Goal: Task Accomplishment & Management: Complete application form

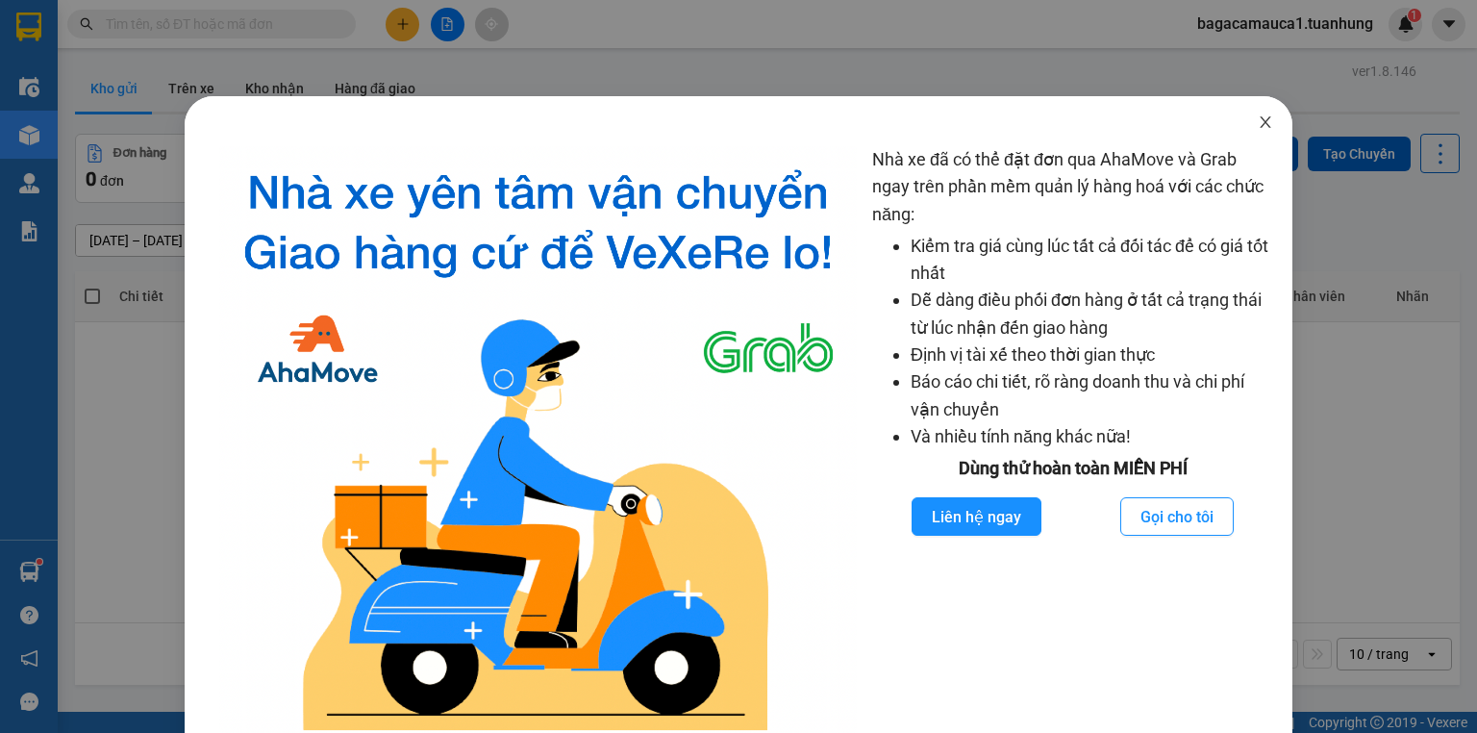
click at [1268, 116] on span "Close" at bounding box center [1266, 123] width 54 height 54
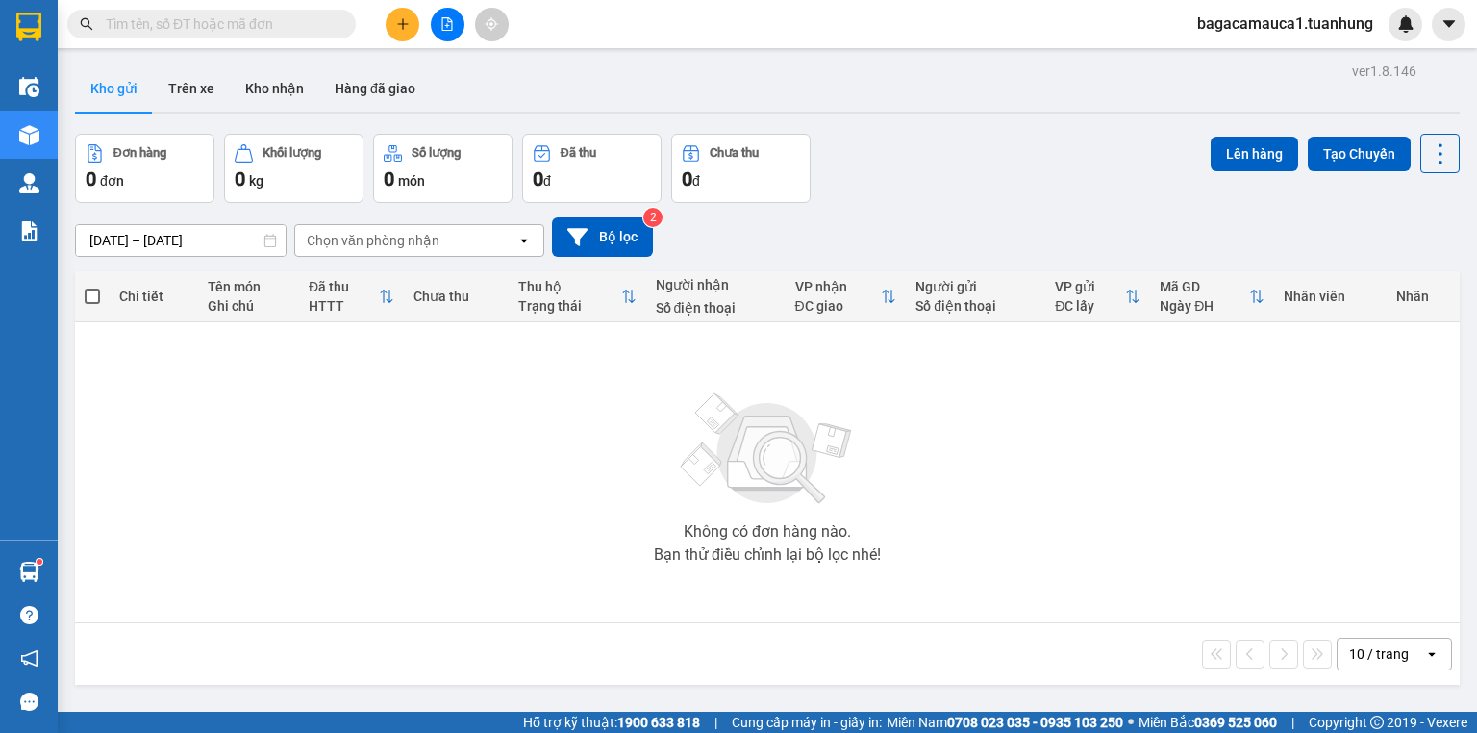
click at [281, 28] on input "text" at bounding box center [219, 23] width 227 height 21
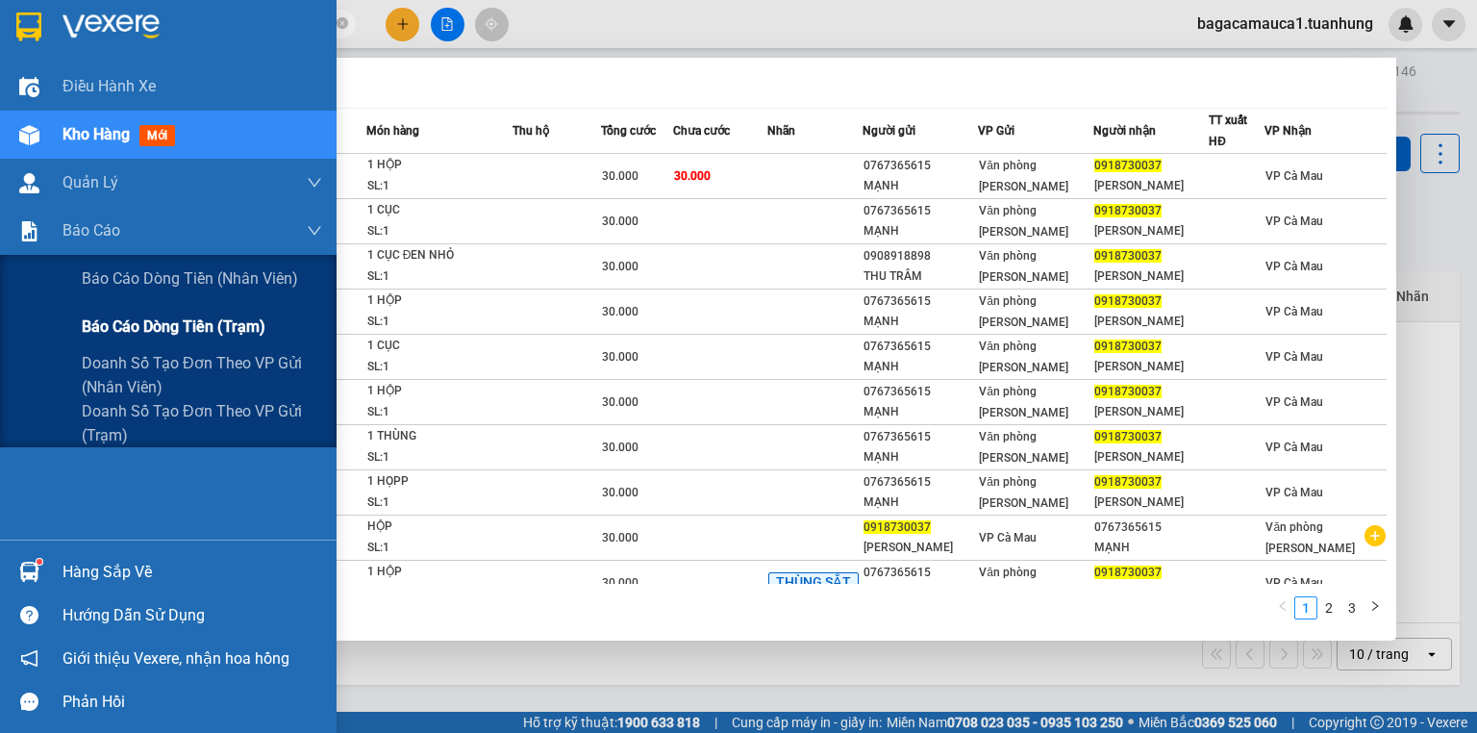
click at [204, 312] on div "Báo cáo dòng tiền (trạm)" at bounding box center [202, 327] width 240 height 48
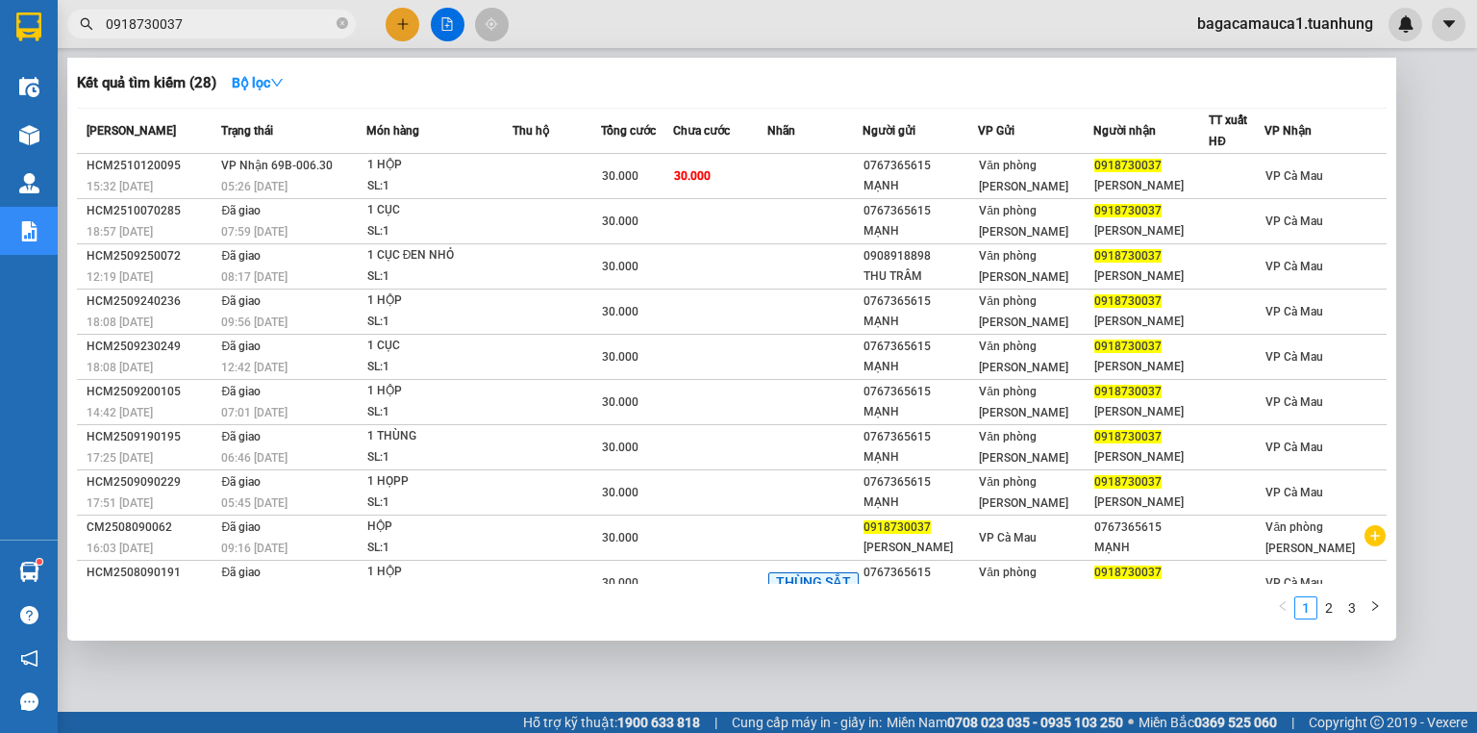
click at [1428, 84] on div at bounding box center [738, 366] width 1477 height 733
click at [269, 21] on input "0918730037" at bounding box center [219, 23] width 227 height 21
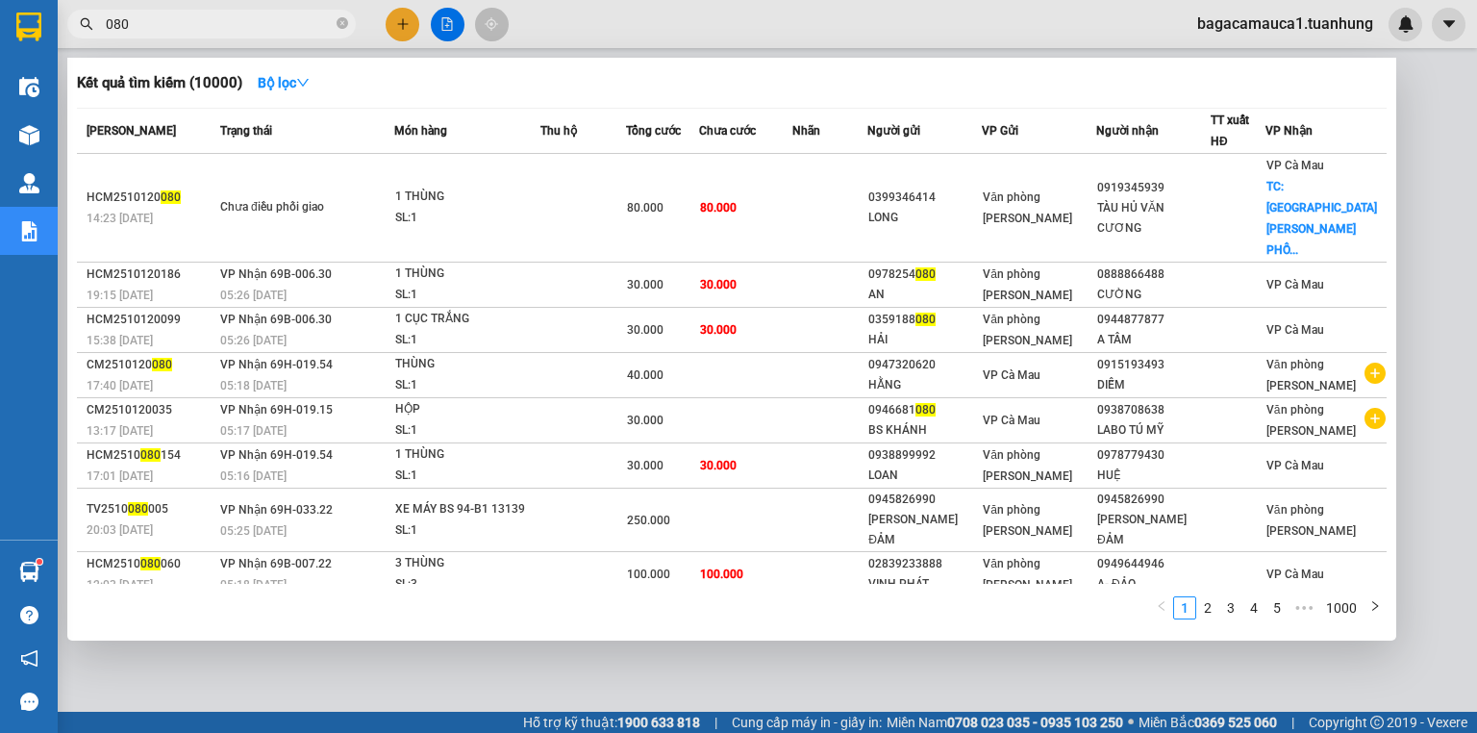
click at [259, 19] on input "080" at bounding box center [219, 23] width 227 height 21
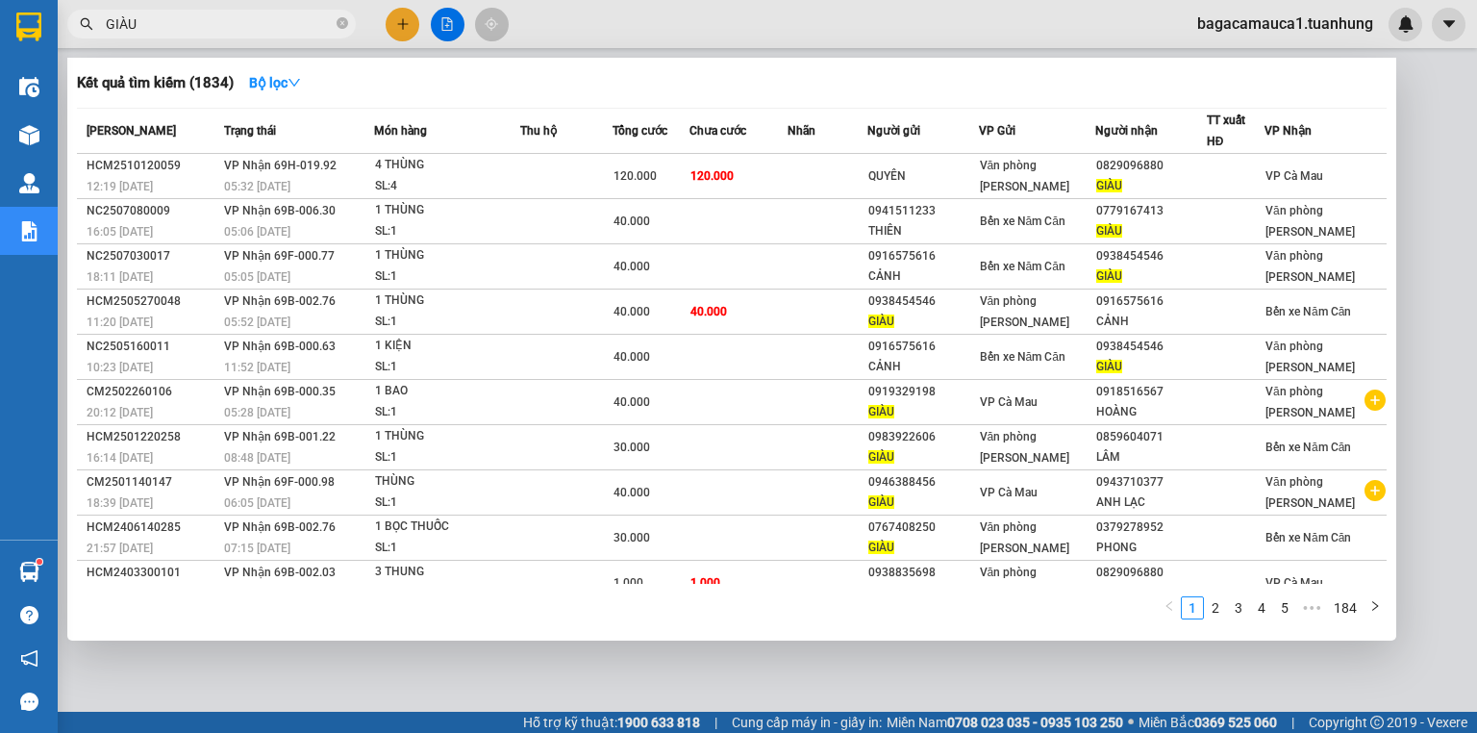
type input "GIÀU"
click at [758, 173] on td "120.000" at bounding box center [739, 176] width 98 height 45
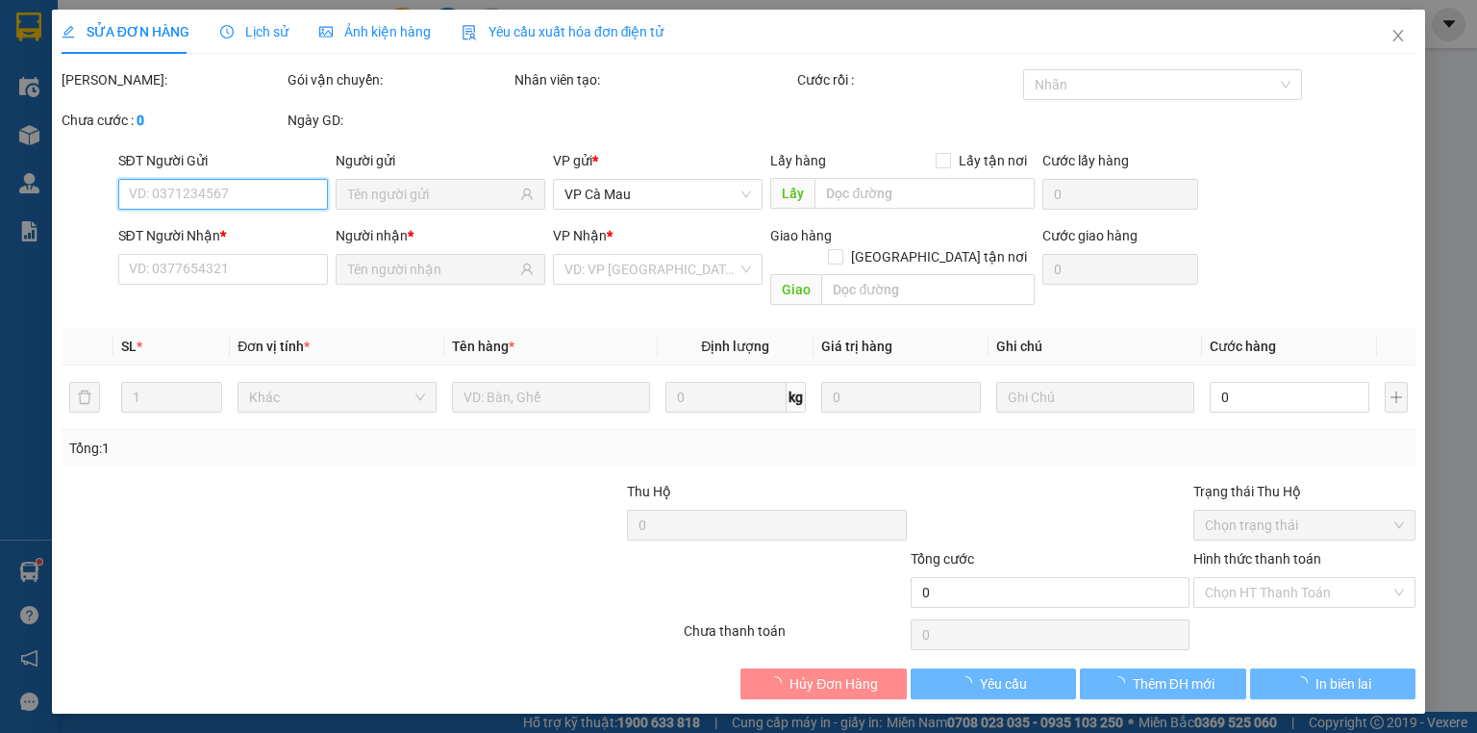
type input "QUYÊN"
type input "0829096880"
type input "GIÀU"
type input "120.000"
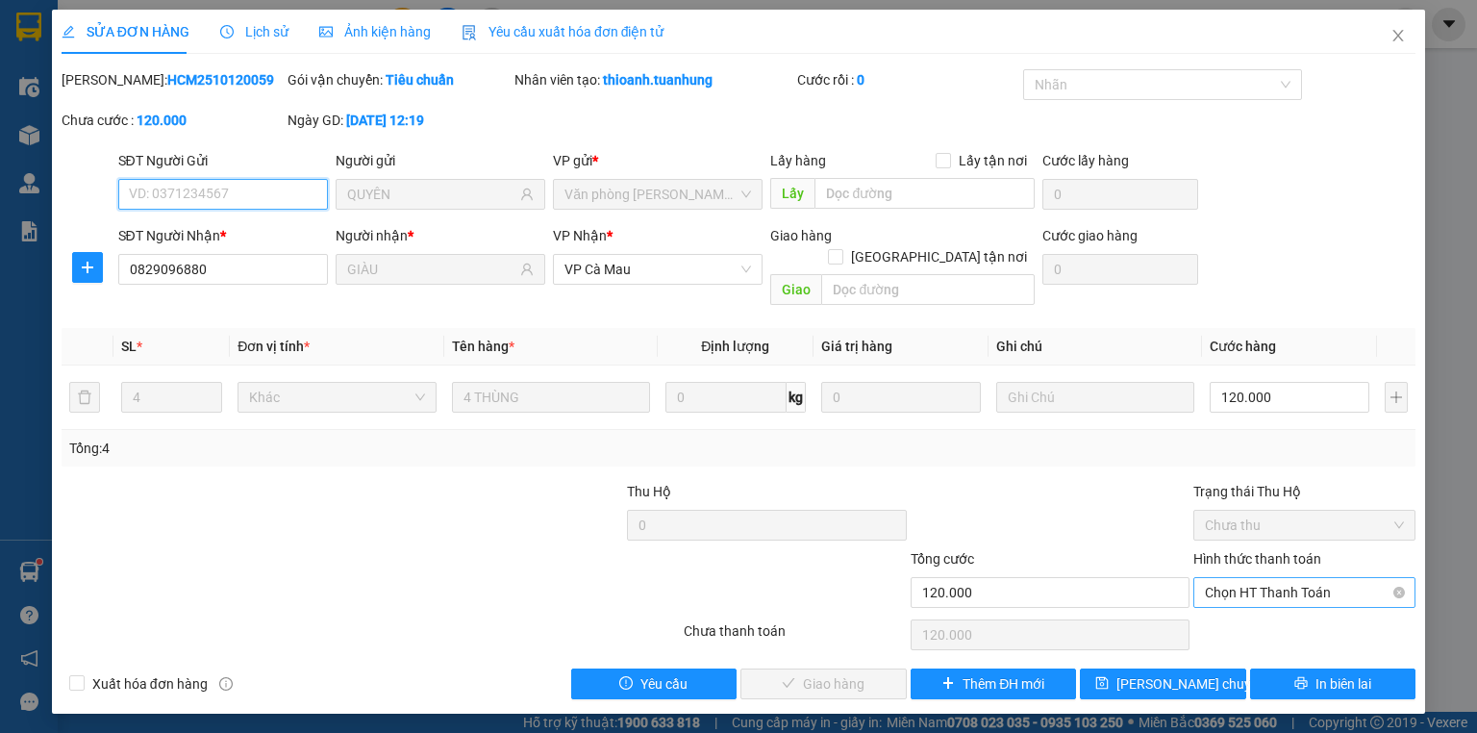
click at [1275, 578] on span "Chọn HT Thanh Toán" at bounding box center [1304, 592] width 199 height 29
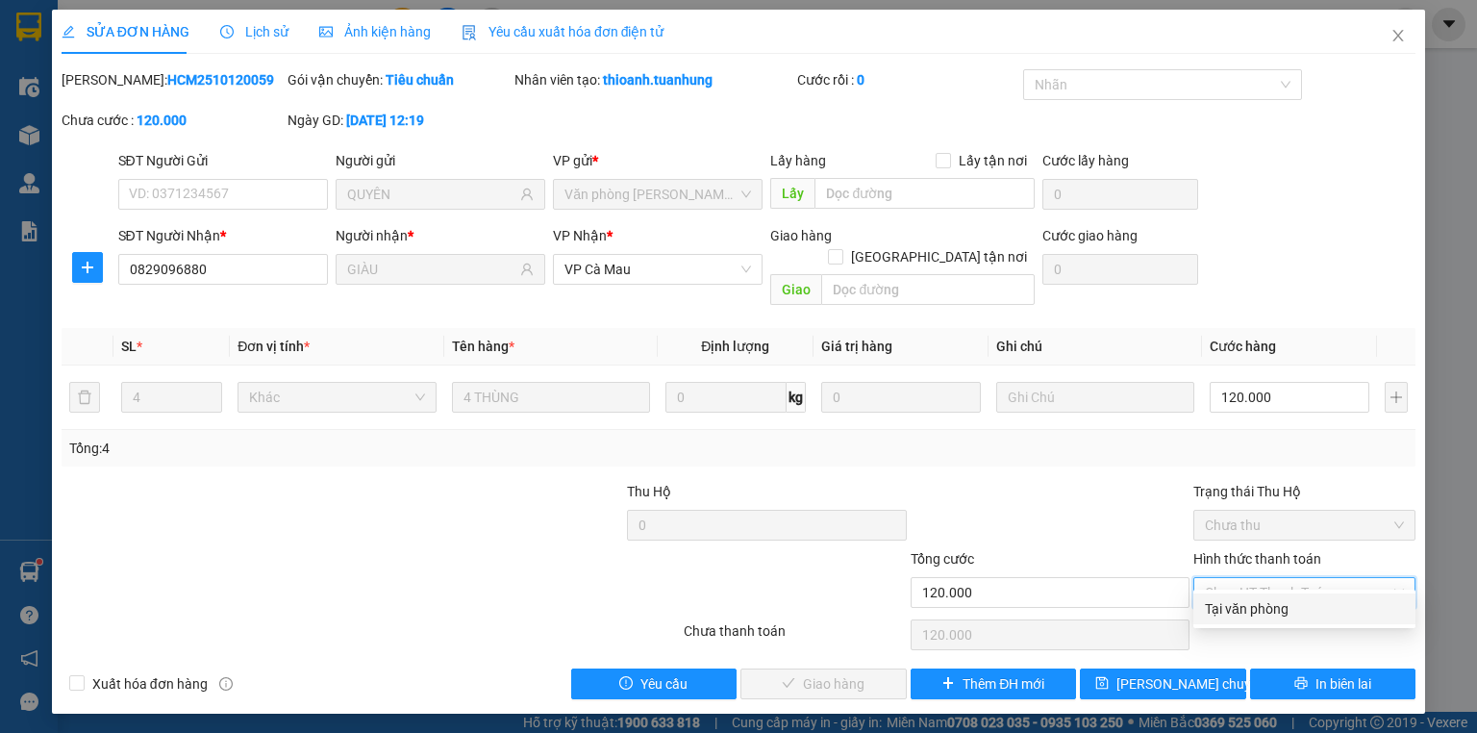
click at [1273, 607] on div "Tại văn phòng" at bounding box center [1304, 608] width 199 height 21
type input "0"
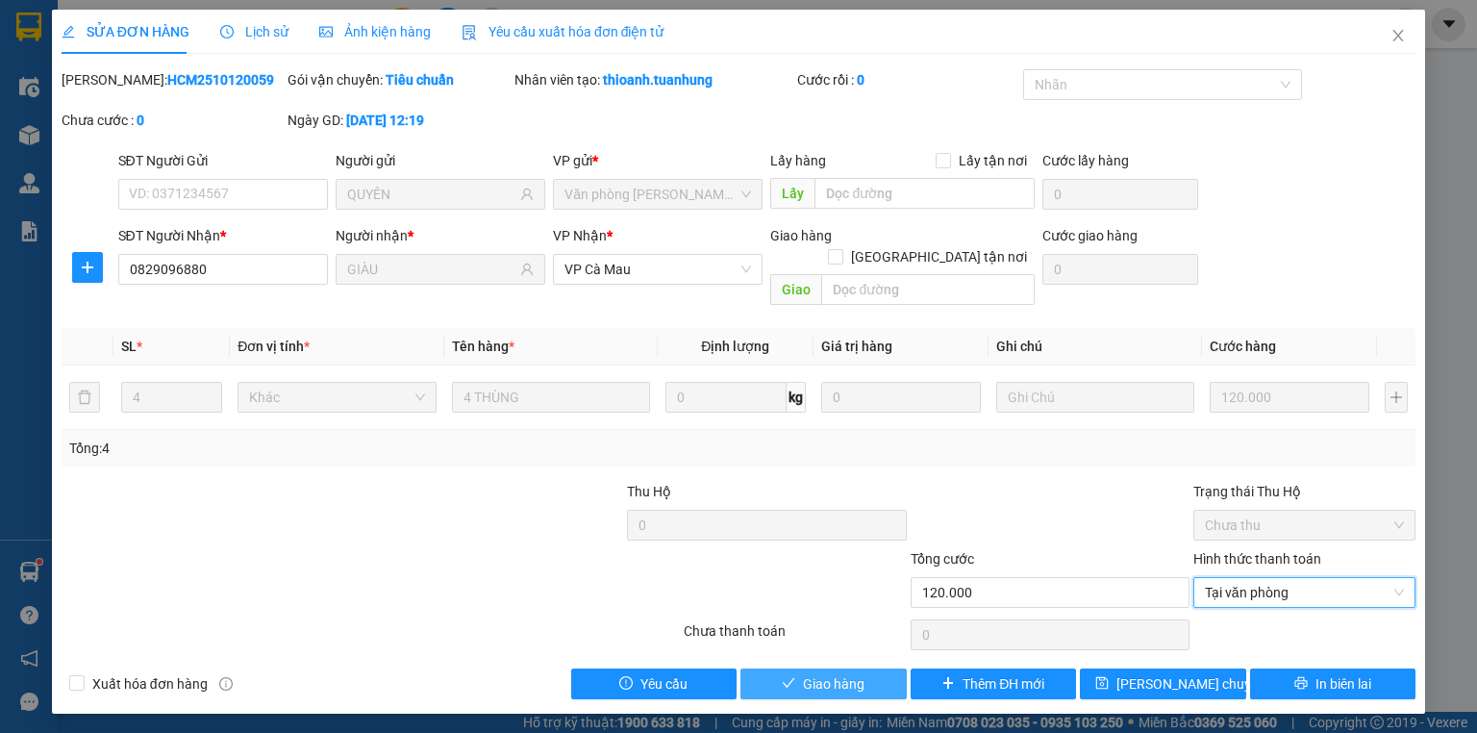
click at [812, 673] on span "Giao hàng" at bounding box center [834, 683] width 62 height 21
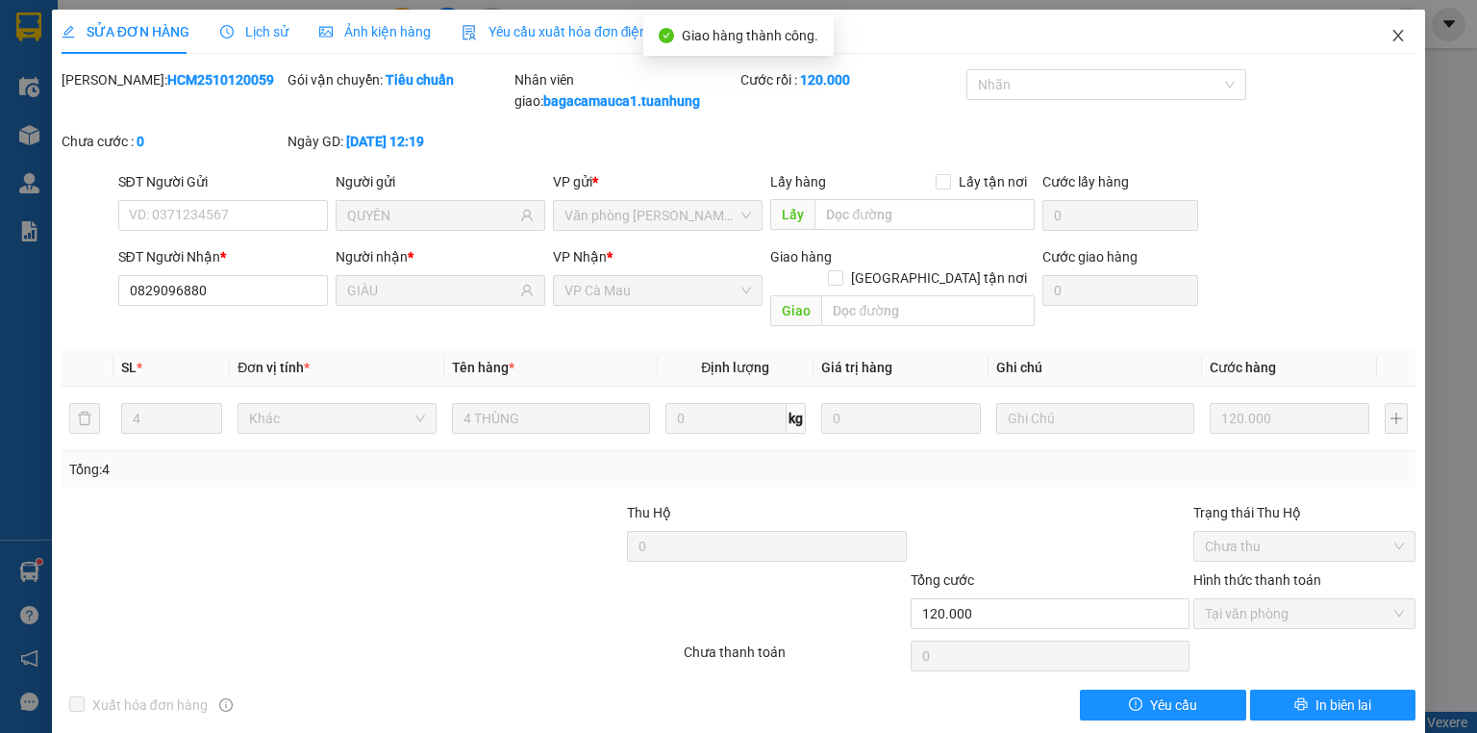
drag, startPoint x: 1385, startPoint y: 36, endPoint x: 1316, endPoint y: 31, distance: 69.4
click at [1391, 35] on icon "close" at bounding box center [1398, 35] width 15 height 15
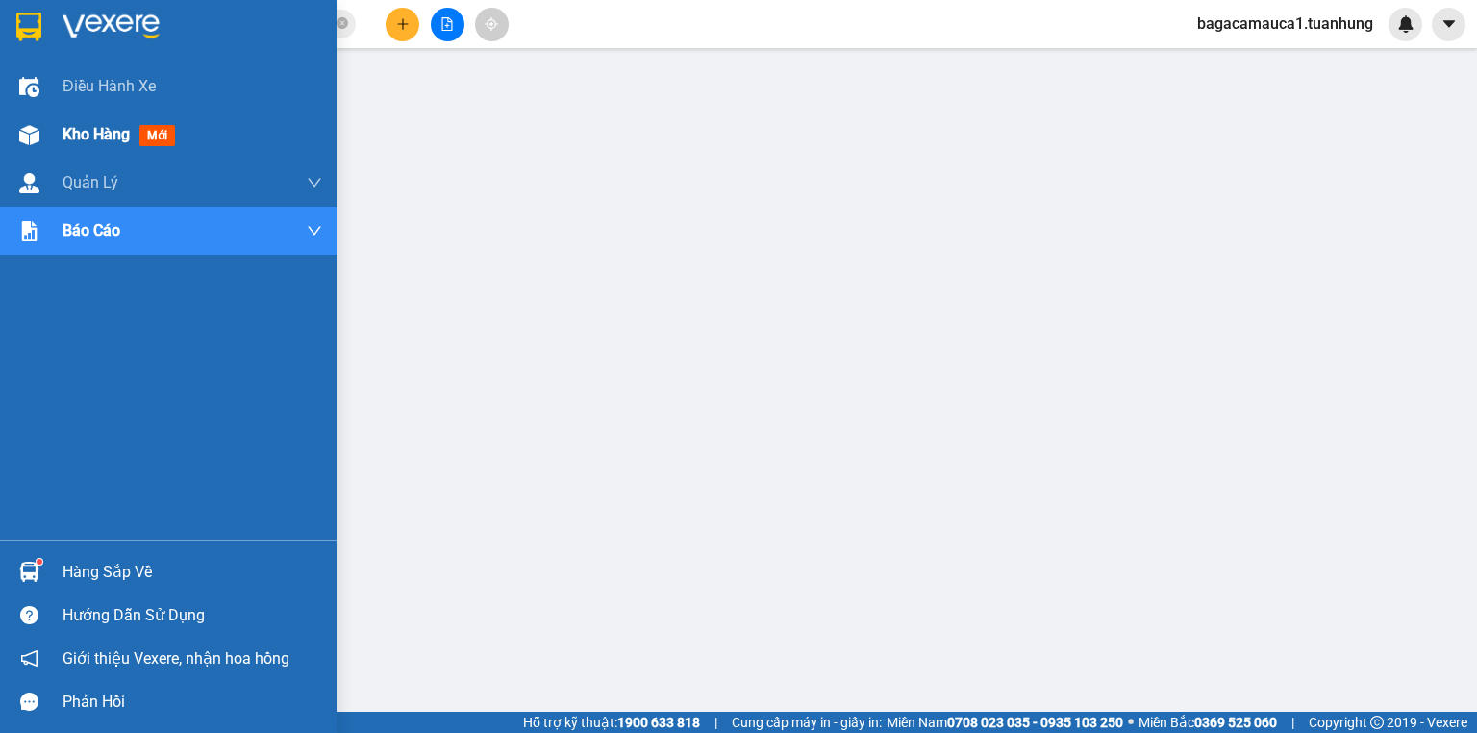
click at [22, 150] on div at bounding box center [30, 135] width 34 height 34
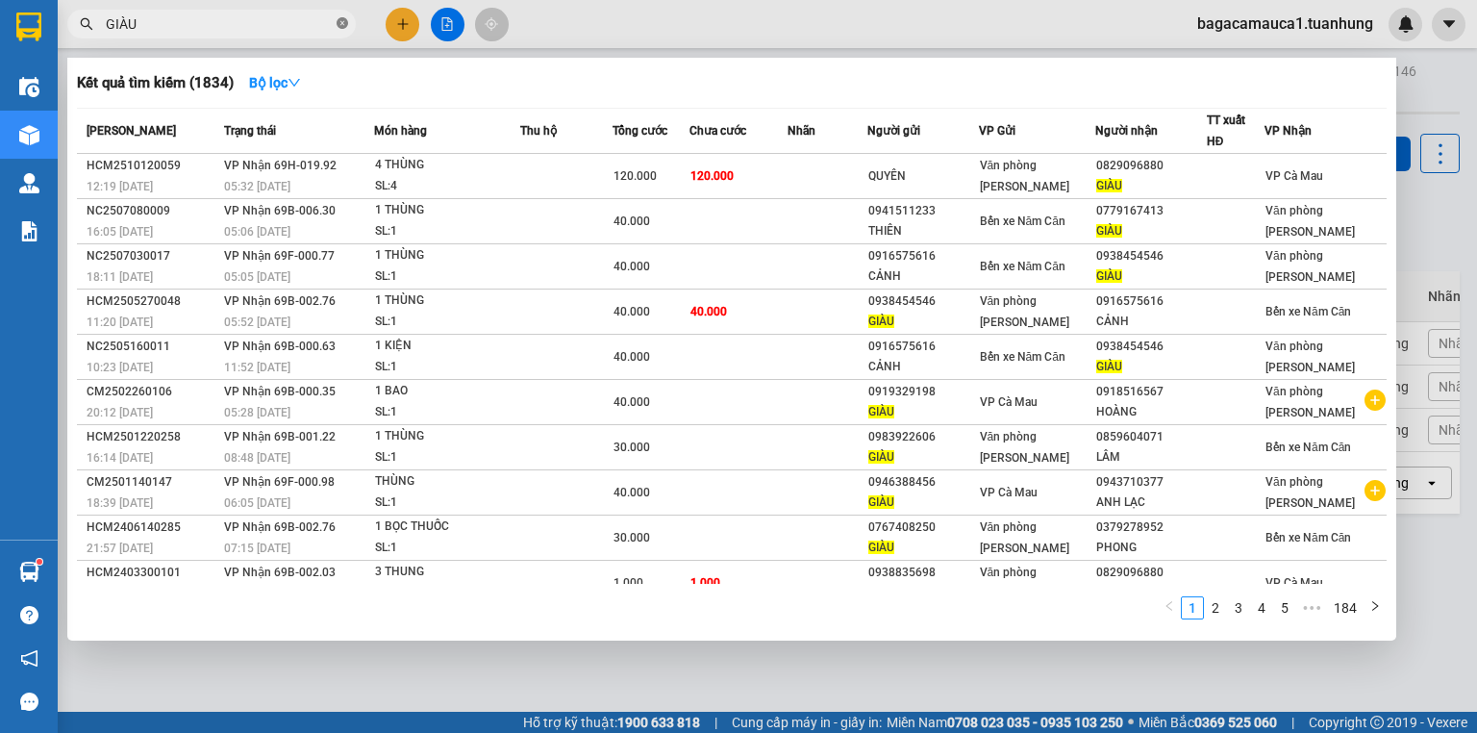
click at [339, 31] on span at bounding box center [343, 24] width 12 height 18
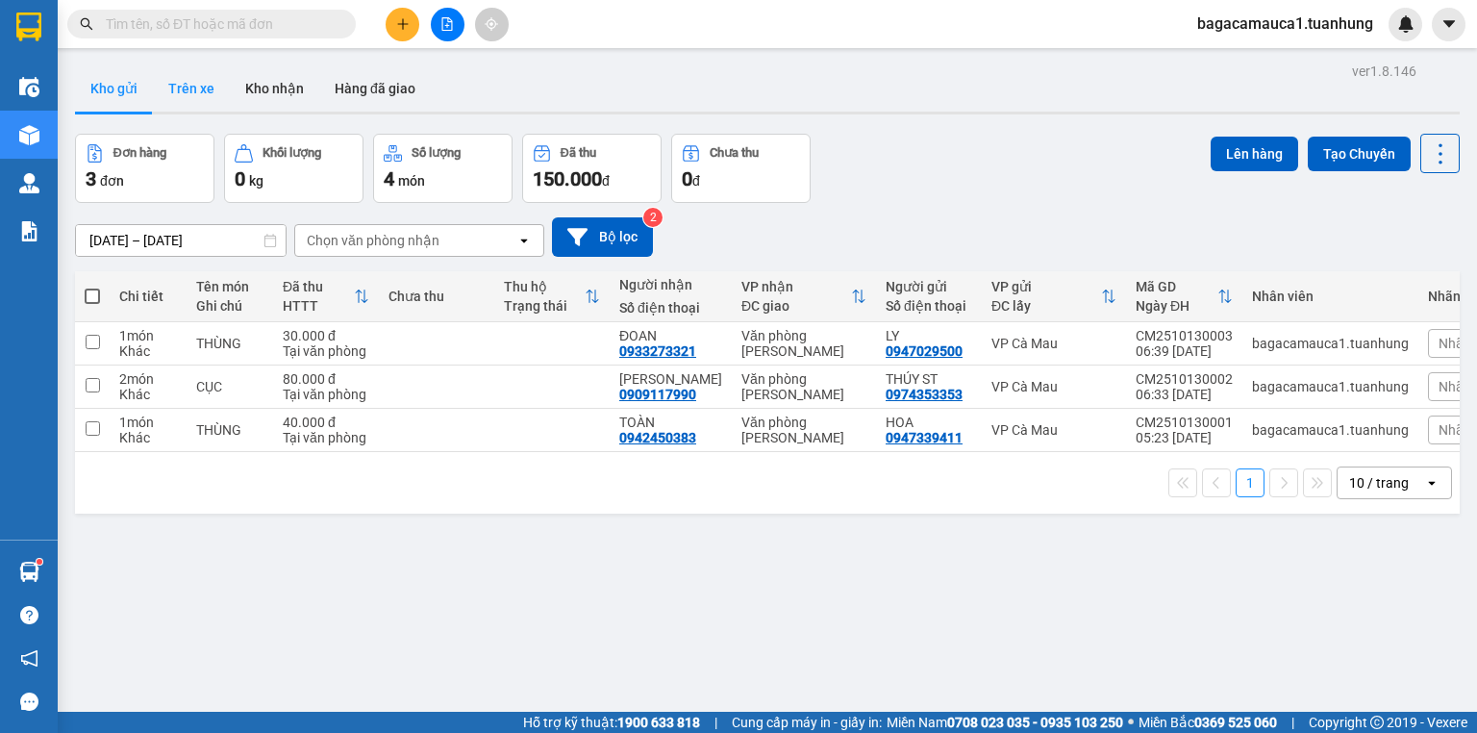
click at [191, 77] on button "Trên xe" at bounding box center [191, 88] width 77 height 46
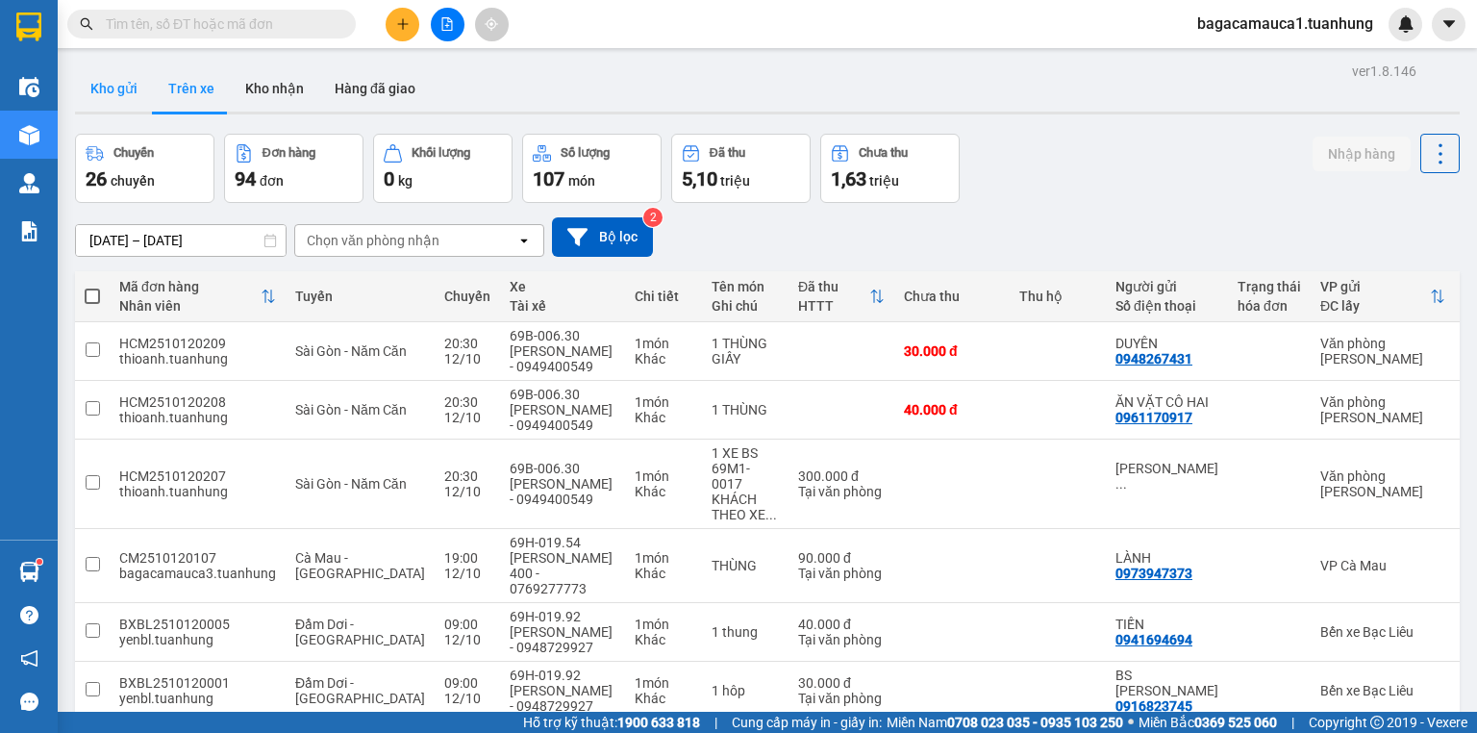
click at [109, 110] on button "Kho gửi" at bounding box center [114, 88] width 78 height 46
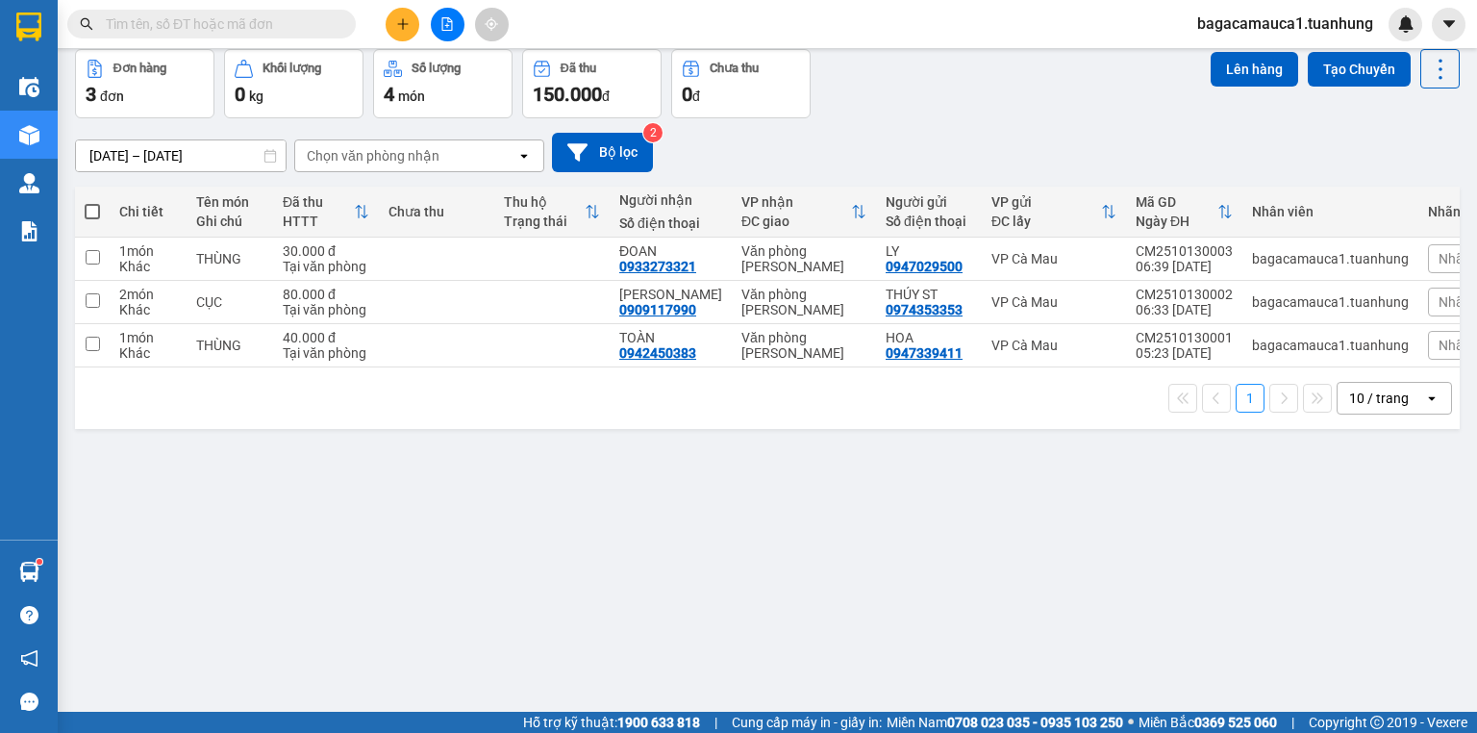
scroll to position [88, 0]
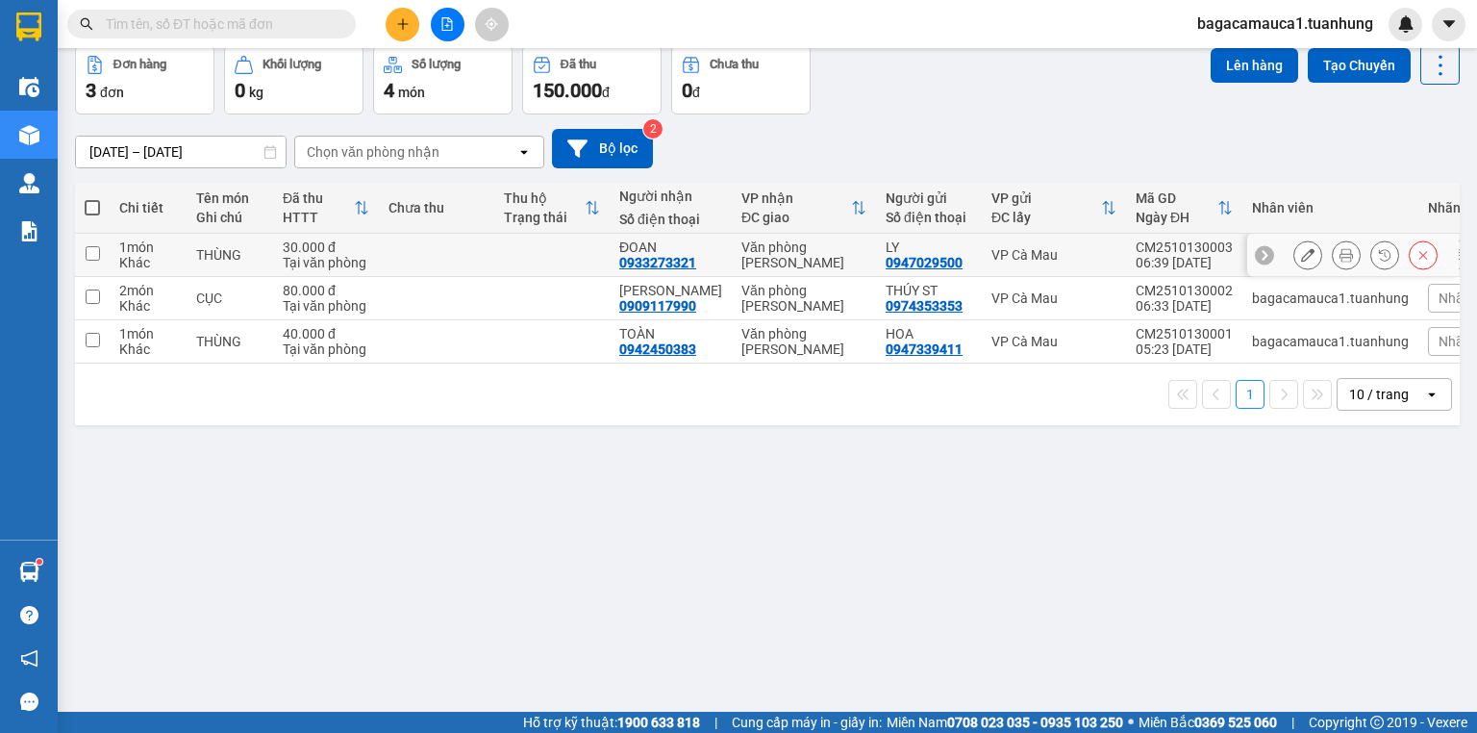
click at [462, 247] on td at bounding box center [436, 255] width 115 height 43
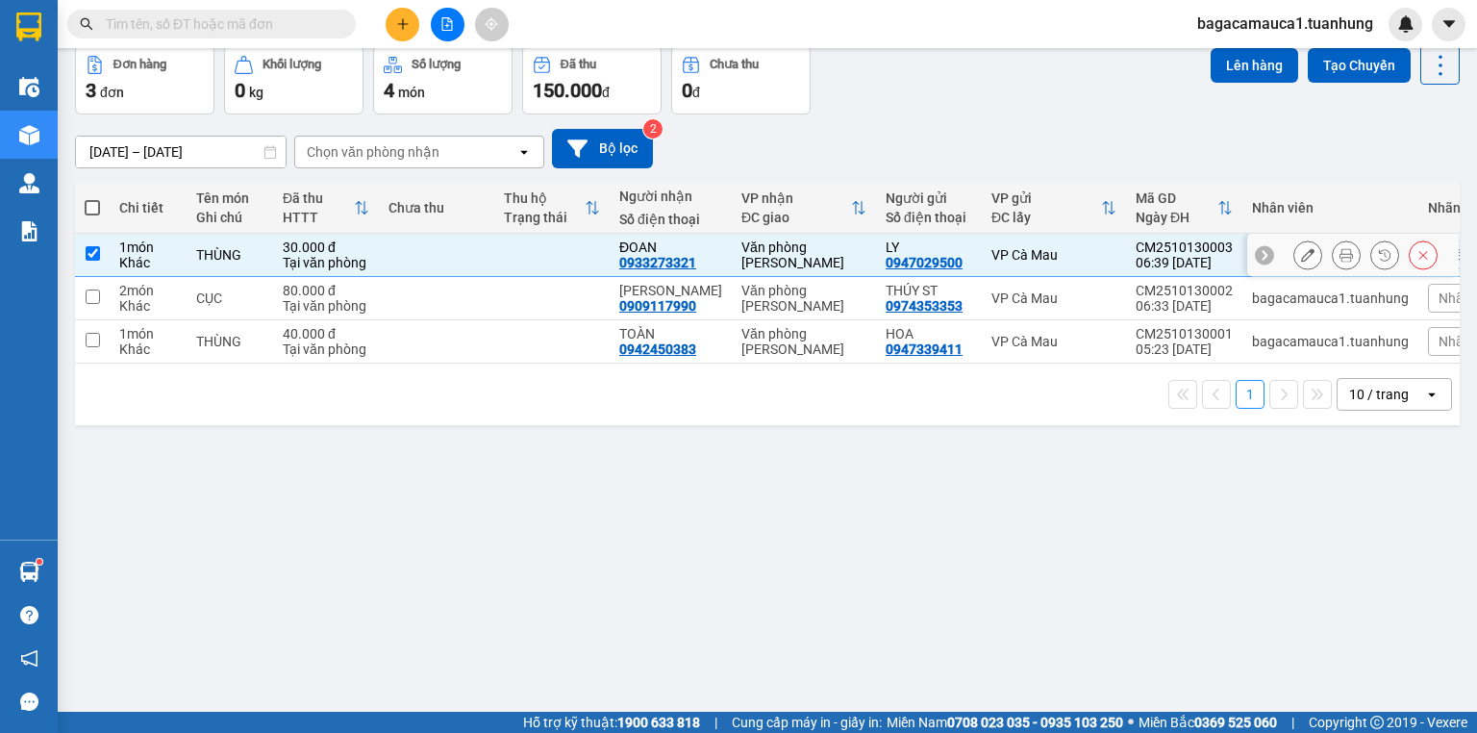
click at [462, 247] on td at bounding box center [436, 255] width 115 height 43
checkbox input "false"
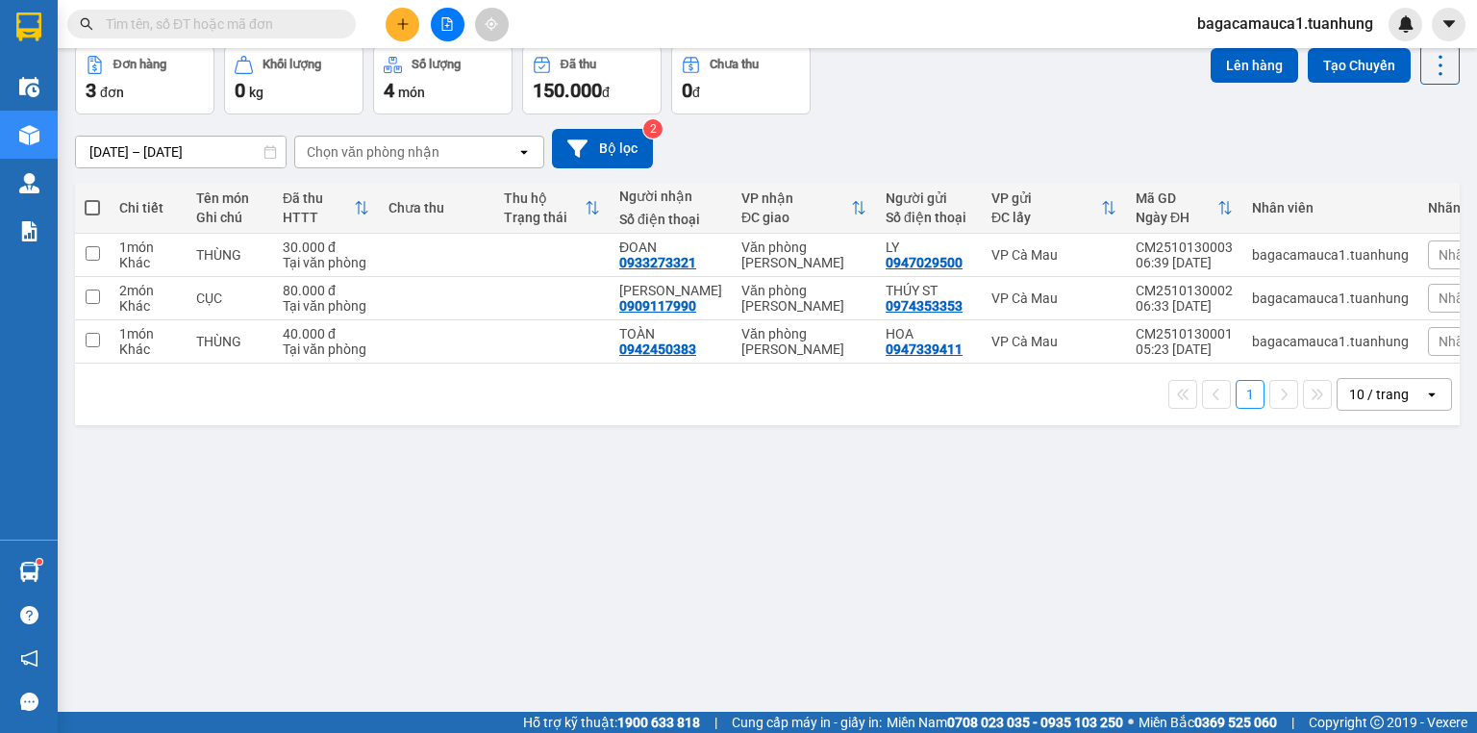
click at [335, 27] on span at bounding box center [211, 24] width 289 height 29
click at [260, 26] on input "text" at bounding box center [219, 23] width 227 height 21
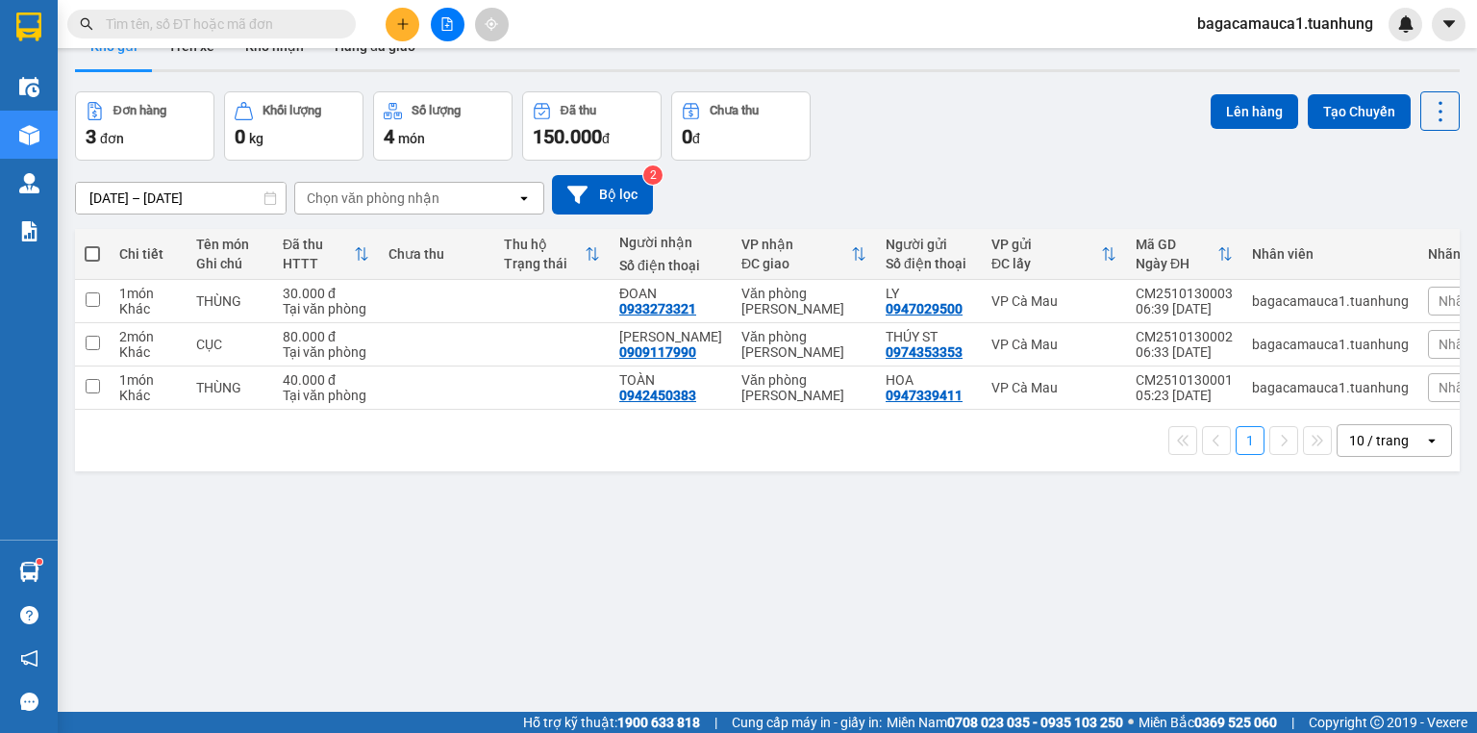
scroll to position [0, 0]
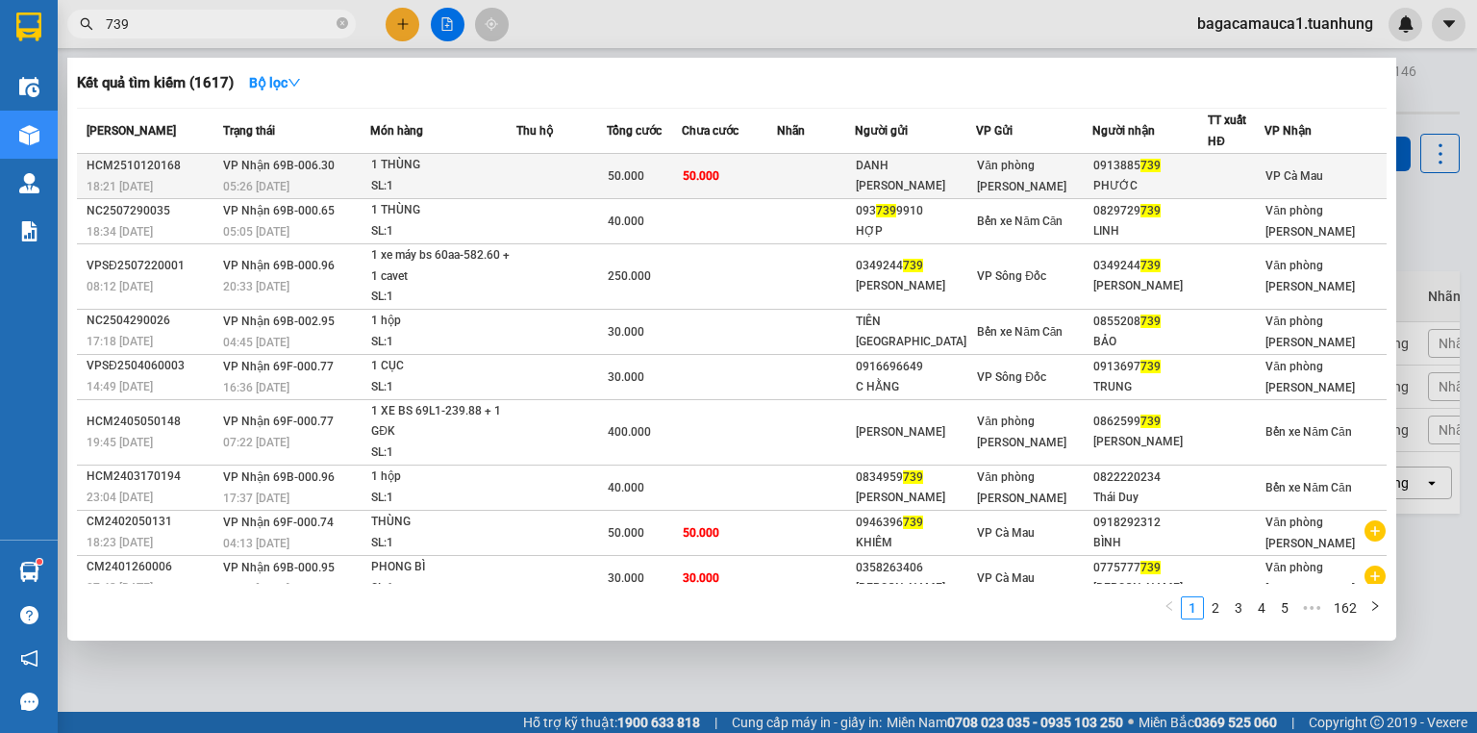
type input "739"
click at [502, 190] on div "SL: 1" at bounding box center [443, 186] width 144 height 21
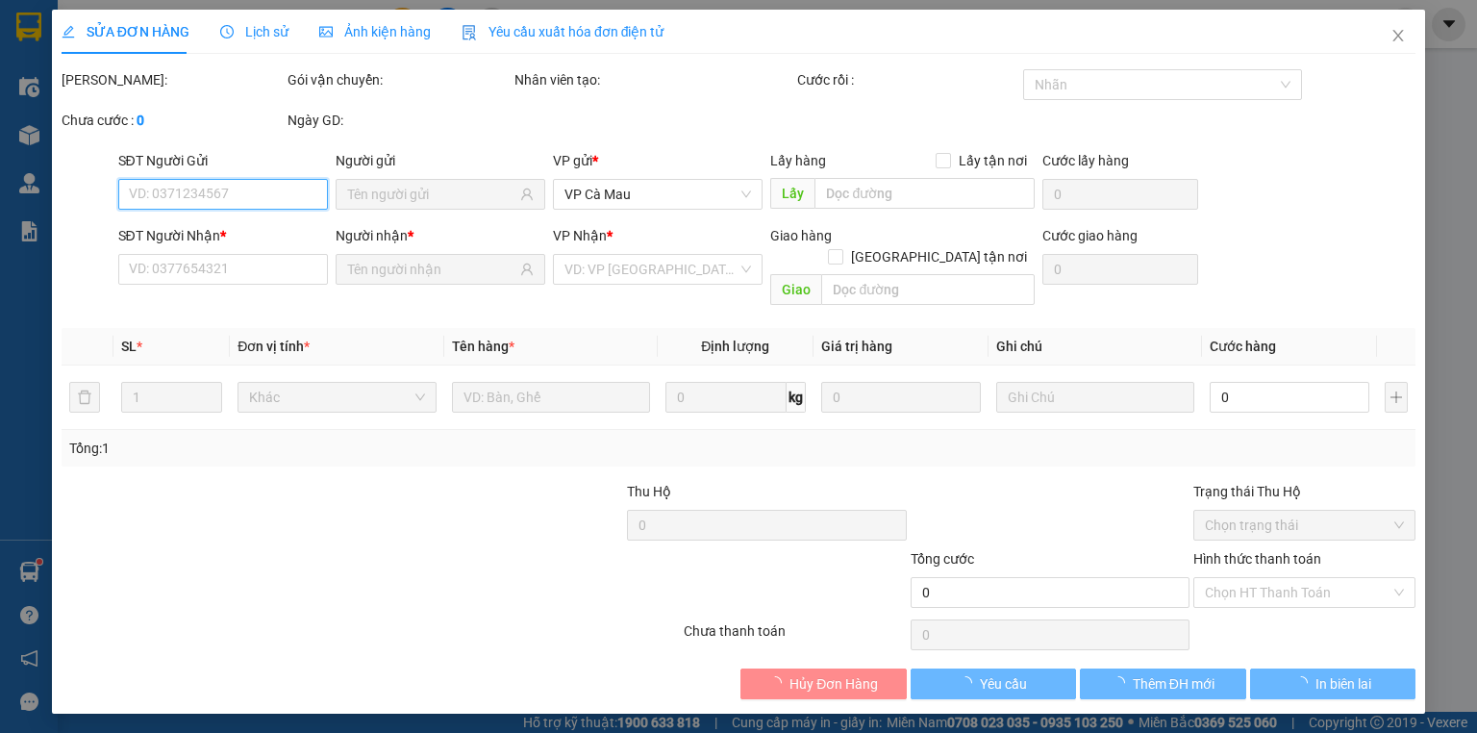
type input "DANH [PERSON_NAME]"
type input "0913885739"
type input "PHƯỚC"
type input "50.000"
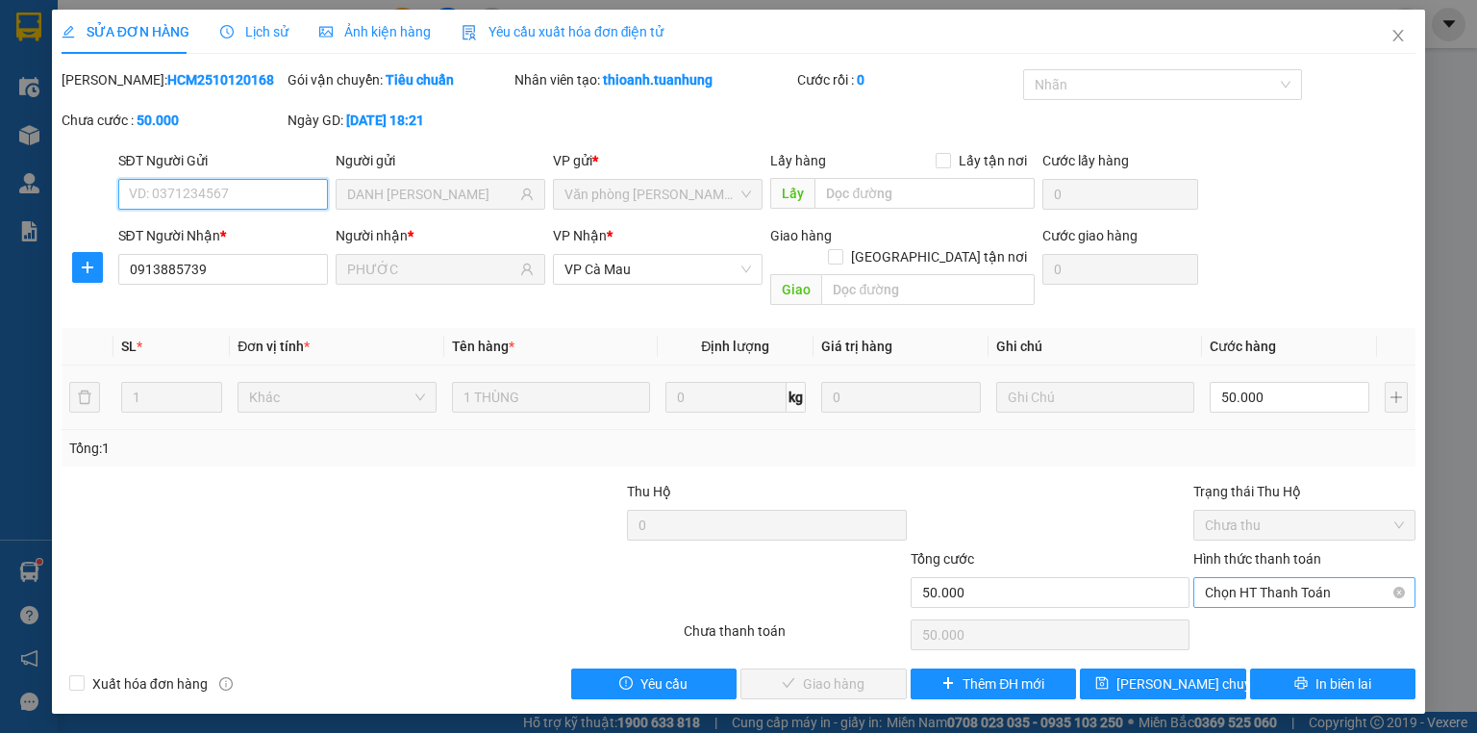
click at [1246, 579] on span "Chọn HT Thanh Toán" at bounding box center [1304, 592] width 199 height 29
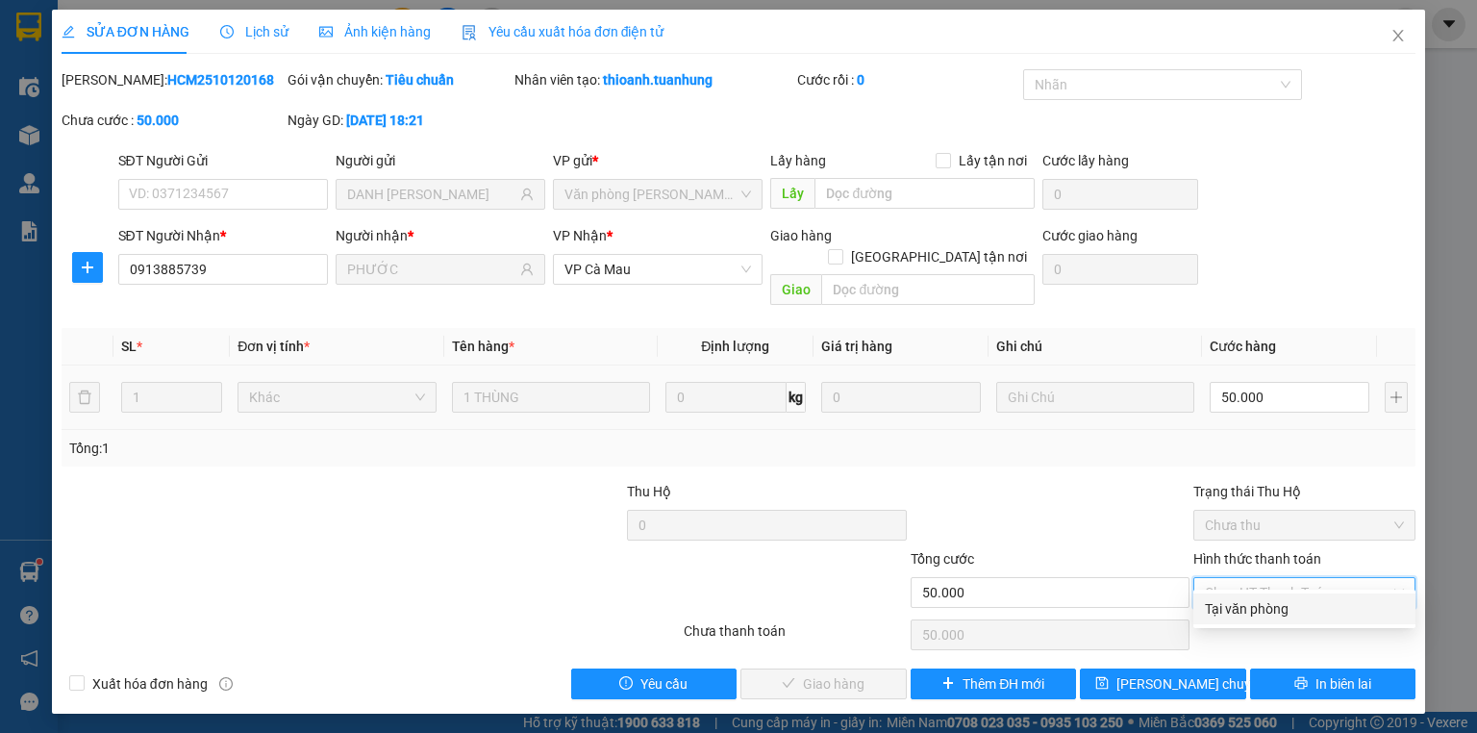
click at [1244, 610] on div "Tại văn phòng" at bounding box center [1304, 608] width 199 height 21
type input "0"
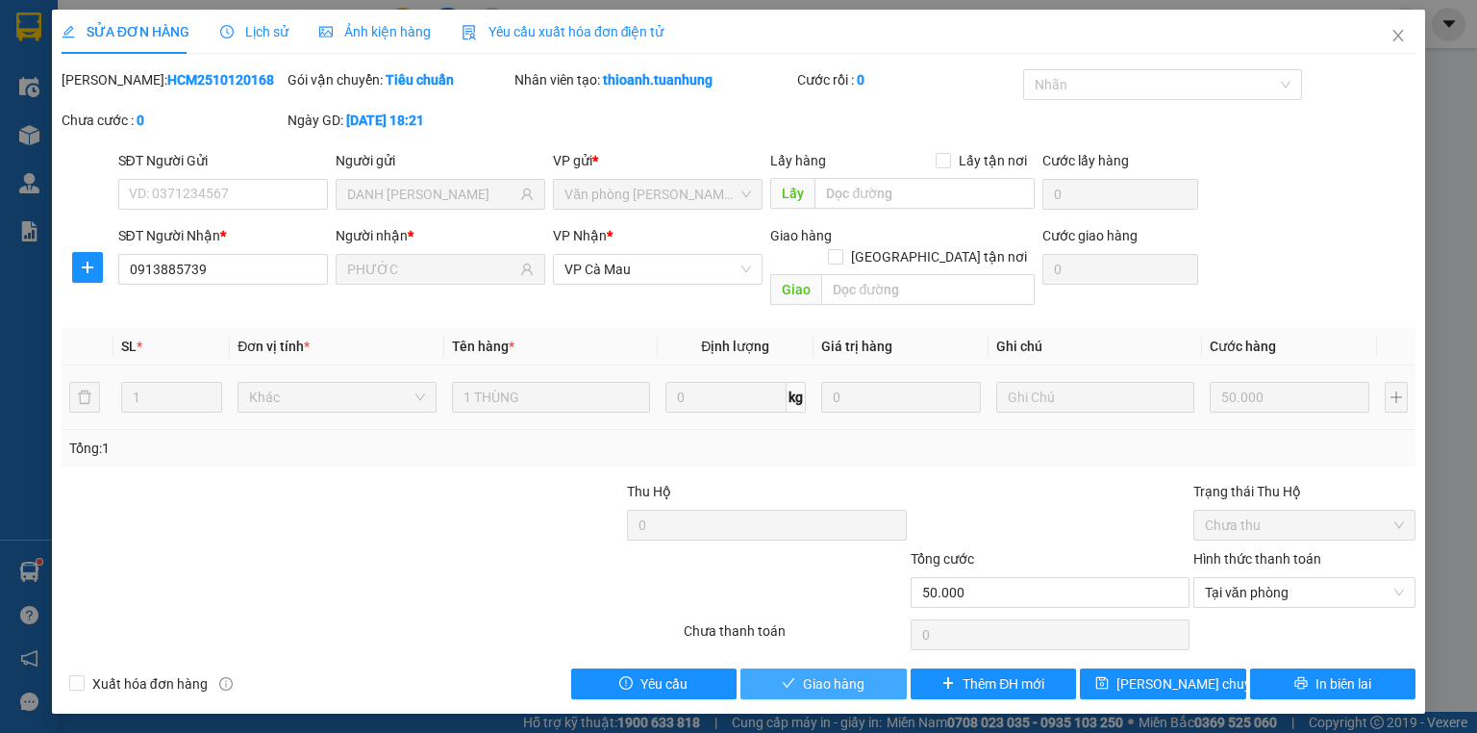
click at [791, 676] on icon "check" at bounding box center [788, 682] width 13 height 13
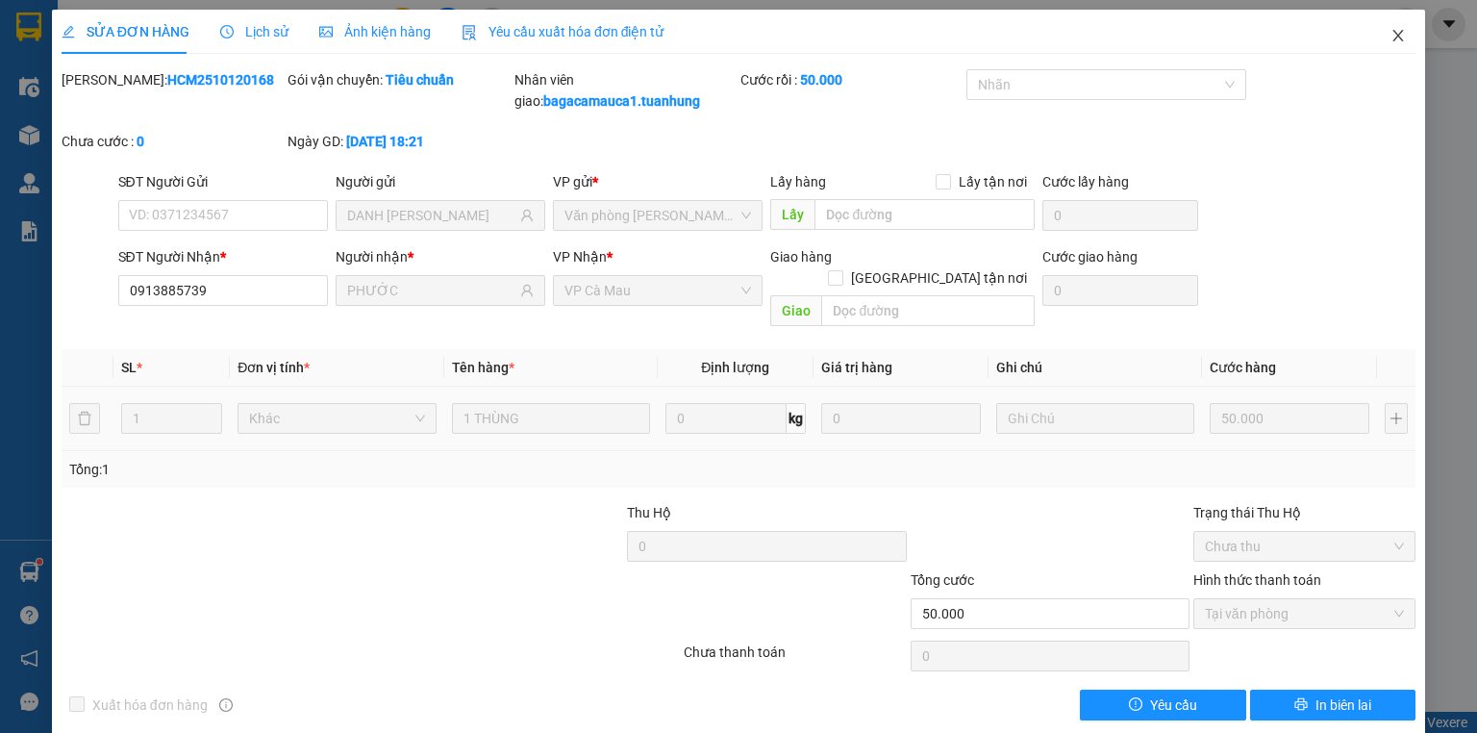
click at [1391, 39] on icon "close" at bounding box center [1398, 35] width 15 height 15
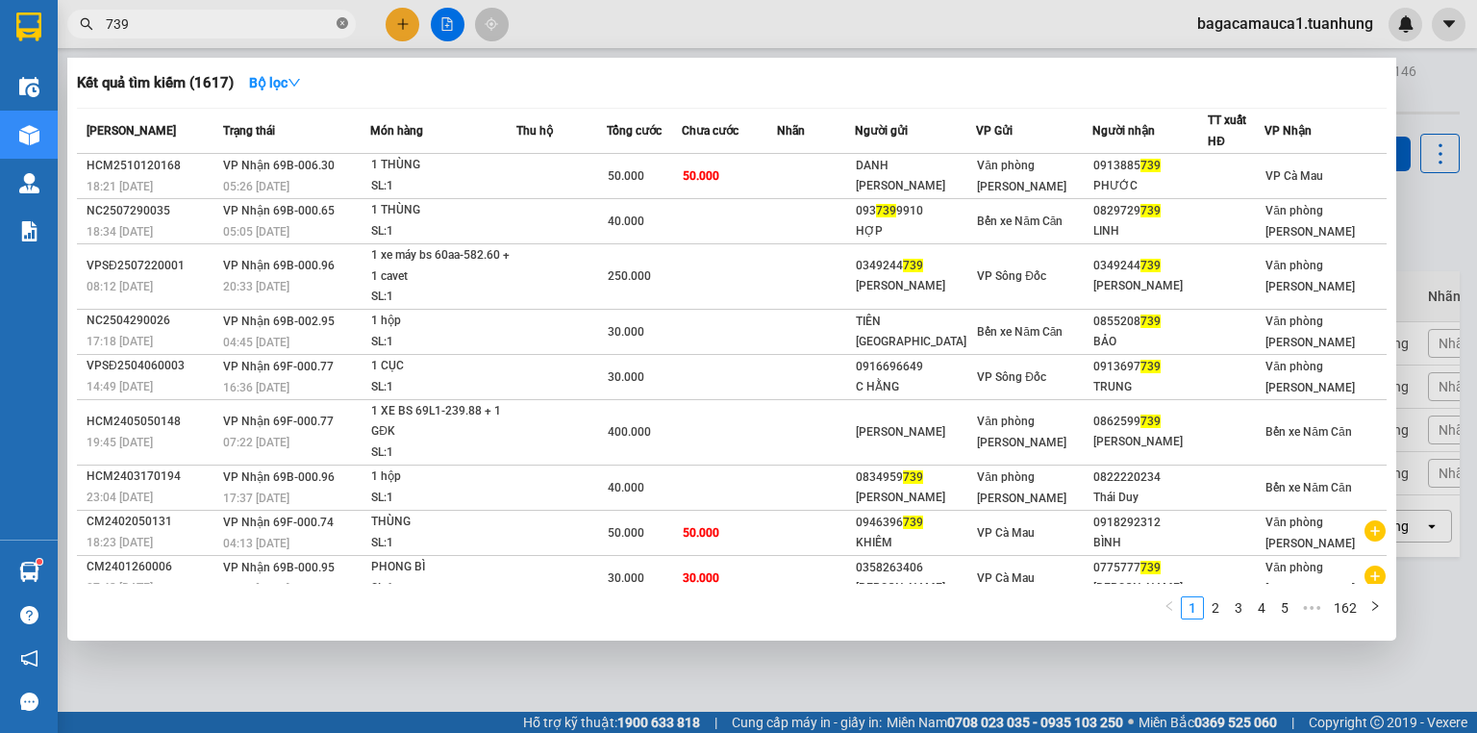
click at [339, 27] on icon "close-circle" at bounding box center [343, 23] width 12 height 12
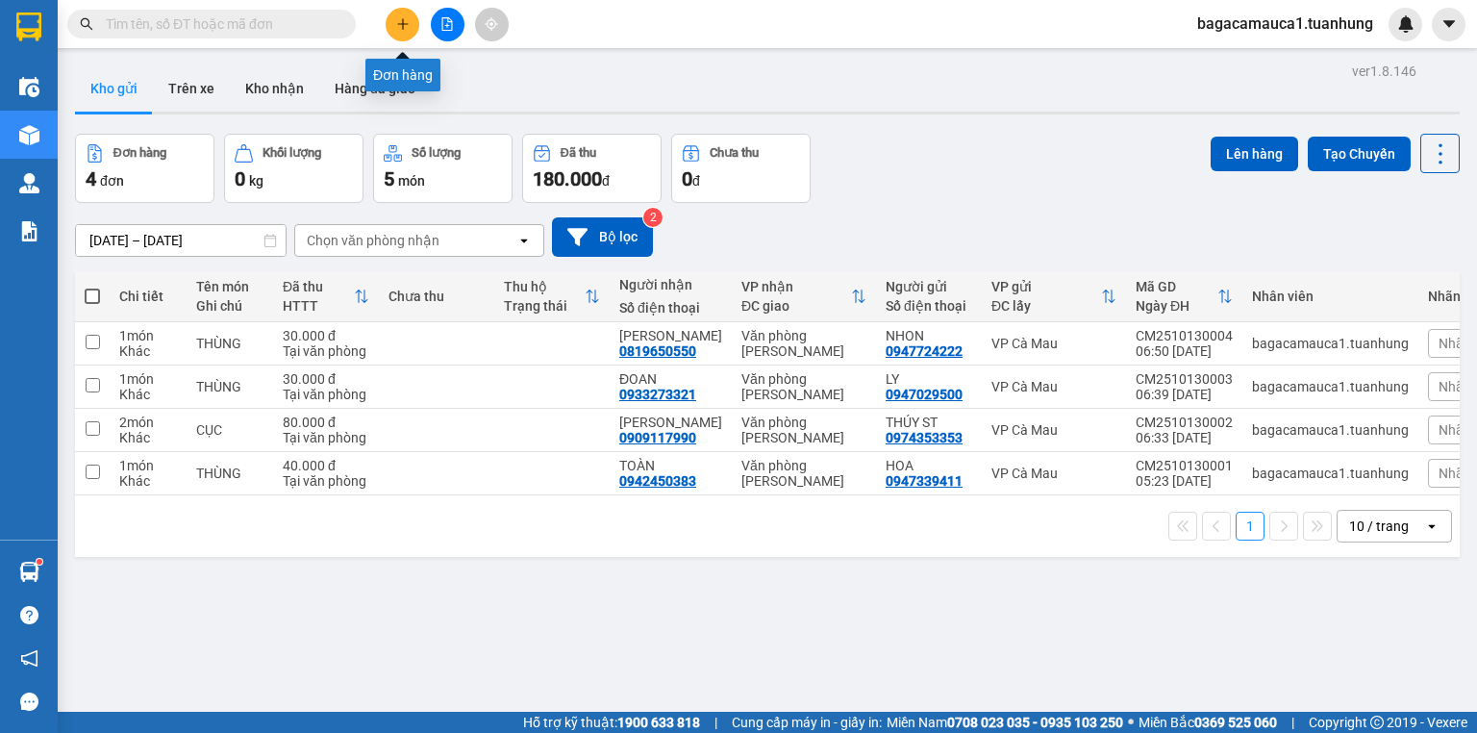
click at [407, 21] on icon "plus" at bounding box center [402, 23] width 13 height 13
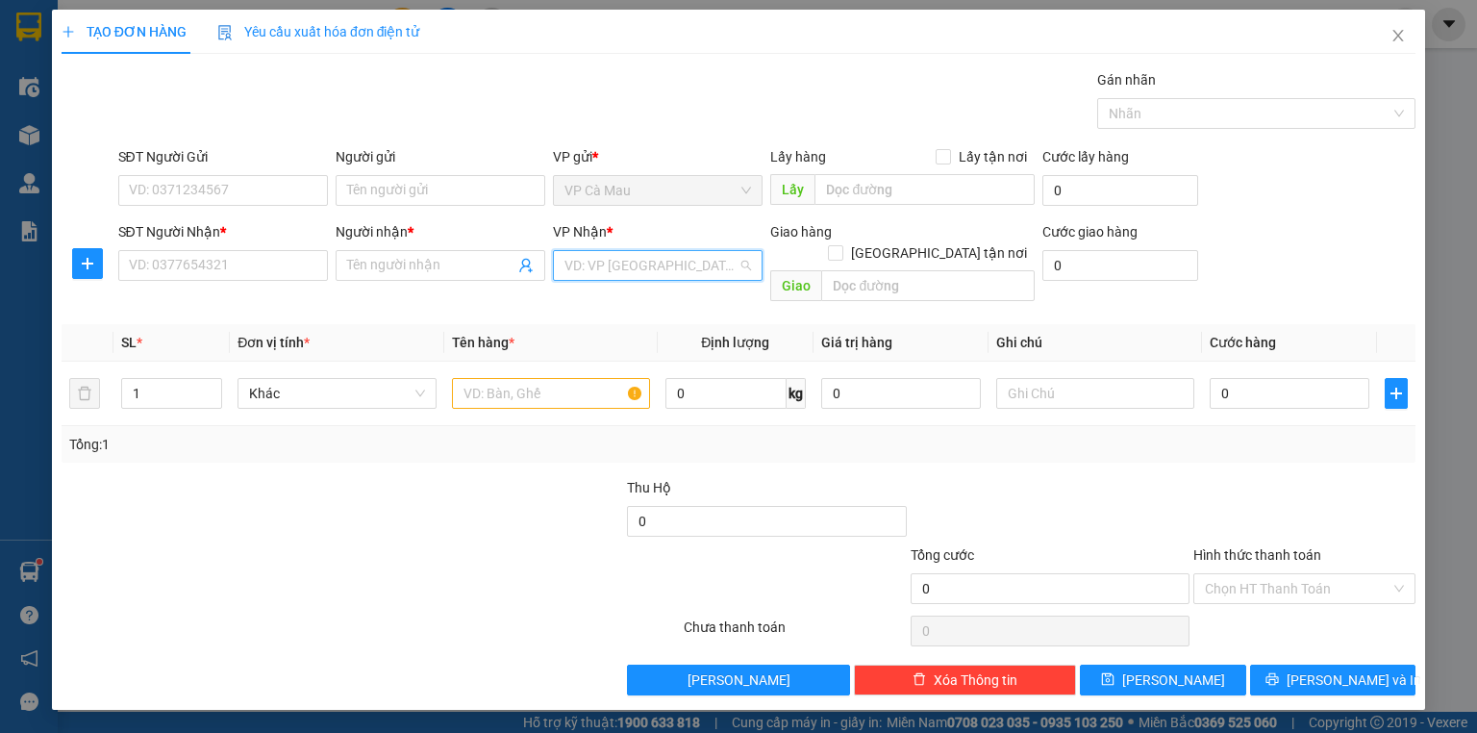
click at [663, 259] on input "search" at bounding box center [651, 265] width 173 height 29
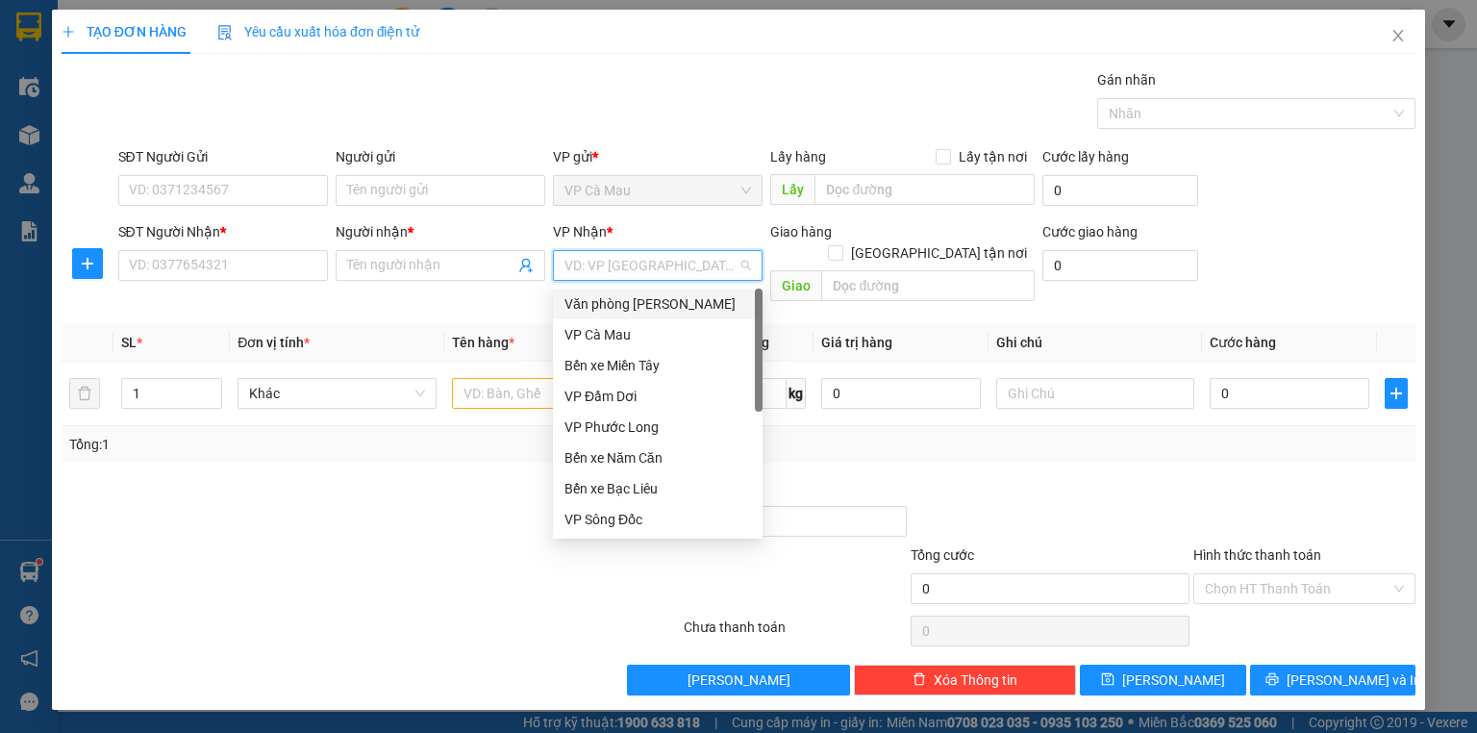
click at [663, 294] on div "Văn phòng [PERSON_NAME]" at bounding box center [658, 303] width 187 height 21
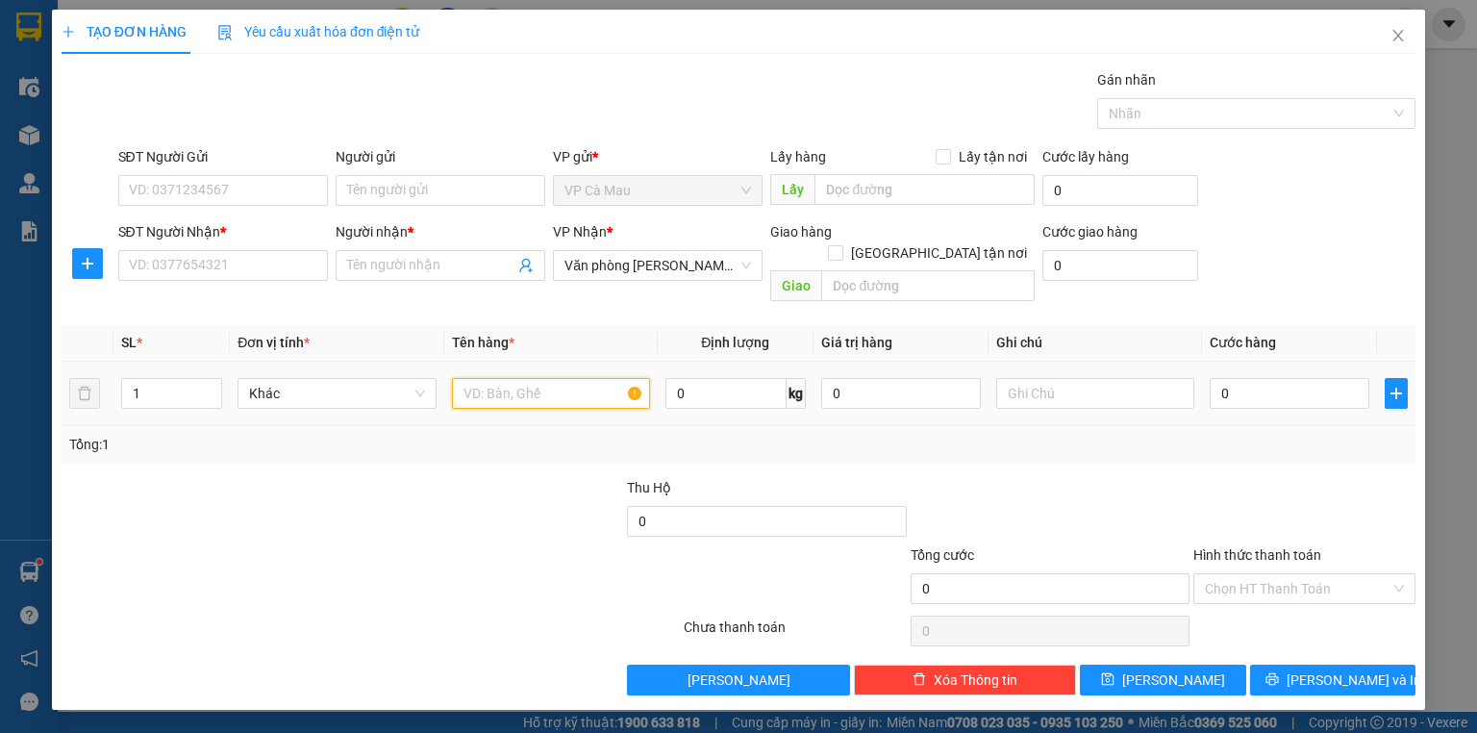
click at [515, 378] on input "text" at bounding box center [551, 393] width 198 height 31
drag, startPoint x: 1408, startPoint y: 42, endPoint x: 528, endPoint y: 28, distance: 880.2
click at [1406, 42] on span "Close" at bounding box center [1399, 37] width 54 height 54
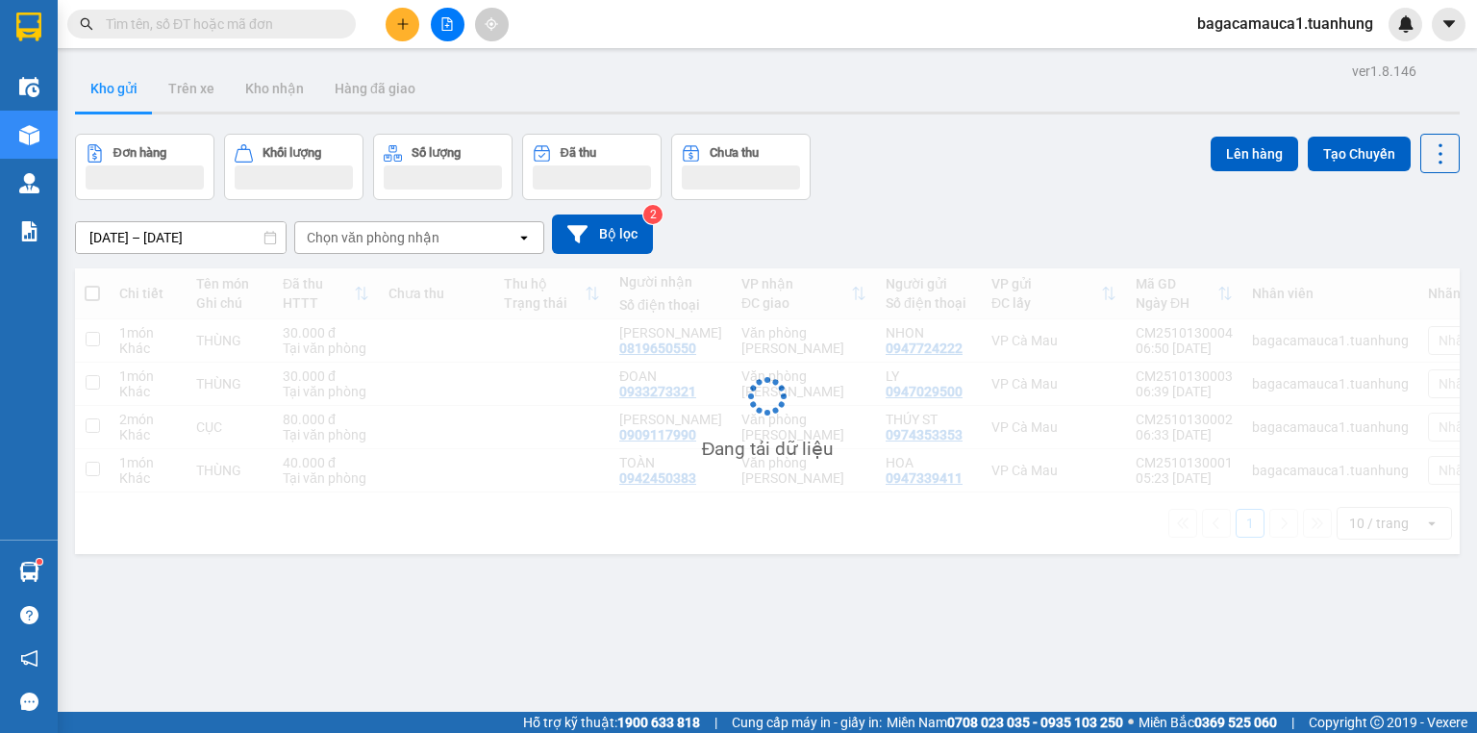
click at [253, 25] on input "text" at bounding box center [219, 23] width 227 height 21
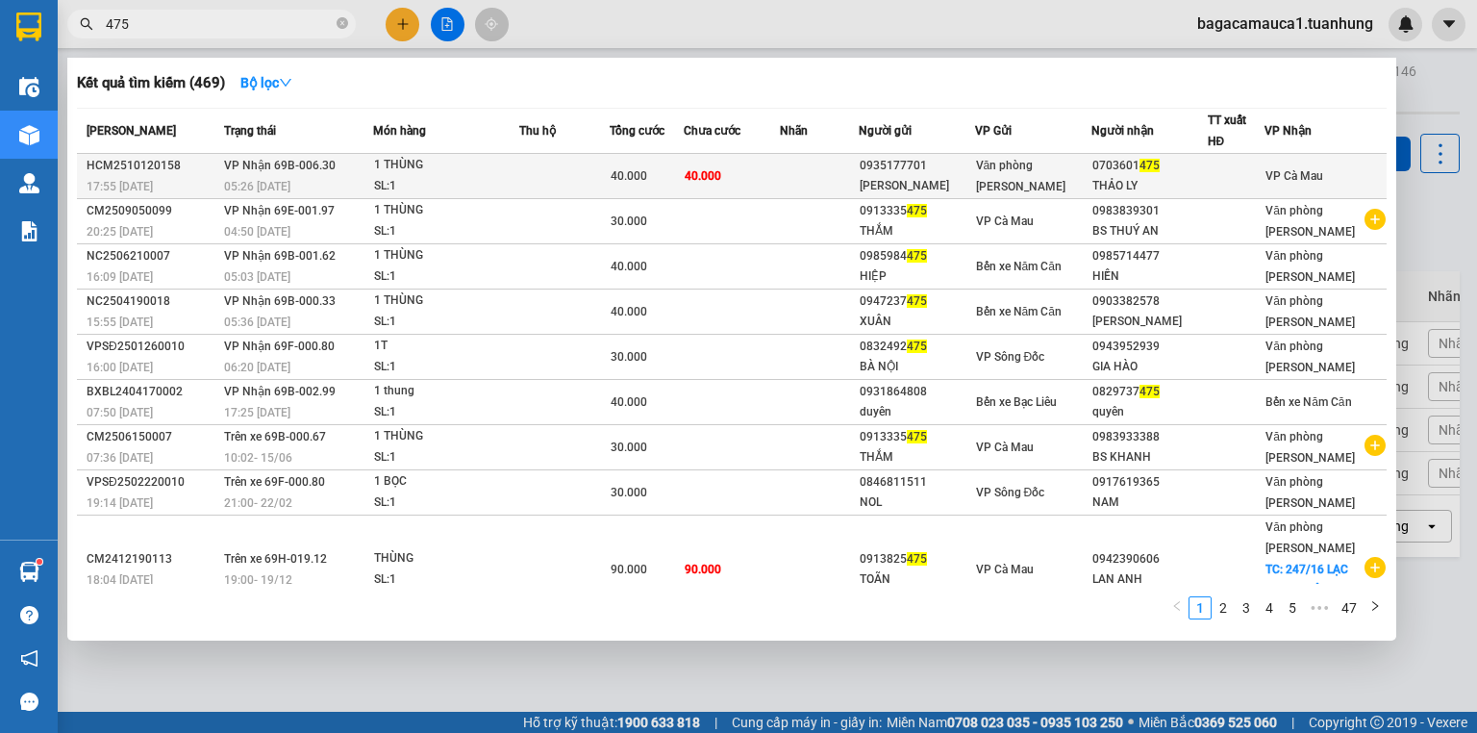
type input "475"
click at [452, 185] on div "SL: 1" at bounding box center [446, 186] width 144 height 21
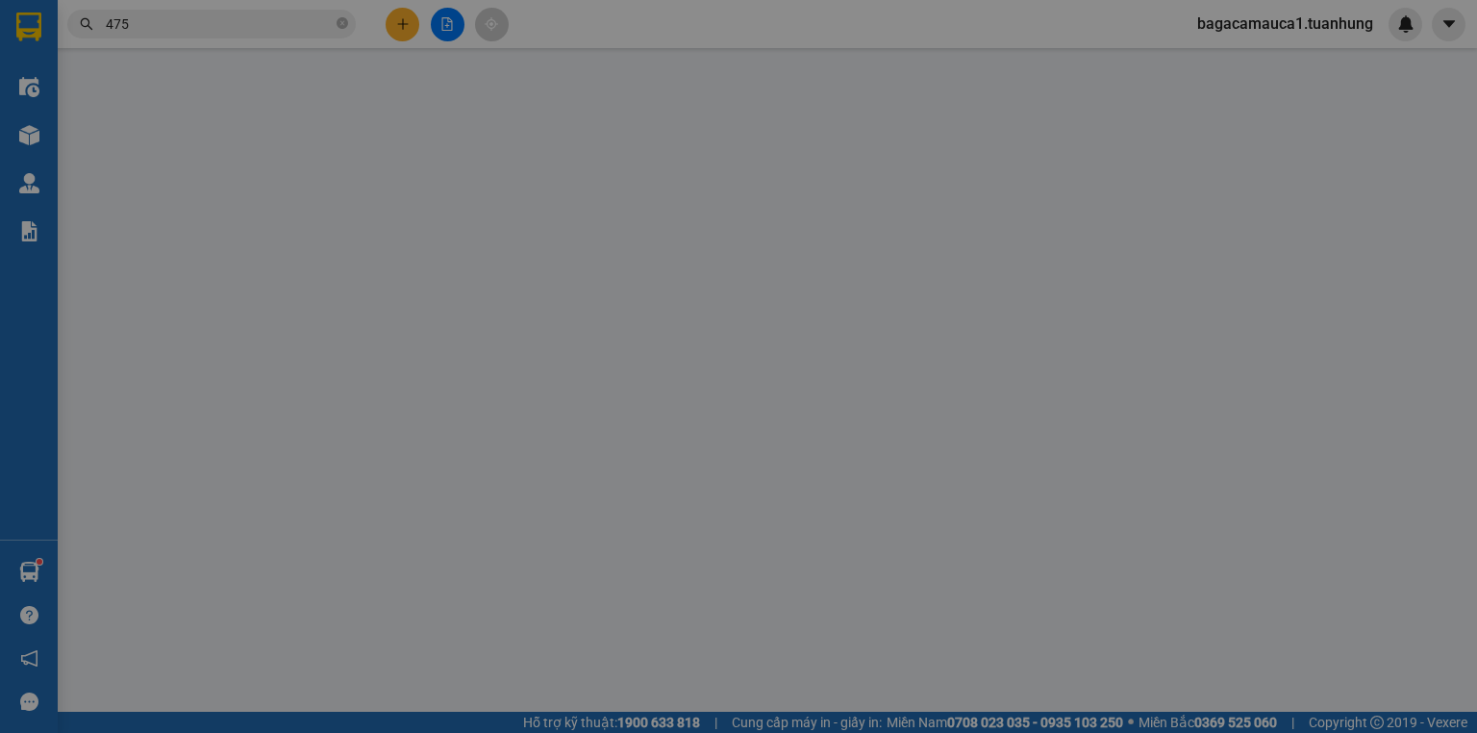
type input "0935177701"
type input "[PERSON_NAME]"
type input "0703601475"
type input "THẢO LY"
type input "40.000"
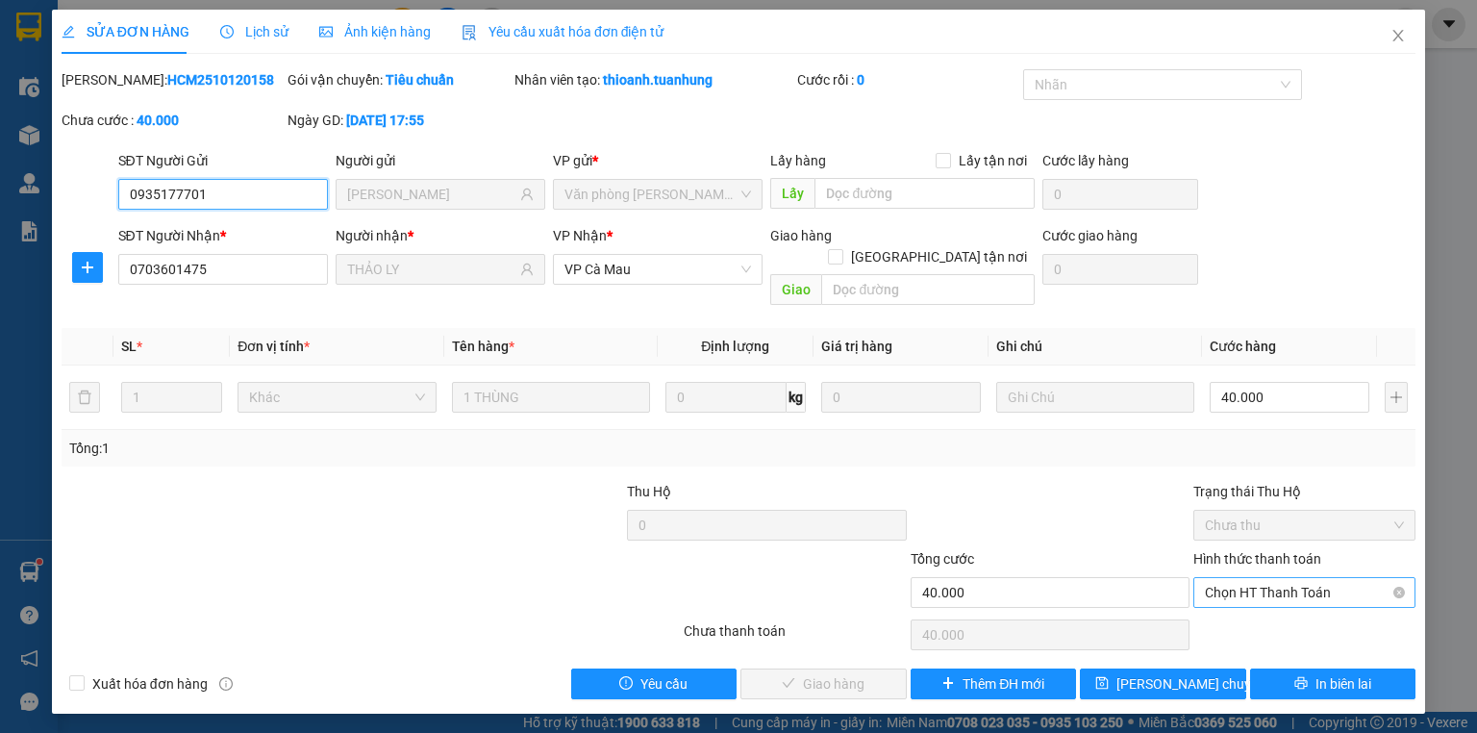
click at [1238, 578] on span "Chọn HT Thanh Toán" at bounding box center [1304, 592] width 199 height 29
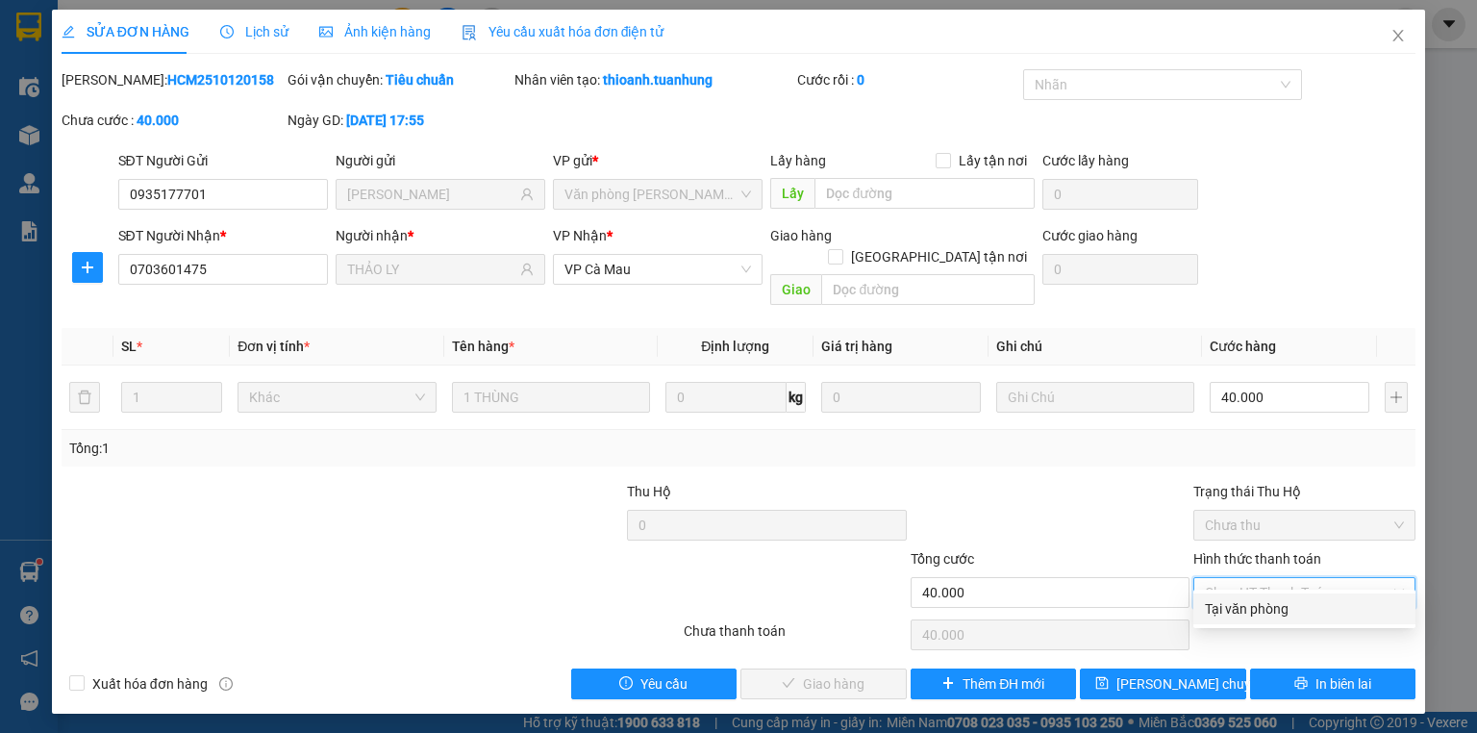
click at [1231, 600] on div "Tại văn phòng" at bounding box center [1304, 608] width 199 height 21
type input "0"
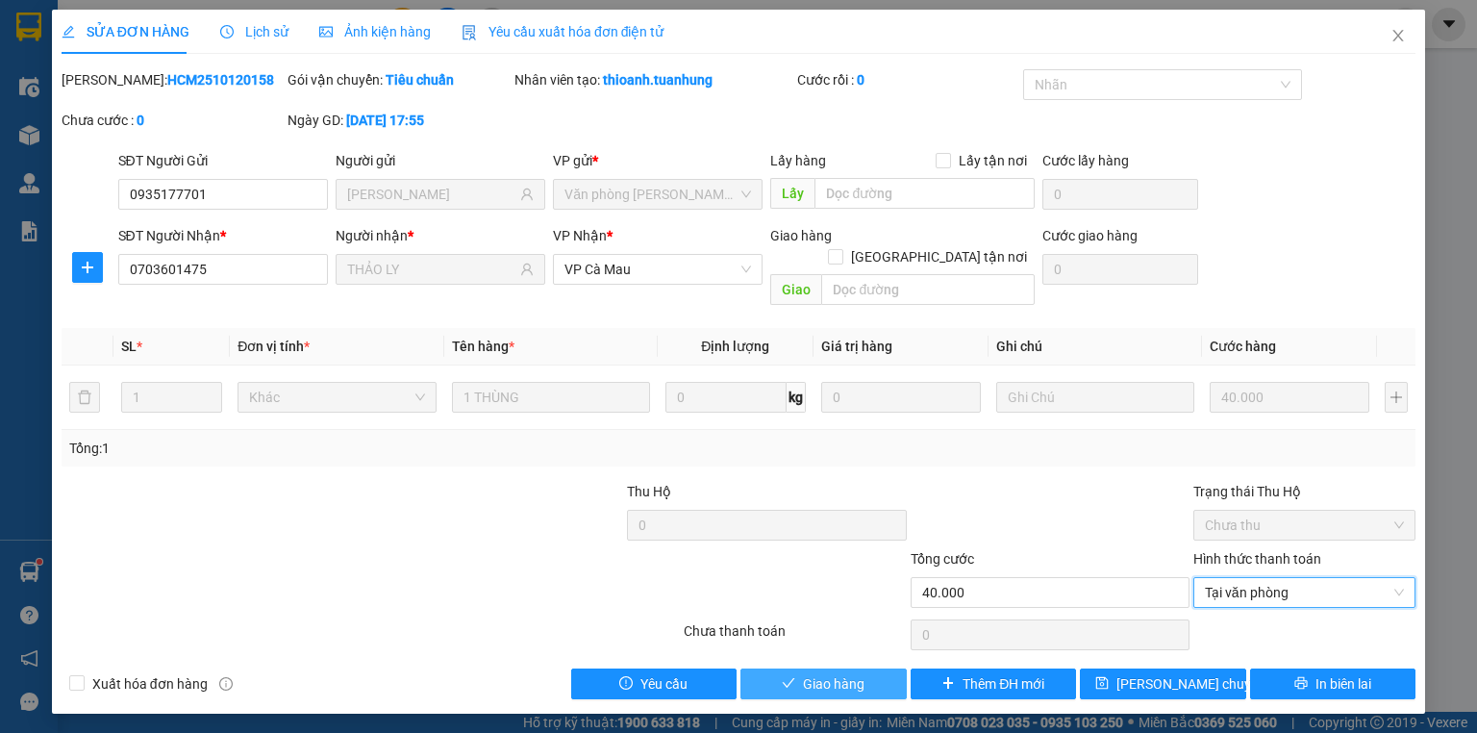
click at [883, 668] on button "Giao hàng" at bounding box center [824, 683] width 166 height 31
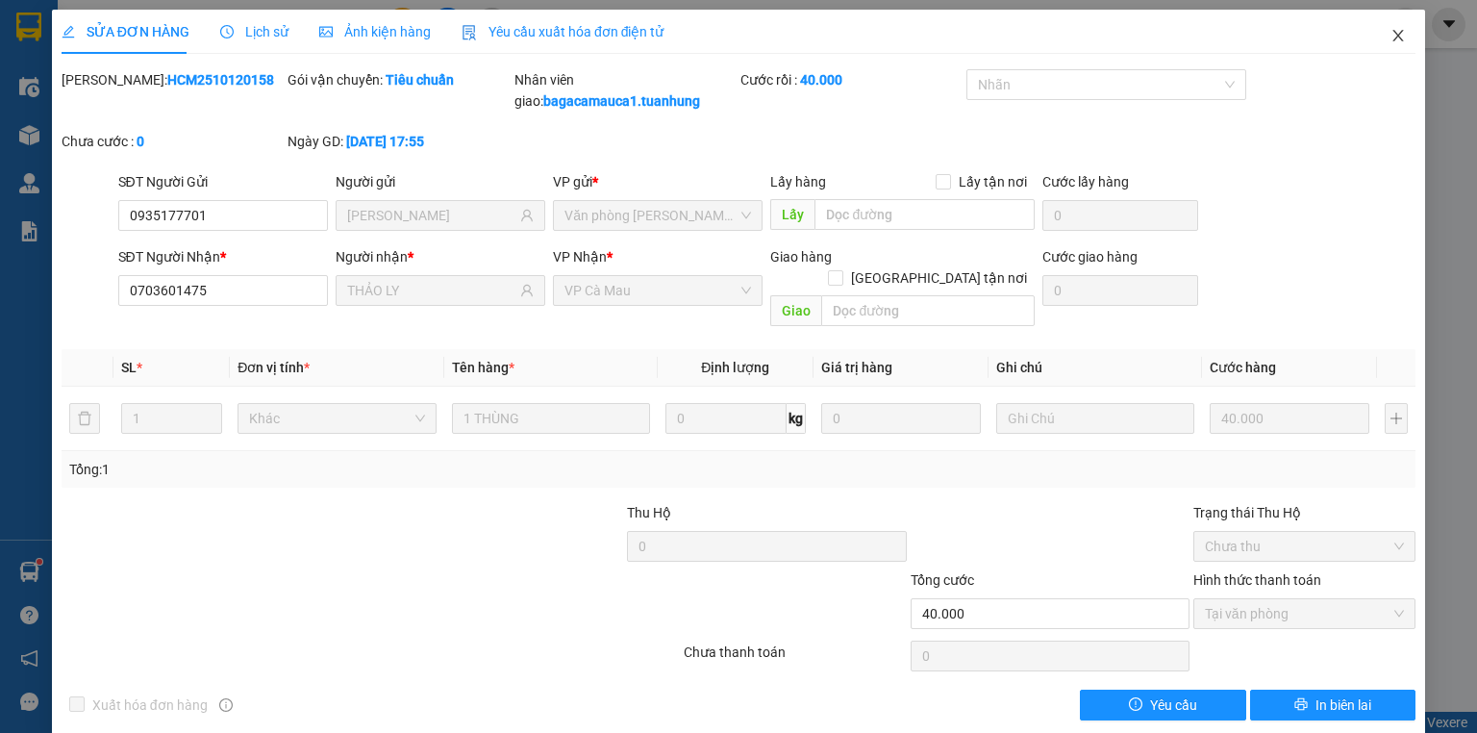
click at [1377, 13] on span "Close" at bounding box center [1399, 37] width 54 height 54
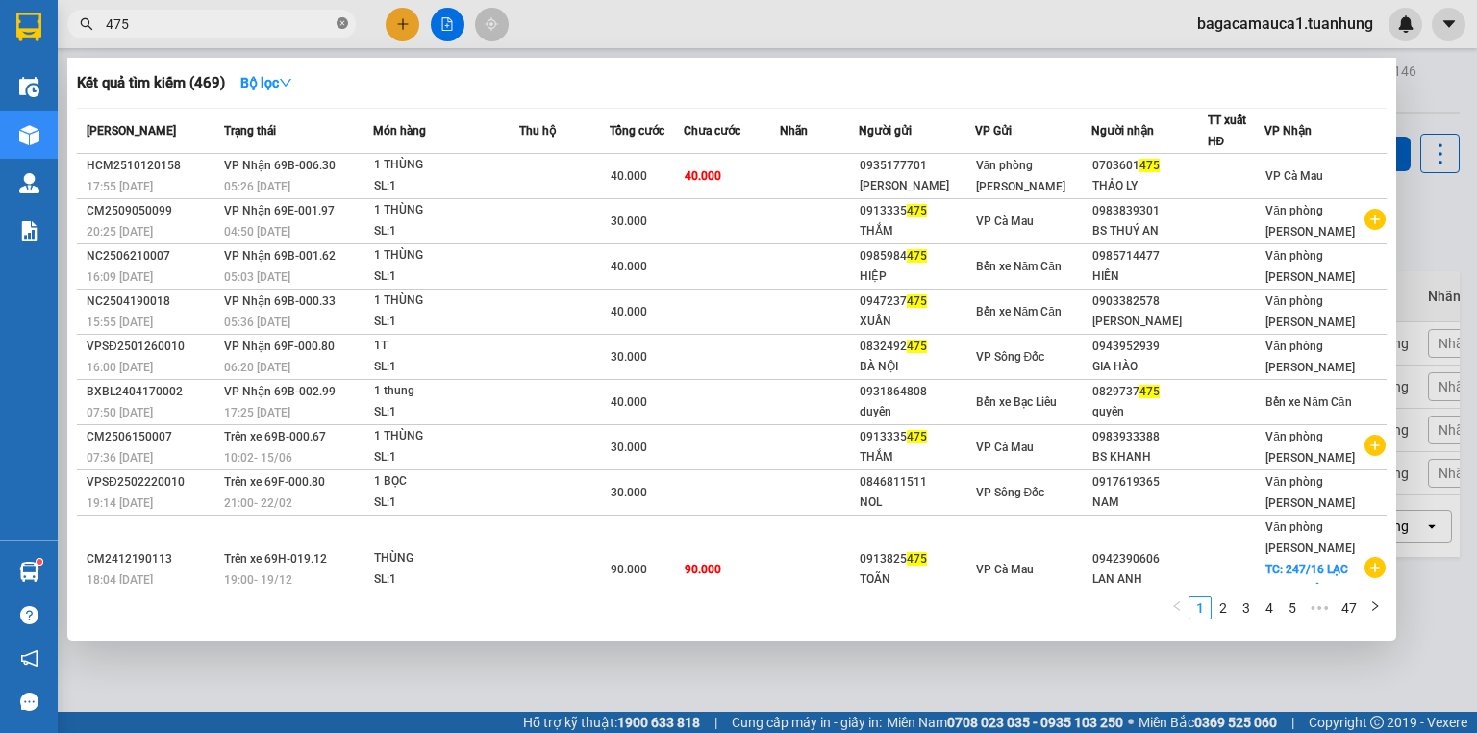
click at [343, 22] on icon "close-circle" at bounding box center [343, 23] width 12 height 12
type input "425"
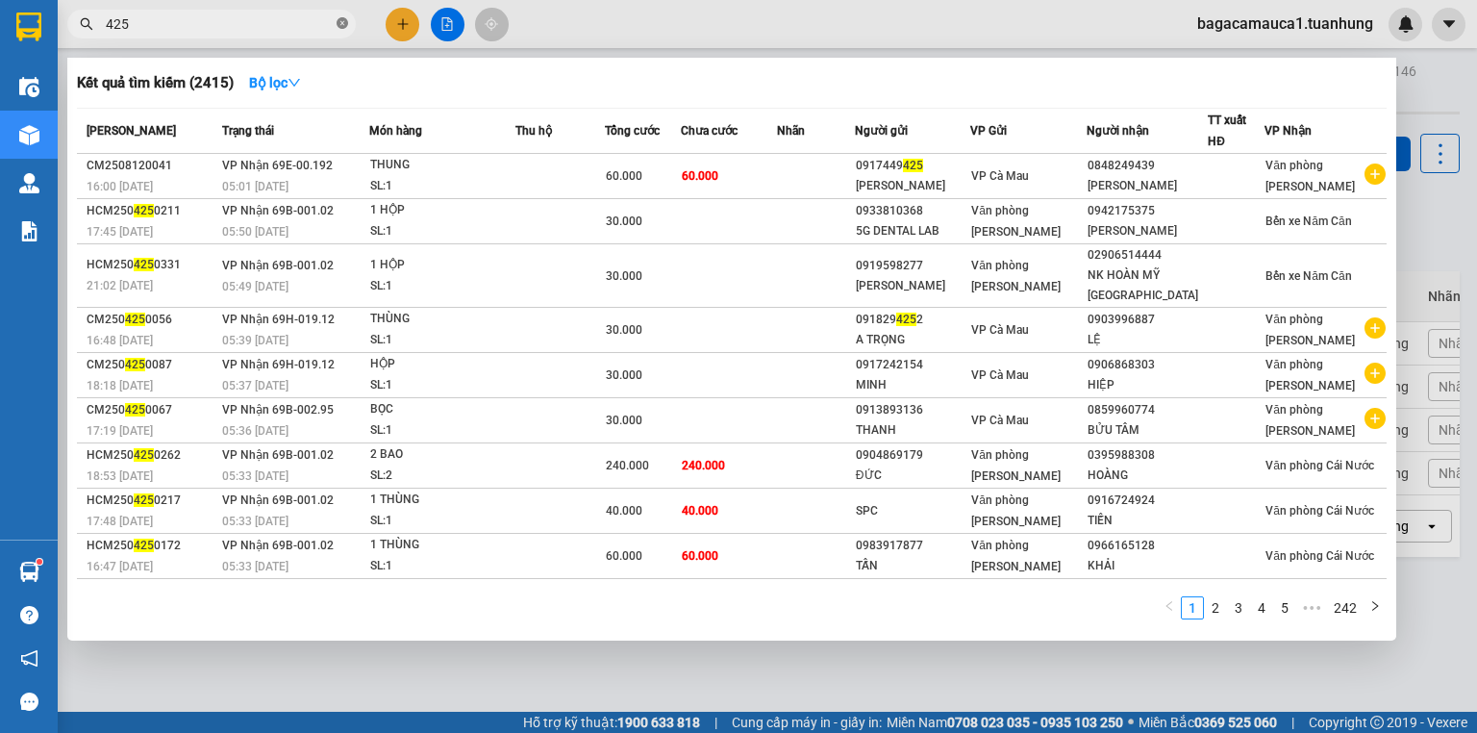
click at [339, 28] on icon "close-circle" at bounding box center [343, 23] width 12 height 12
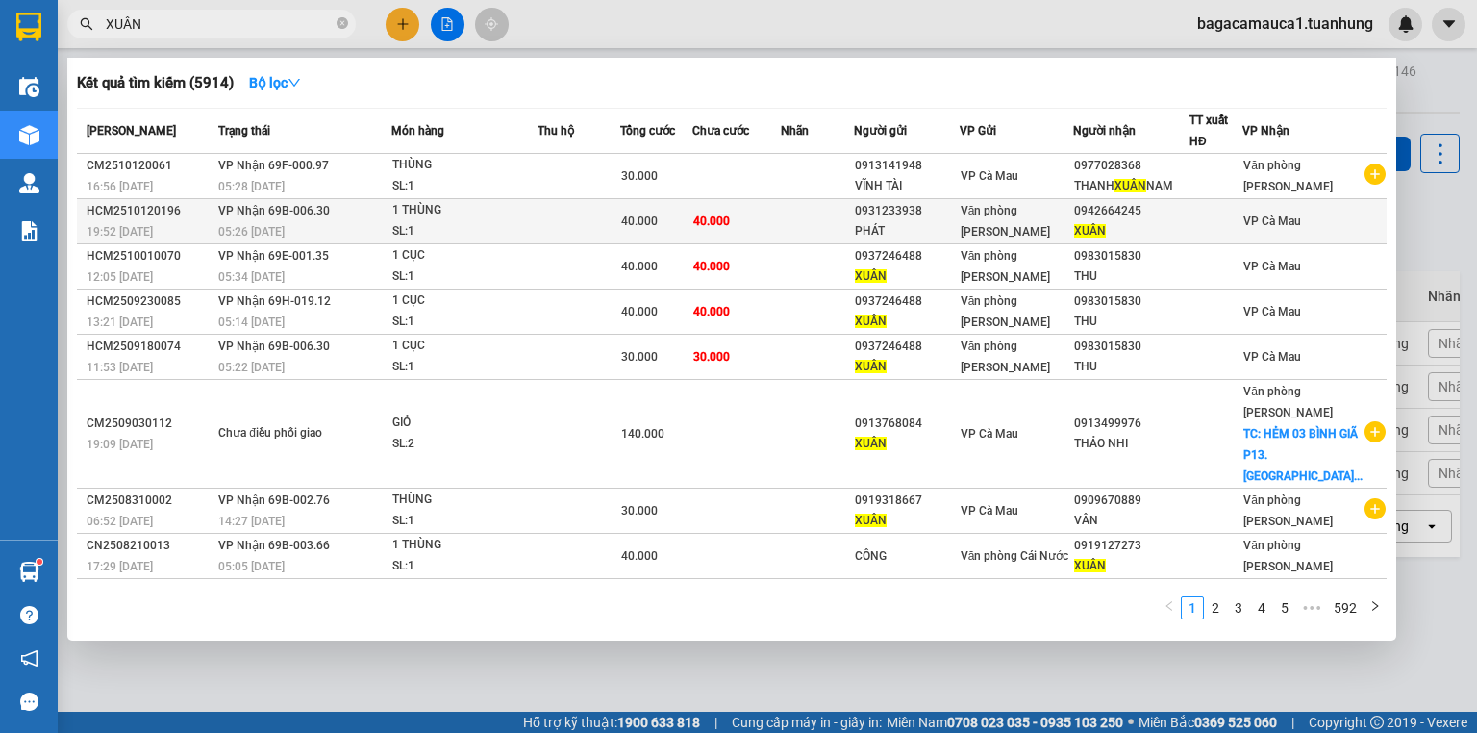
type input "XUÂN"
click at [846, 229] on td at bounding box center [817, 221] width 73 height 45
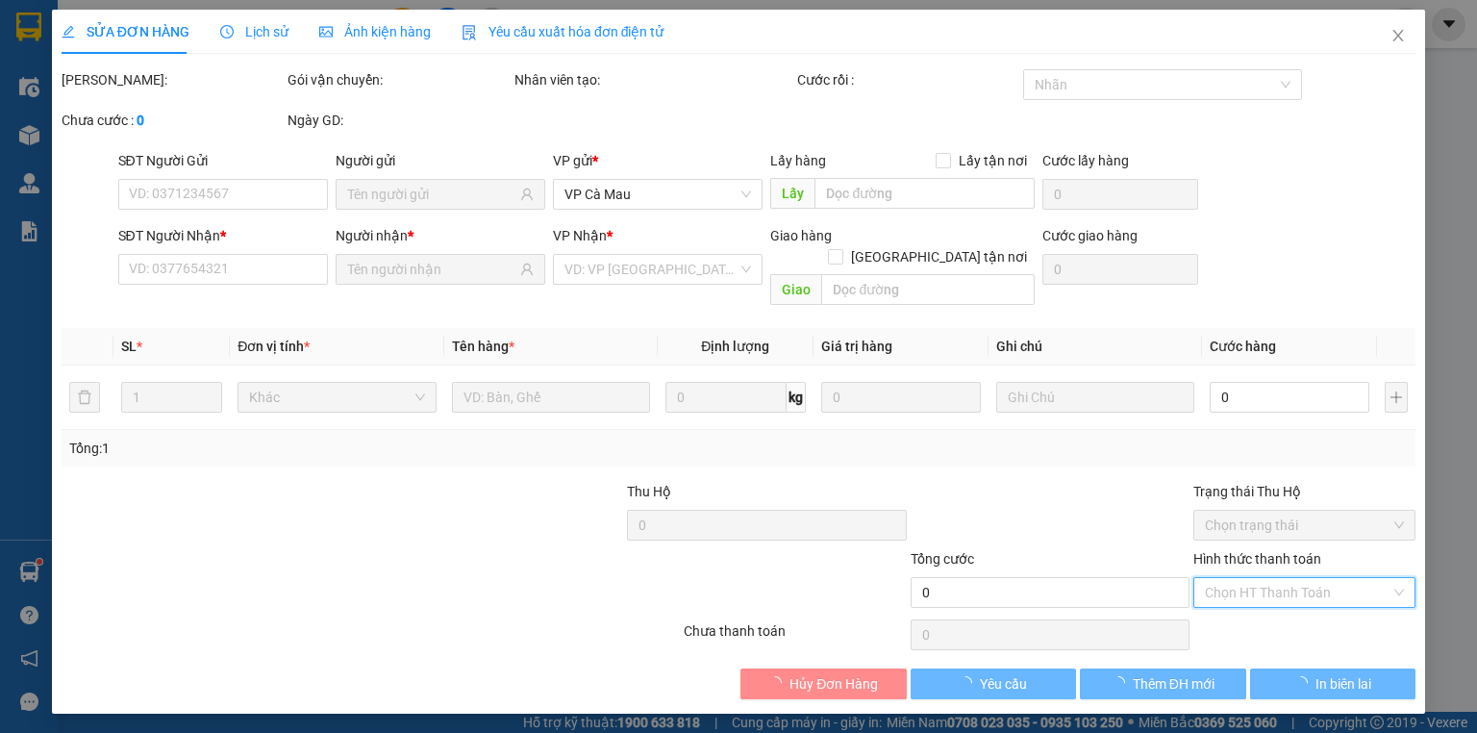
click at [1215, 578] on input "Hình thức thanh toán" at bounding box center [1298, 592] width 186 height 29
type input "0931233938"
type input "PHÁT"
type input "0942664245"
type input "XUÂN"
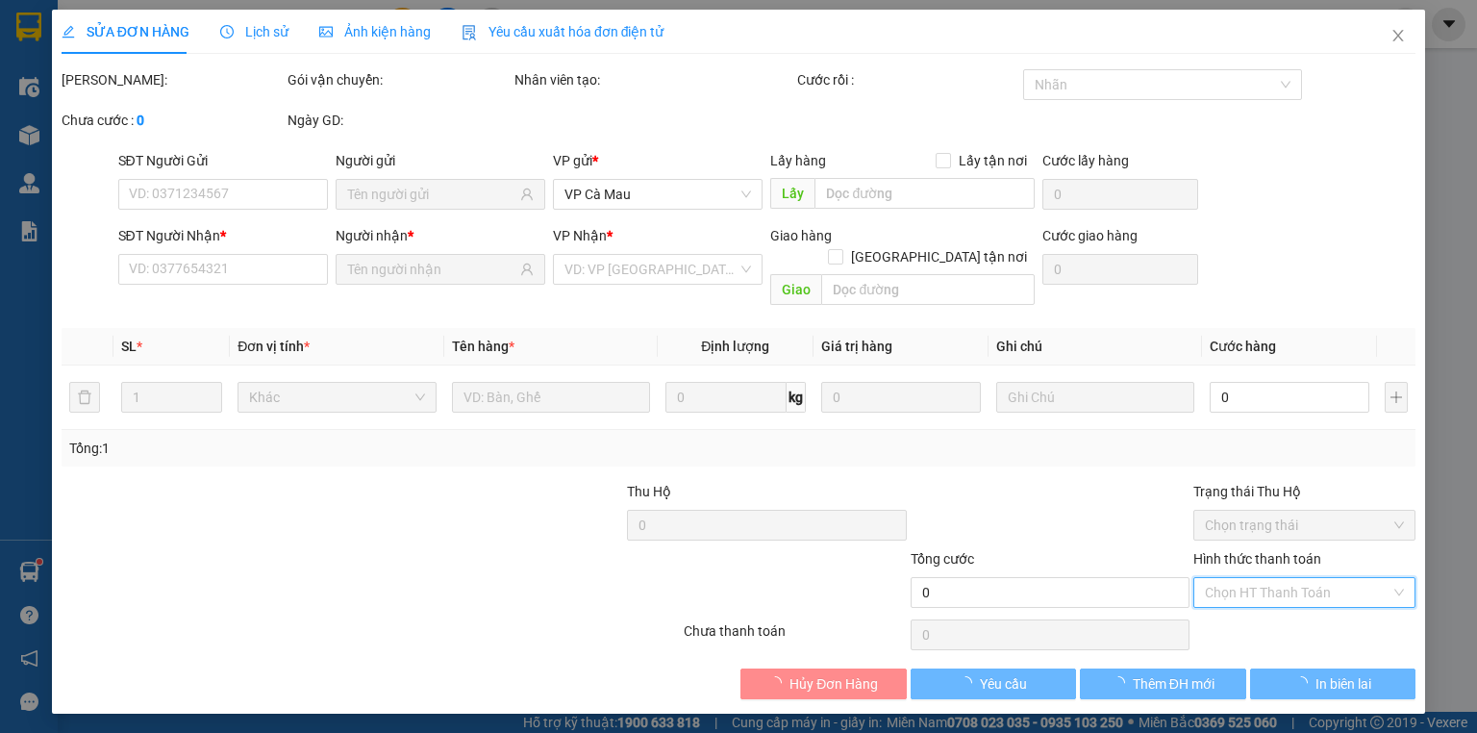
type input "40.000"
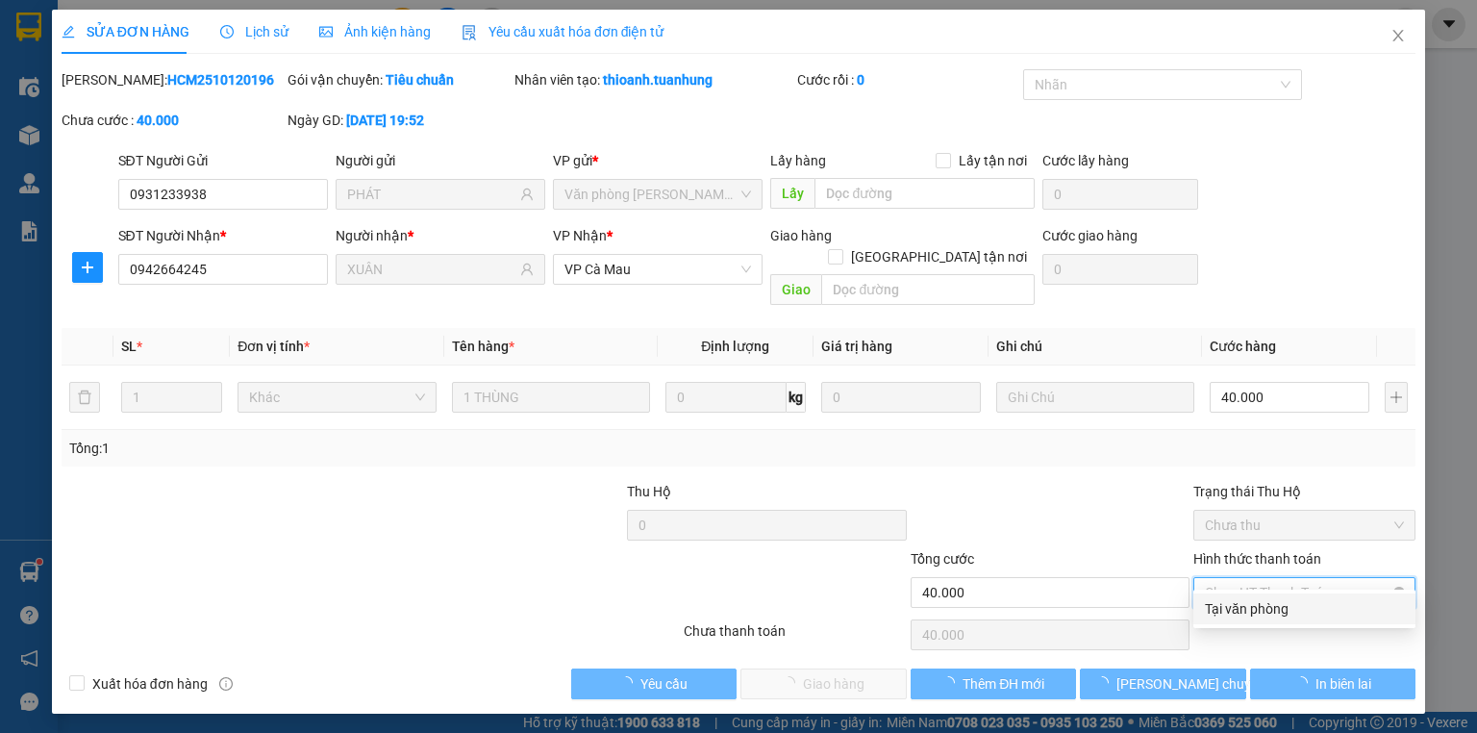
click at [1229, 578] on span "Chọn HT Thanh Toán" at bounding box center [1304, 592] width 199 height 29
click at [1216, 603] on div "Tại văn phòng" at bounding box center [1304, 608] width 199 height 21
type input "0"
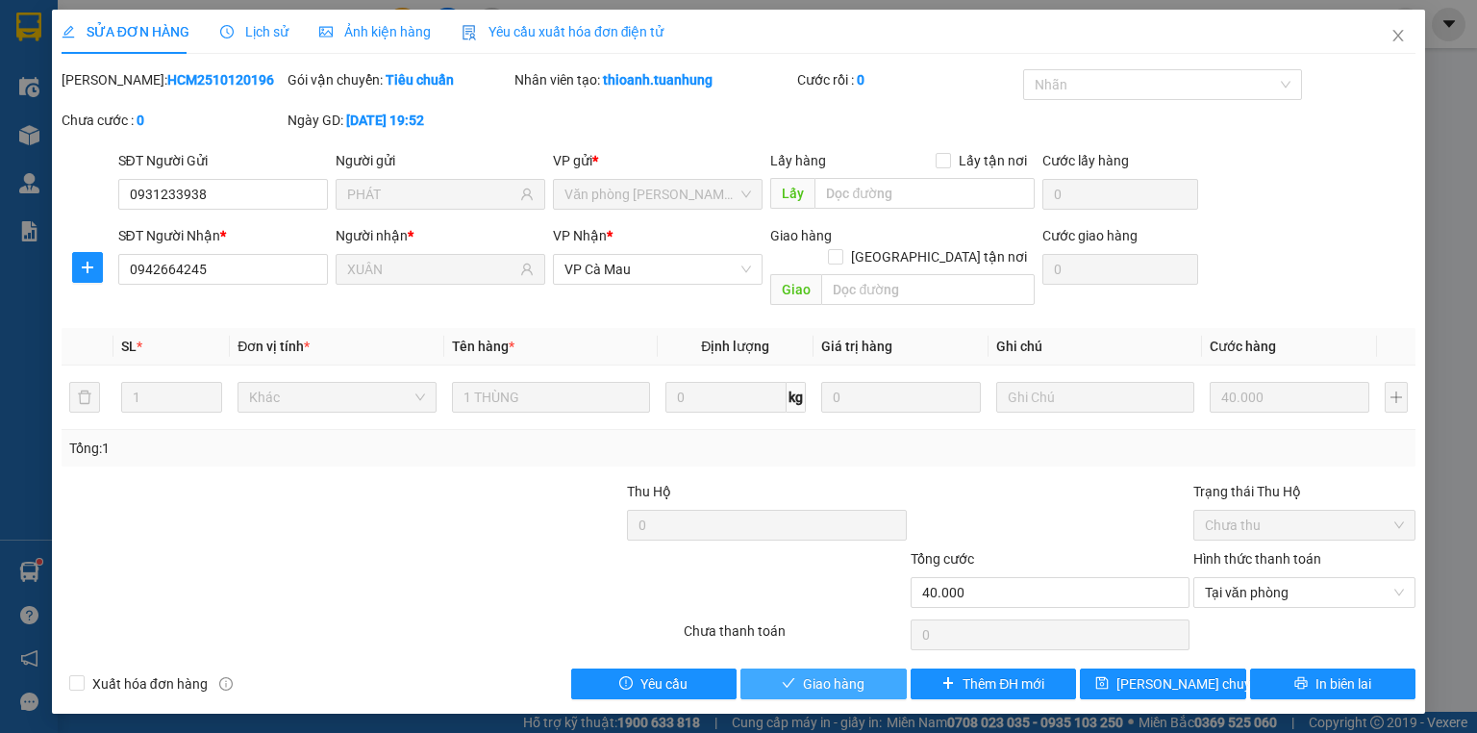
click at [843, 673] on span "Giao hàng" at bounding box center [834, 683] width 62 height 21
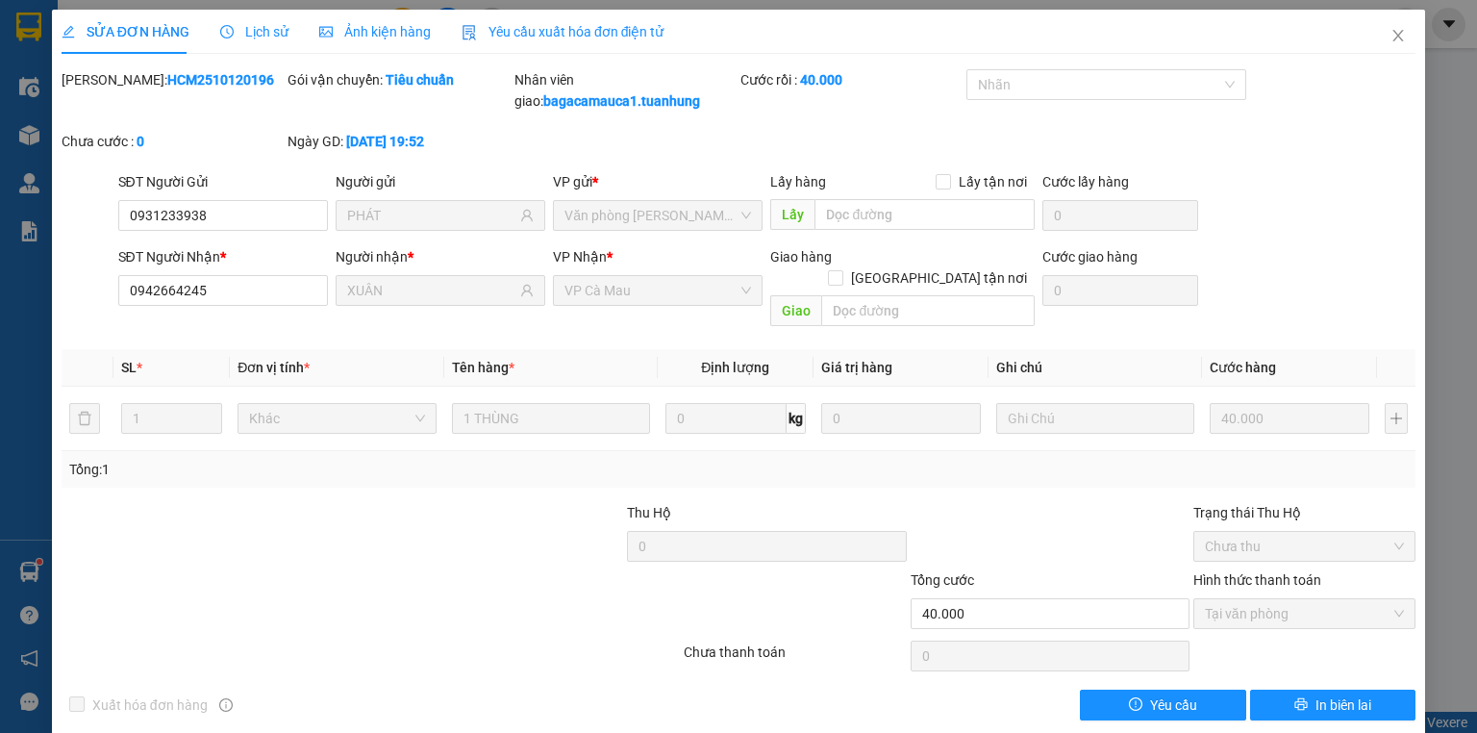
scroll to position [2, 0]
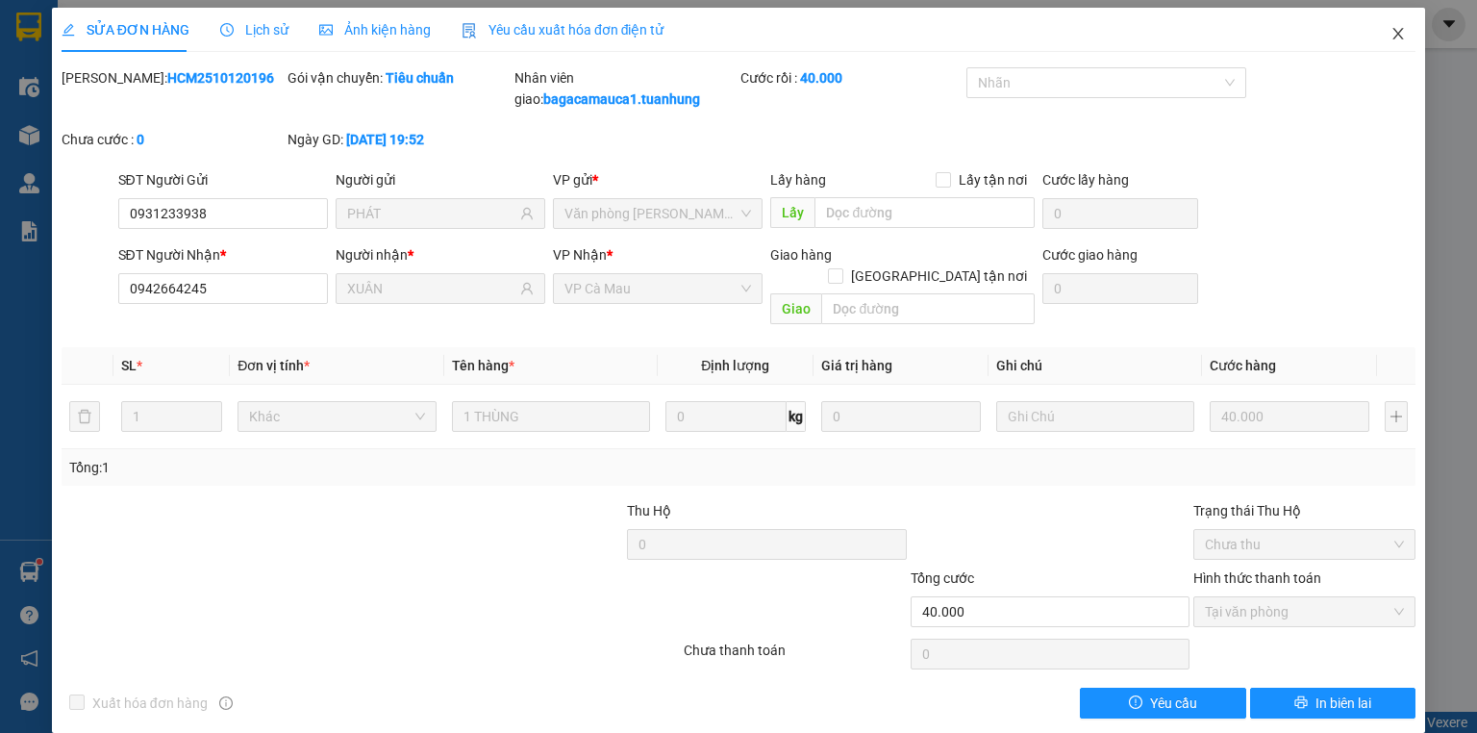
click at [1378, 31] on span "Close" at bounding box center [1399, 35] width 54 height 54
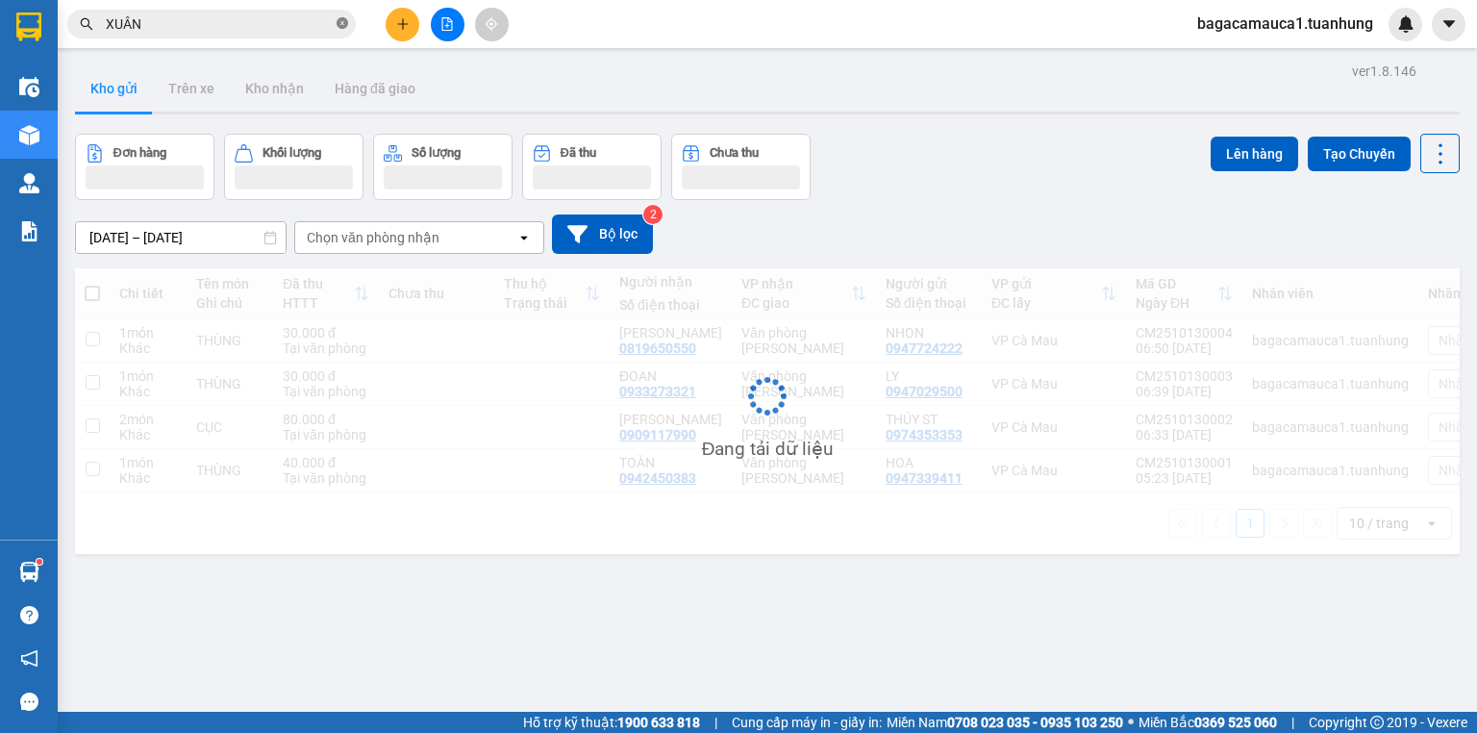
click at [342, 26] on icon "close-circle" at bounding box center [343, 23] width 12 height 12
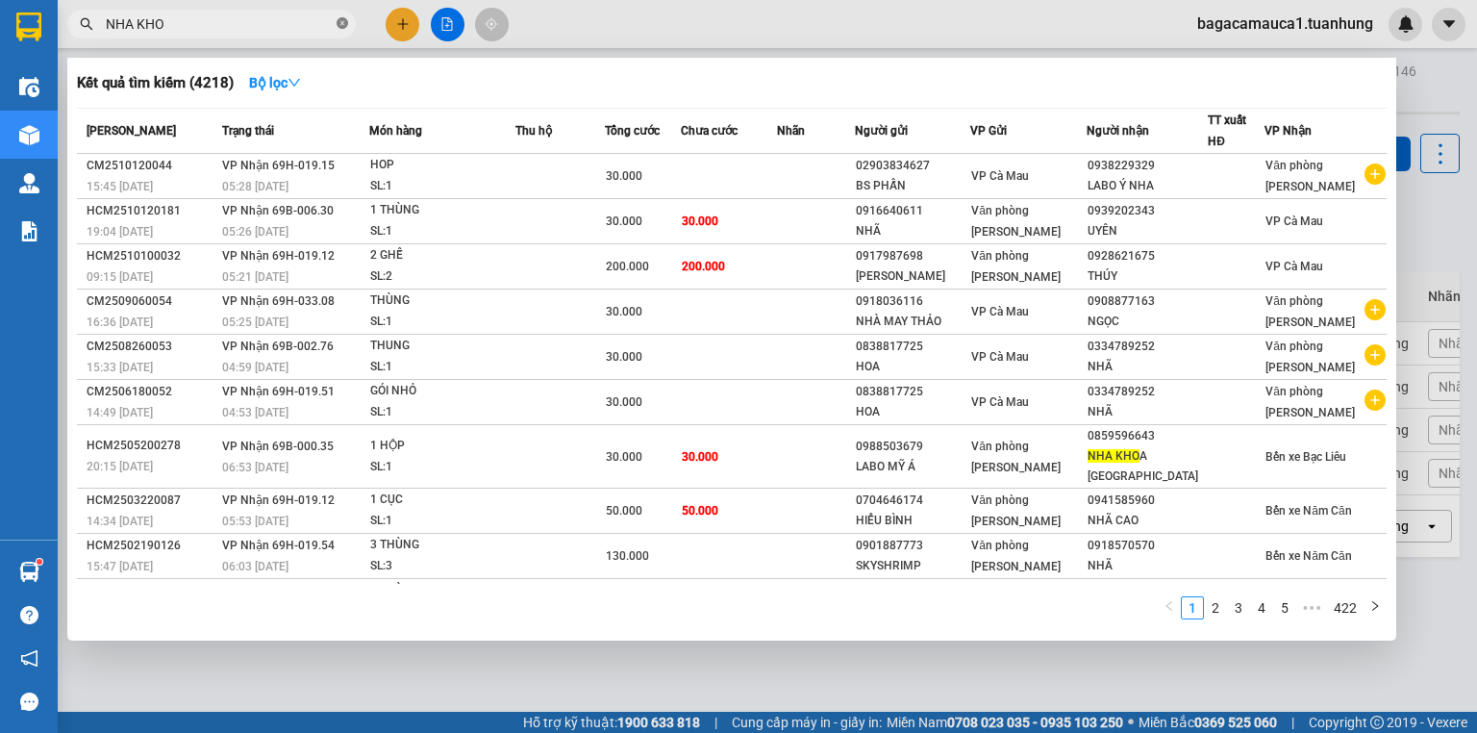
type input "NHA KHOA"
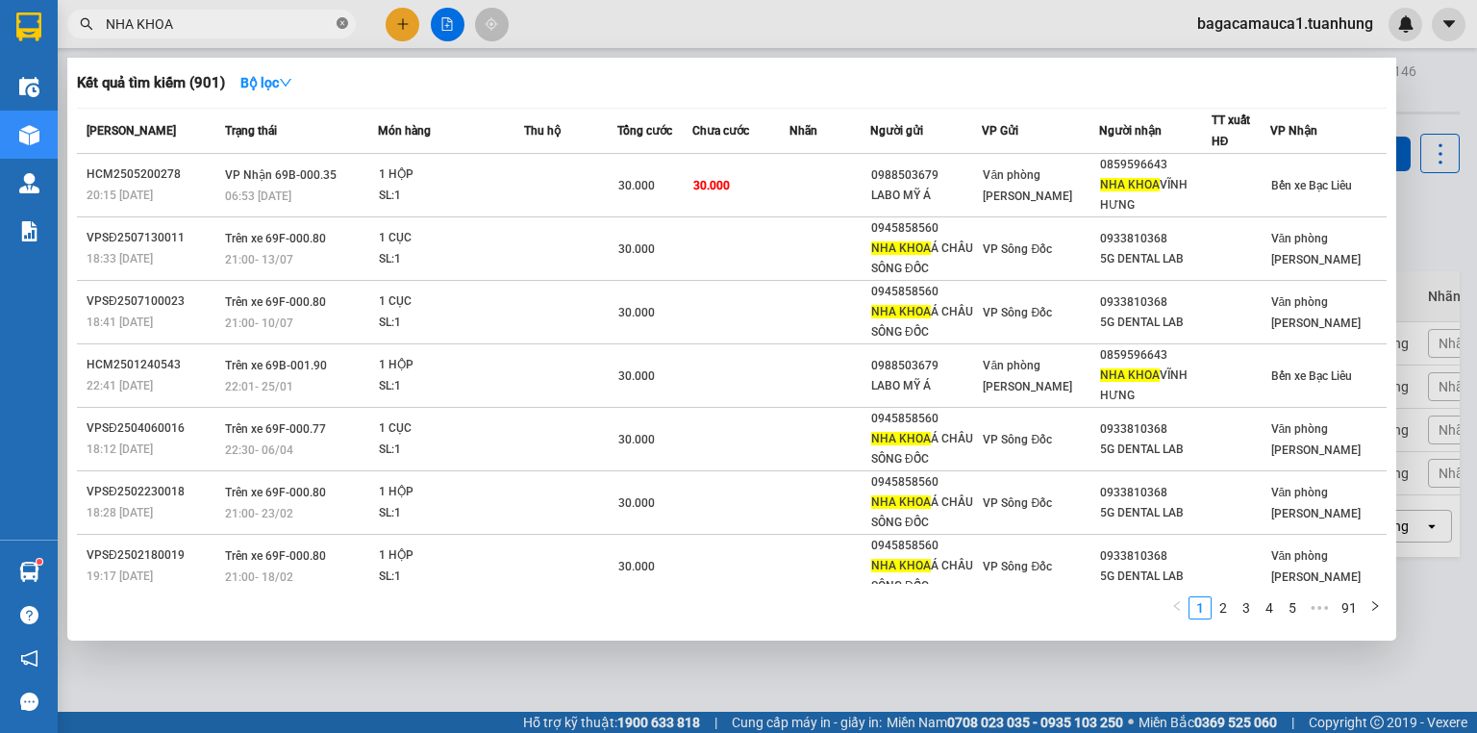
click at [339, 23] on icon "close-circle" at bounding box center [343, 23] width 12 height 12
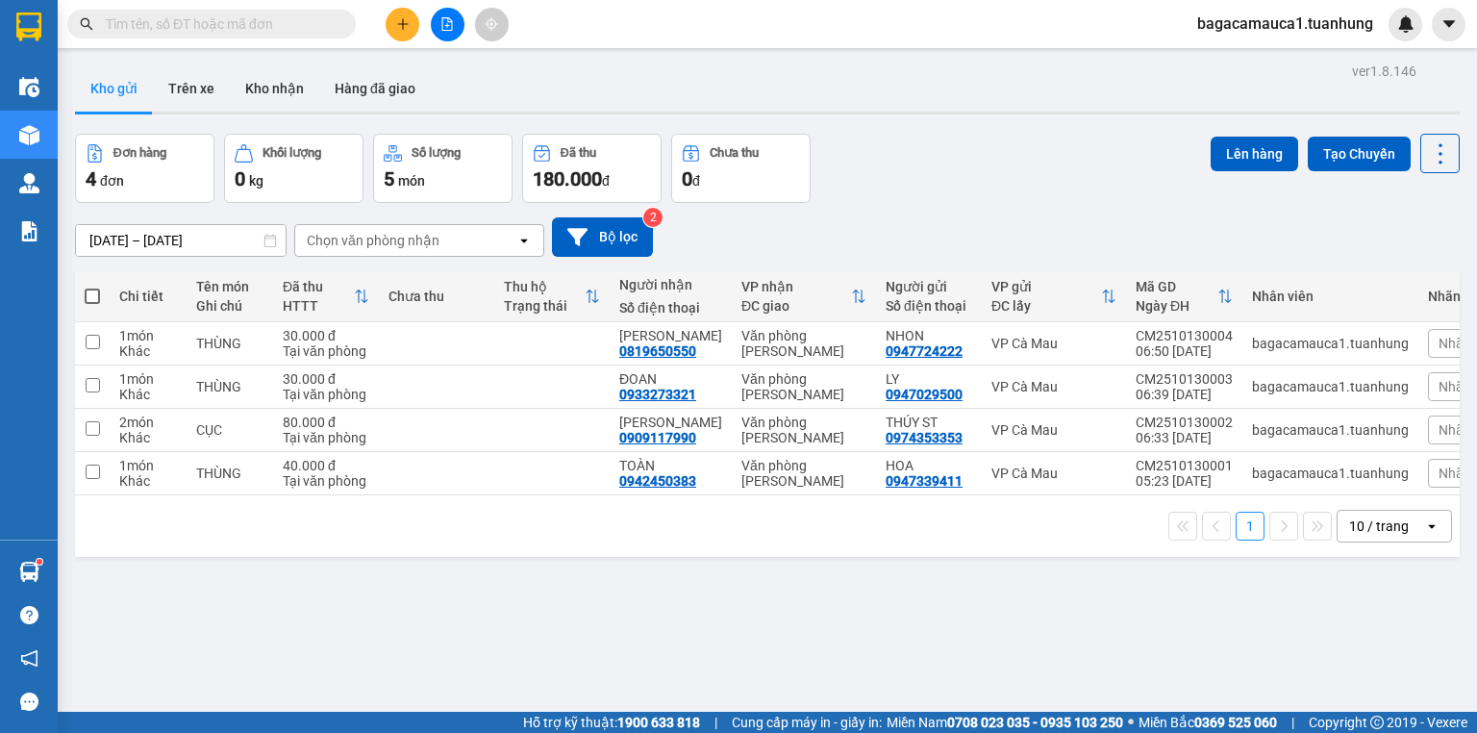
click at [284, 25] on input "text" at bounding box center [219, 23] width 227 height 21
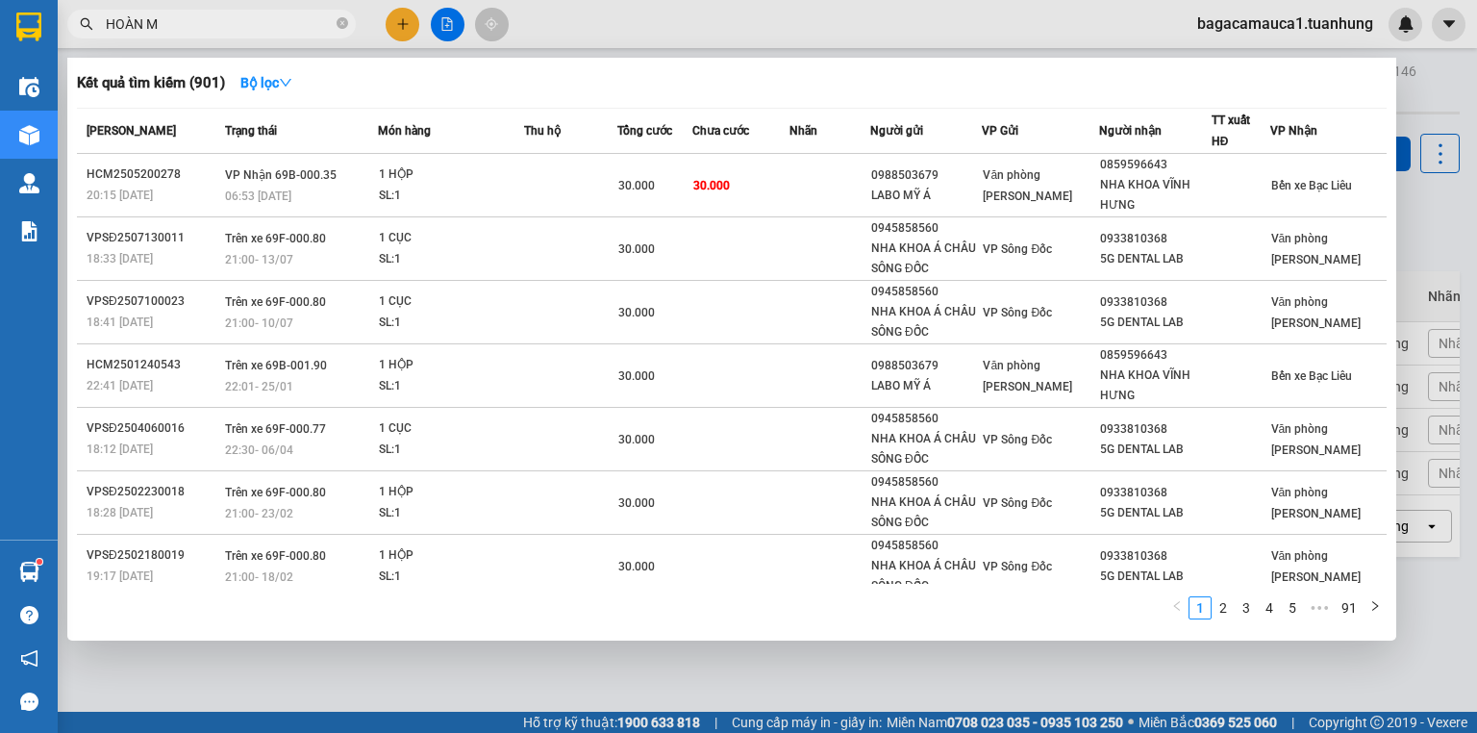
type input "HOÀN MỸ"
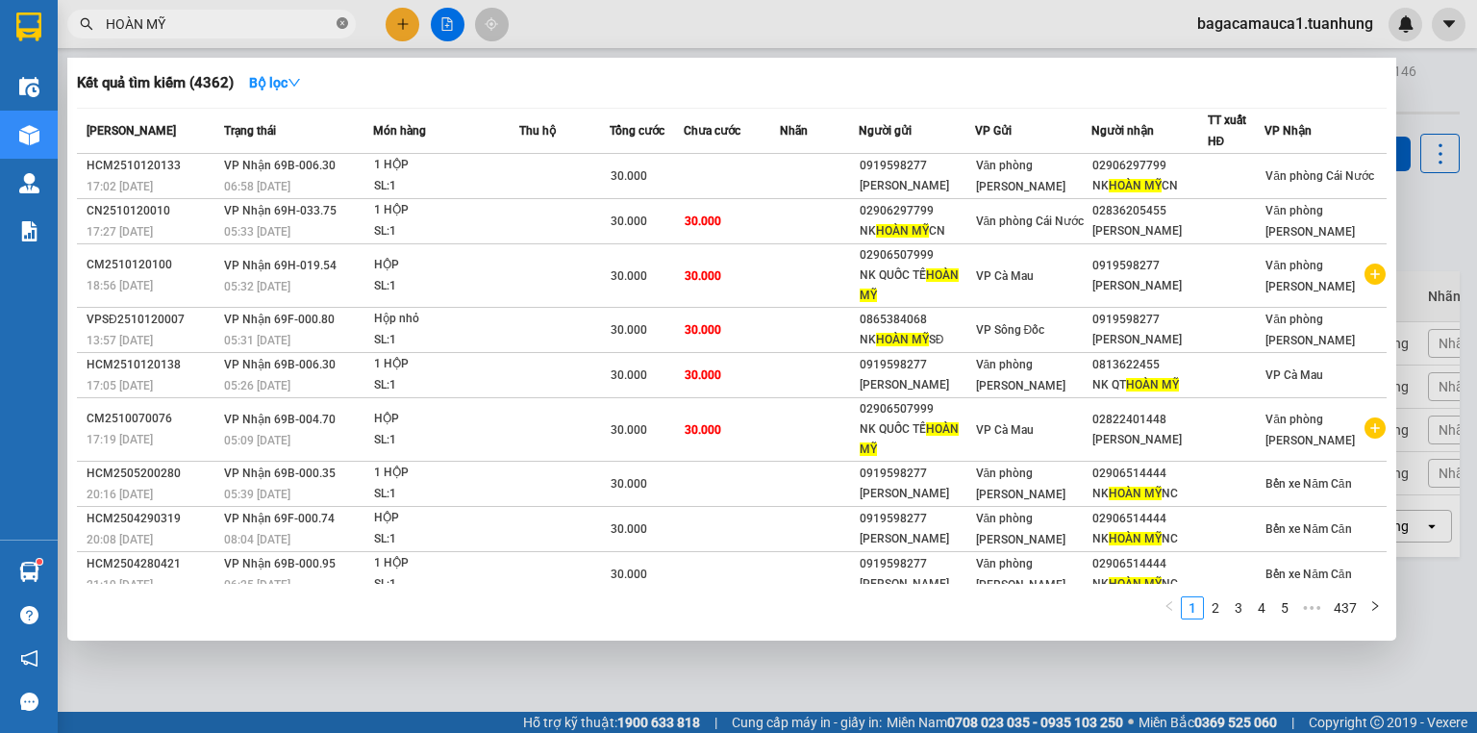
click at [342, 23] on icon "close-circle" at bounding box center [343, 23] width 12 height 12
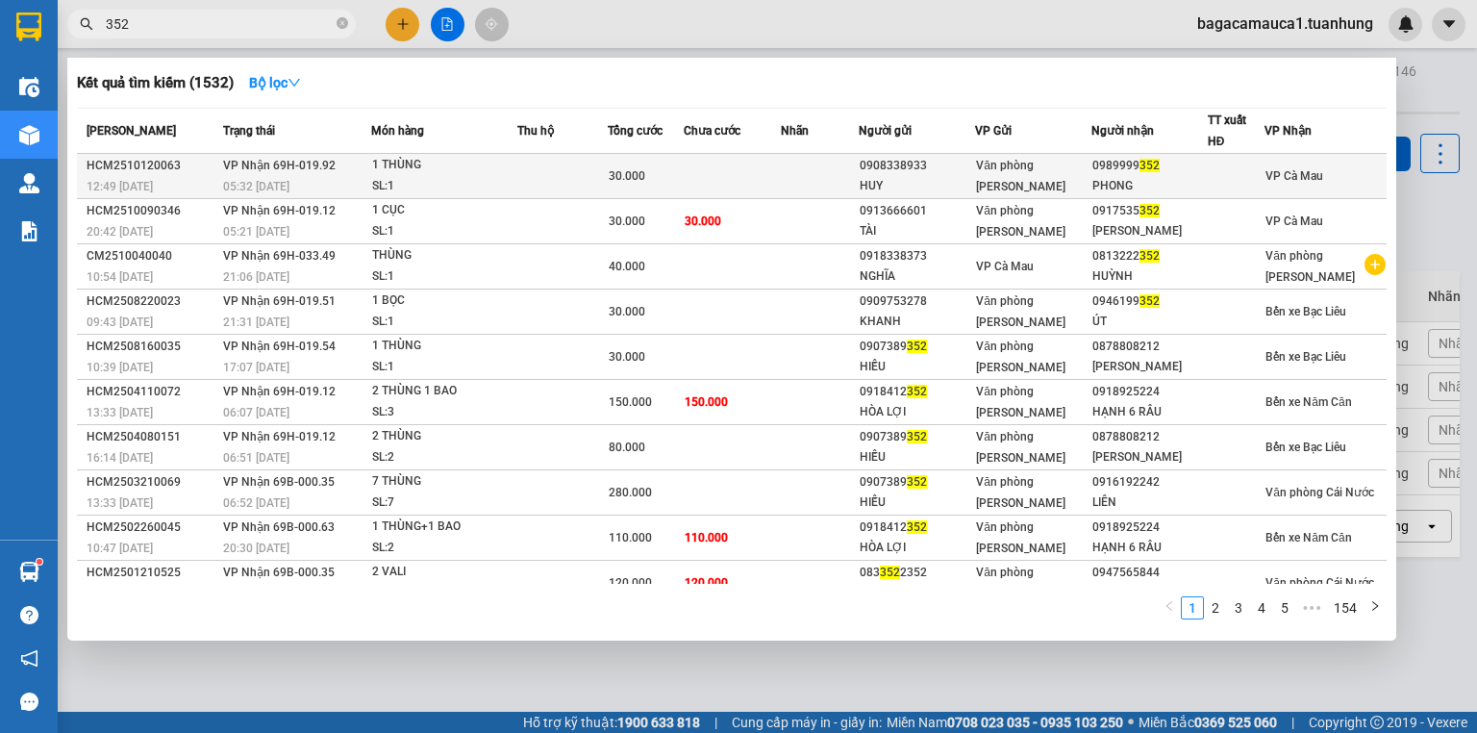
type input "352"
click at [1066, 166] on span "Văn phòng [PERSON_NAME]" at bounding box center [1020, 176] width 89 height 35
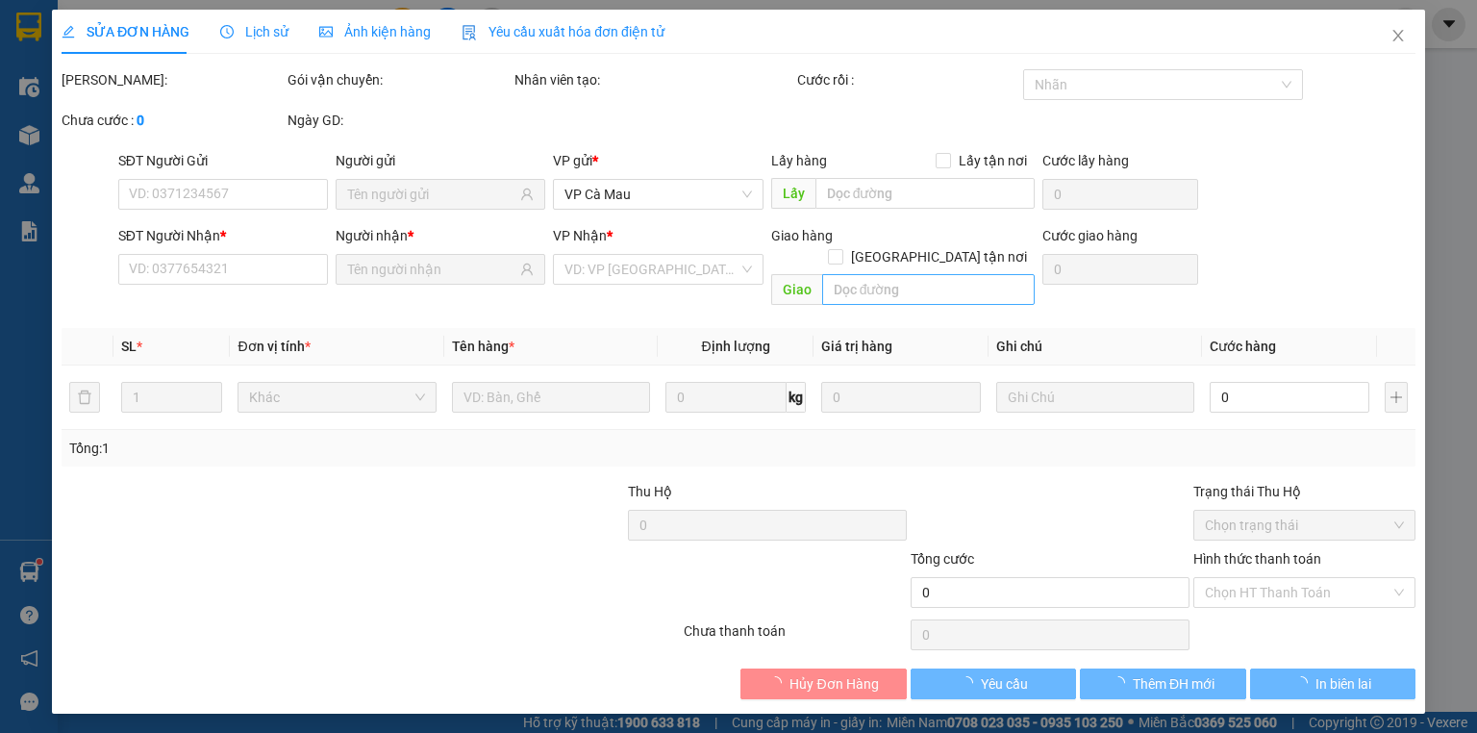
type input "0908338933"
type input "HUY"
type input "0989999352"
type input "PHONG"
type input "30.000"
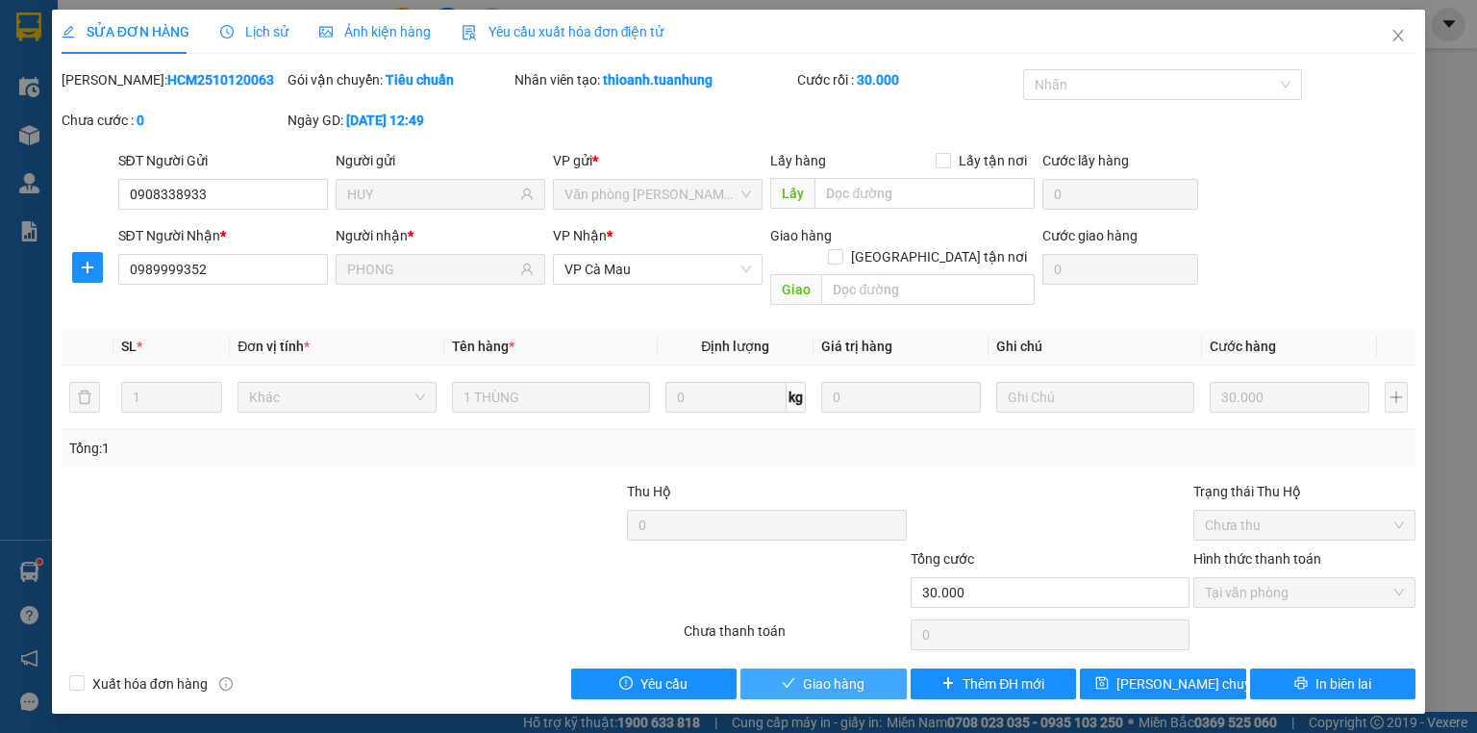
click at [827, 673] on span "Giao hàng" at bounding box center [834, 683] width 62 height 21
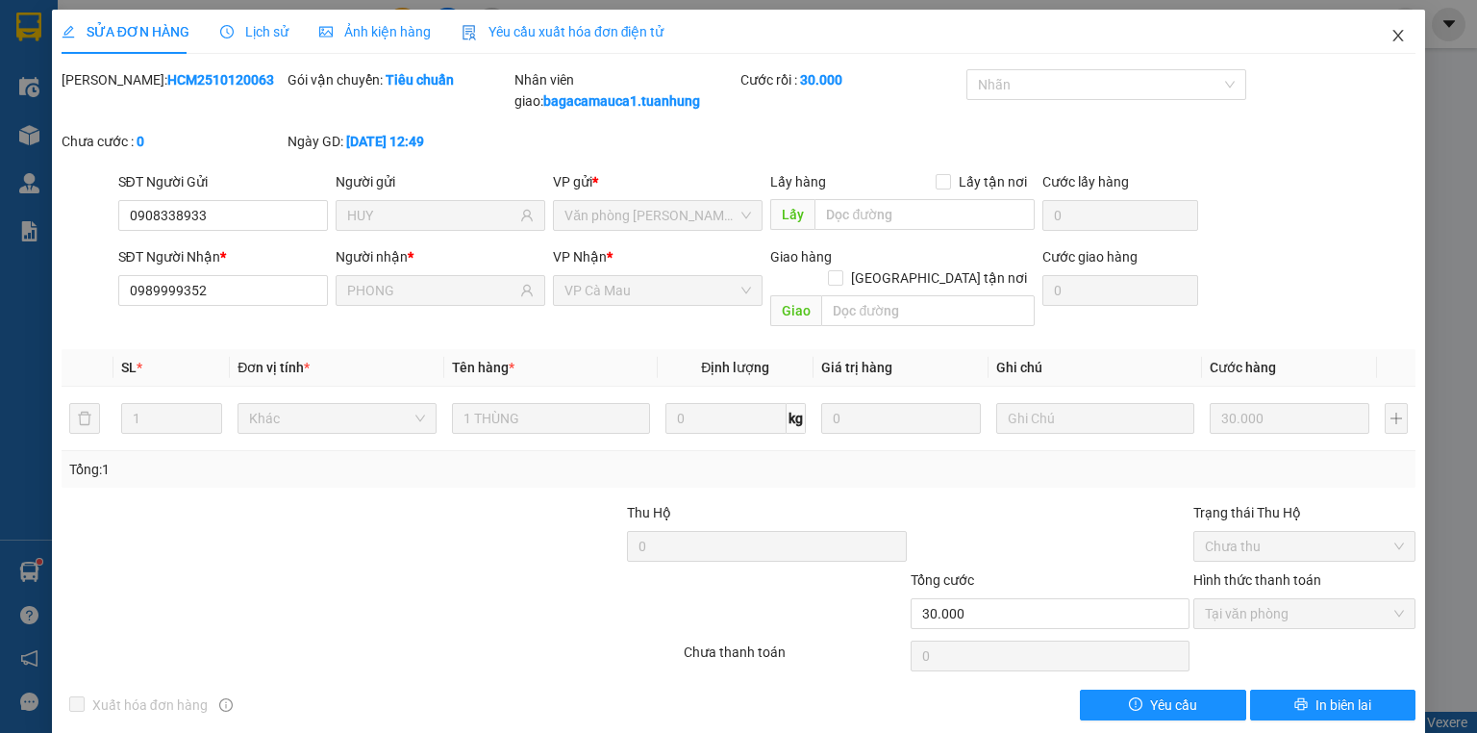
click at [1374, 27] on span "Close" at bounding box center [1399, 37] width 54 height 54
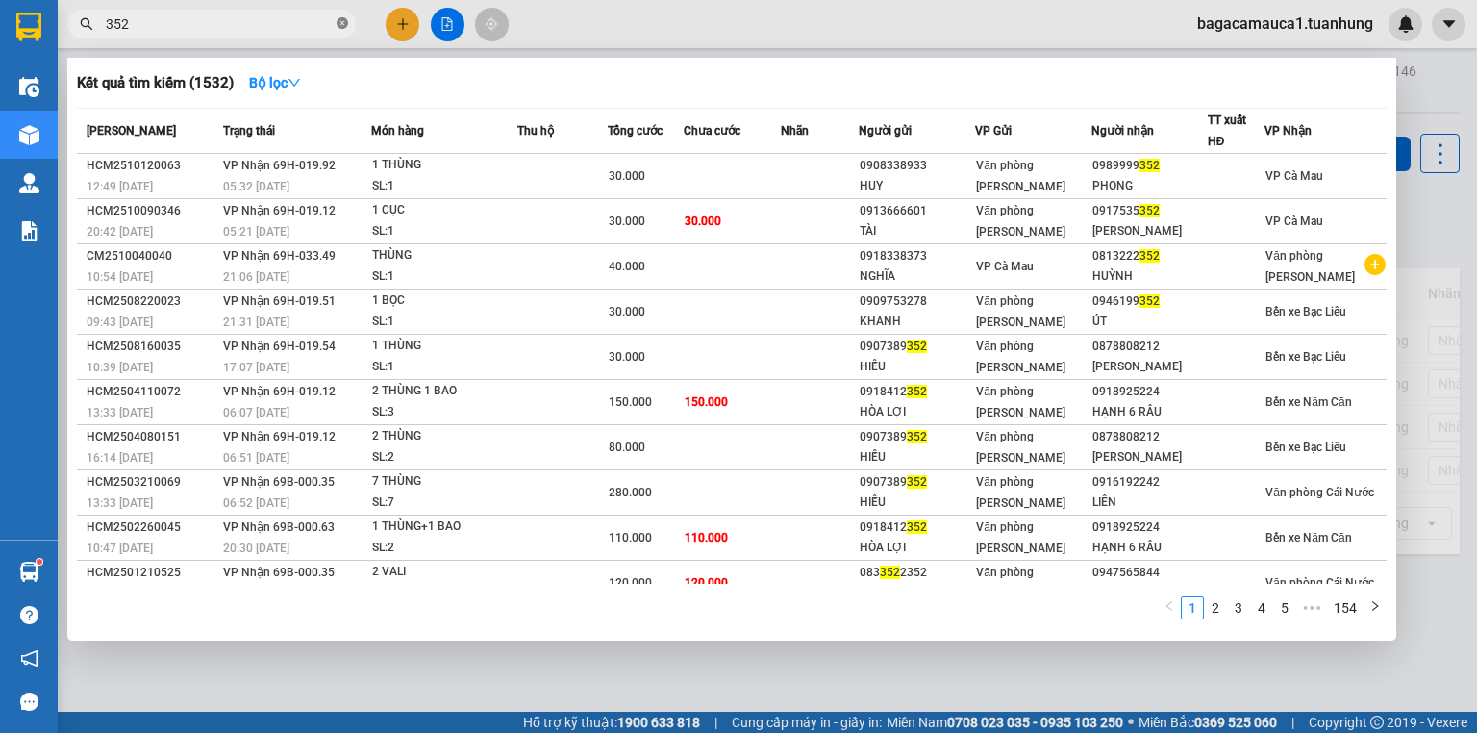
click at [342, 24] on icon "close-circle" at bounding box center [343, 23] width 12 height 12
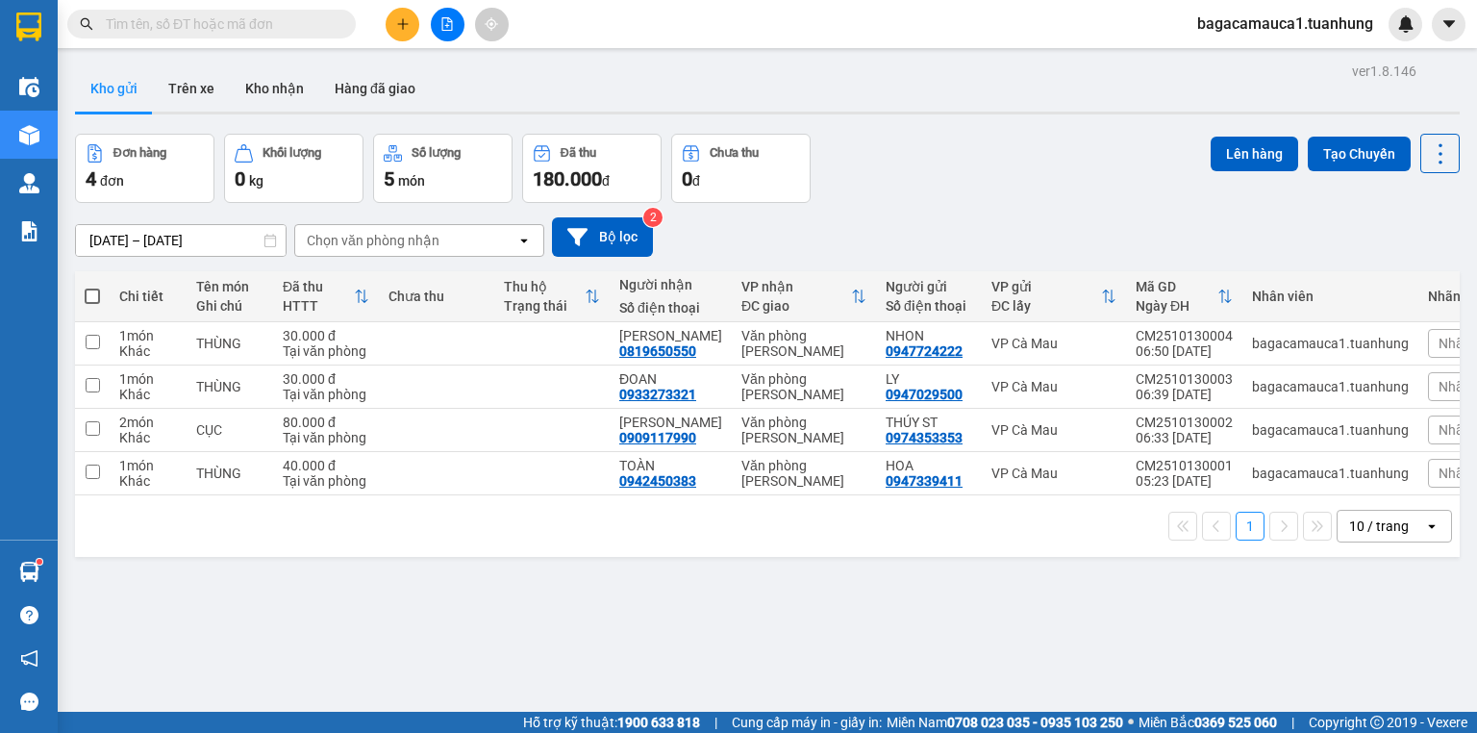
click at [147, 19] on input "text" at bounding box center [219, 23] width 227 height 21
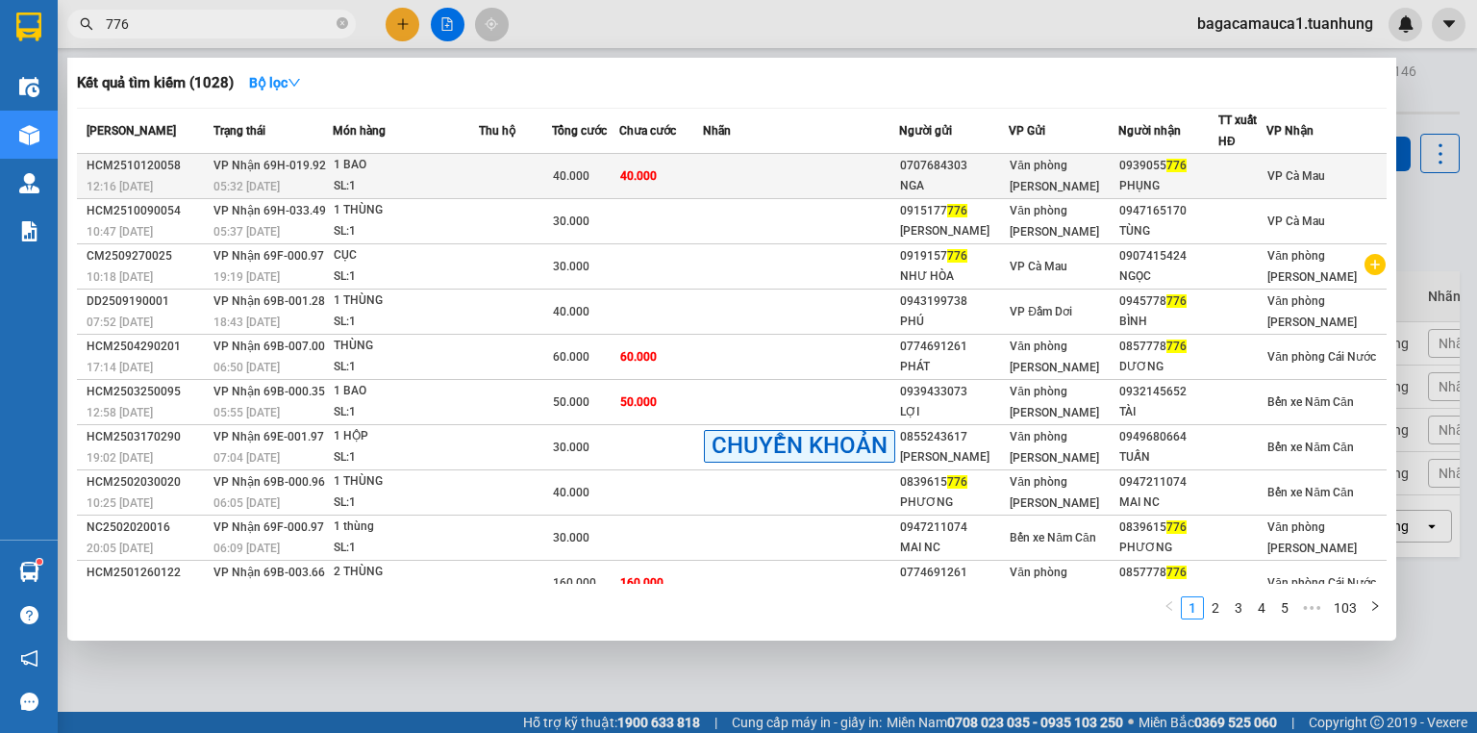
type input "776"
click at [657, 173] on span "40.000" at bounding box center [638, 175] width 37 height 13
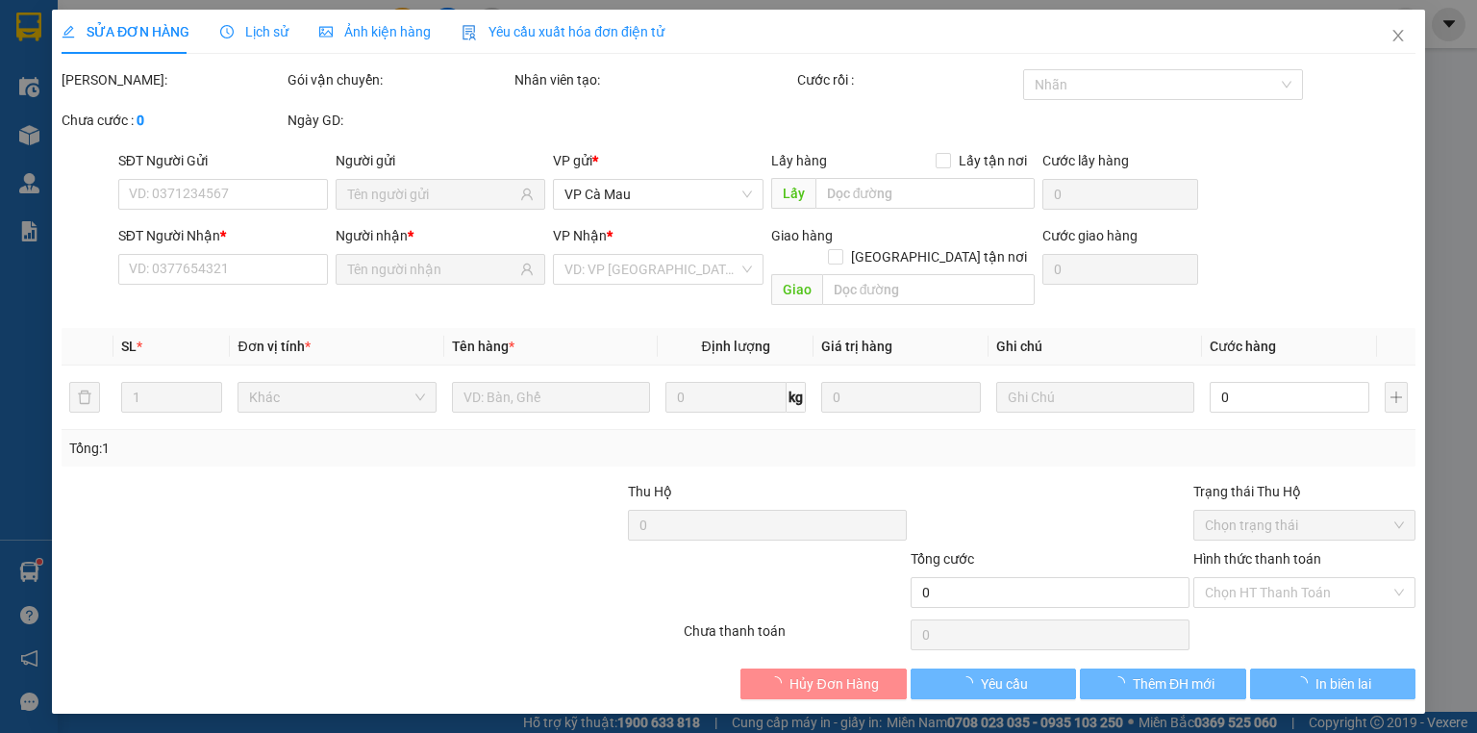
type input "0707684303"
type input "NGA"
type input "0939055776"
type input "PHỤNG"
type input "40.000"
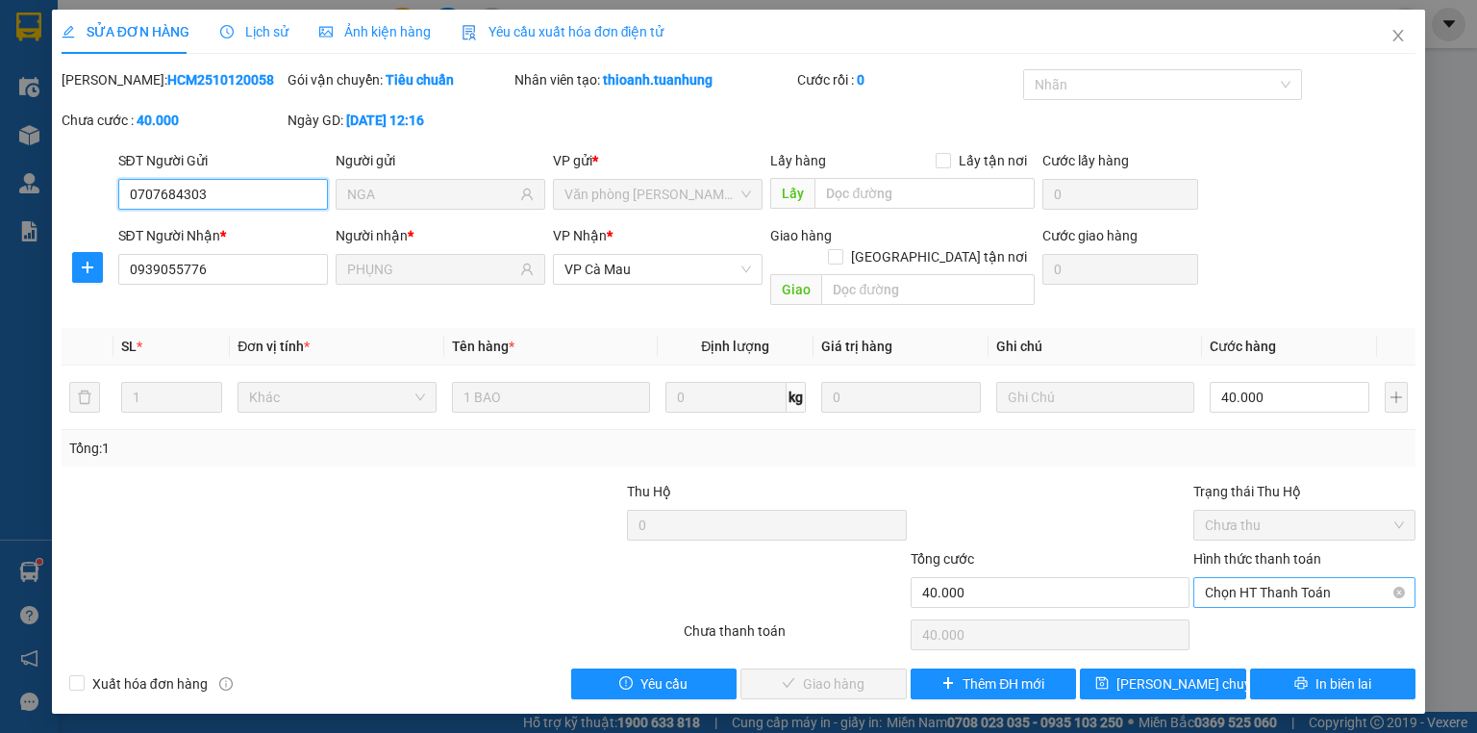
click at [1342, 578] on span "Chọn HT Thanh Toán" at bounding box center [1304, 592] width 199 height 29
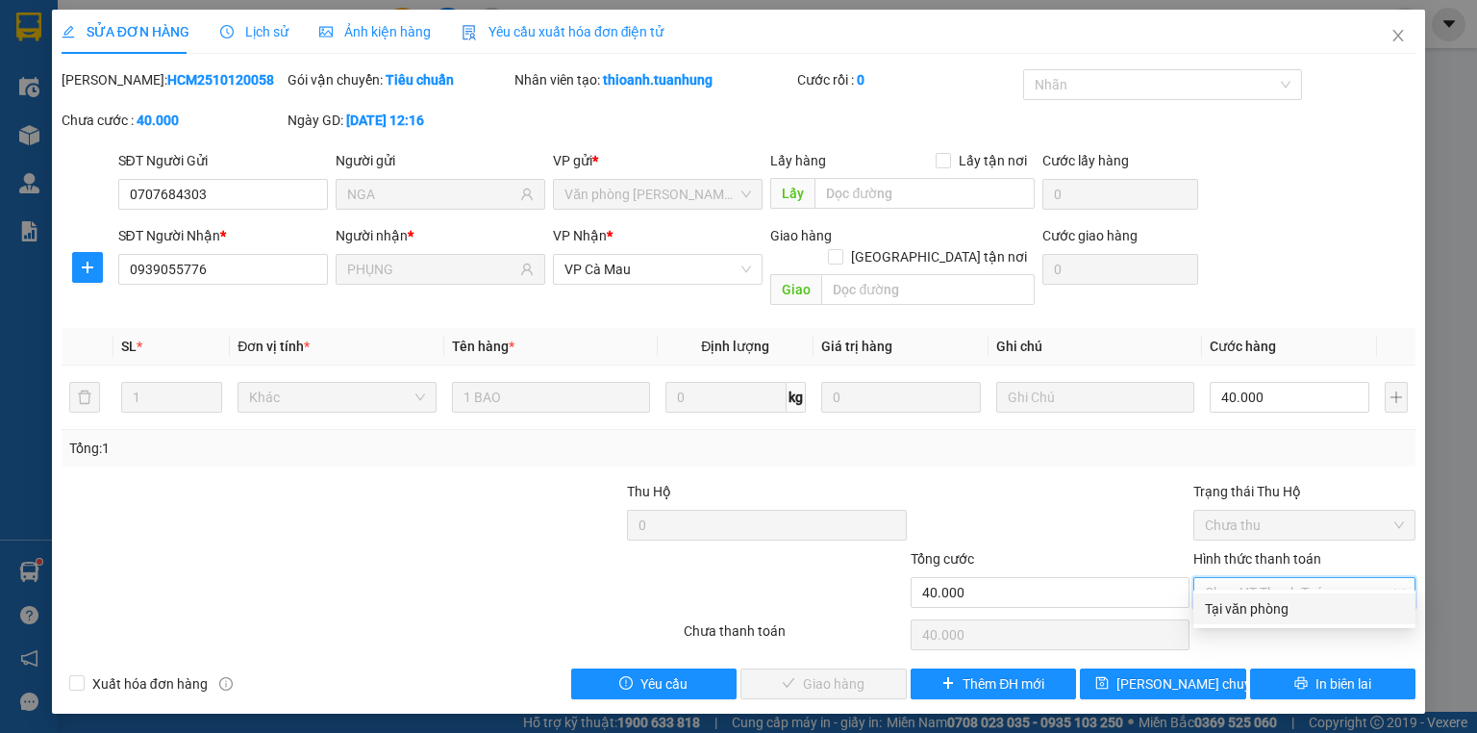
click at [1312, 618] on div "Tại văn phòng" at bounding box center [1304, 608] width 199 height 21
type input "0"
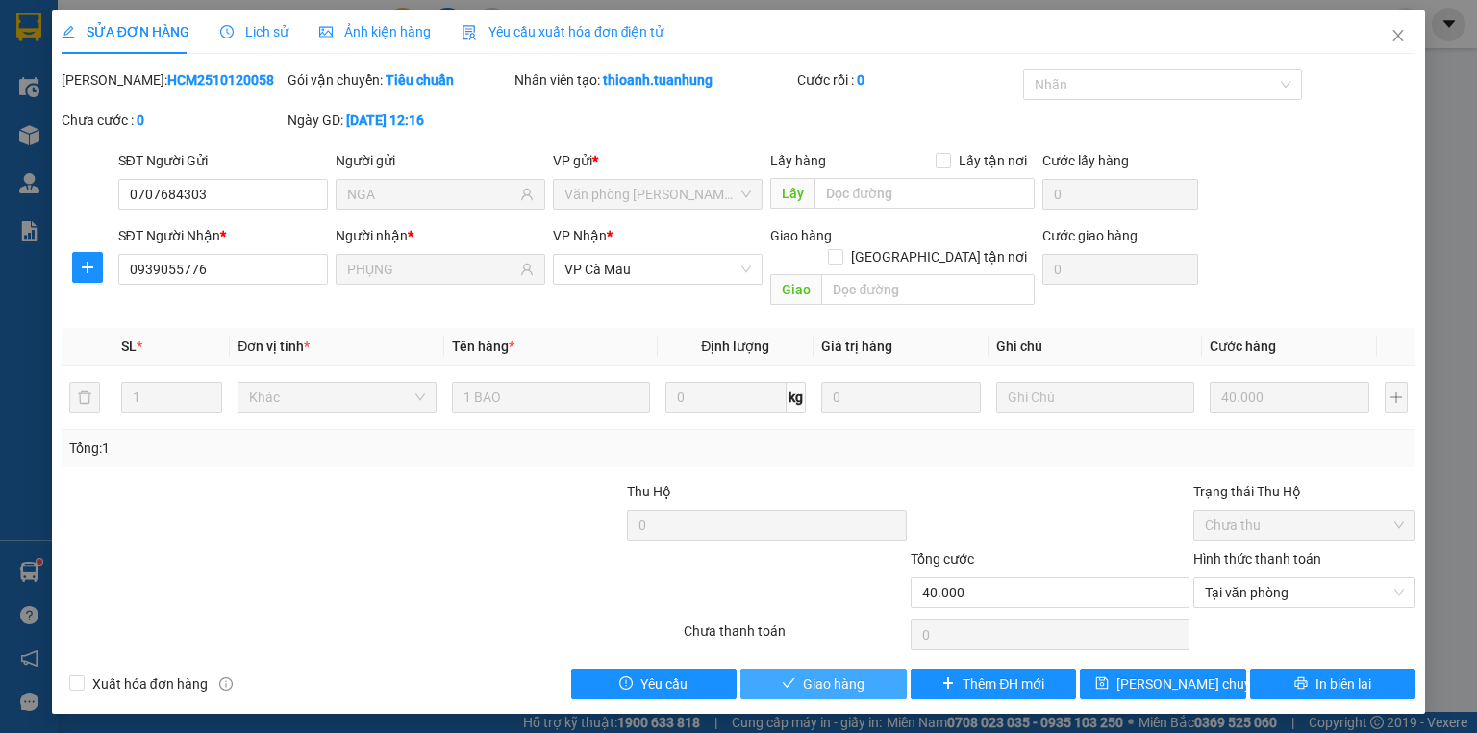
click at [803, 673] on span "Giao hàng" at bounding box center [834, 683] width 62 height 21
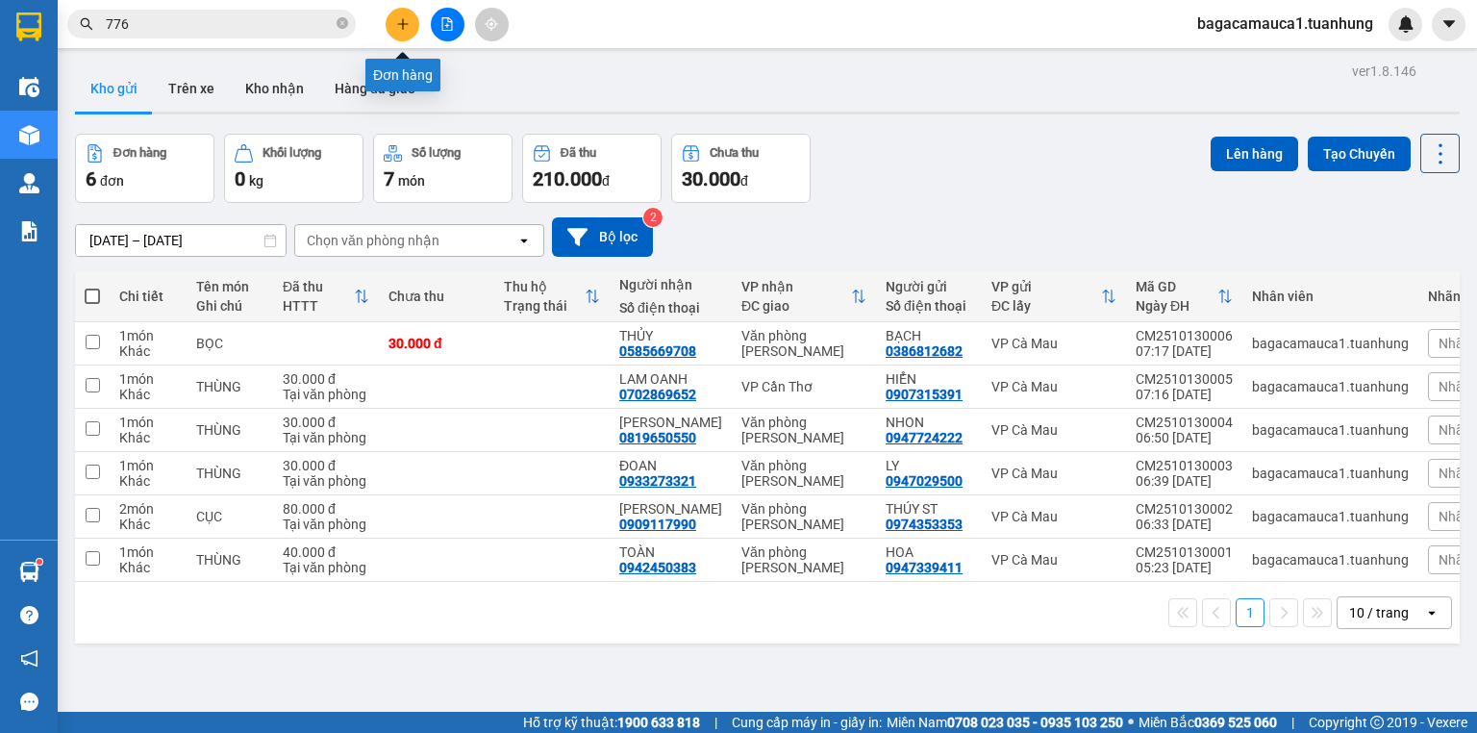
click at [414, 15] on button at bounding box center [403, 25] width 34 height 34
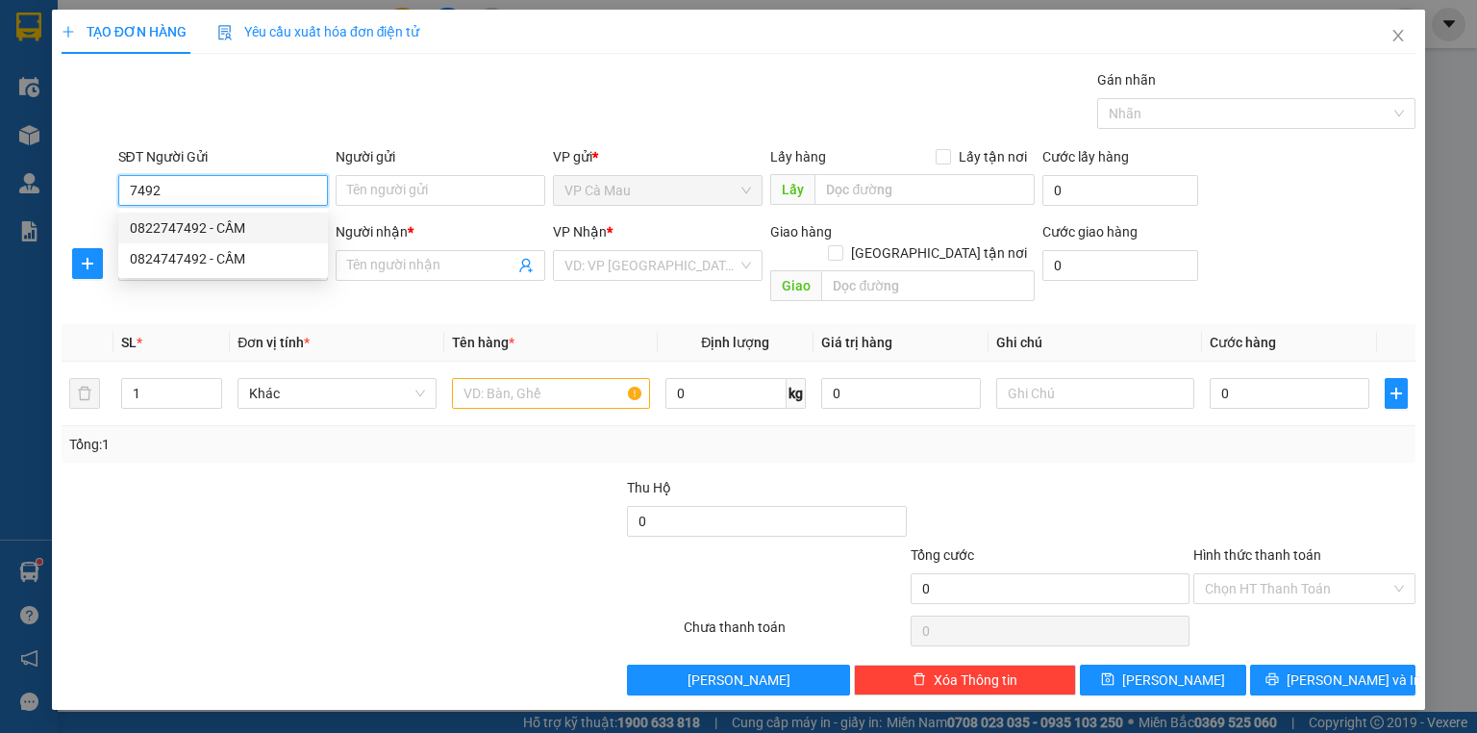
click at [297, 224] on div "0822747492 - CẦM" at bounding box center [223, 227] width 187 height 21
type input "0822747492"
type input "CẦM"
click at [254, 197] on input "0822747492" at bounding box center [223, 190] width 210 height 31
type input "0822747492"
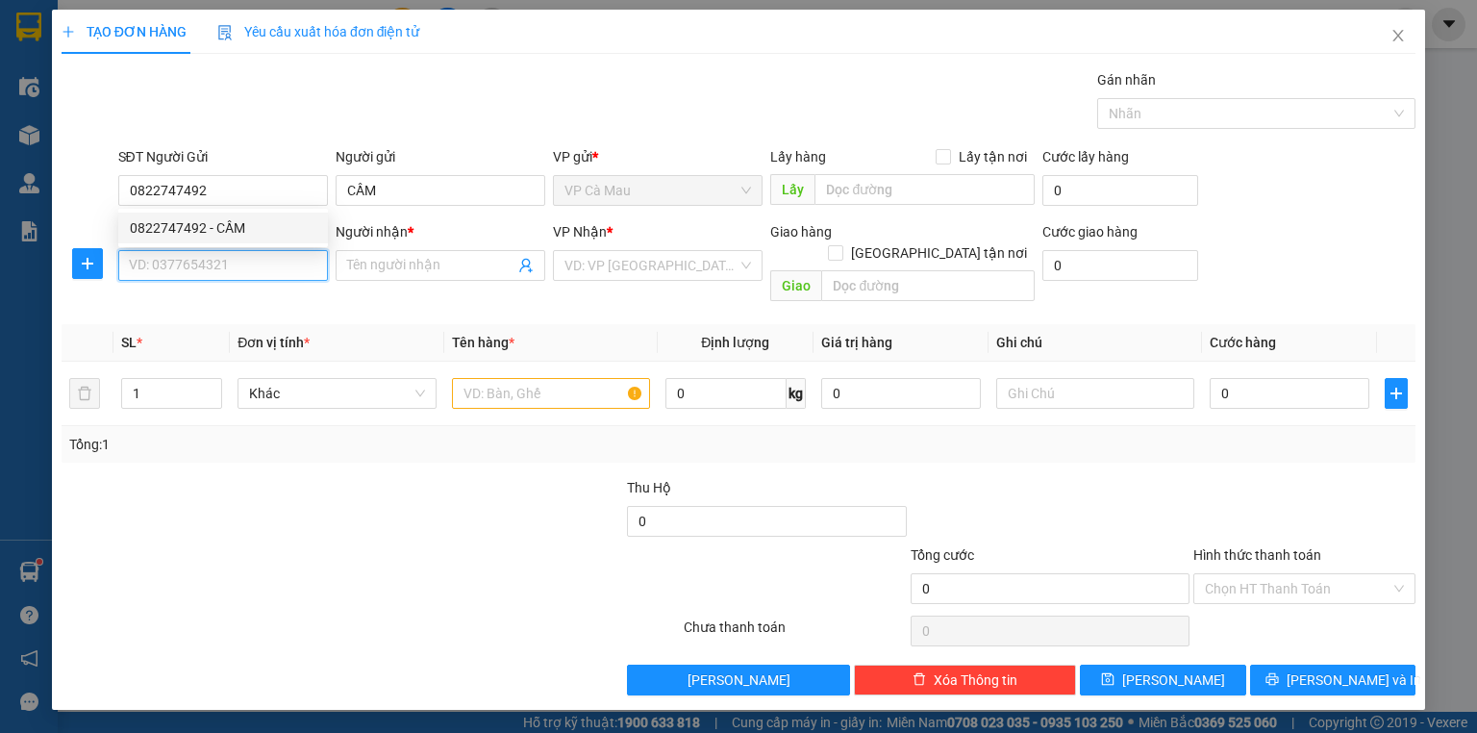
click at [254, 269] on input "SĐT Người Nhận *" at bounding box center [223, 265] width 210 height 31
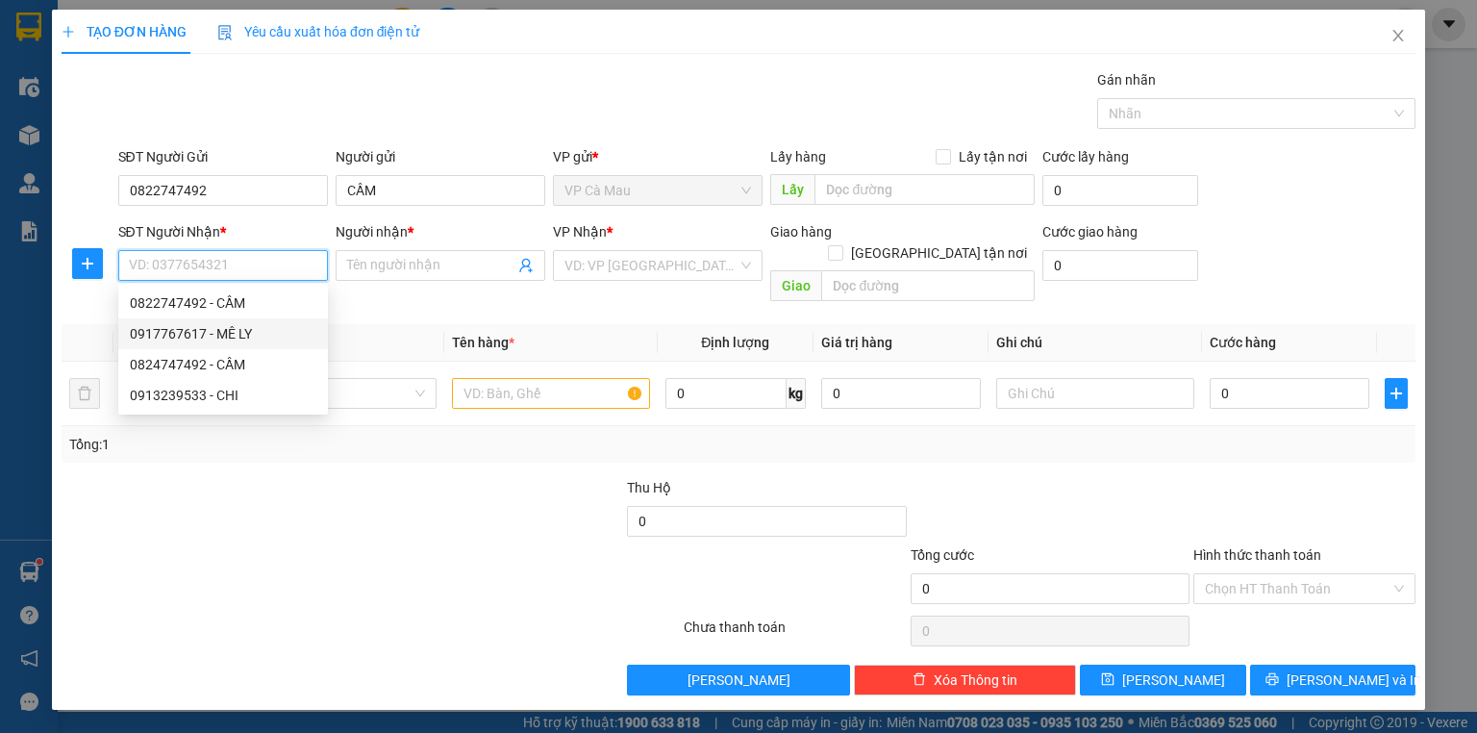
click at [239, 338] on div "0917767617 - MÊ LY" at bounding box center [223, 333] width 187 height 21
type input "0917767617"
type input "MÊ LY"
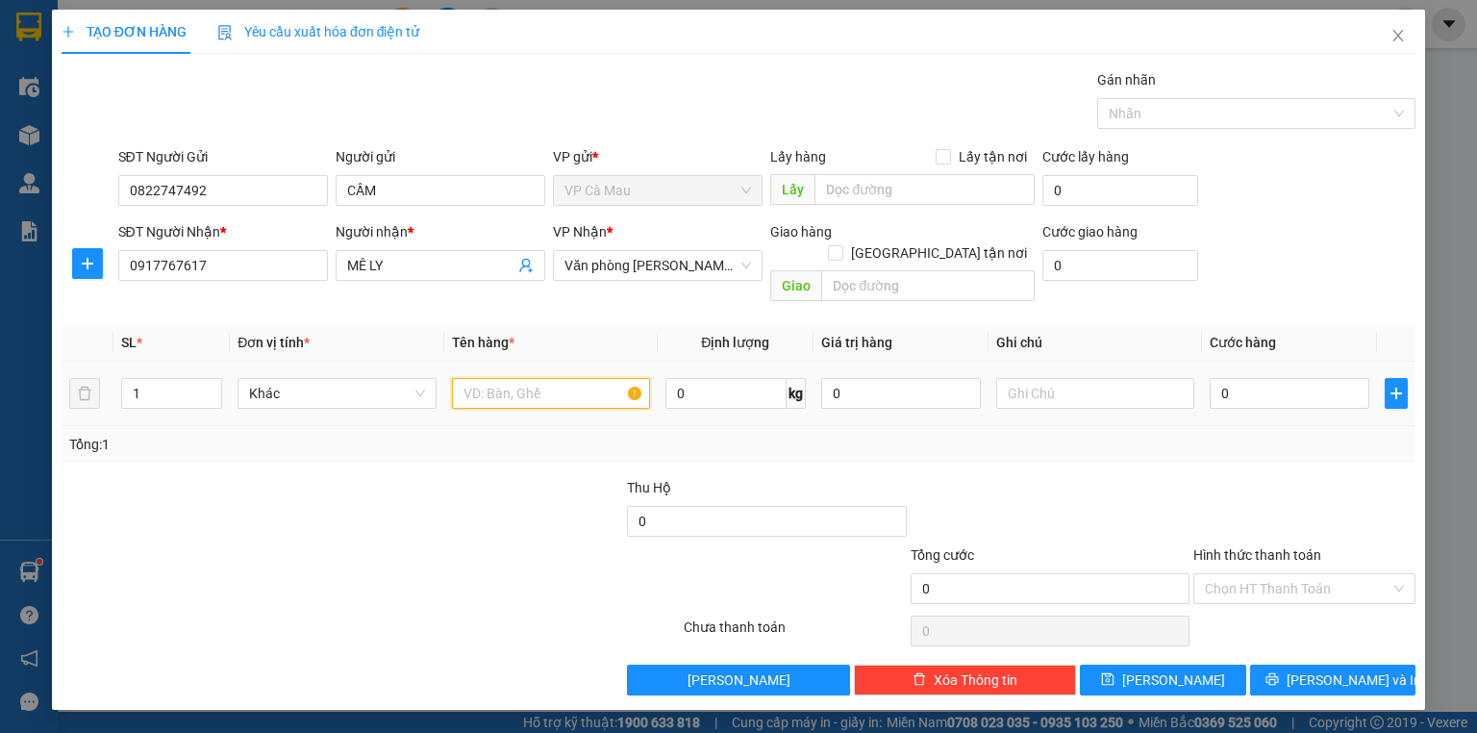
click at [501, 378] on input "text" at bounding box center [551, 393] width 198 height 31
type input "CỤC"
click at [1356, 378] on input "0" at bounding box center [1290, 393] width 160 height 31
type input "+3"
type input "3"
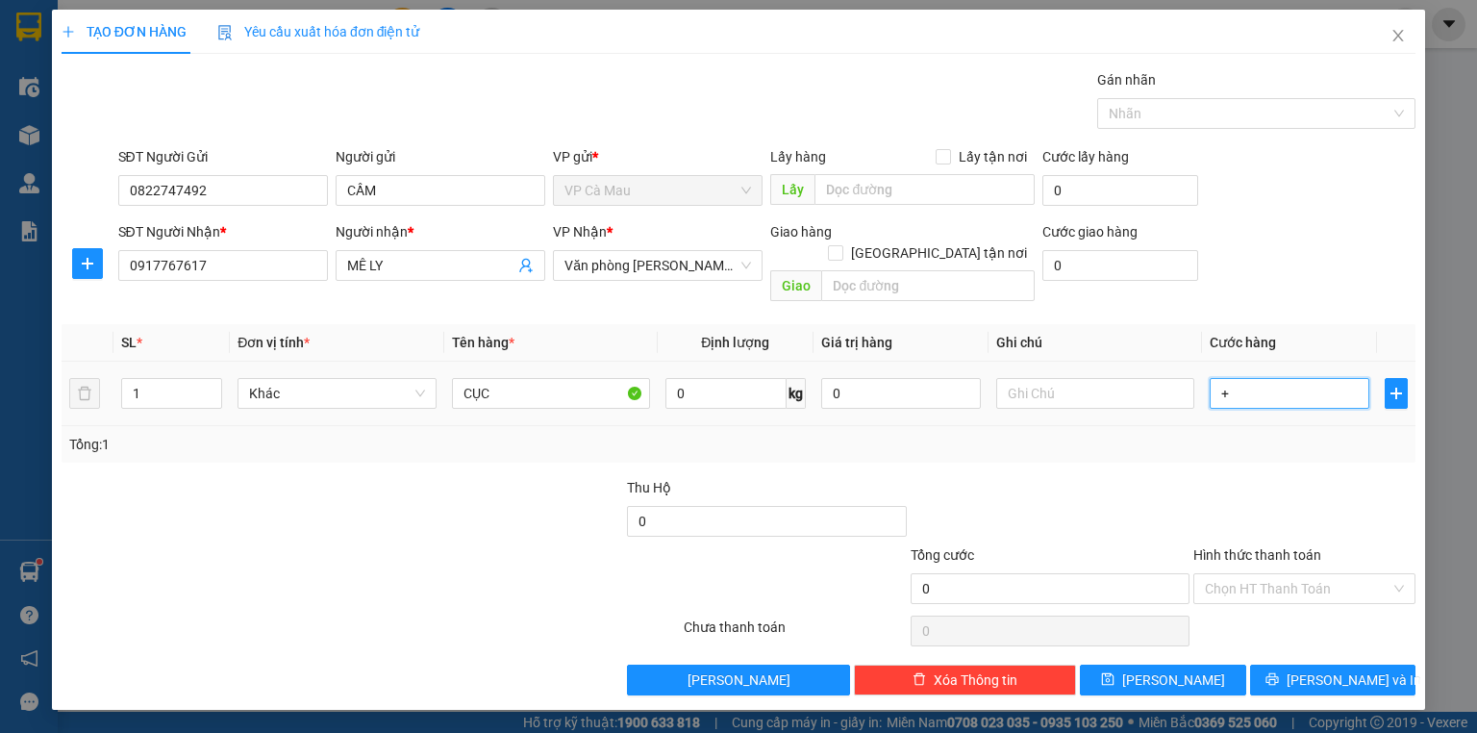
type input "3"
type input "+30"
type input "30"
type input "30.000"
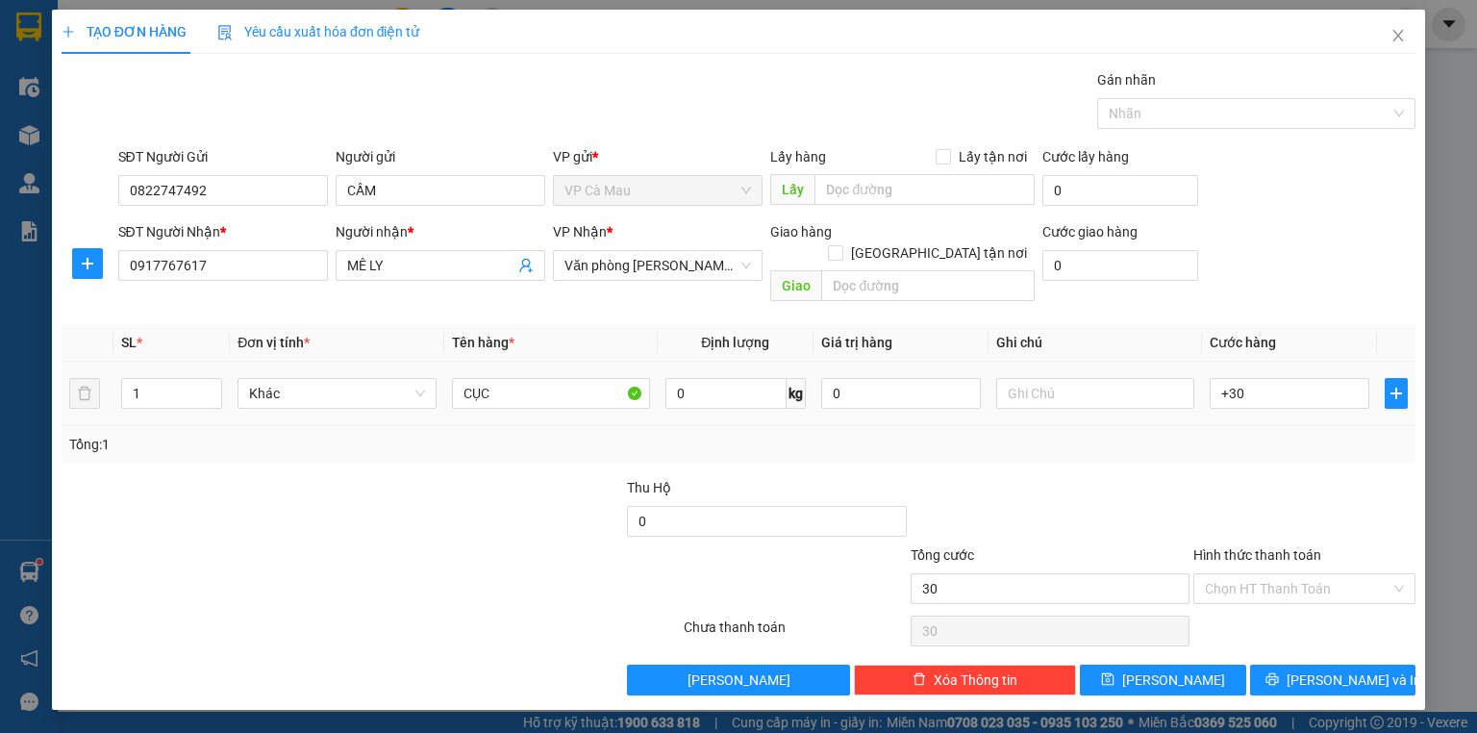
type input "30.000"
click at [1304, 434] on div "Tổng: 1" at bounding box center [738, 444] width 1339 height 21
click at [1246, 574] on input "Hình thức thanh toán" at bounding box center [1298, 588] width 186 height 29
click at [1202, 496] on div at bounding box center [1305, 510] width 226 height 67
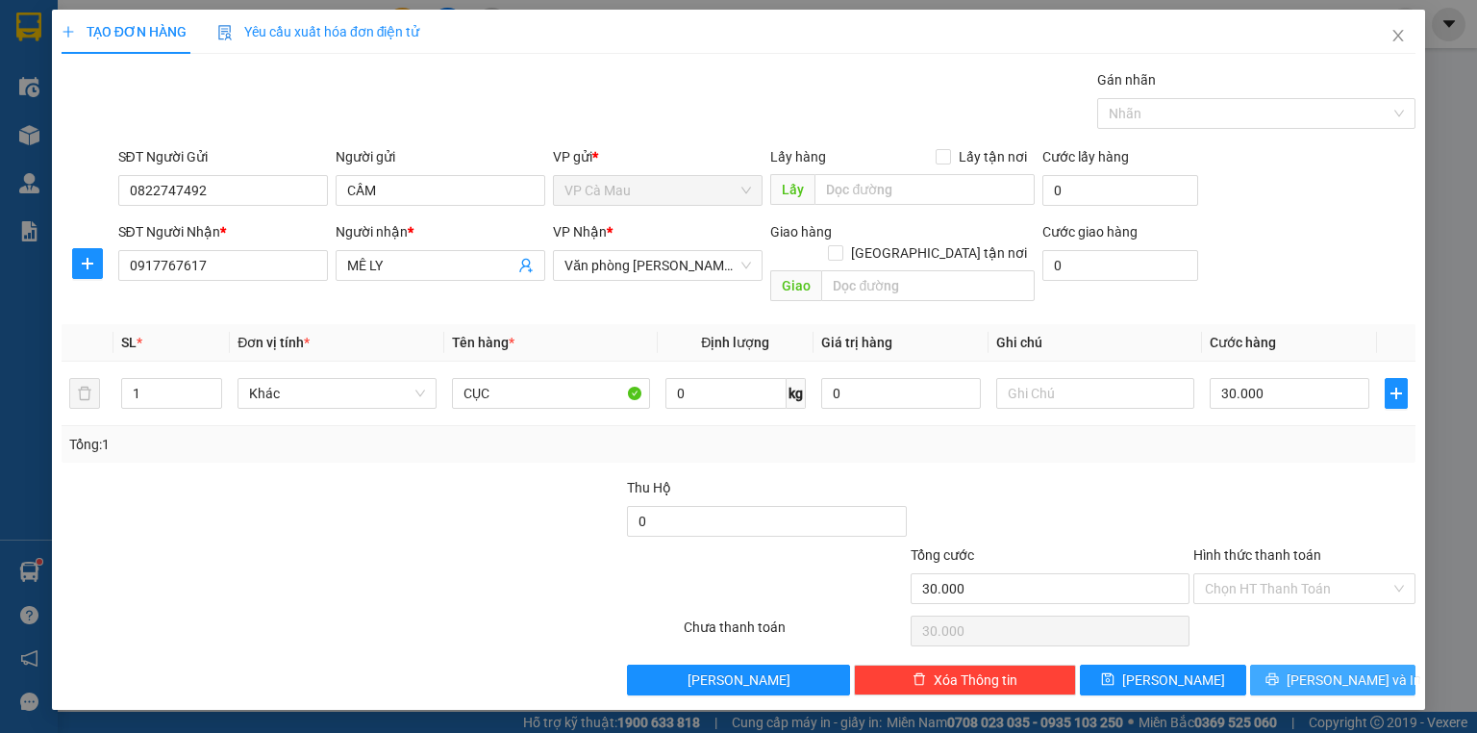
click at [1347, 669] on span "[PERSON_NAME] và In" at bounding box center [1354, 679] width 135 height 21
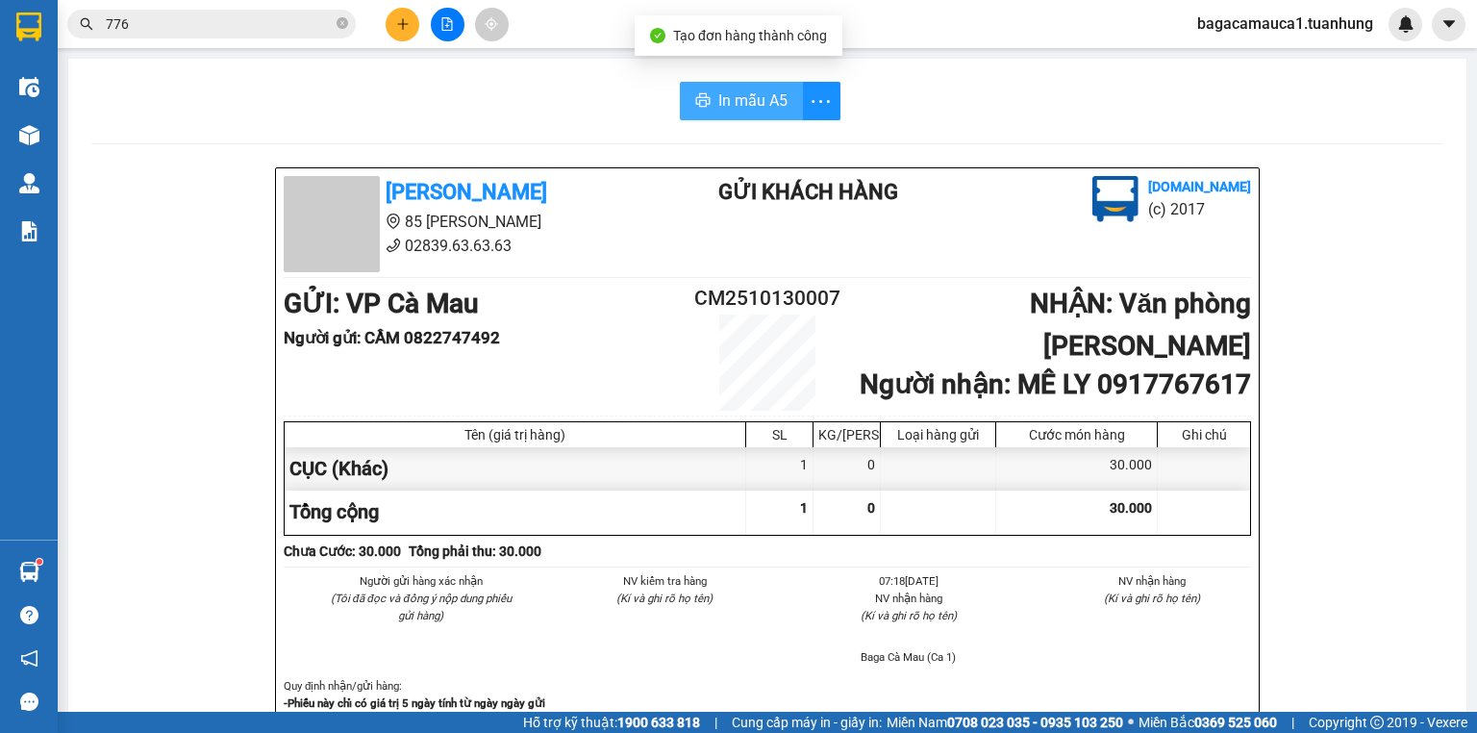
click at [750, 82] on button "In mẫu A5" at bounding box center [741, 101] width 123 height 38
click at [419, 27] on div at bounding box center [447, 25] width 144 height 34
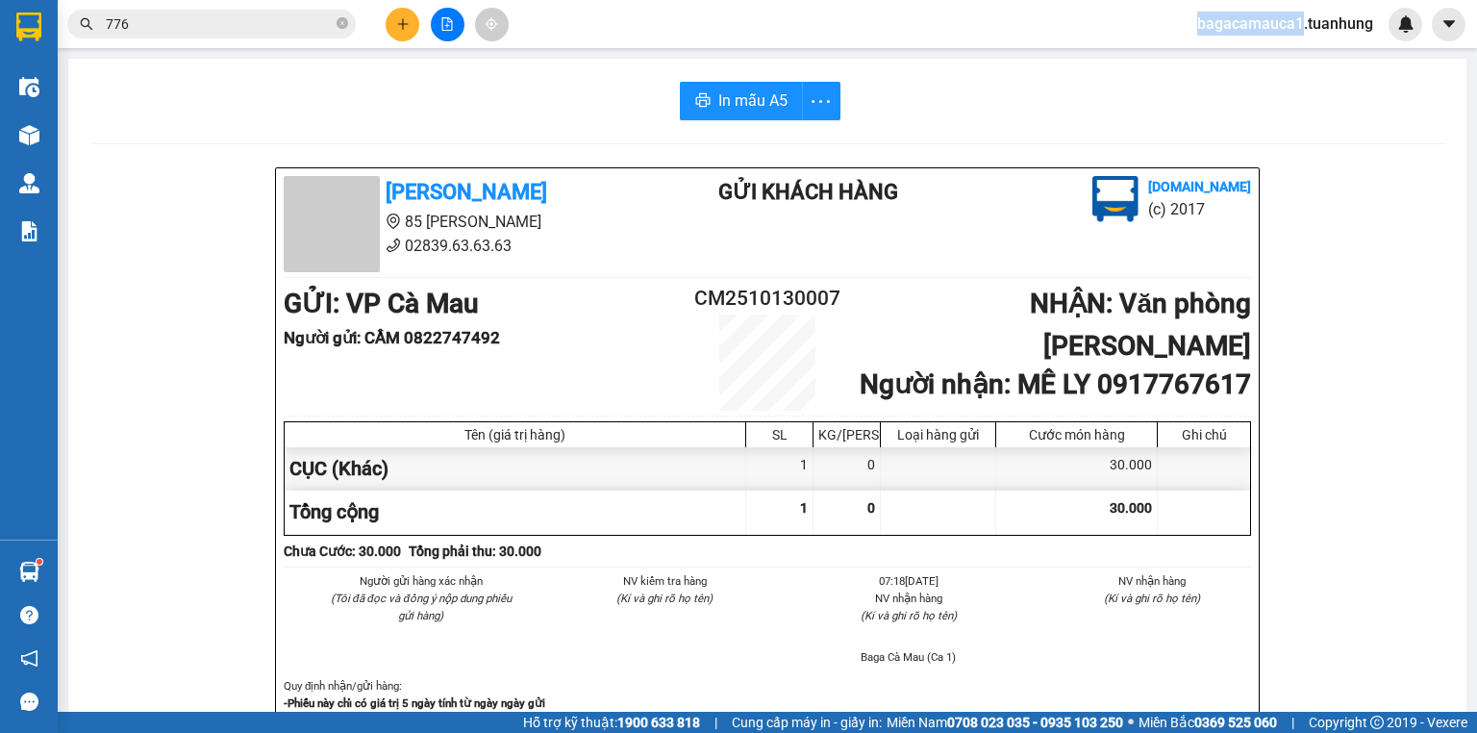
click at [419, 27] on div at bounding box center [447, 25] width 144 height 34
click at [413, 27] on button at bounding box center [403, 25] width 34 height 34
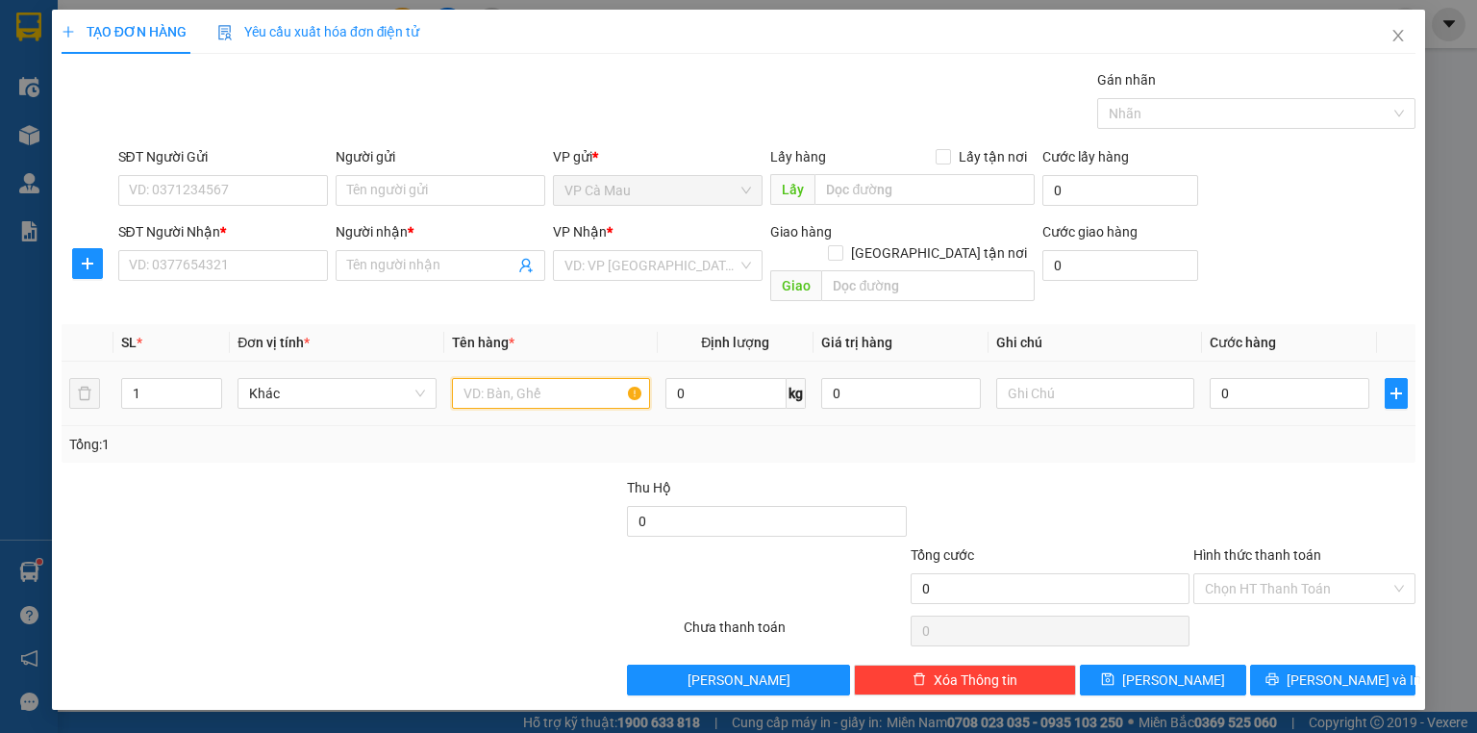
click at [483, 378] on input "text" at bounding box center [551, 393] width 198 height 31
type input "1 XE MÁY BS"
click at [1085, 378] on input "text" at bounding box center [1095, 393] width 198 height 31
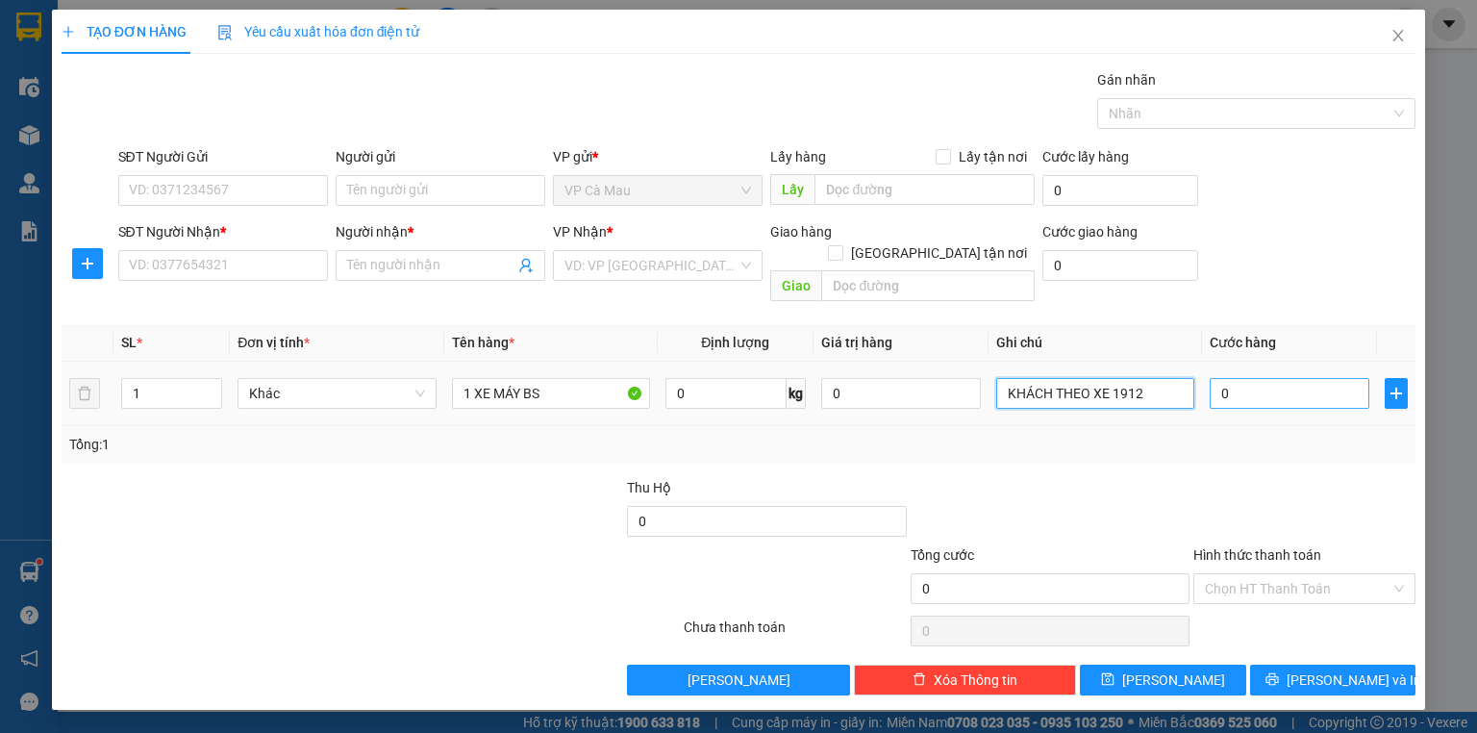
type input "KHÁCH THEO XE 1912"
click at [1270, 378] on input "0" at bounding box center [1290, 393] width 160 height 31
type input "2"
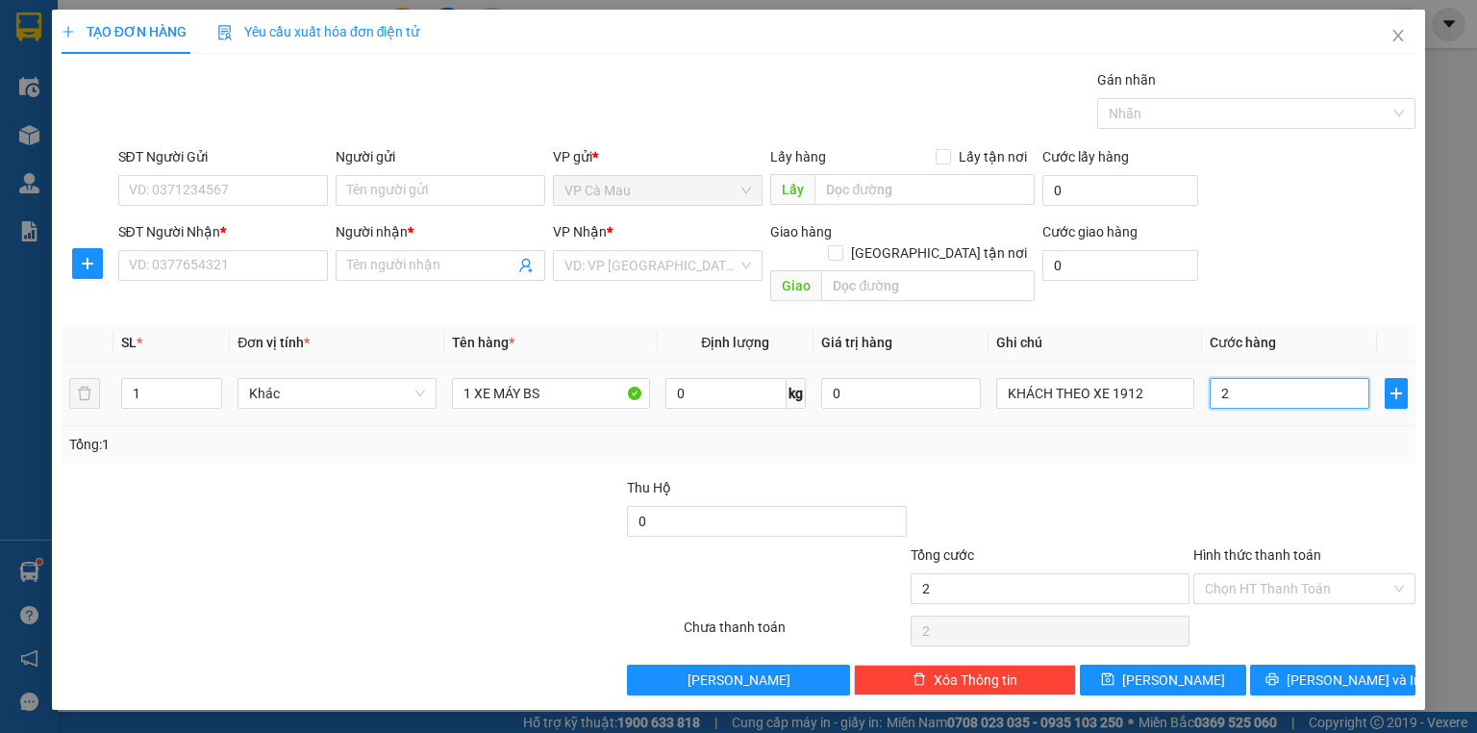
type input "25"
type input "250"
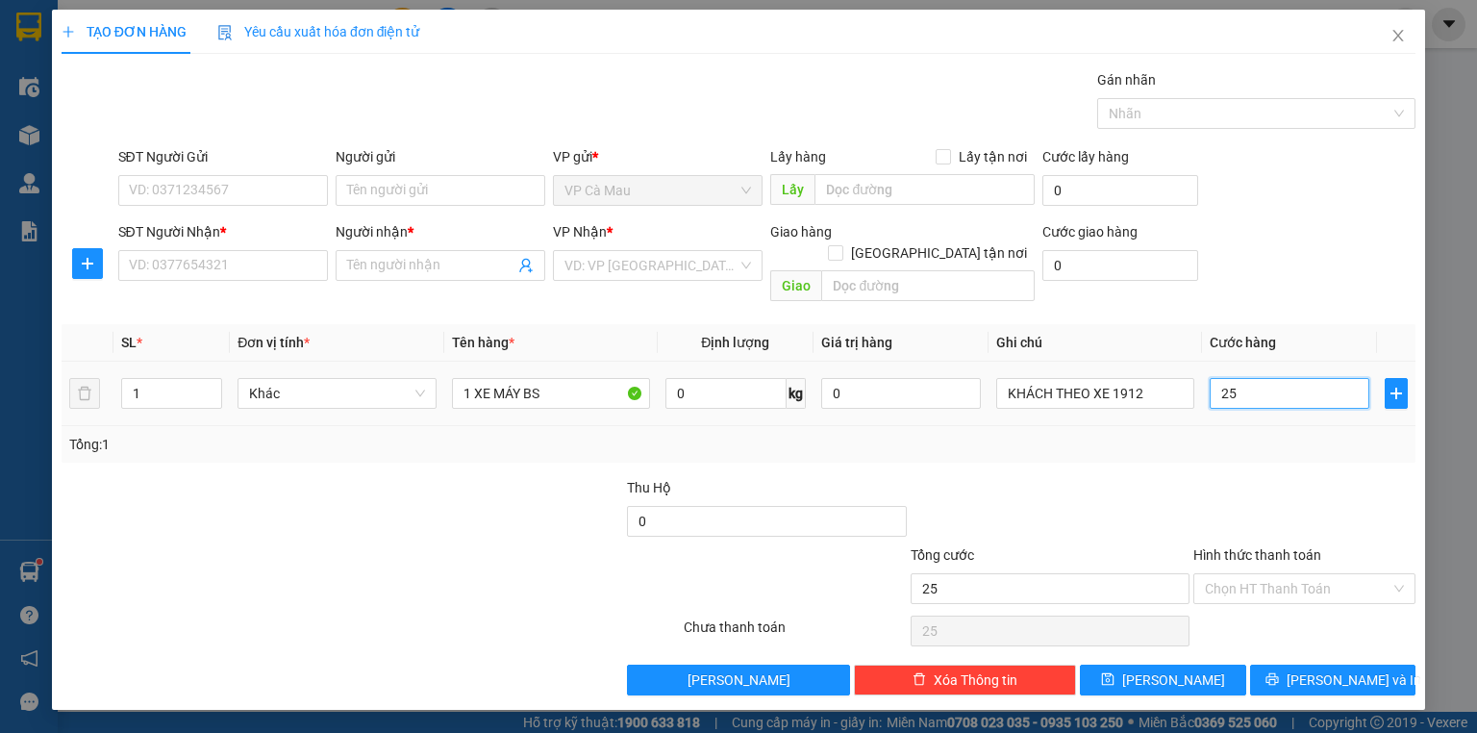
type input "250"
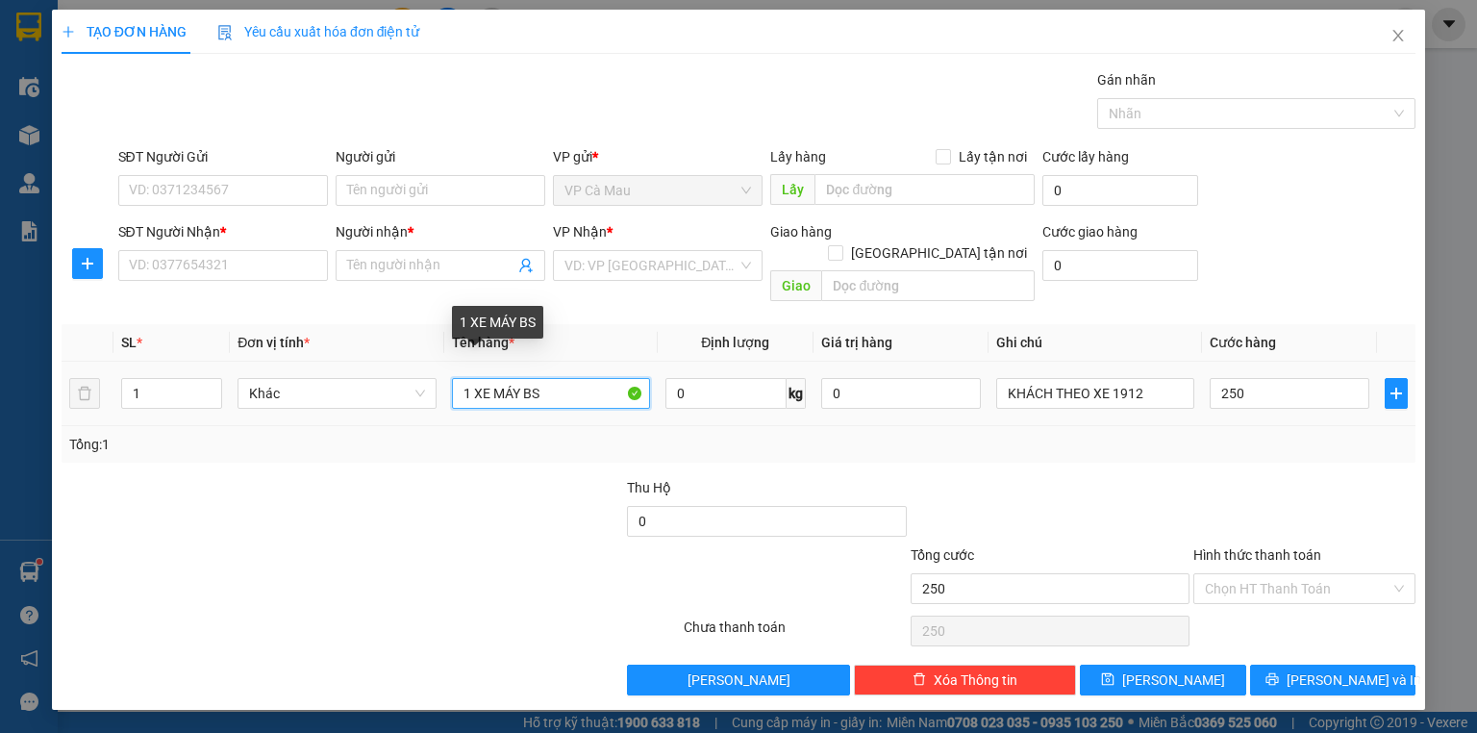
type input "250.000"
click at [613, 379] on input "1 XE MÁY BS" at bounding box center [551, 393] width 198 height 31
type input "1 XE MÁY BS 69-F3.1911"
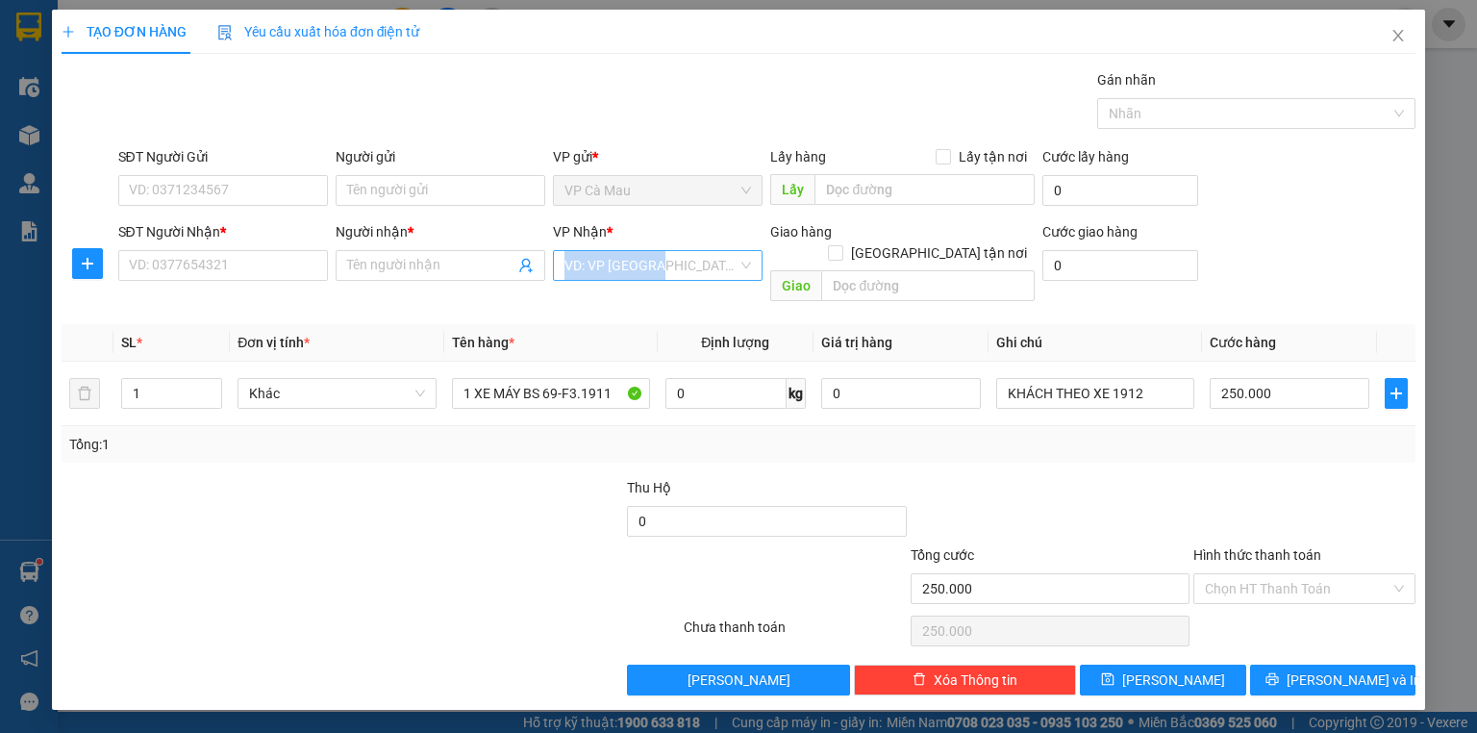
click at [664, 271] on div "VP Nhận * VD: VP [GEOGRAPHIC_DATA]" at bounding box center [658, 254] width 210 height 67
click at [675, 273] on input "search" at bounding box center [651, 265] width 173 height 29
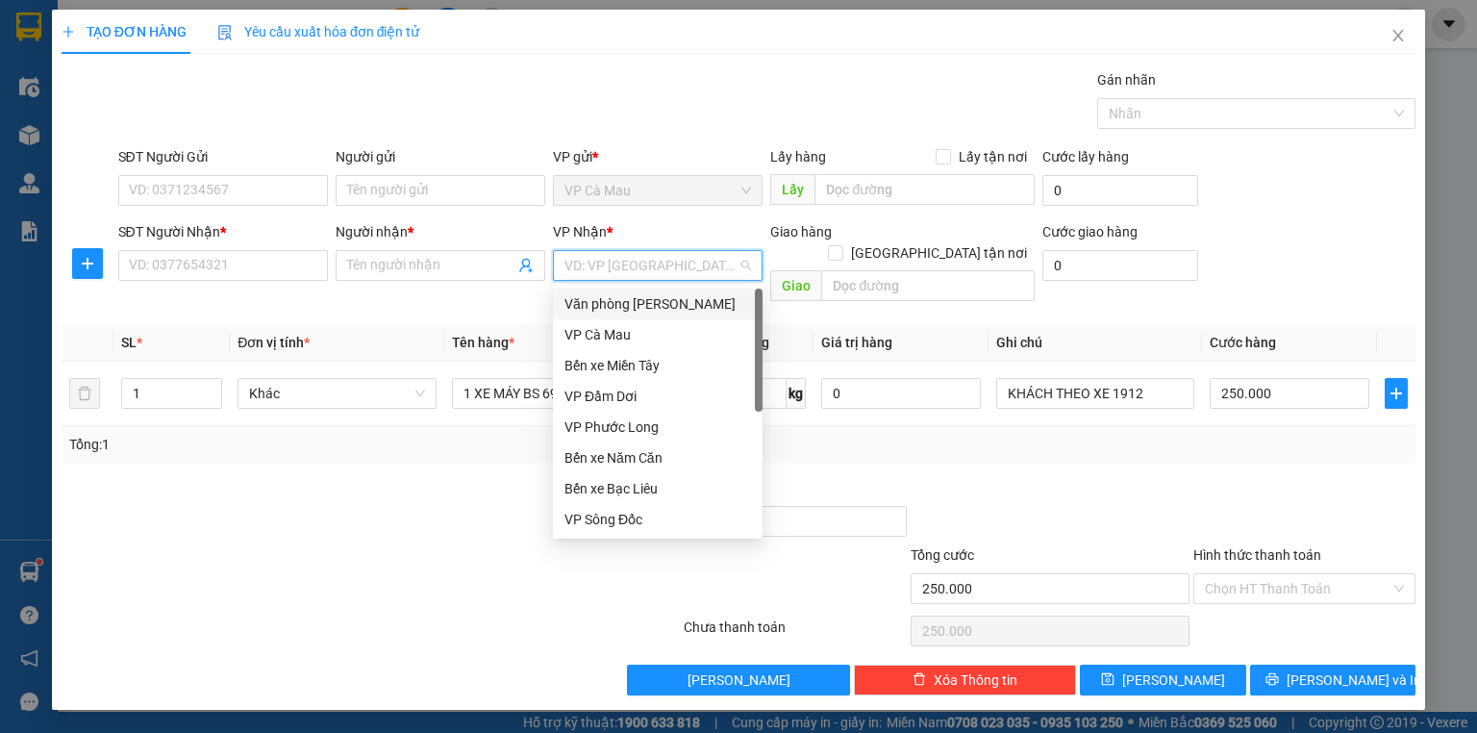
click at [651, 304] on div "Văn phòng [PERSON_NAME]" at bounding box center [658, 303] width 187 height 21
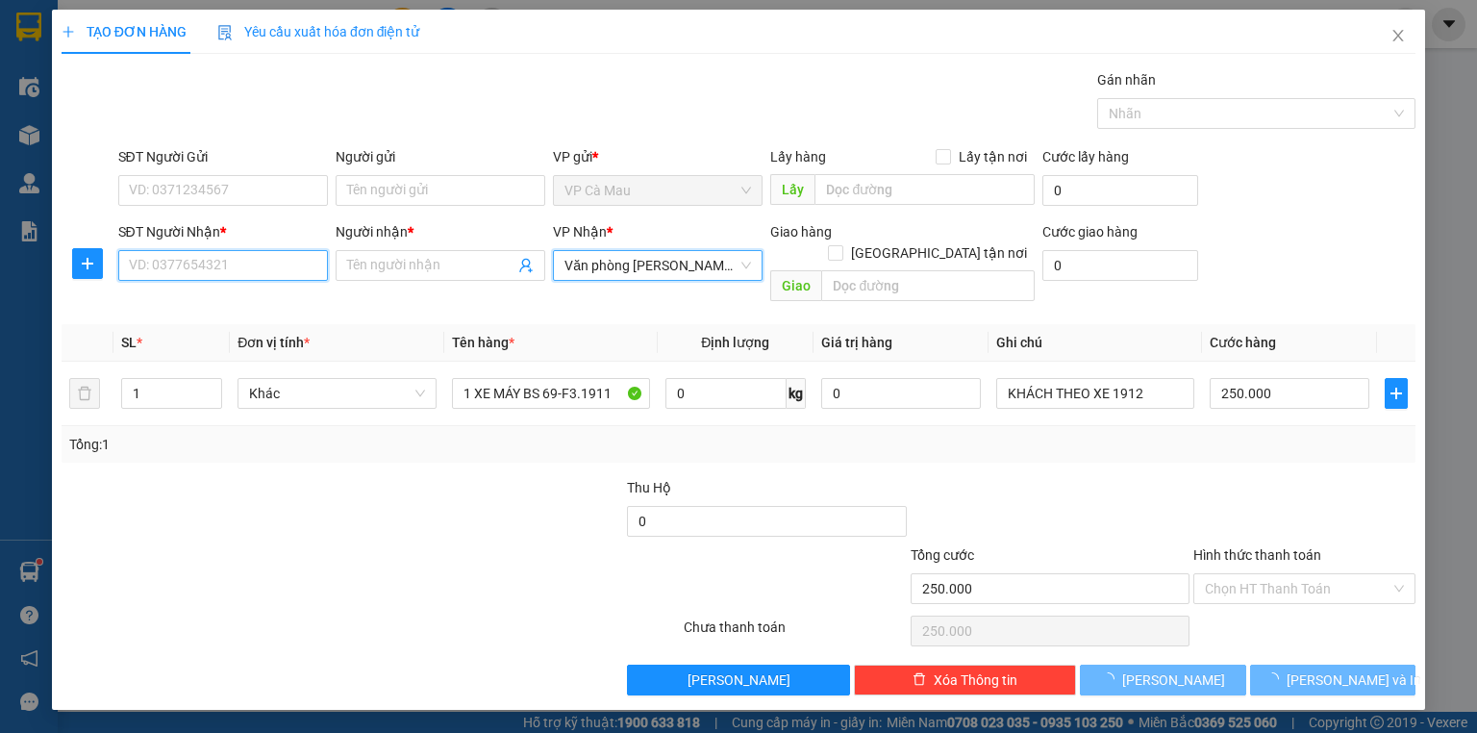
click at [286, 258] on input "SĐT Người Nhận *" at bounding box center [223, 265] width 210 height 31
type input "0913158880"
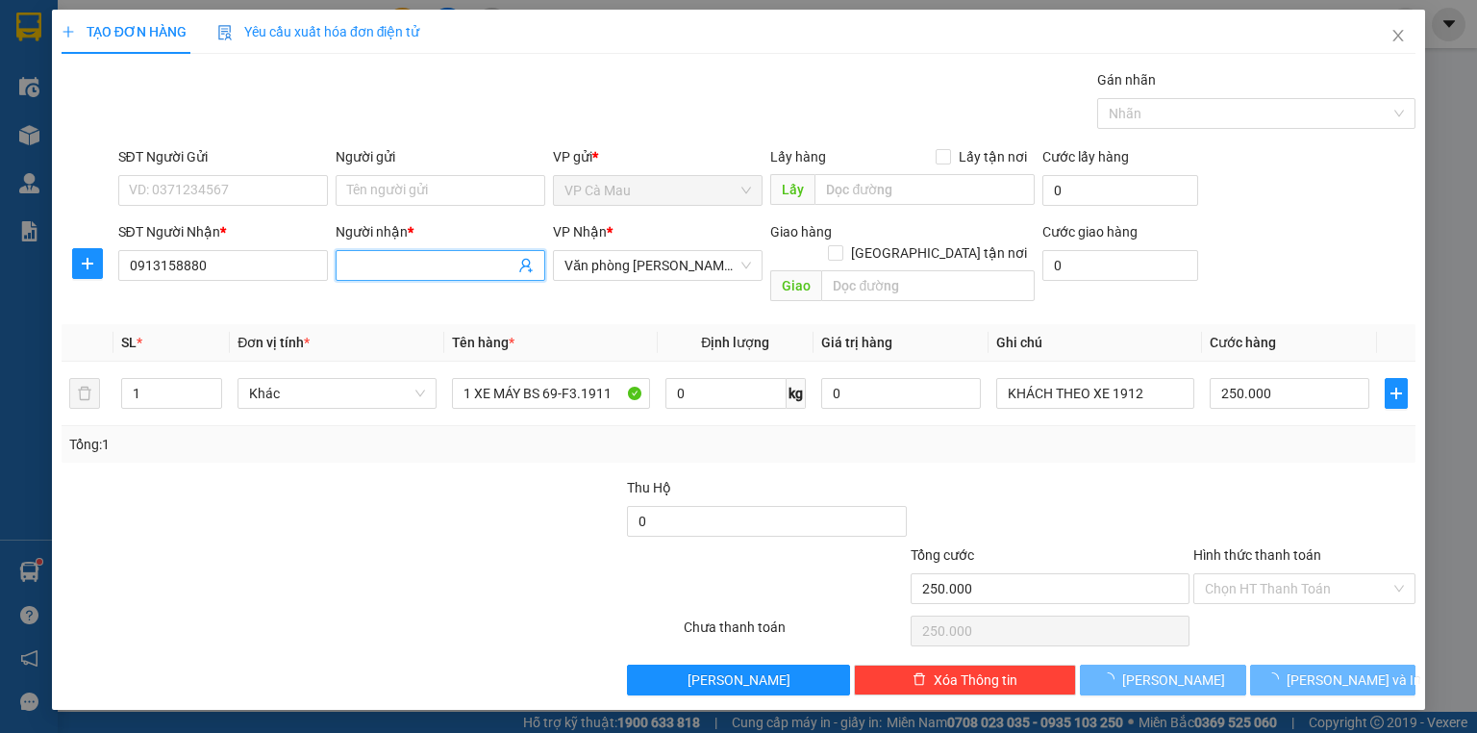
click at [371, 277] on span at bounding box center [441, 265] width 210 height 31
click at [408, 262] on input "[PERSON_NAME]" at bounding box center [430, 265] width 167 height 21
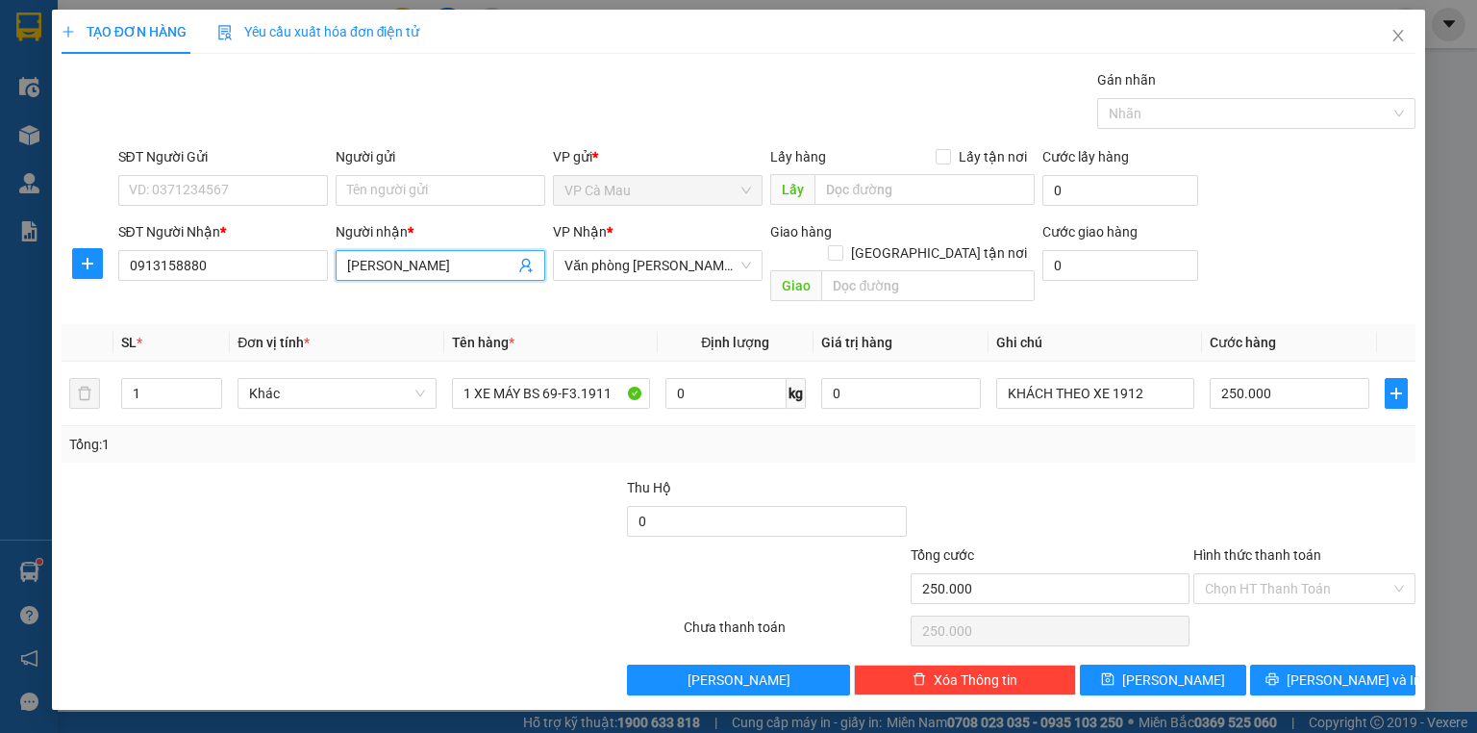
click at [408, 262] on input "[PERSON_NAME]" at bounding box center [430, 265] width 167 height 21
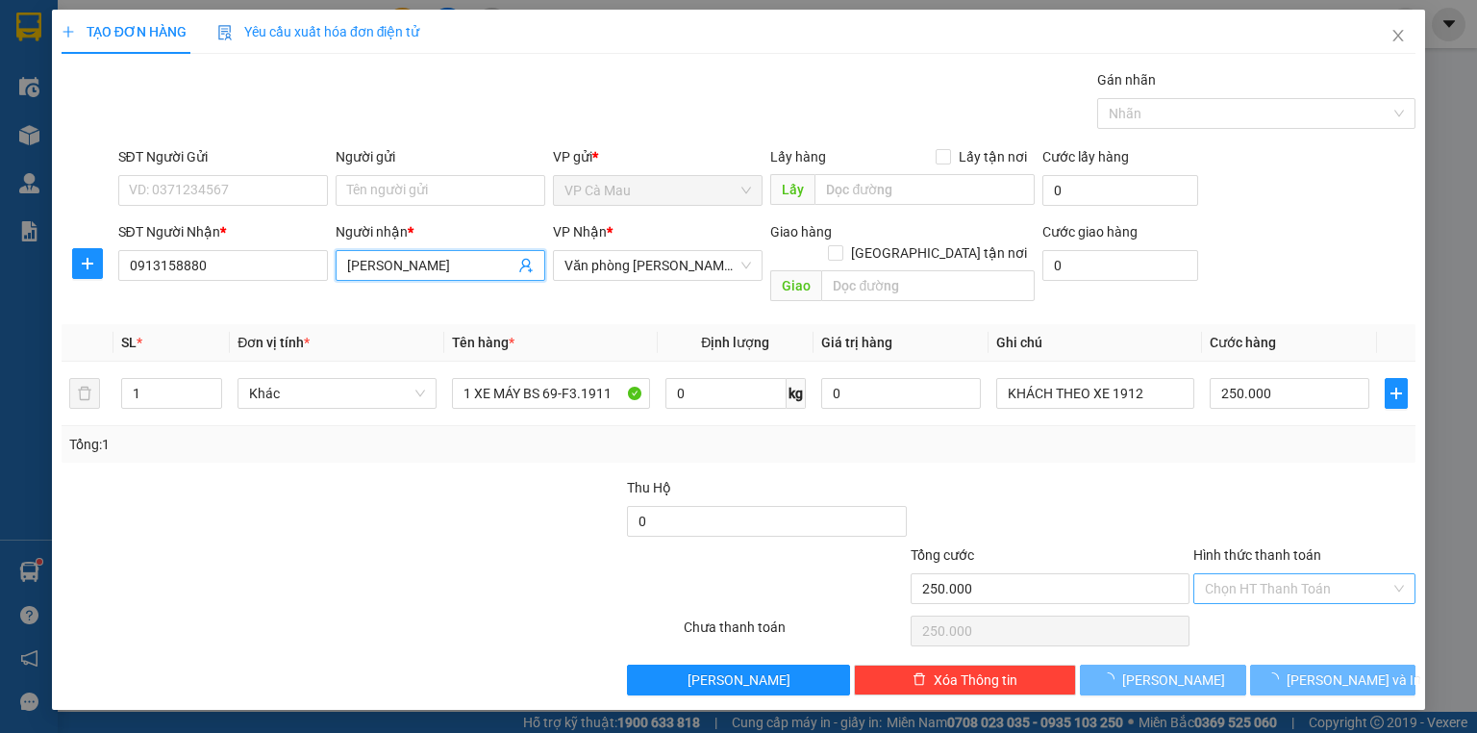
type input "[PERSON_NAME]"
click at [1238, 574] on input "Hình thức thanh toán" at bounding box center [1298, 588] width 186 height 29
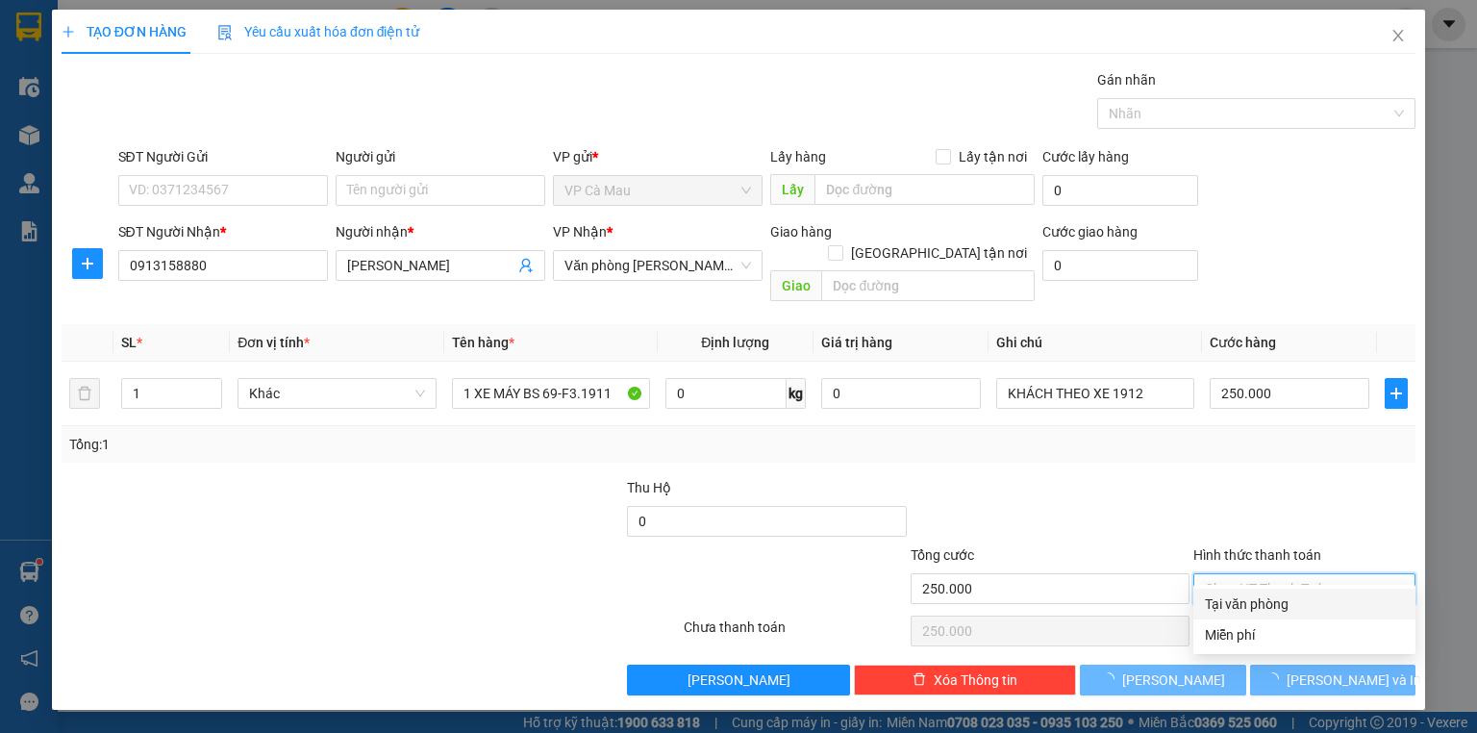
click at [1247, 598] on div "Tại văn phòng" at bounding box center [1304, 603] width 199 height 21
type input "0"
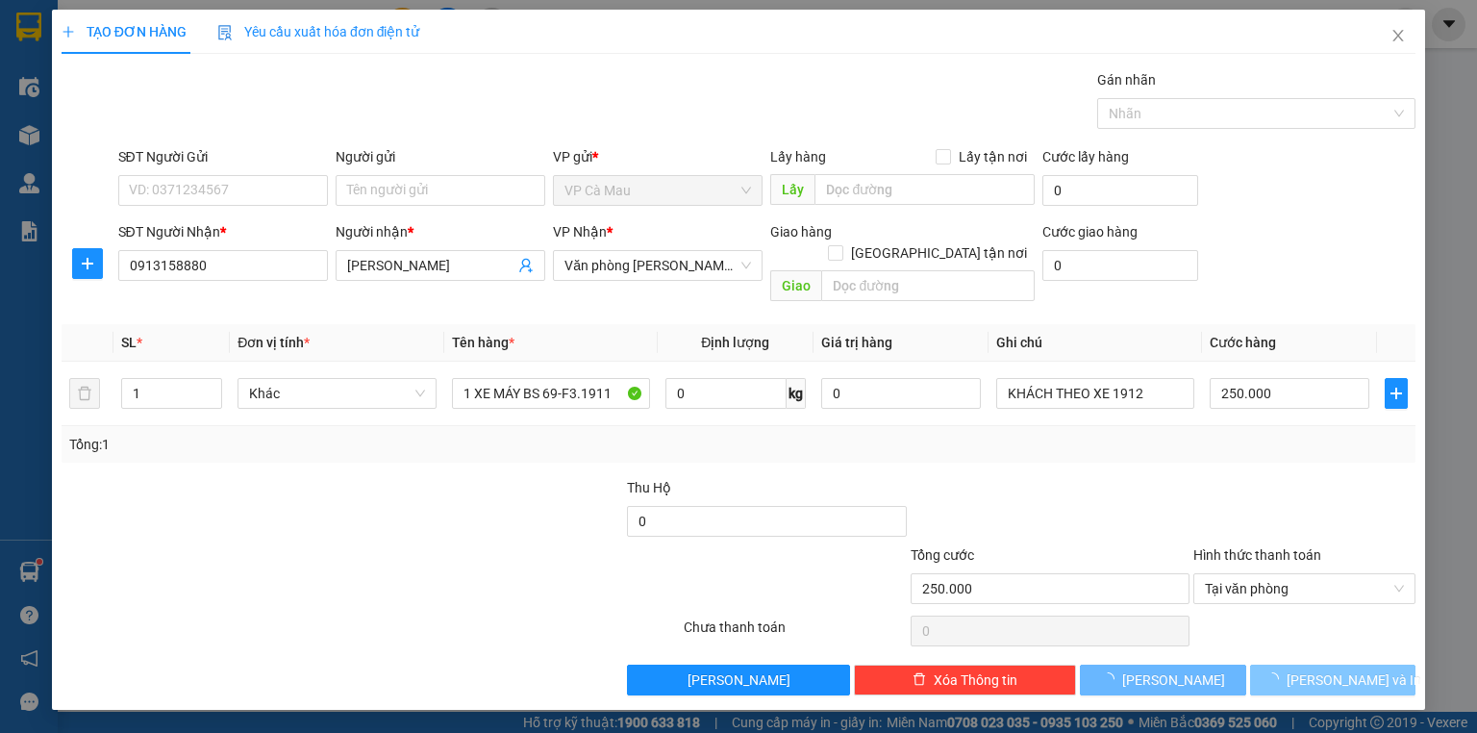
click at [1275, 665] on button "[PERSON_NAME] và In" at bounding box center [1333, 680] width 166 height 31
click at [1286, 665] on button "[PERSON_NAME] và In" at bounding box center [1333, 680] width 166 height 31
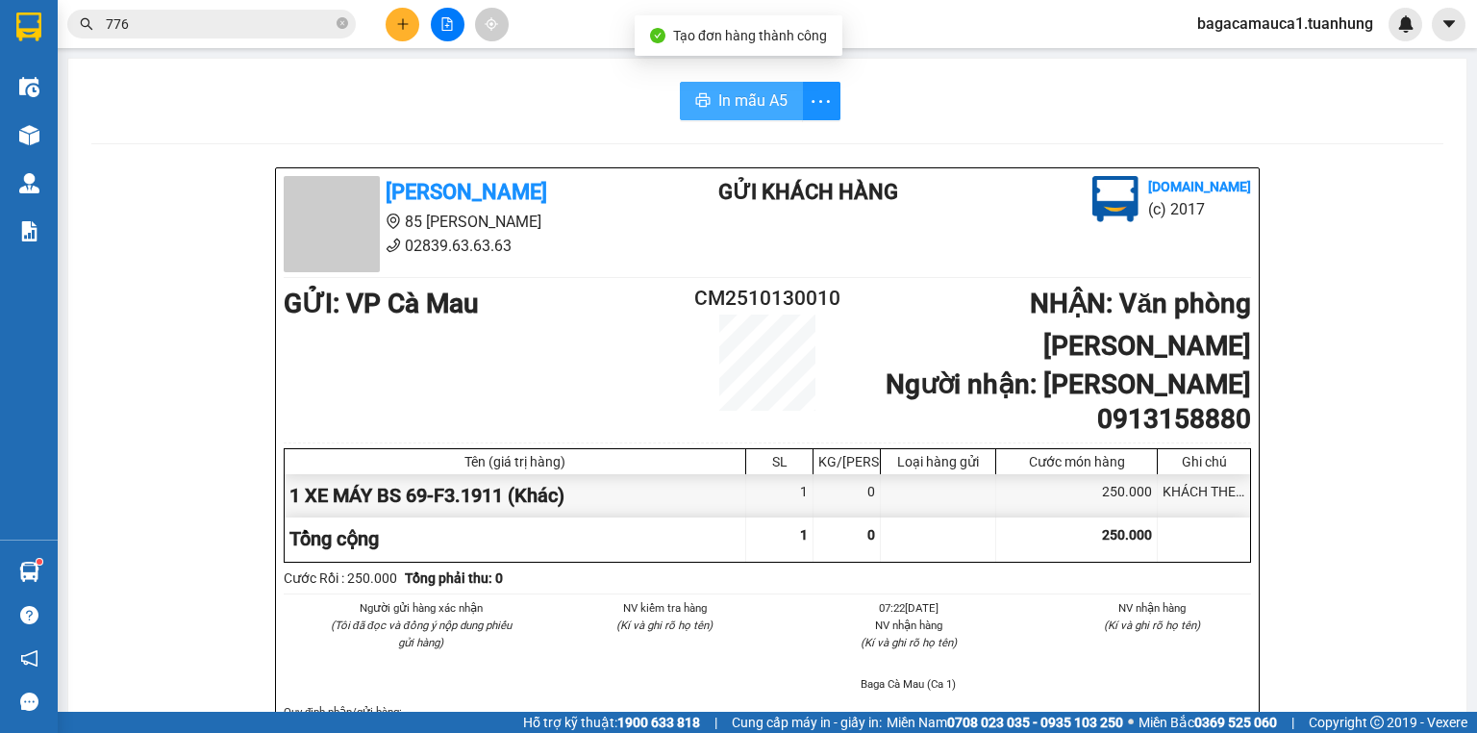
click at [753, 113] on button "In mẫu A5" at bounding box center [741, 101] width 123 height 38
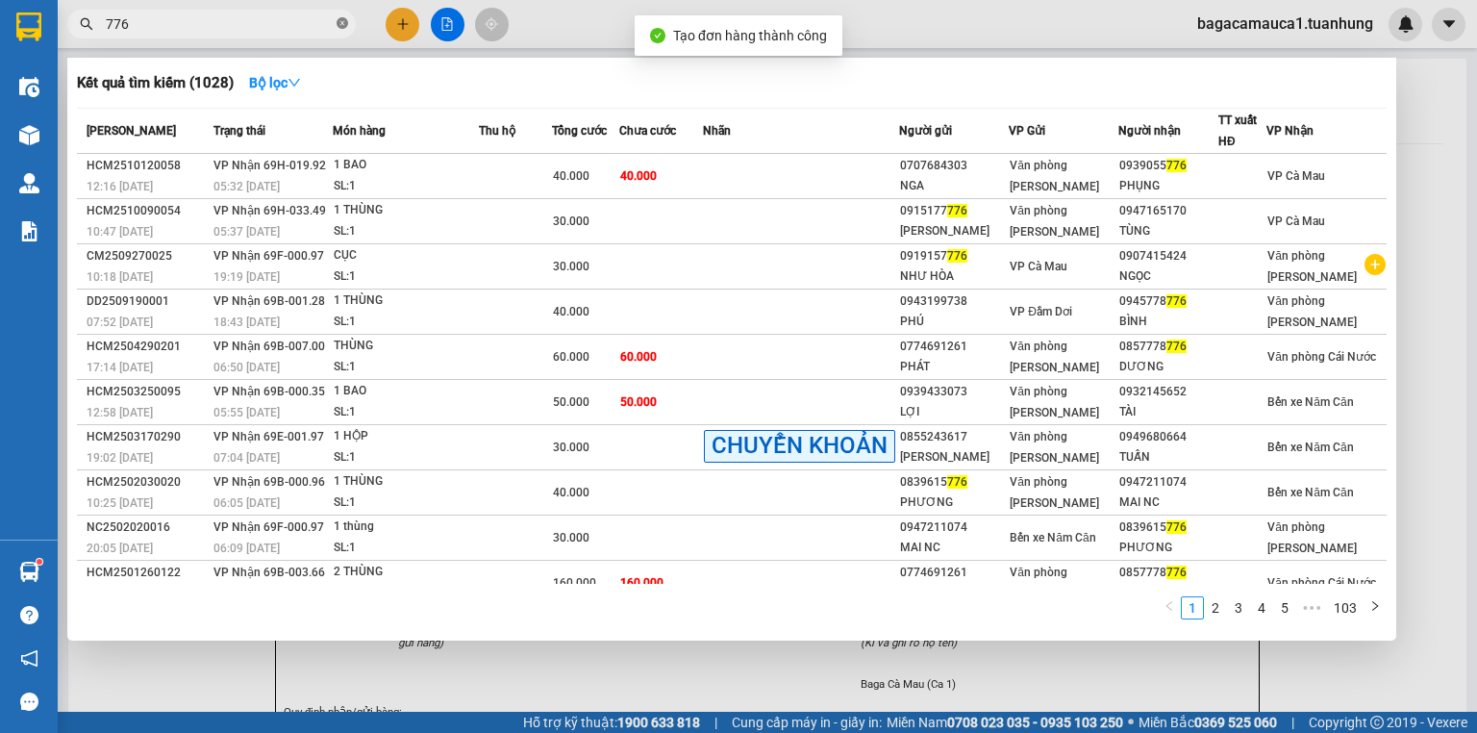
click at [342, 27] on icon "close-circle" at bounding box center [343, 23] width 12 height 12
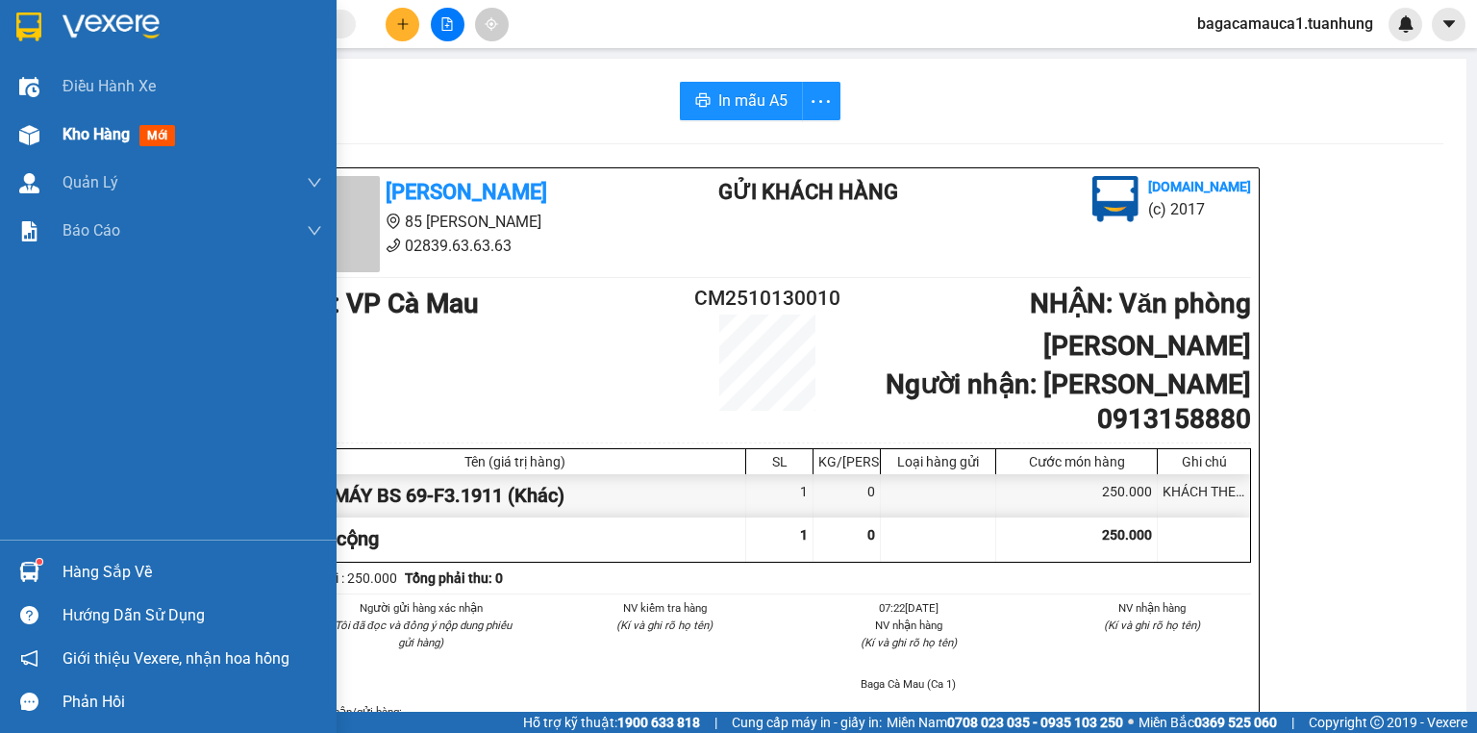
click at [35, 115] on div "Kho hàng mới" at bounding box center [168, 135] width 337 height 48
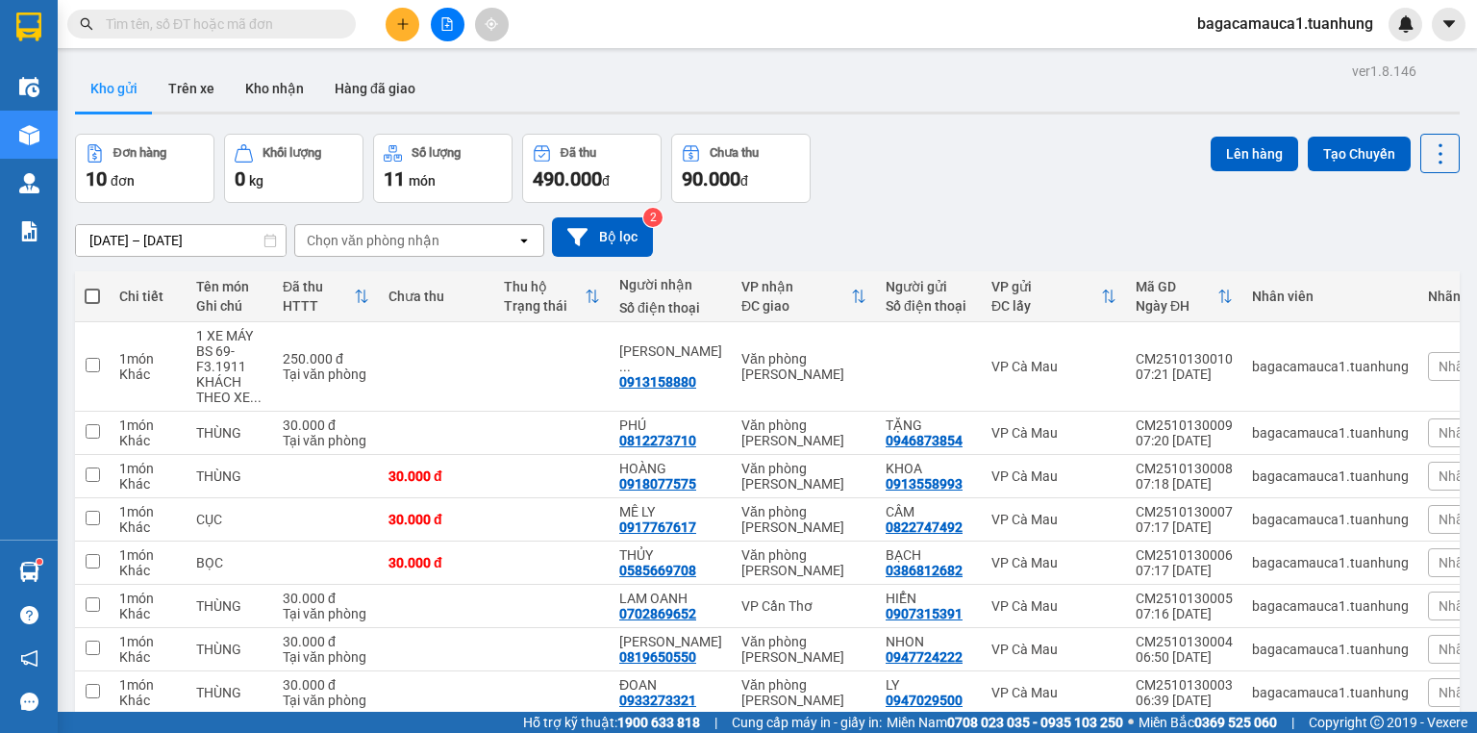
click at [281, 27] on input "text" at bounding box center [219, 23] width 227 height 21
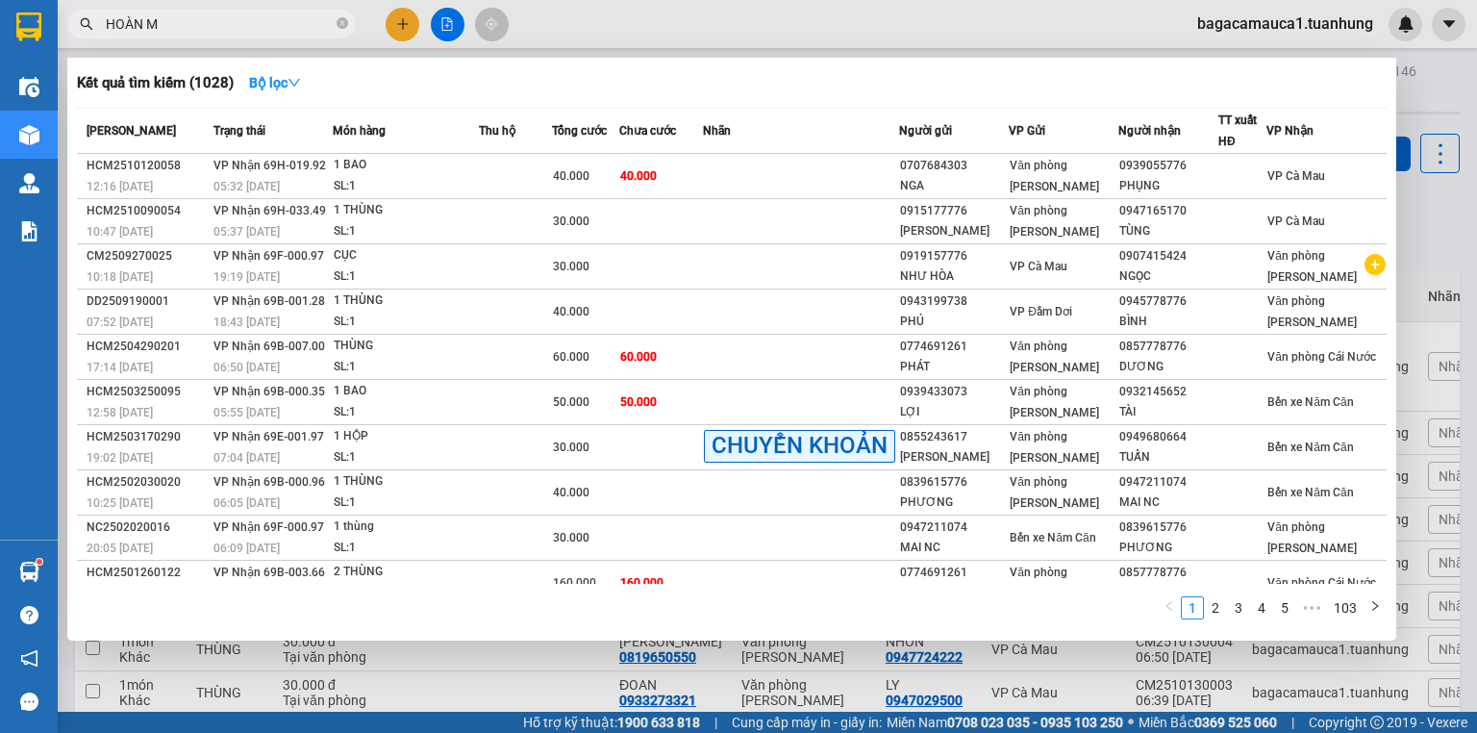
type input "HOÀN MỸ"
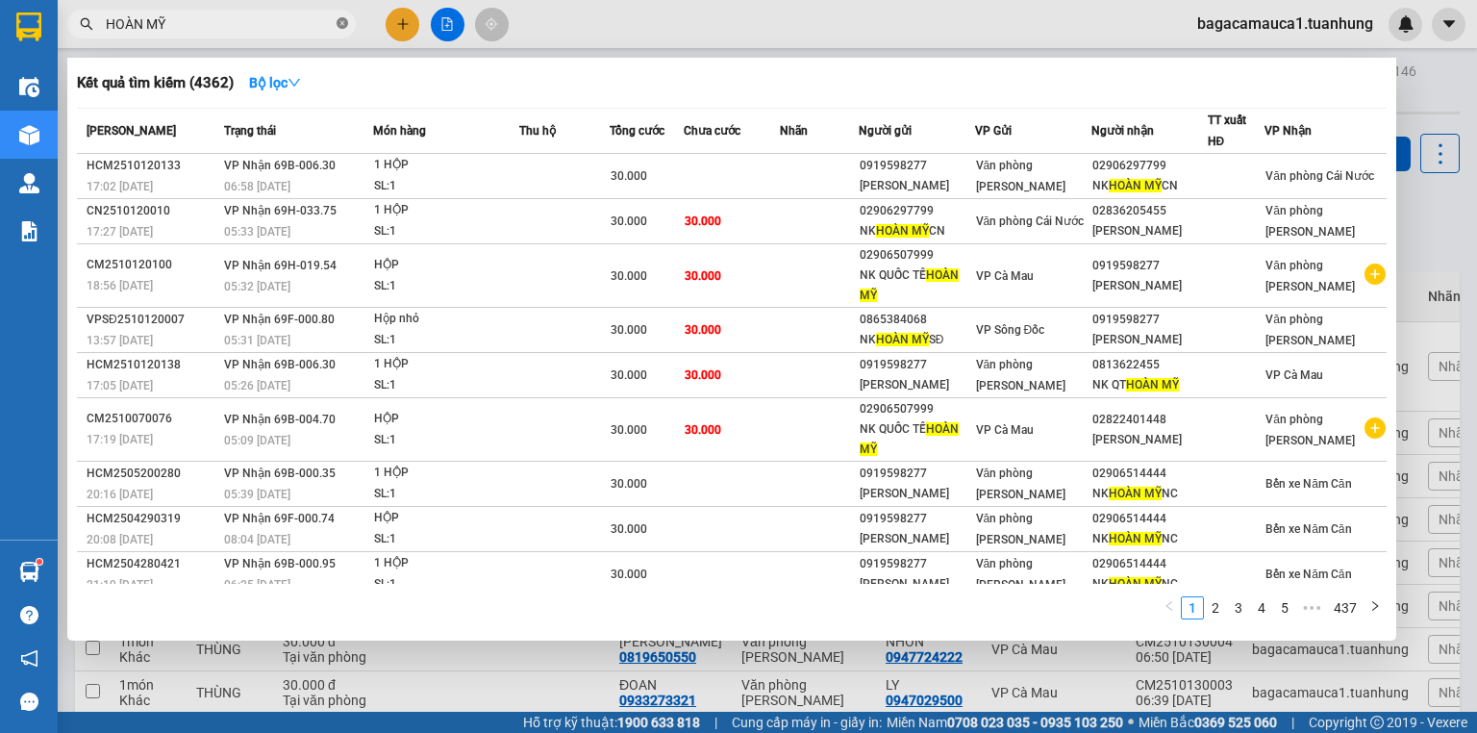
click at [339, 21] on icon "close-circle" at bounding box center [343, 23] width 12 height 12
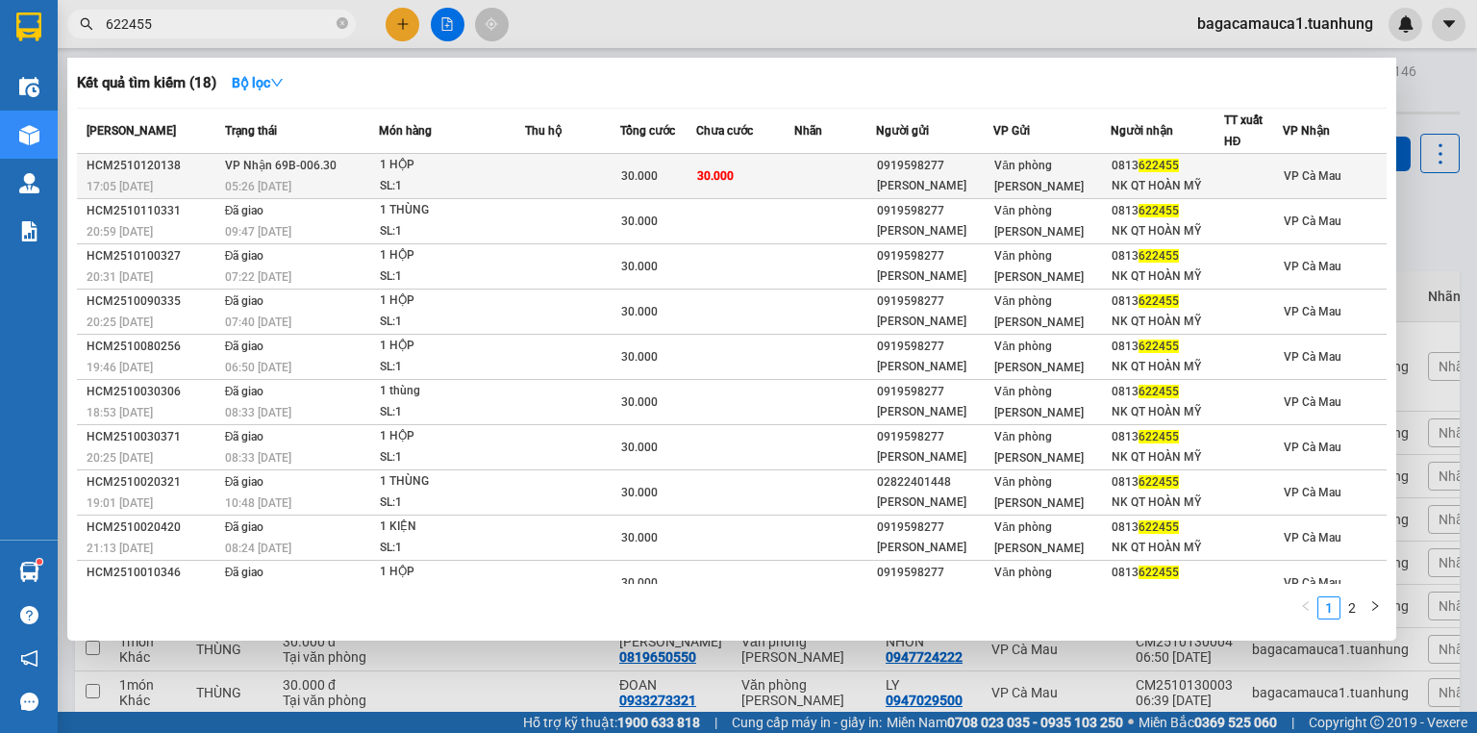
type input "622455"
click at [443, 182] on div "SL: 1" at bounding box center [452, 186] width 144 height 21
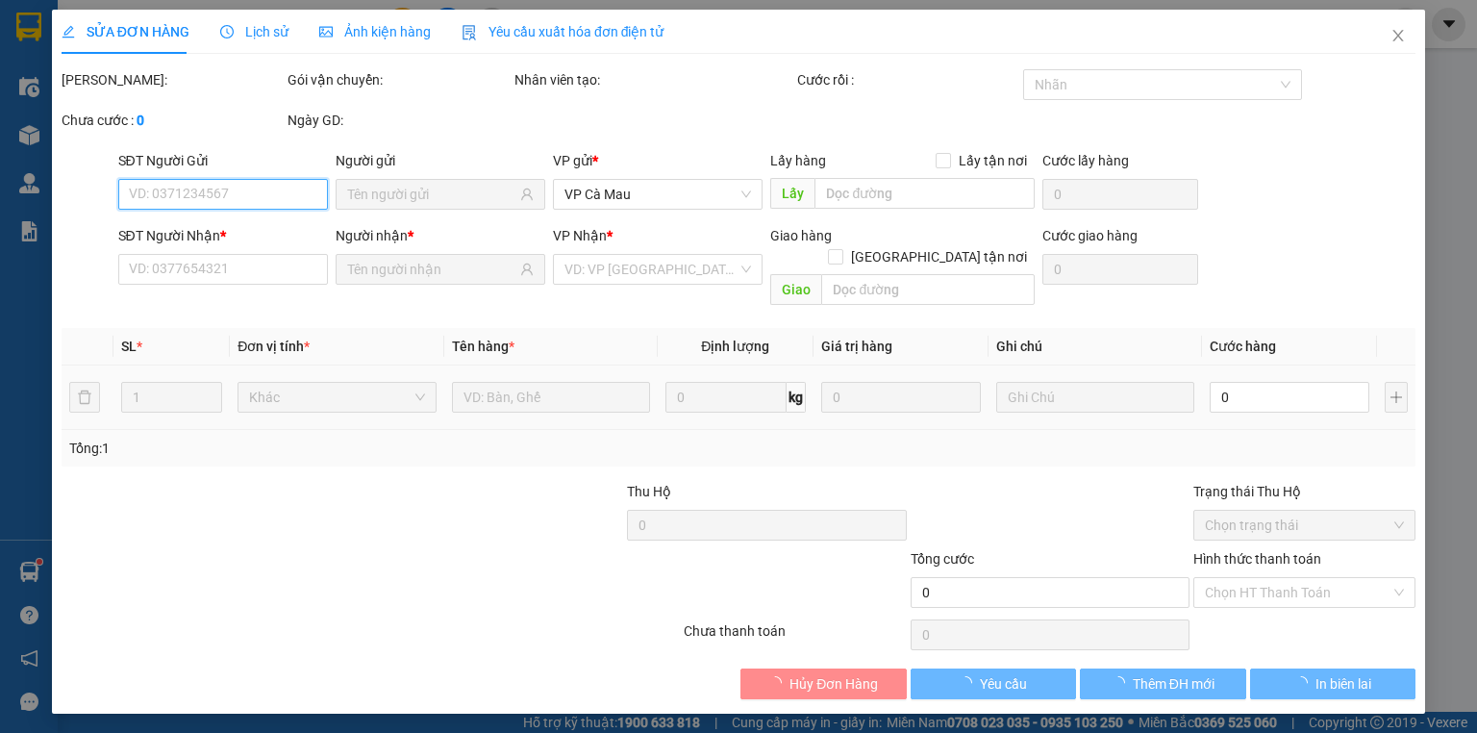
type input "0919598277"
type input "[PERSON_NAME]"
type input "0813622455"
type input "NK QT HOÀN MỸ"
type input "30.000"
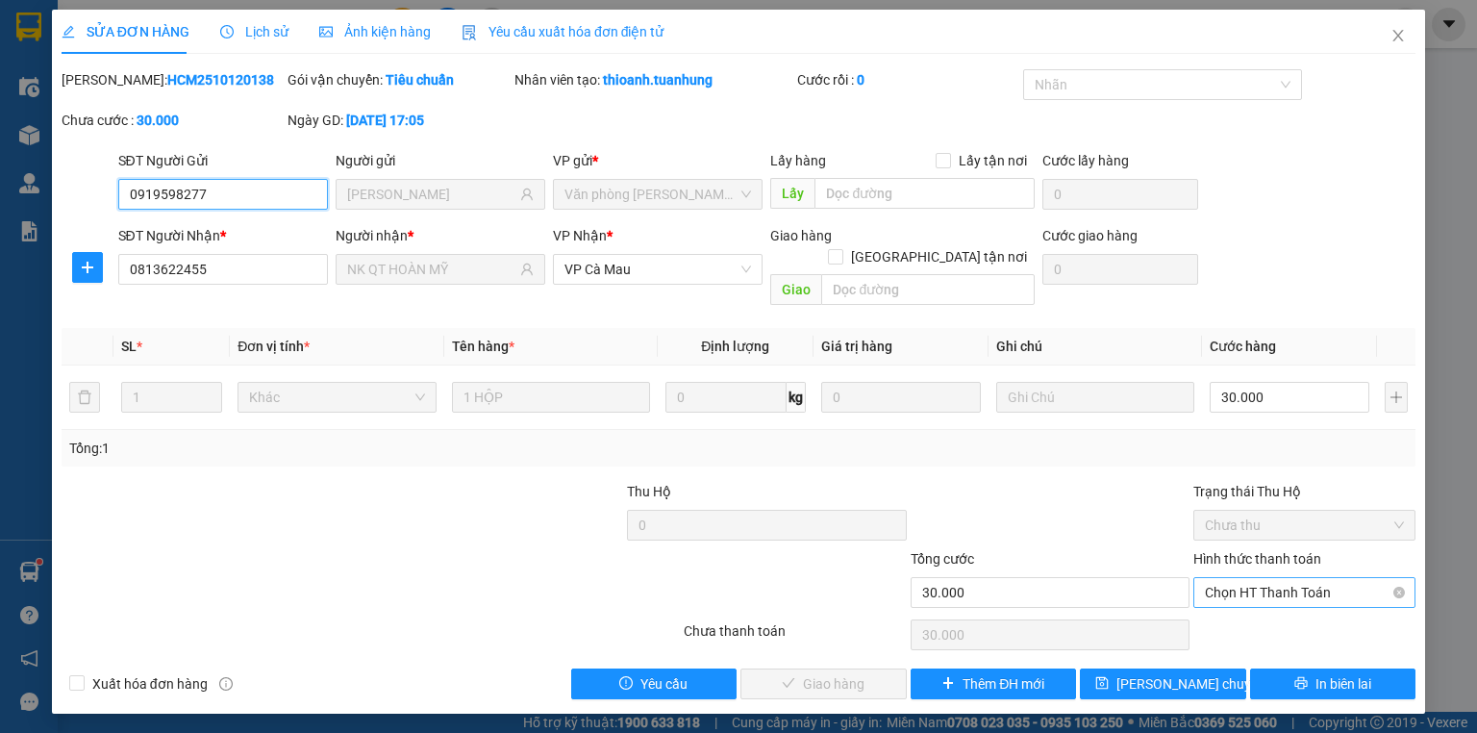
click at [1309, 578] on span "Chọn HT Thanh Toán" at bounding box center [1304, 592] width 199 height 29
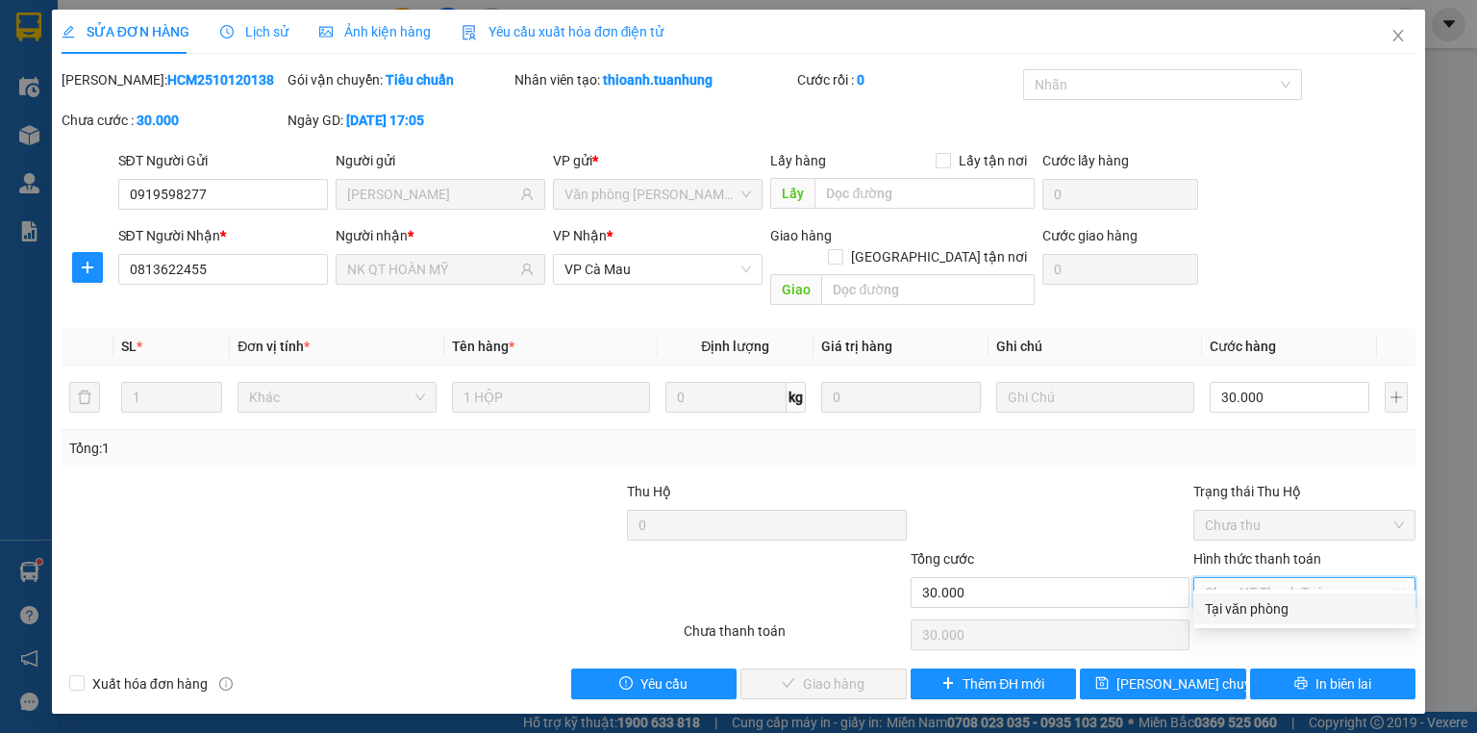
click at [1277, 604] on div "Tại văn phòng" at bounding box center [1304, 608] width 199 height 21
type input "0"
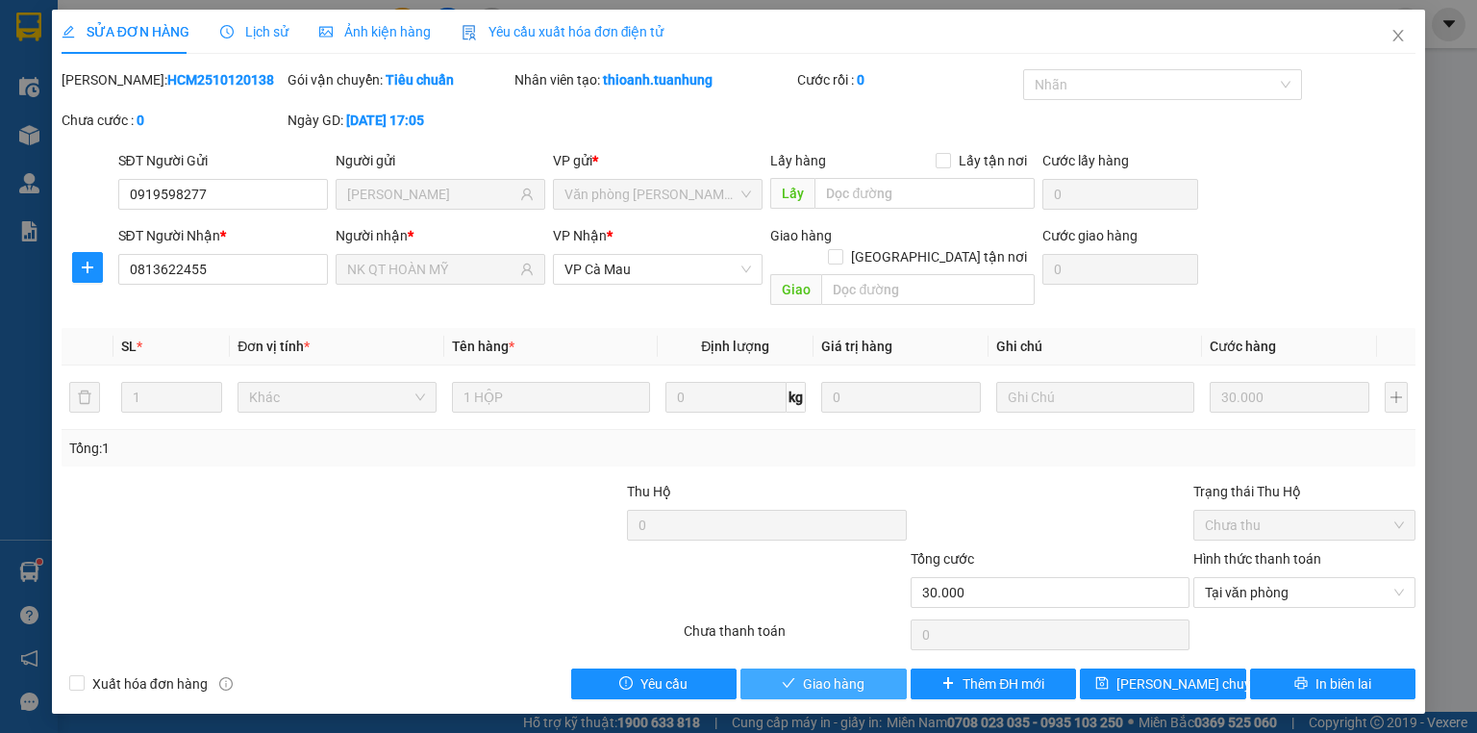
click at [823, 673] on span "Giao hàng" at bounding box center [834, 683] width 62 height 21
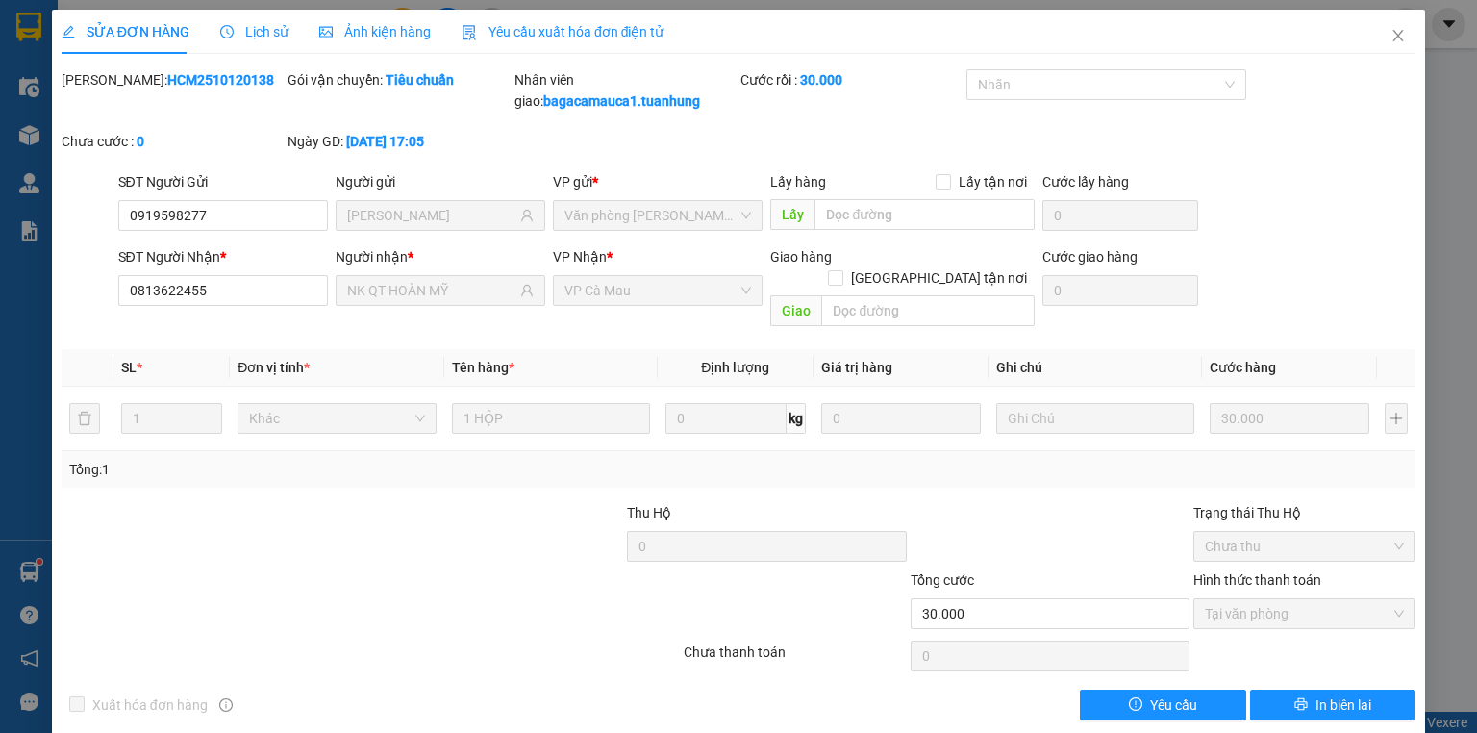
click at [779, 690] on div "Xuất hóa đơn hàng Yêu cầu In biên lai" at bounding box center [739, 705] width 1358 height 31
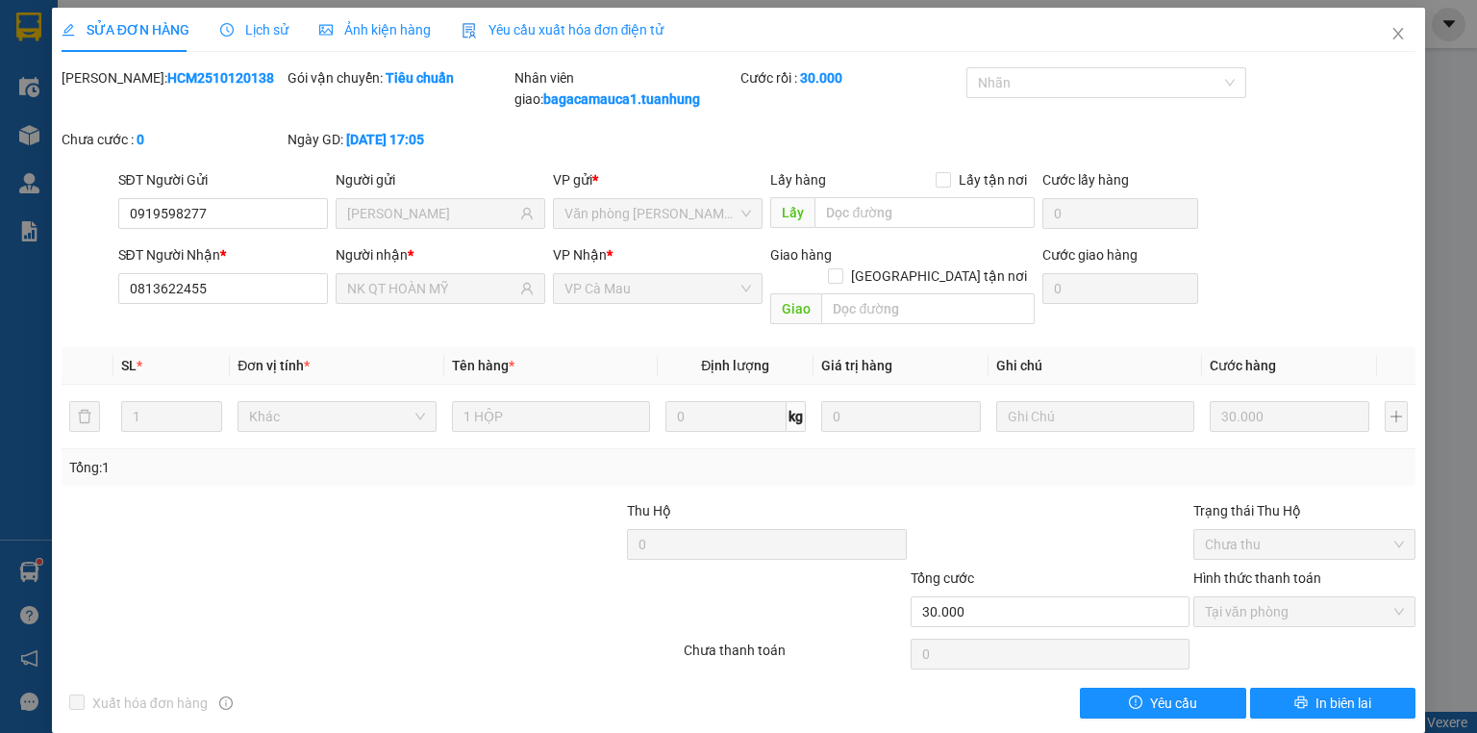
click at [1273, 8] on div "SỬA ĐƠN HÀNG Lịch sử Ảnh kiện hàng Yêu cầu xuất hóa đơn điện tử" at bounding box center [739, 30] width 1354 height 44
click at [1375, 38] on span "Close" at bounding box center [1399, 35] width 54 height 54
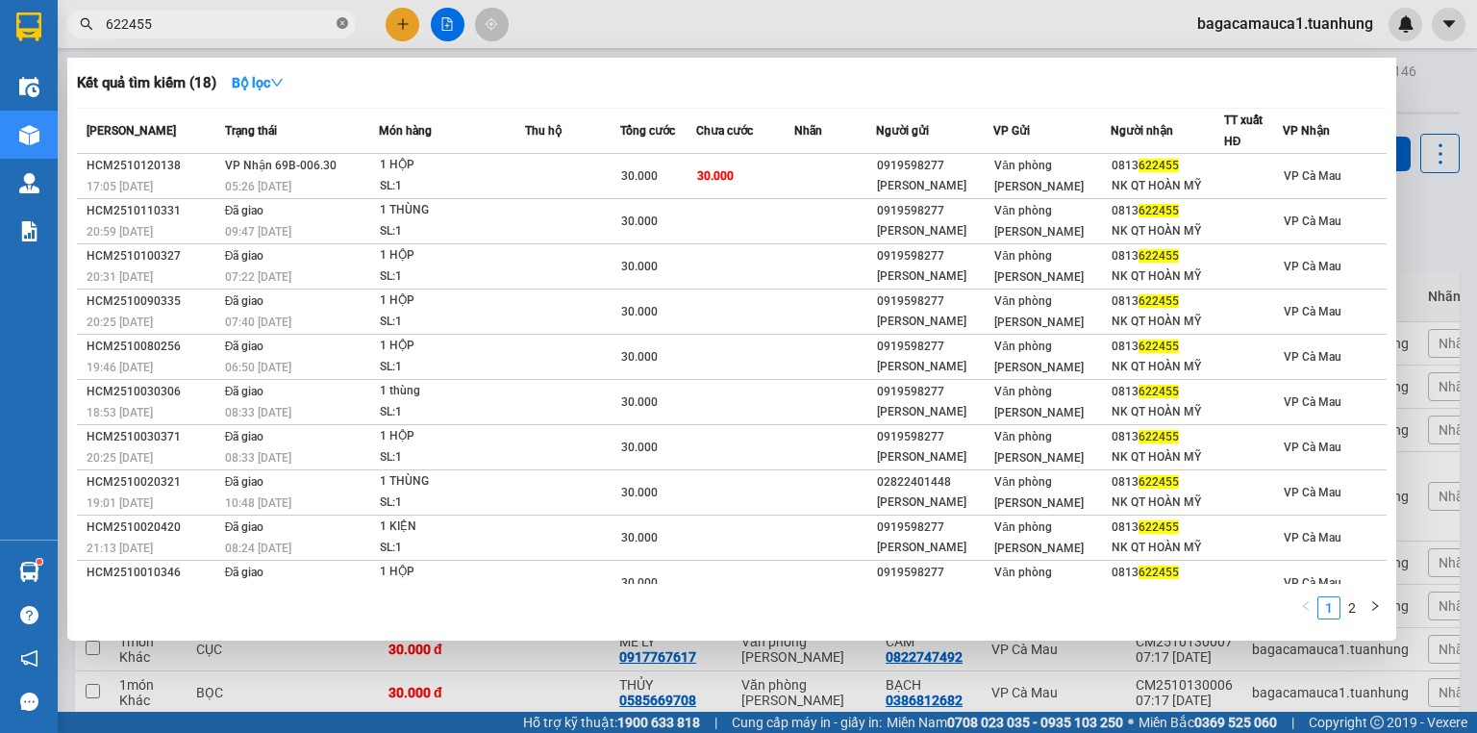
click at [338, 30] on span at bounding box center [343, 24] width 12 height 18
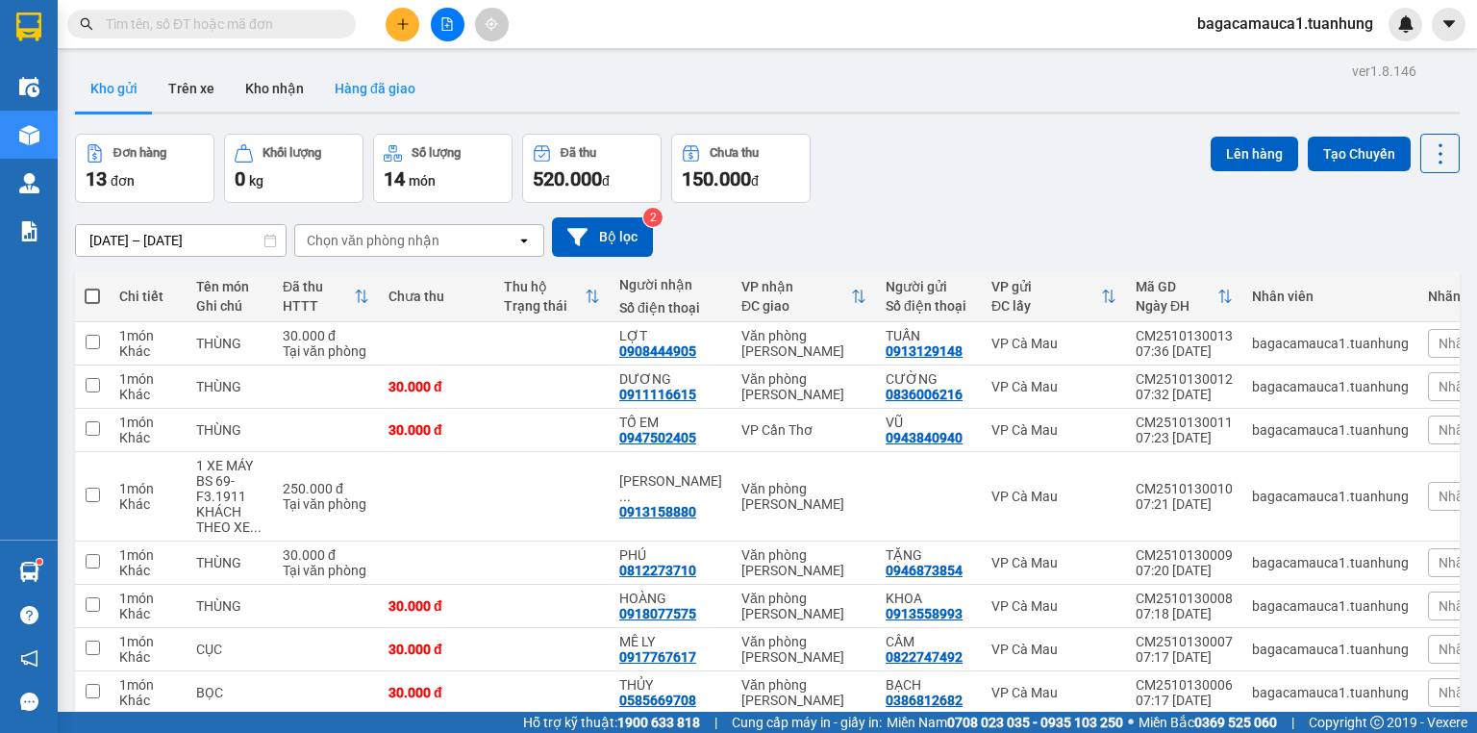
click at [373, 77] on button "Hàng đã giao" at bounding box center [375, 88] width 112 height 46
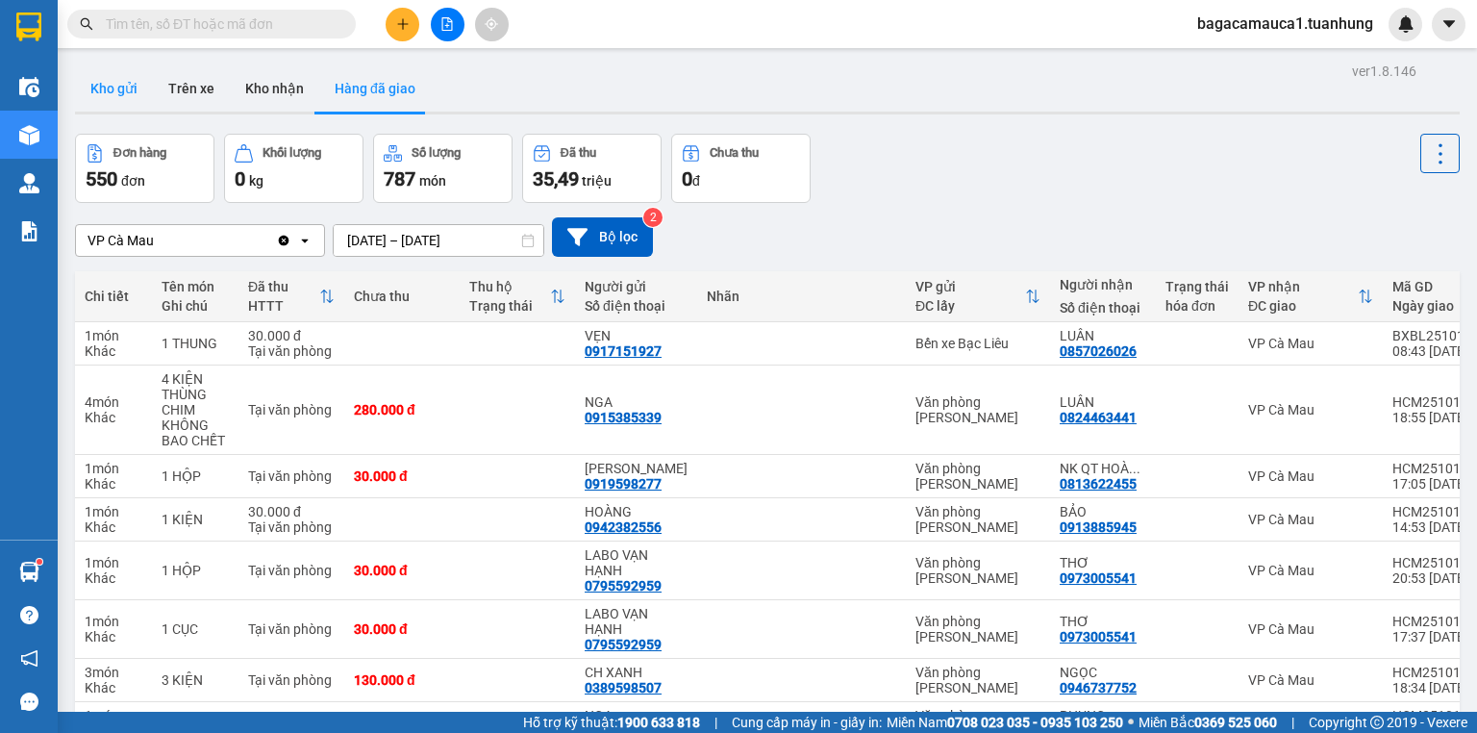
click at [131, 104] on button "Kho gửi" at bounding box center [114, 88] width 78 height 46
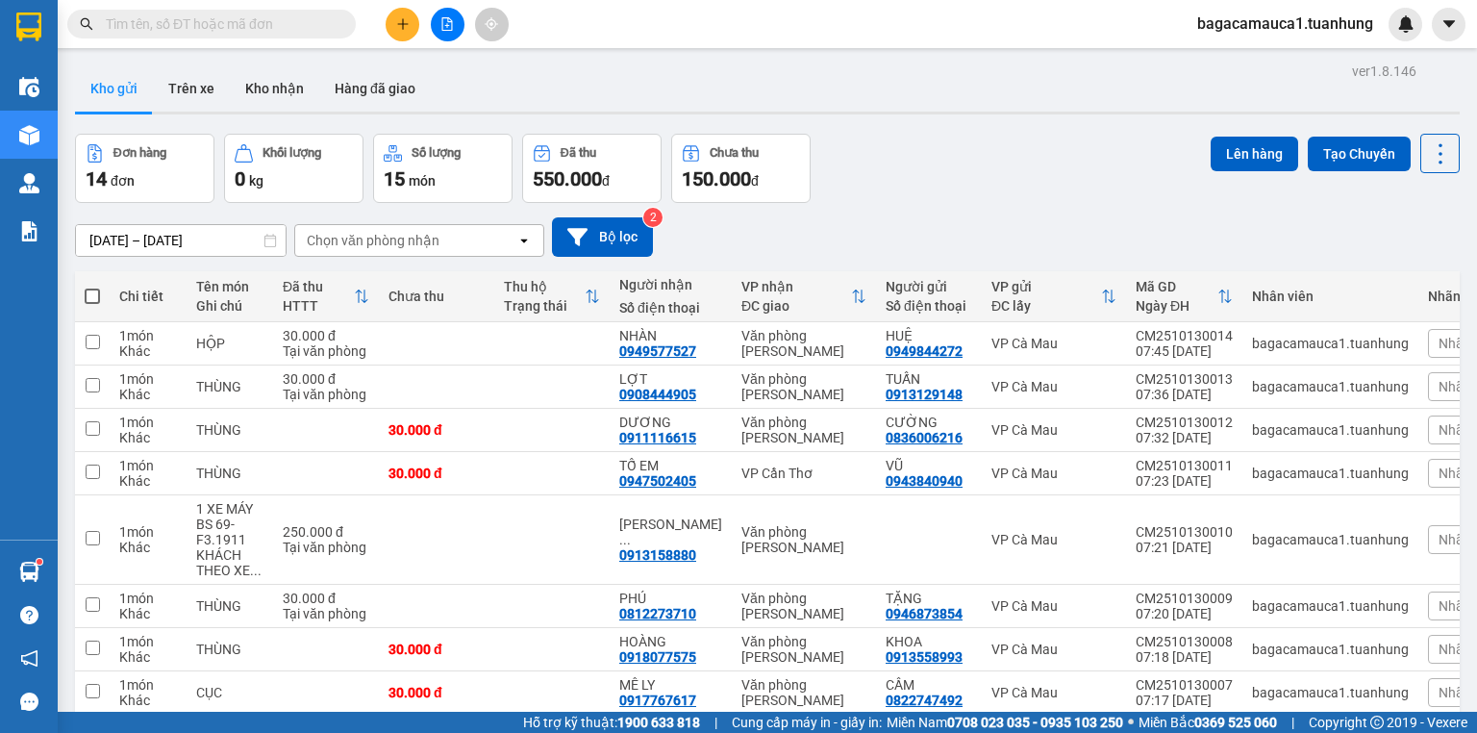
click at [250, 28] on input "text" at bounding box center [219, 23] width 227 height 21
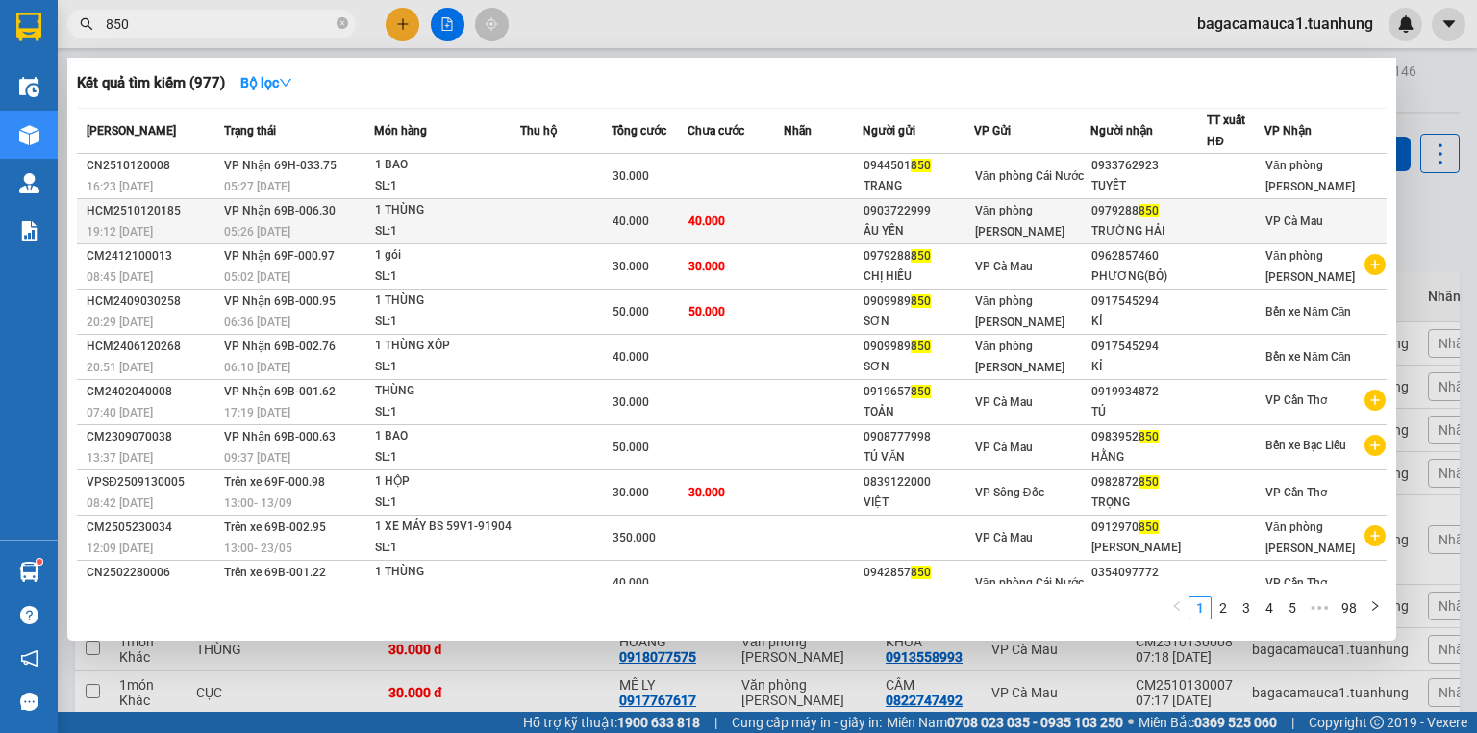
type input "850"
click at [723, 228] on td "40.000" at bounding box center [736, 221] width 96 height 45
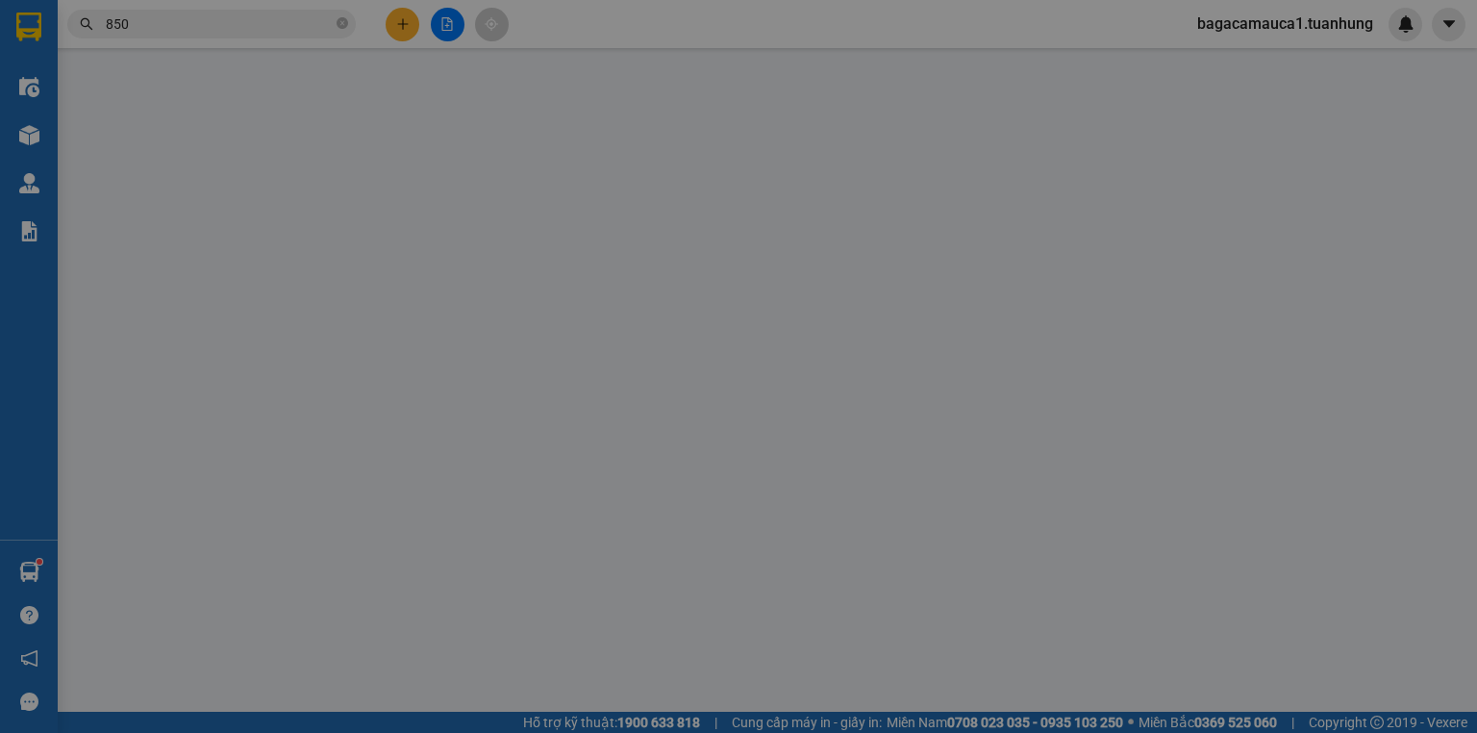
type input "0903722999"
type input "ÂU YẾN"
type input "0979288850"
type input "TRƯỜNG HẢI"
type input "40.000"
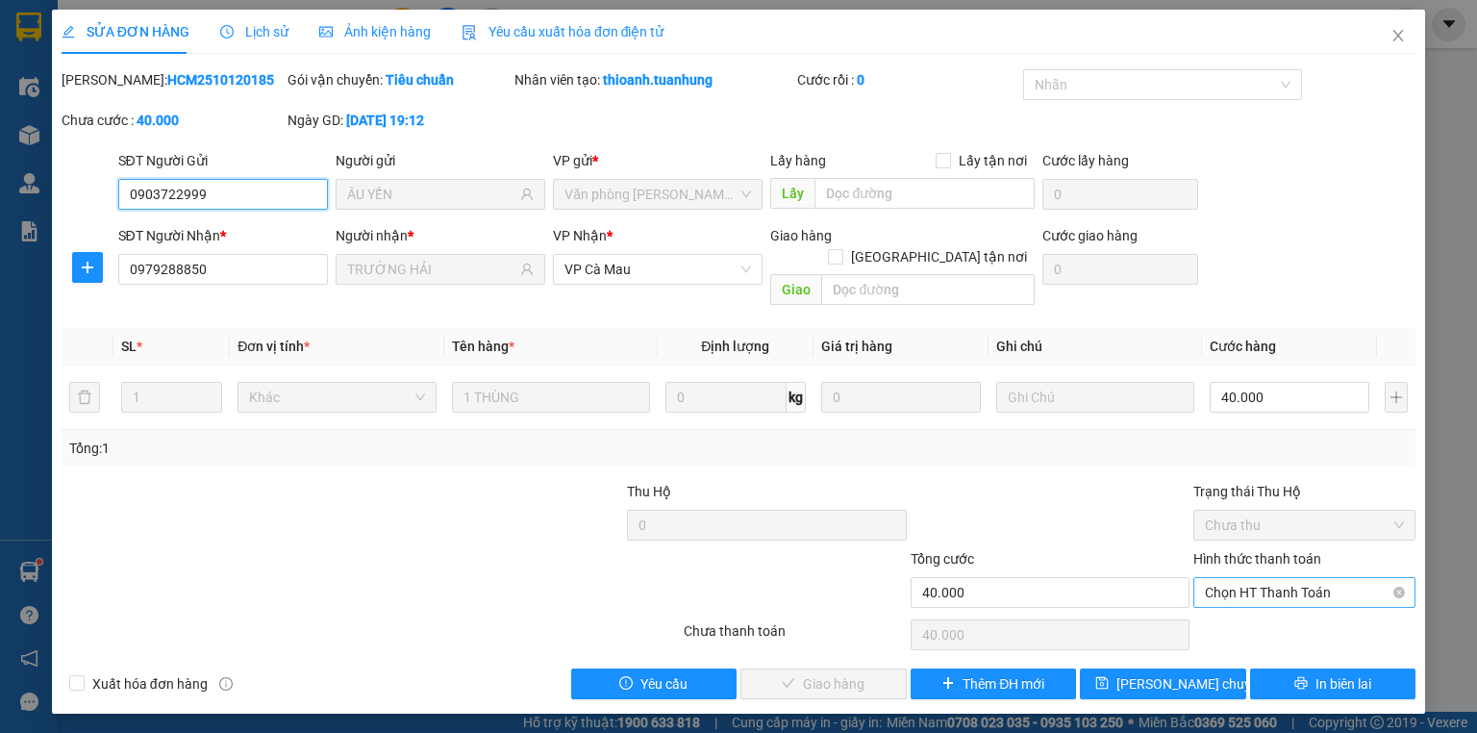
click at [1289, 585] on div "Chọn HT Thanh Toán" at bounding box center [1305, 592] width 222 height 31
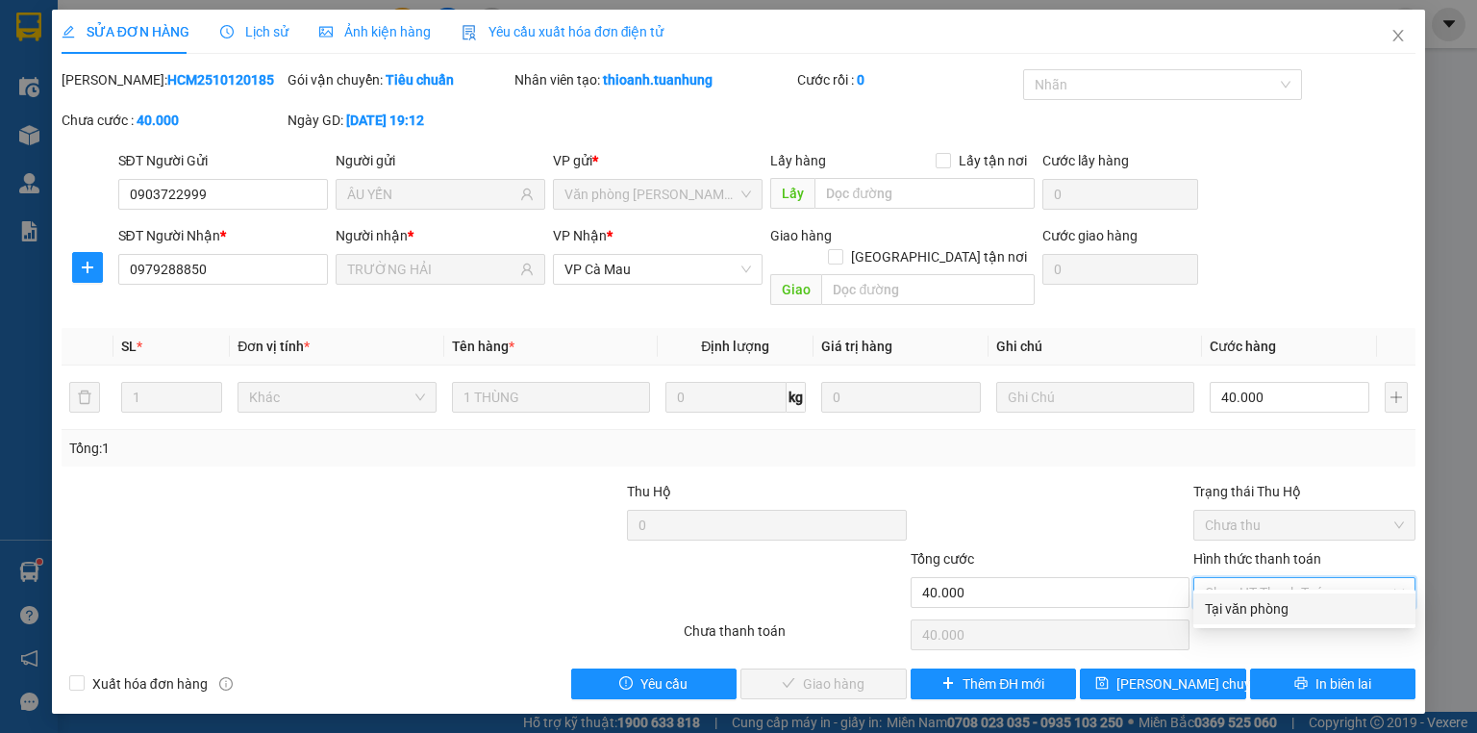
click at [1266, 610] on div "Tại văn phòng" at bounding box center [1304, 608] width 199 height 21
type input "0"
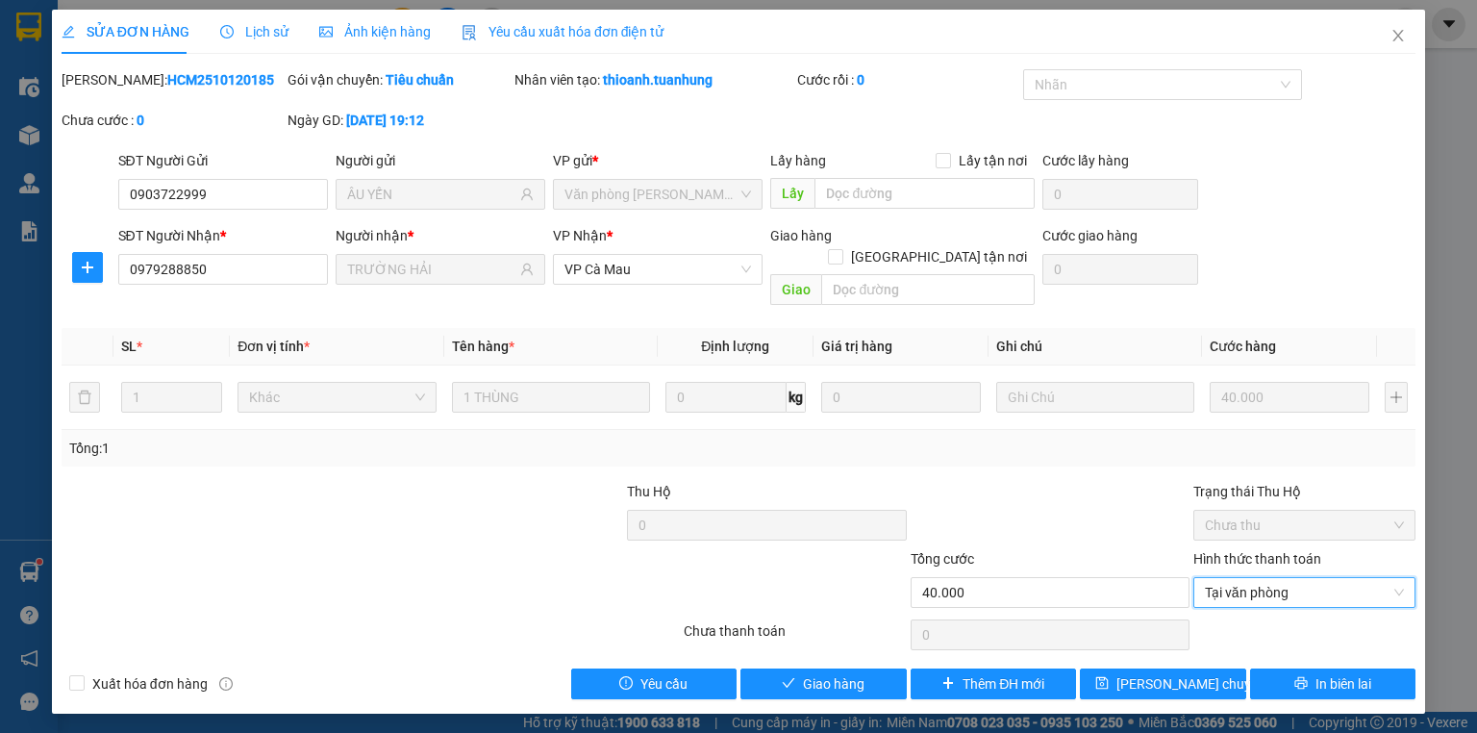
click at [826, 698] on div "SỬA ĐƠN HÀNG Lịch sử Ảnh kiện hàng Yêu cầu xuất hóa đơn điện tử Total Paid Fee …" at bounding box center [738, 366] width 1477 height 733
click at [837, 682] on div "SỬA ĐƠN HÀNG Lịch sử Ảnh kiện hàng Yêu cầu xuất hóa đơn điện tử Total Paid Fee …" at bounding box center [738, 362] width 1373 height 704
click at [840, 673] on span "Giao hàng" at bounding box center [834, 683] width 62 height 21
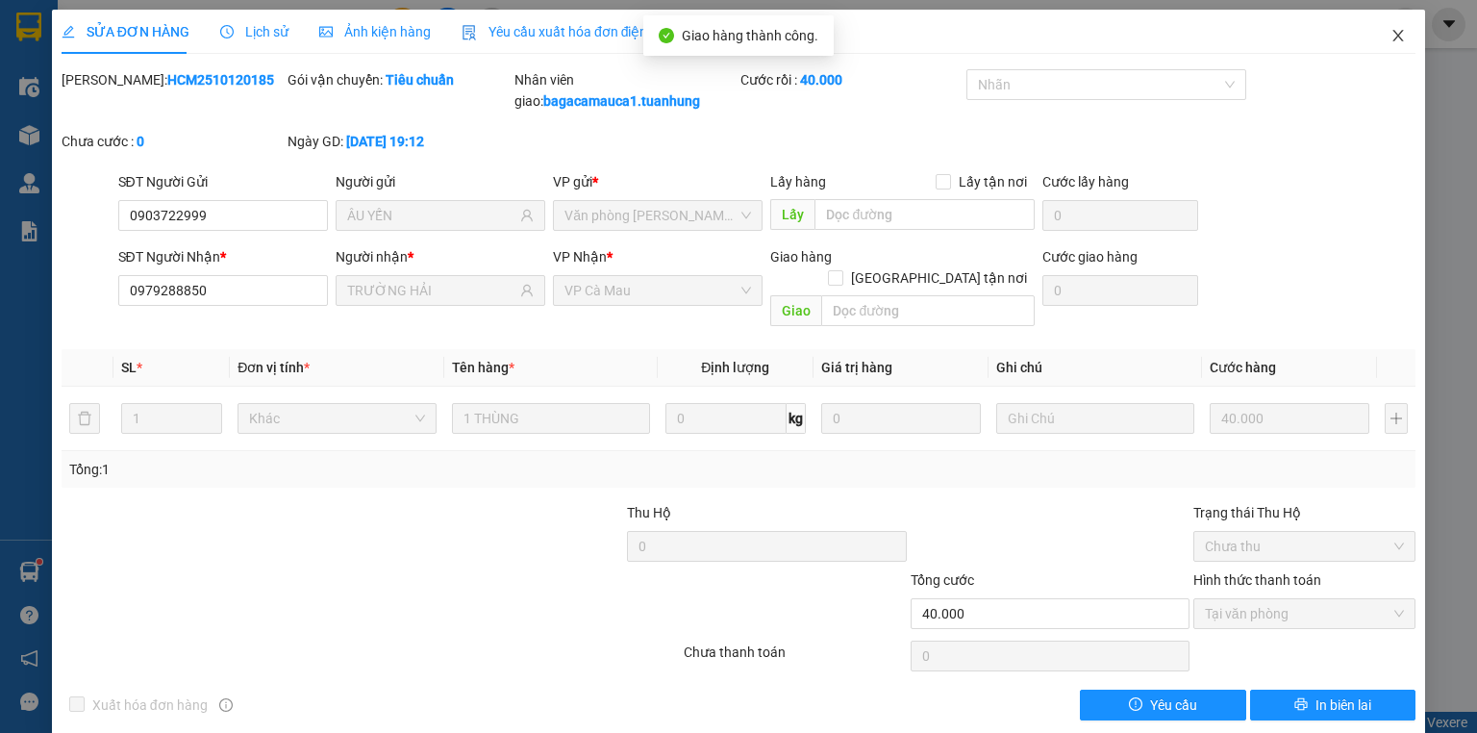
click at [1372, 50] on span "Close" at bounding box center [1399, 37] width 54 height 54
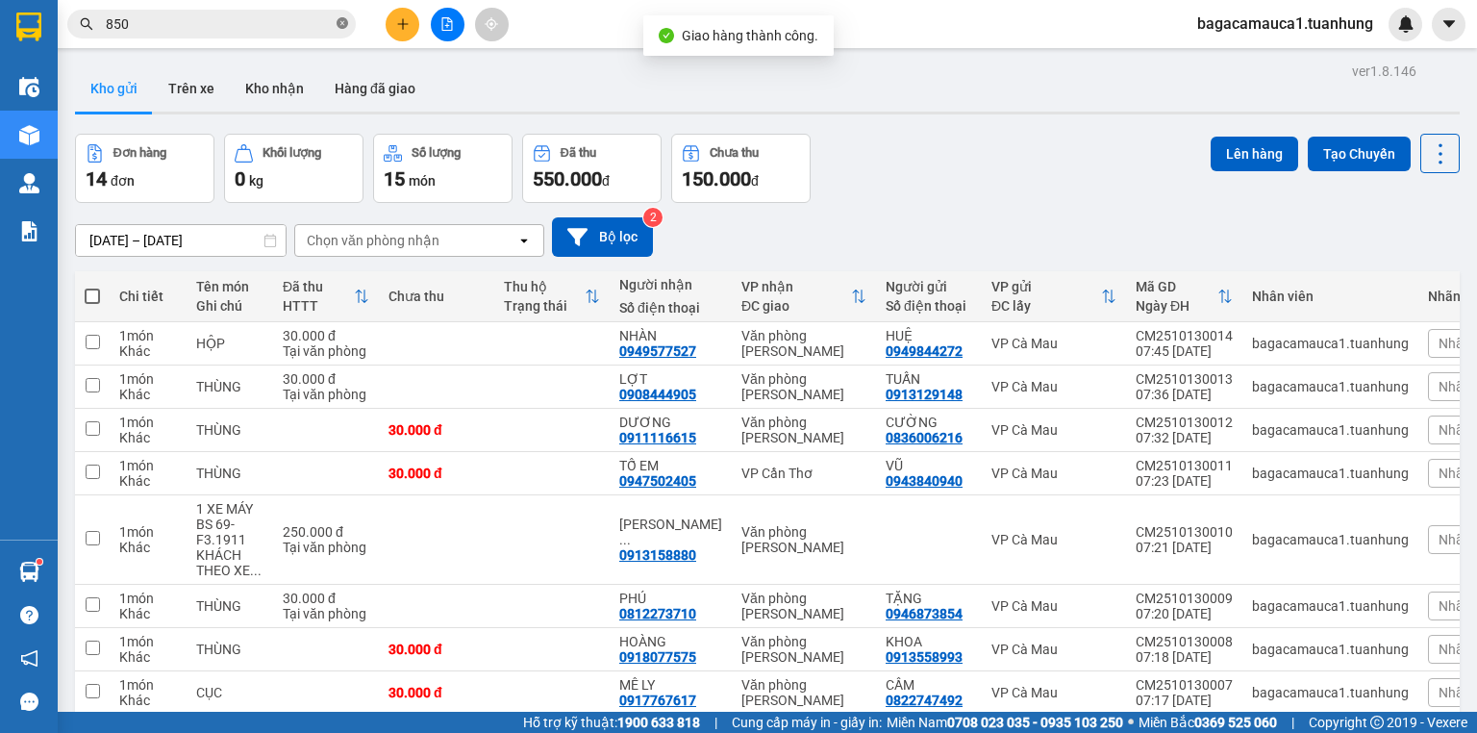
click at [341, 25] on icon "close-circle" at bounding box center [343, 23] width 12 height 12
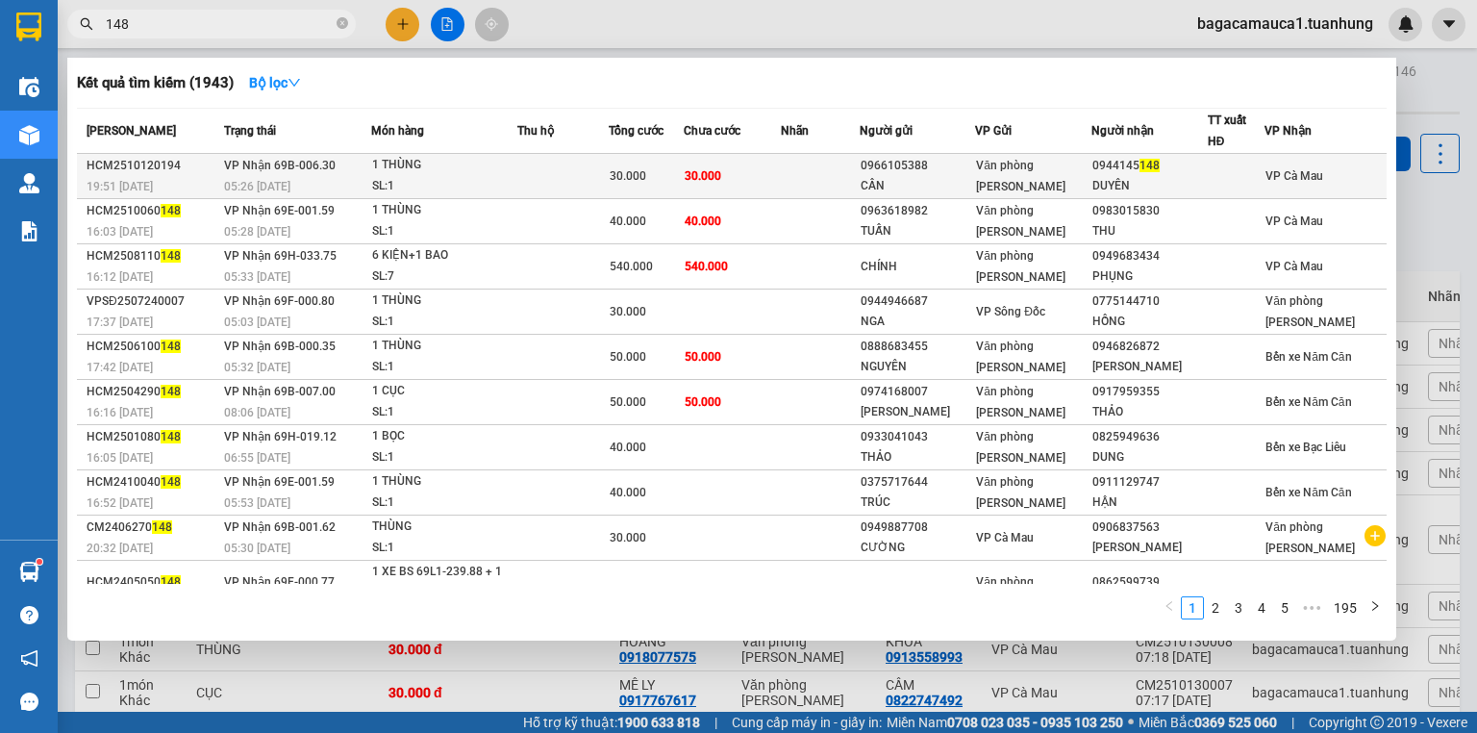
type input "148"
click at [1091, 188] on div "Văn phòng [PERSON_NAME]" at bounding box center [1033, 176] width 114 height 42
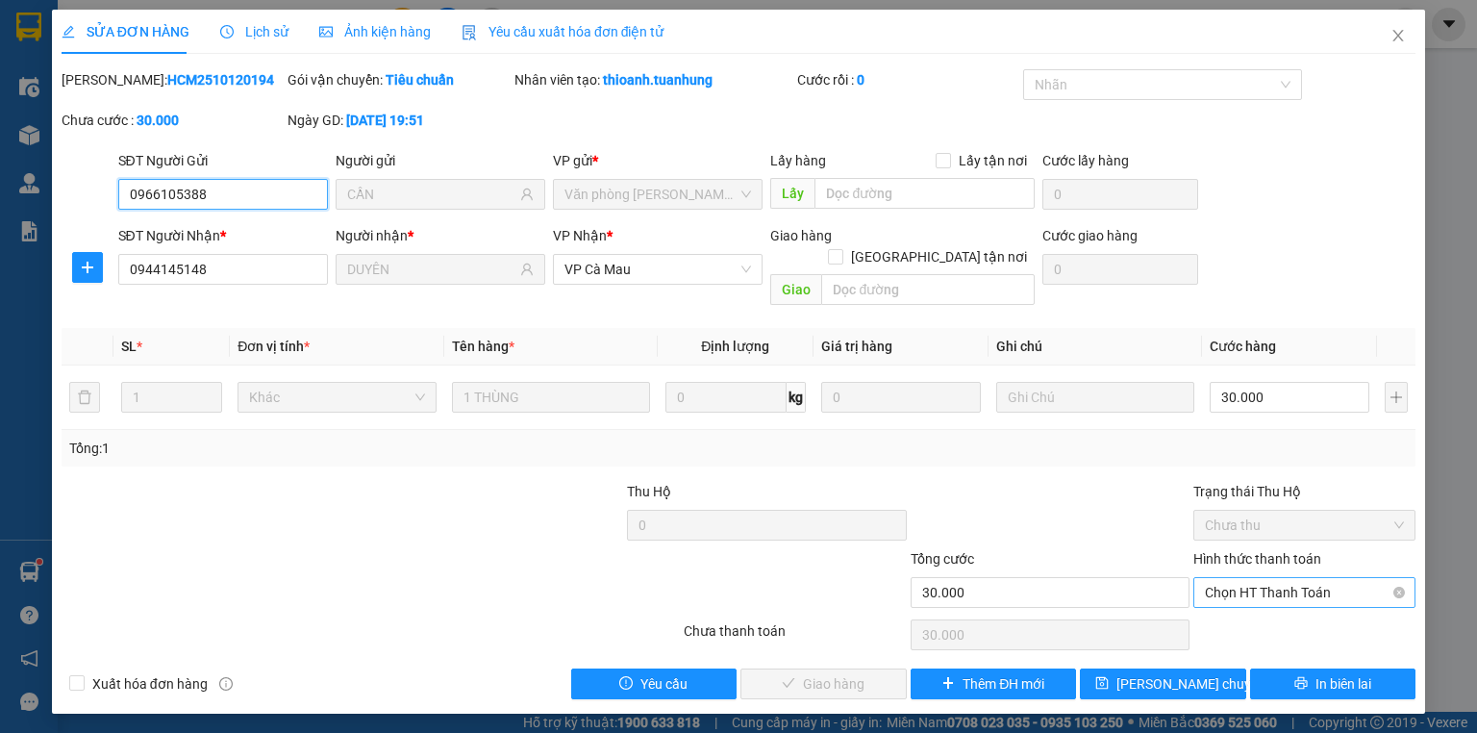
click at [1249, 578] on span "Chọn HT Thanh Toán" at bounding box center [1304, 592] width 199 height 29
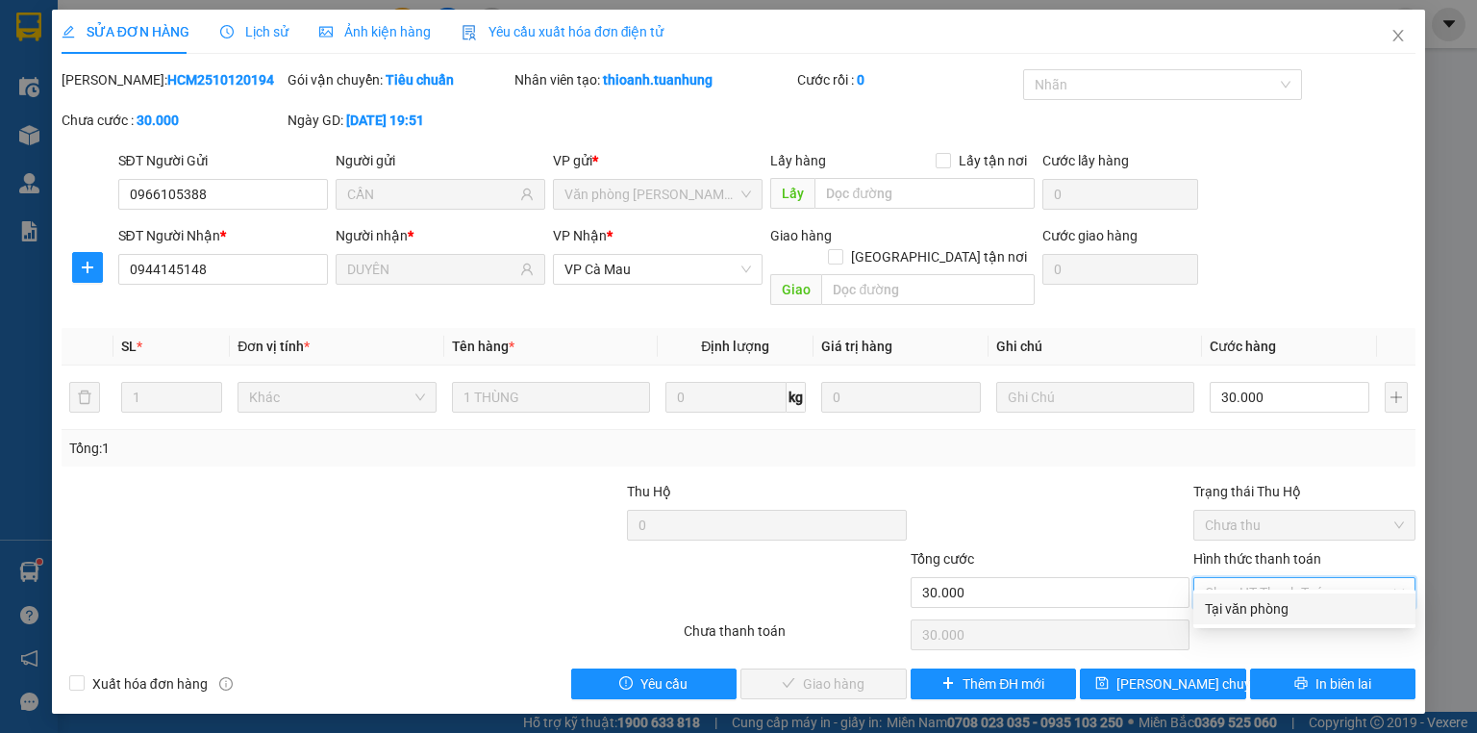
click at [1246, 617] on div "Tại văn phòng" at bounding box center [1304, 608] width 199 height 21
type input "0"
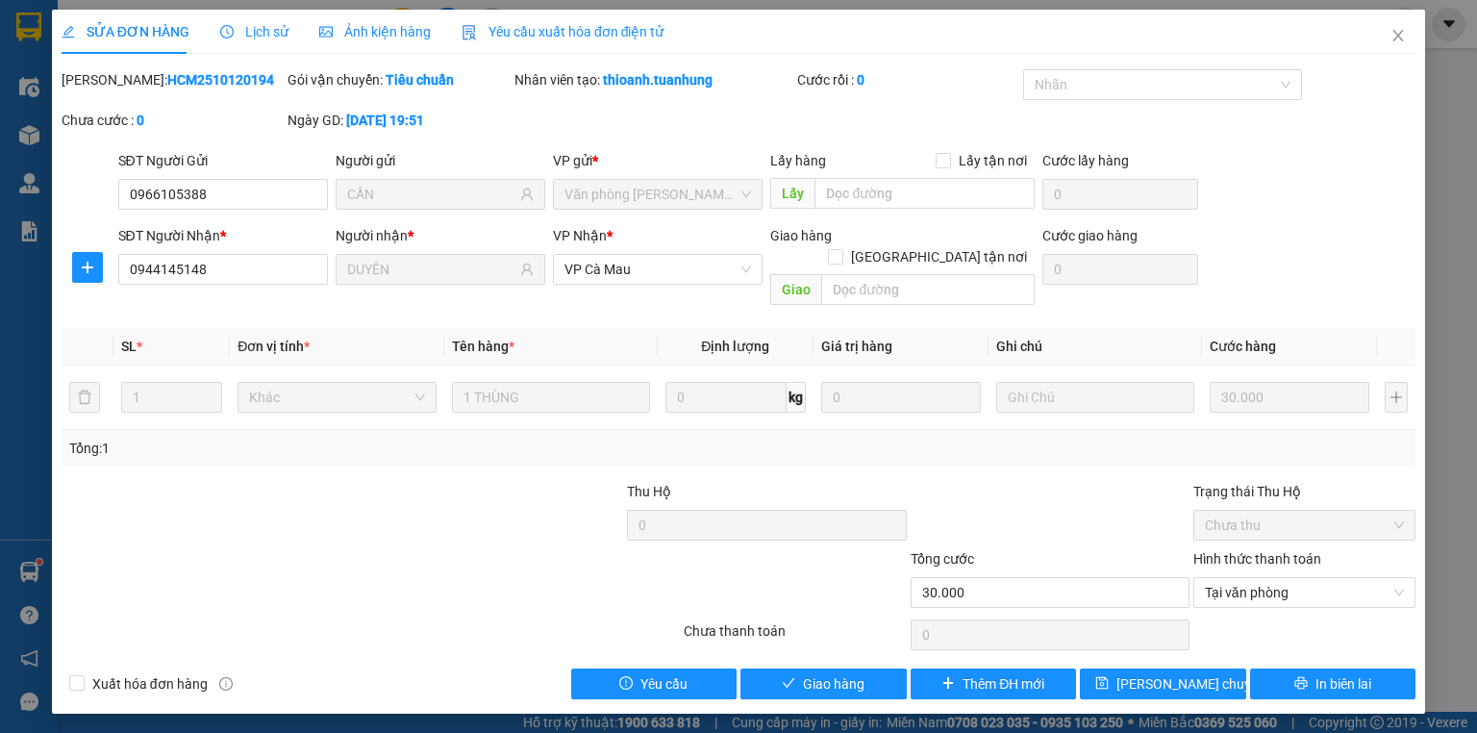
click at [852, 689] on div "SỬA ĐƠN HÀNG Lịch sử Ảnh kiện hàng Yêu cầu xuất hóa đơn điện tử Total Paid Fee …" at bounding box center [738, 362] width 1373 height 704
click at [856, 673] on span "Giao hàng" at bounding box center [834, 683] width 62 height 21
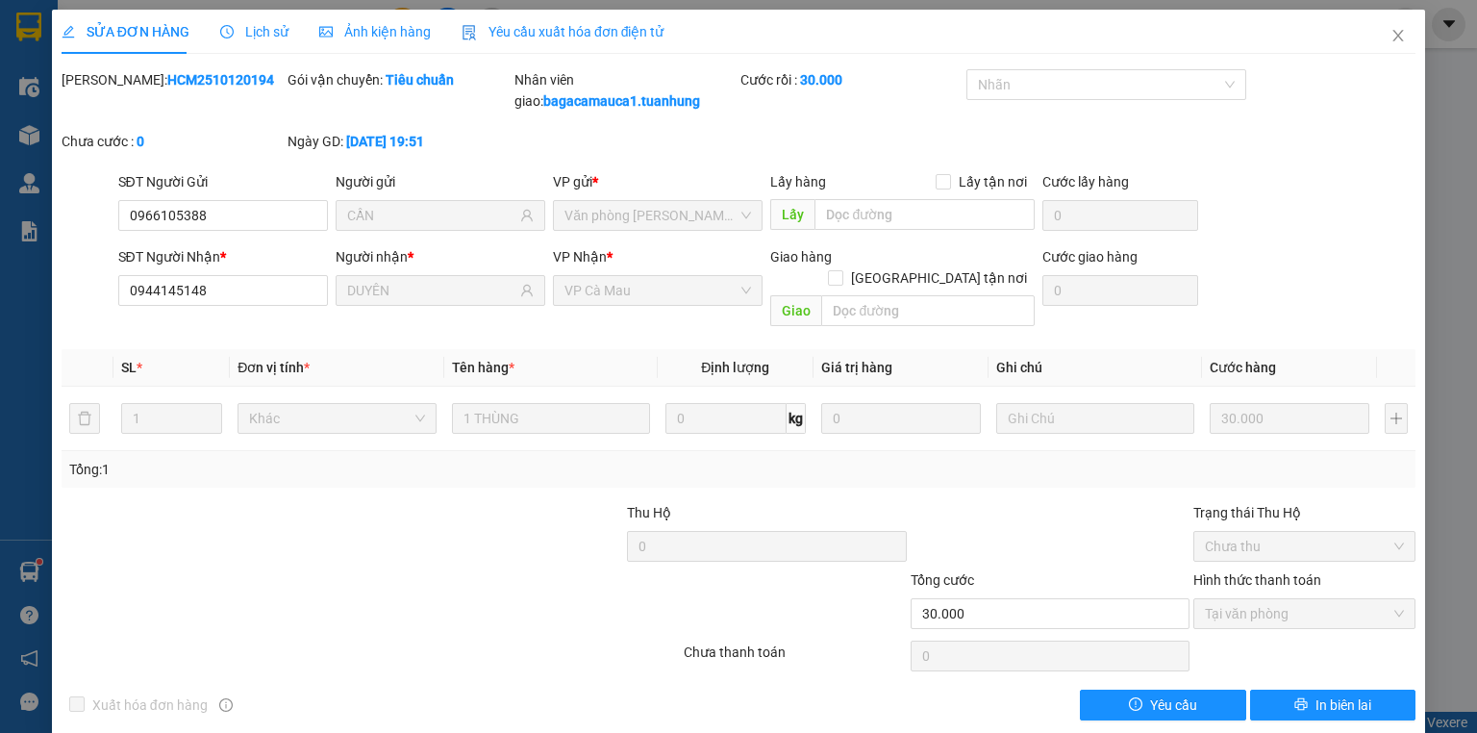
scroll to position [2, 0]
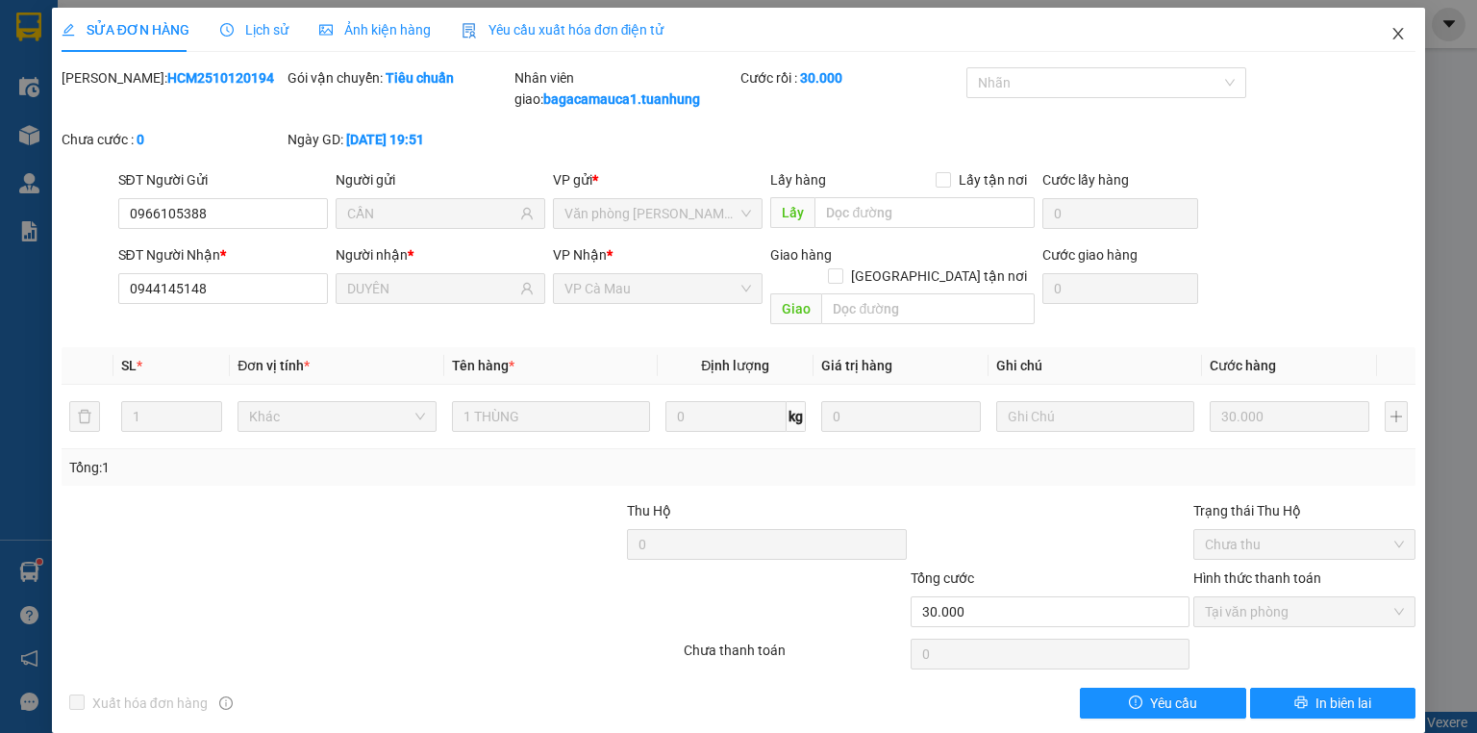
drag, startPoint x: 856, startPoint y: 662, endPoint x: 1383, endPoint y: 27, distance: 825.1
click at [1391, 27] on icon "close" at bounding box center [1398, 33] width 15 height 15
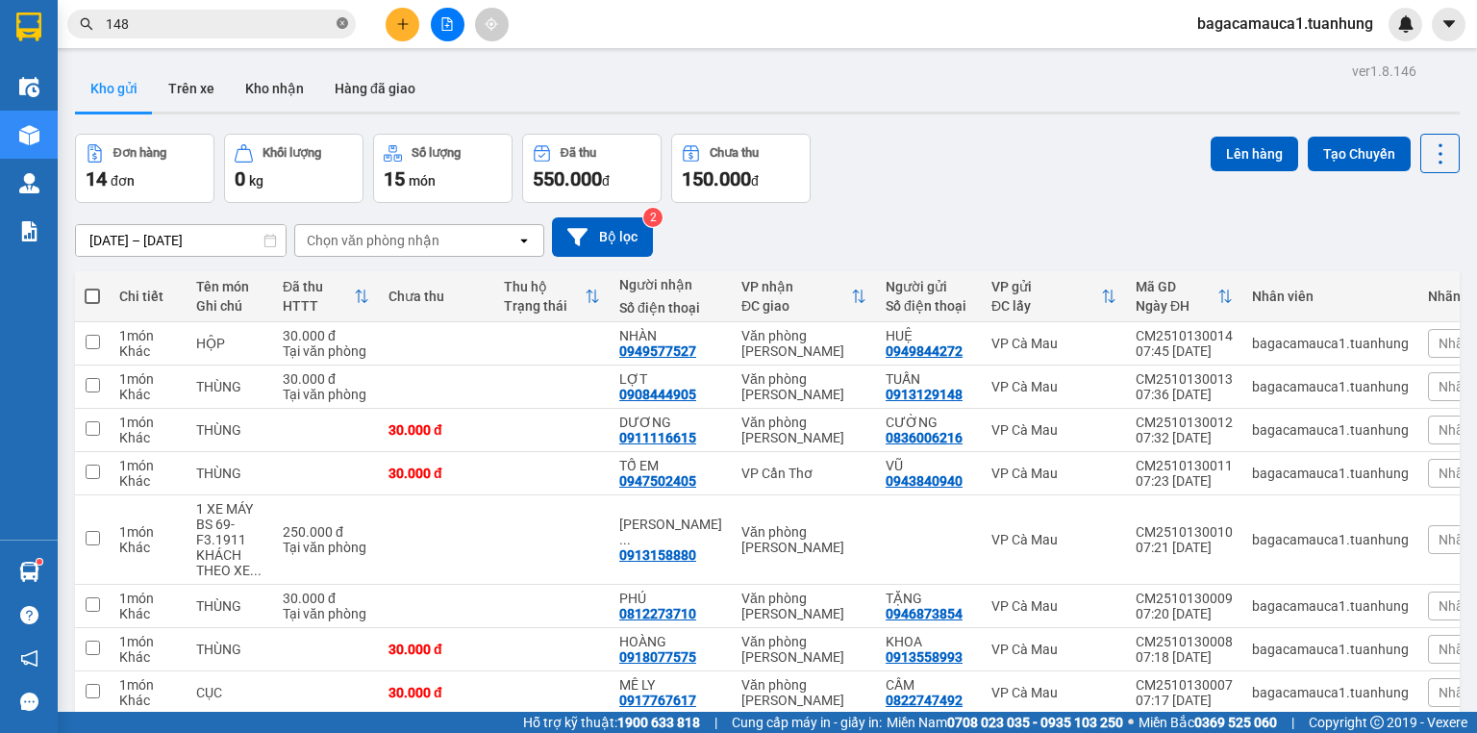
click at [344, 19] on icon "close-circle" at bounding box center [343, 23] width 12 height 12
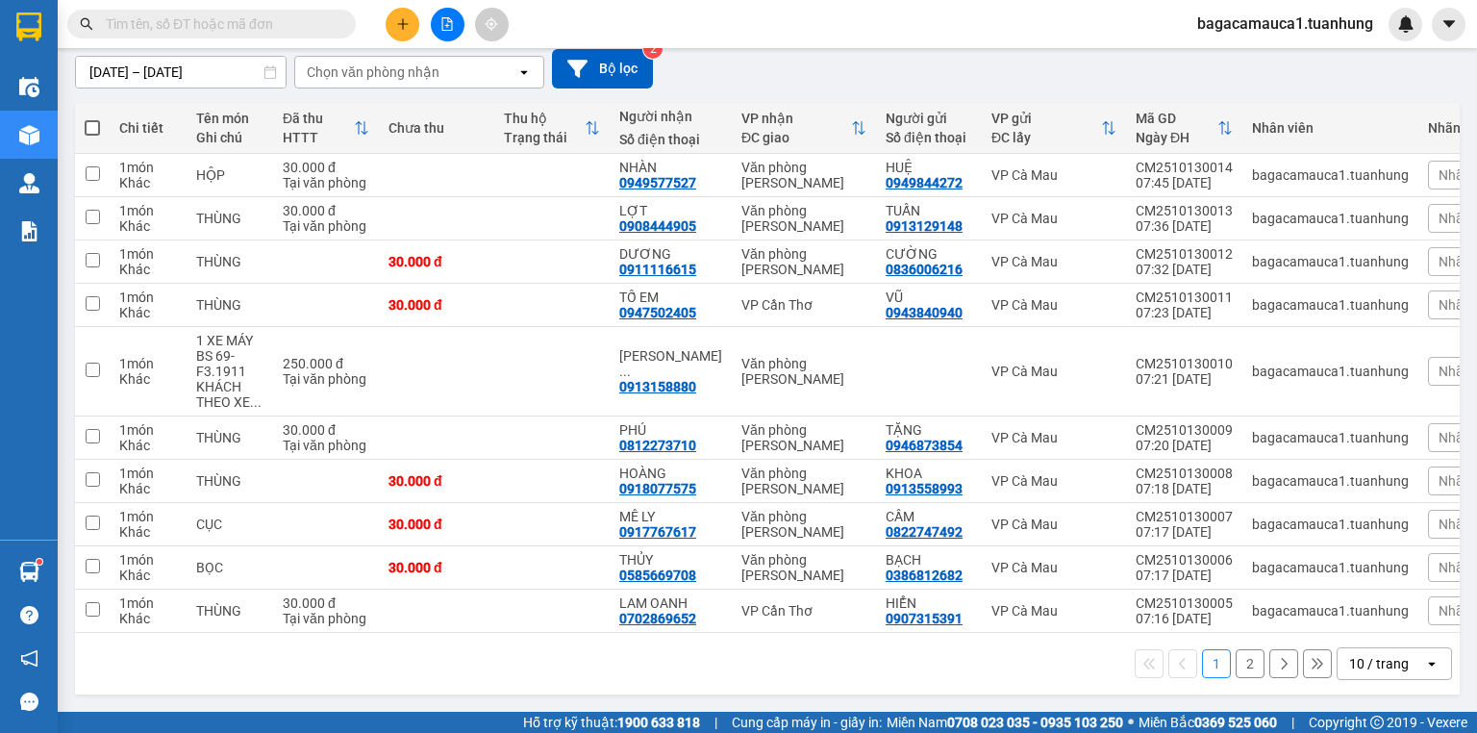
click at [1242, 672] on button "2" at bounding box center [1250, 663] width 29 height 29
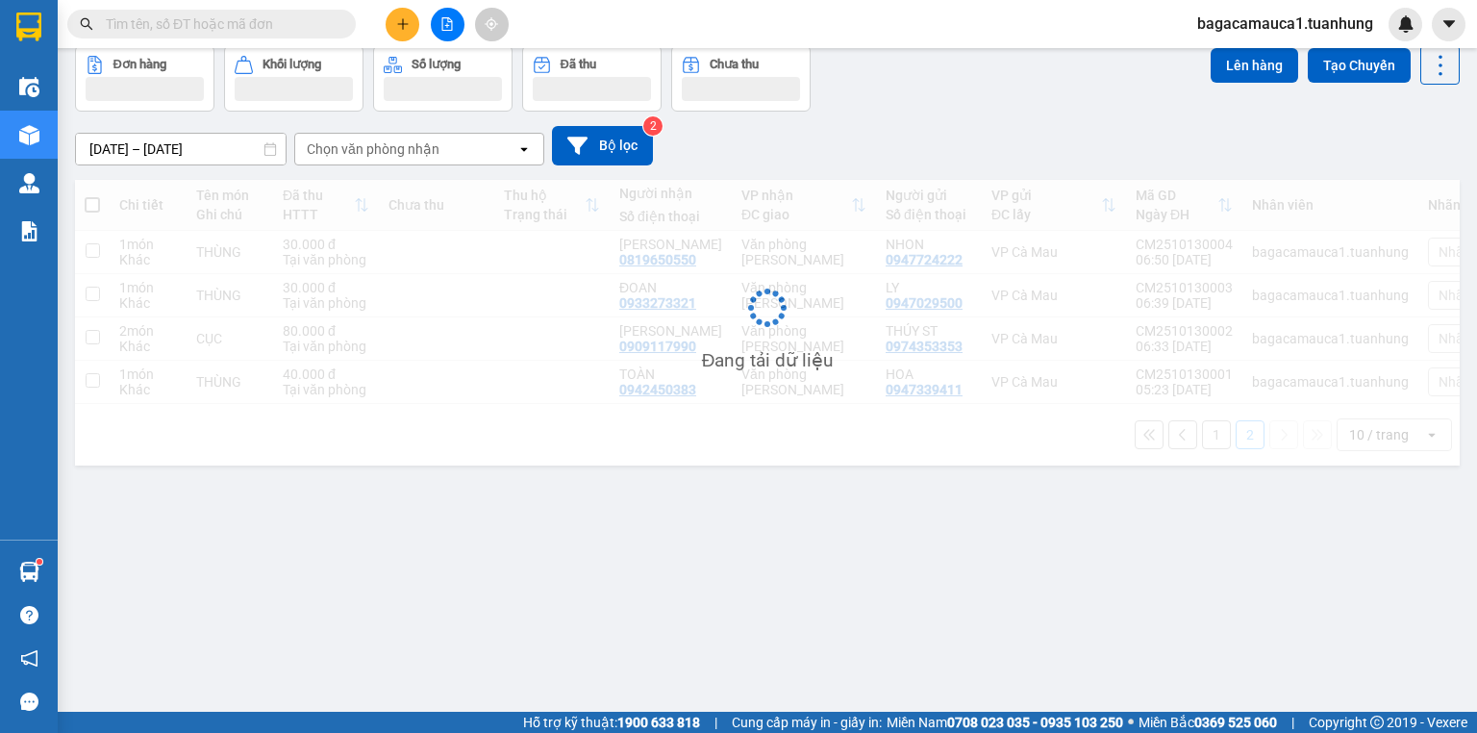
scroll to position [88, 0]
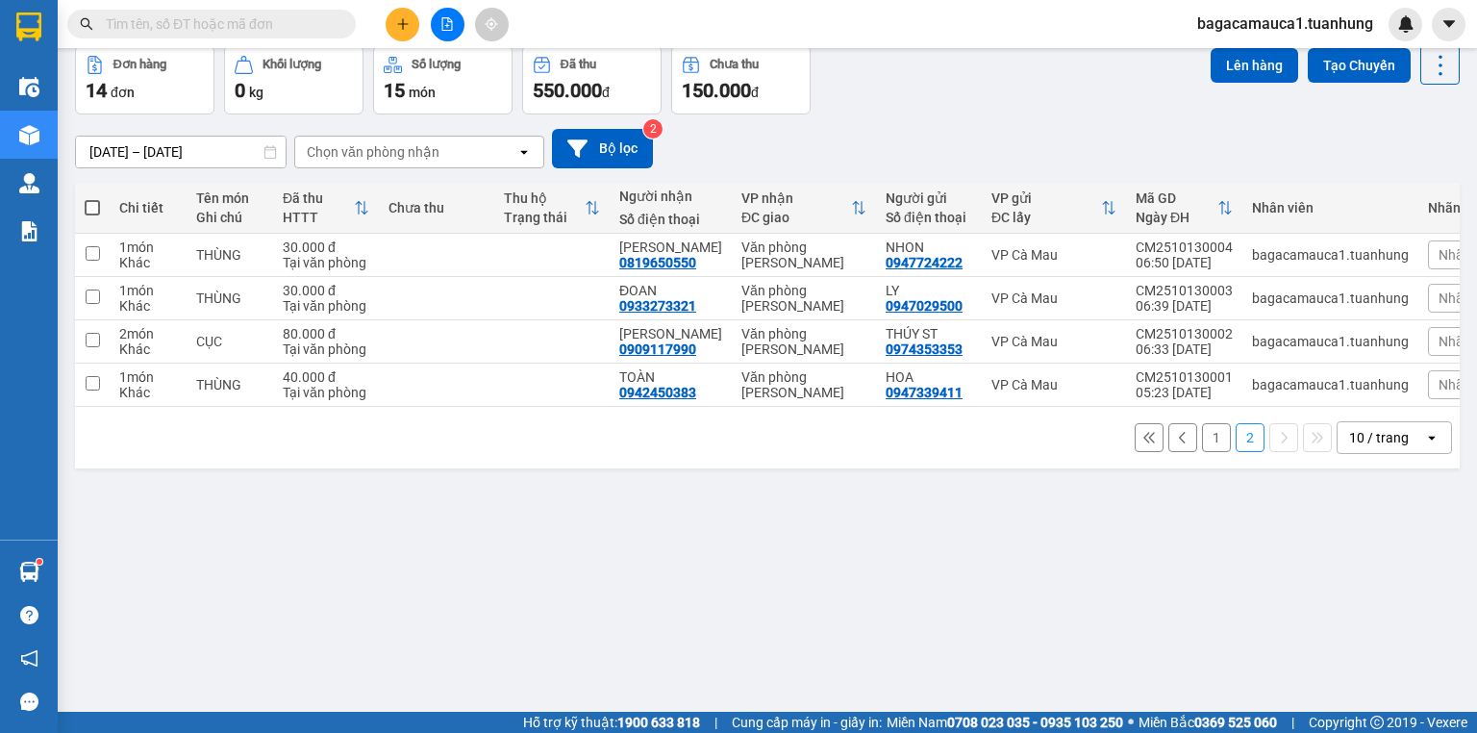
click at [1200, 427] on div "1 2 10 / trang open" at bounding box center [768, 437] width 1370 height 33
click at [1203, 439] on button "1" at bounding box center [1216, 437] width 29 height 29
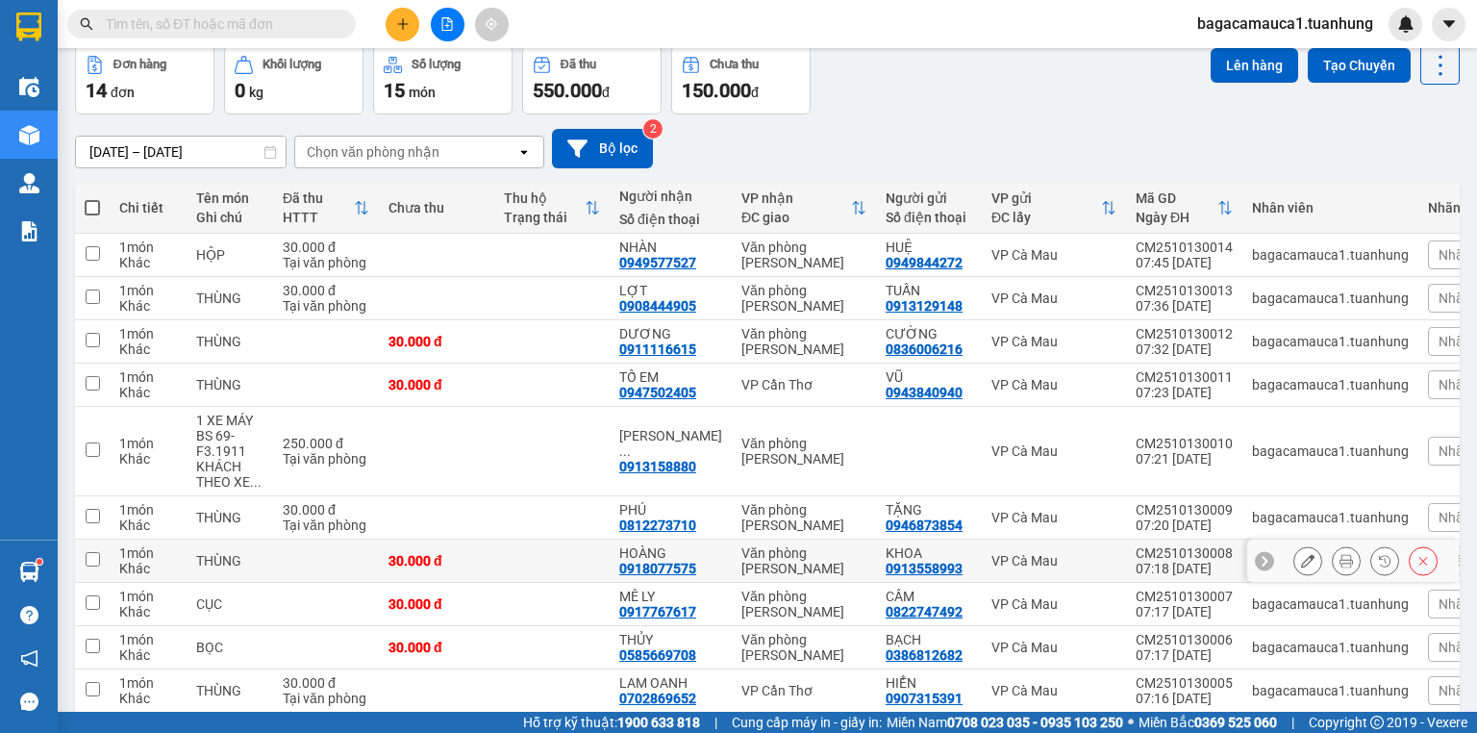
scroll to position [172, 0]
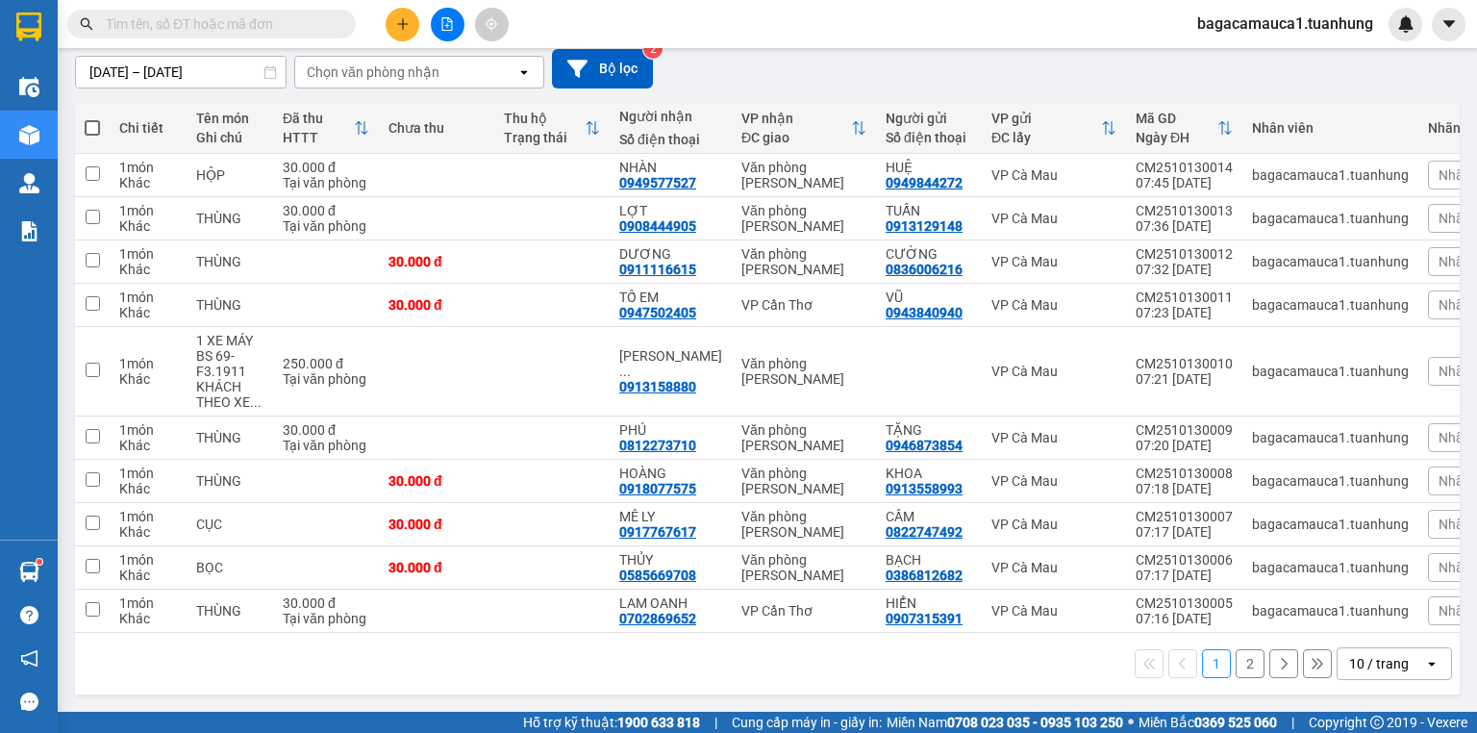
click at [159, 27] on input "text" at bounding box center [219, 23] width 227 height 21
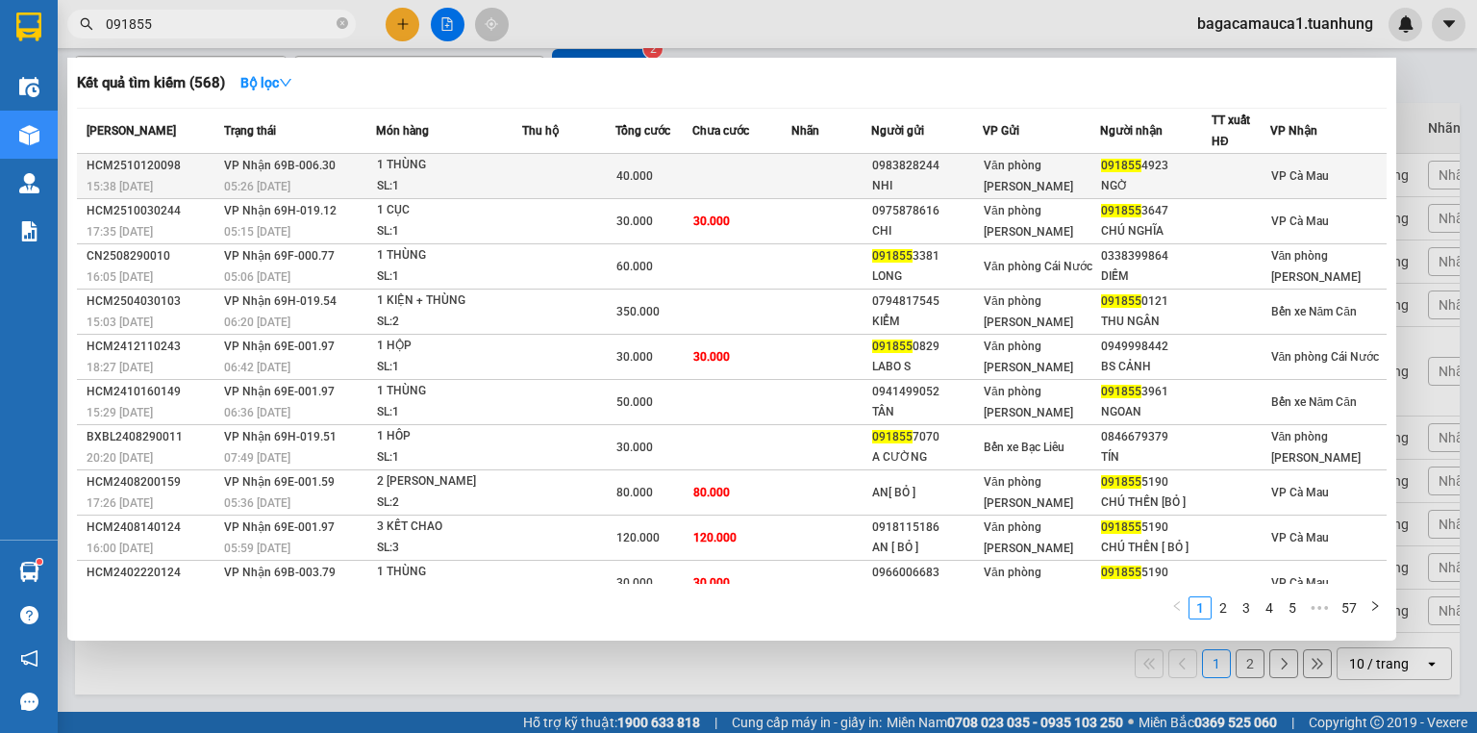
type input "091855"
click at [558, 181] on td at bounding box center [568, 176] width 93 height 45
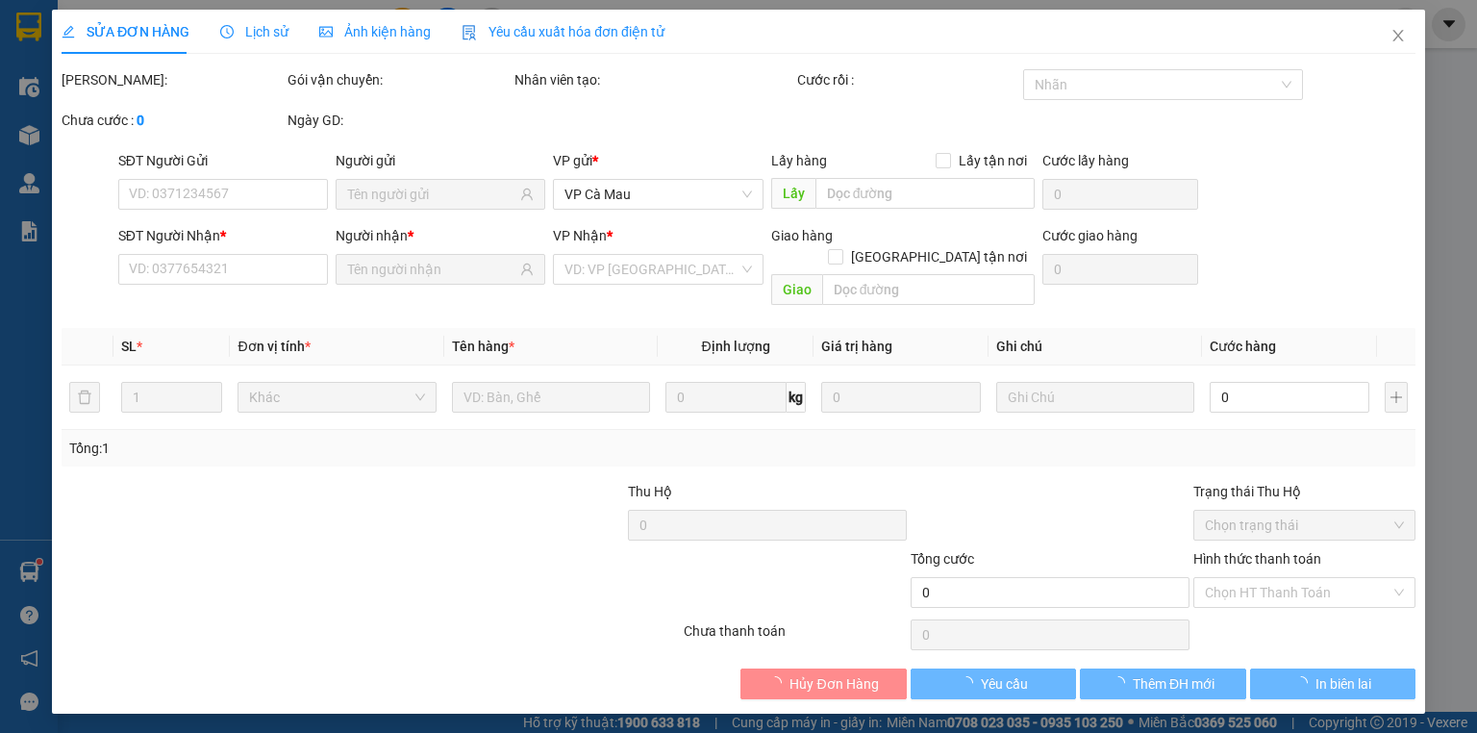
type input "0983828244"
type input "NHI"
type input "0918554923"
type input "NGỜ"
type input "40.000"
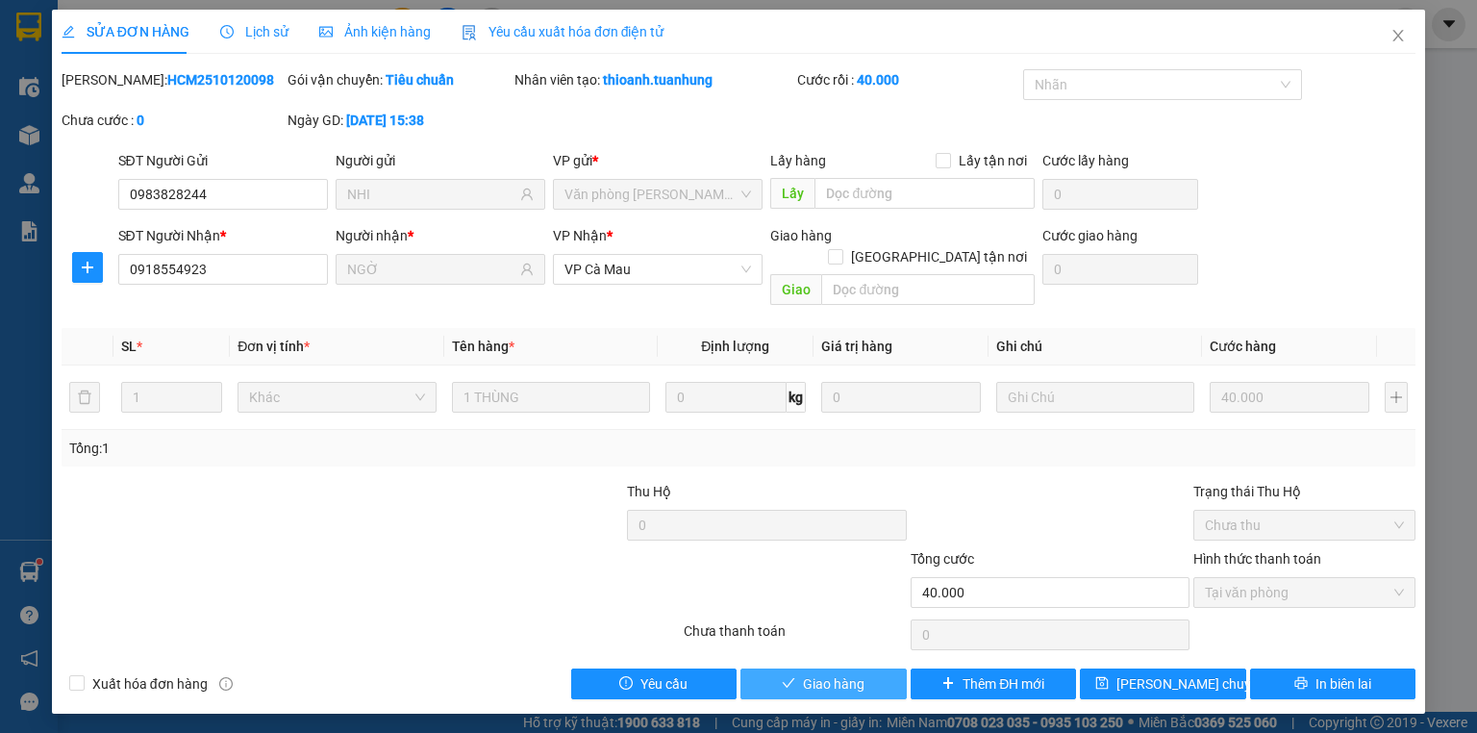
click at [818, 673] on span "Giao hàng" at bounding box center [834, 683] width 62 height 21
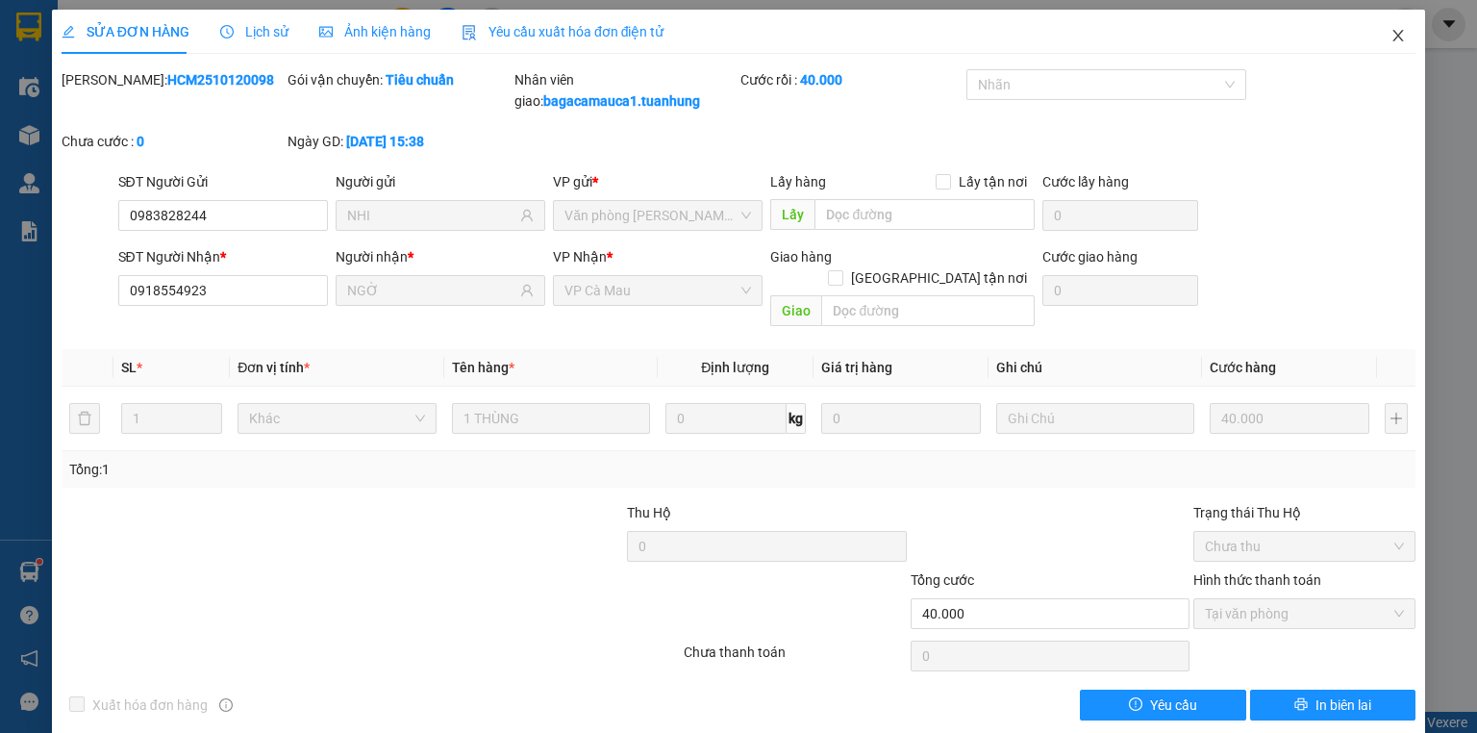
click at [1373, 46] on span "Close" at bounding box center [1399, 37] width 54 height 54
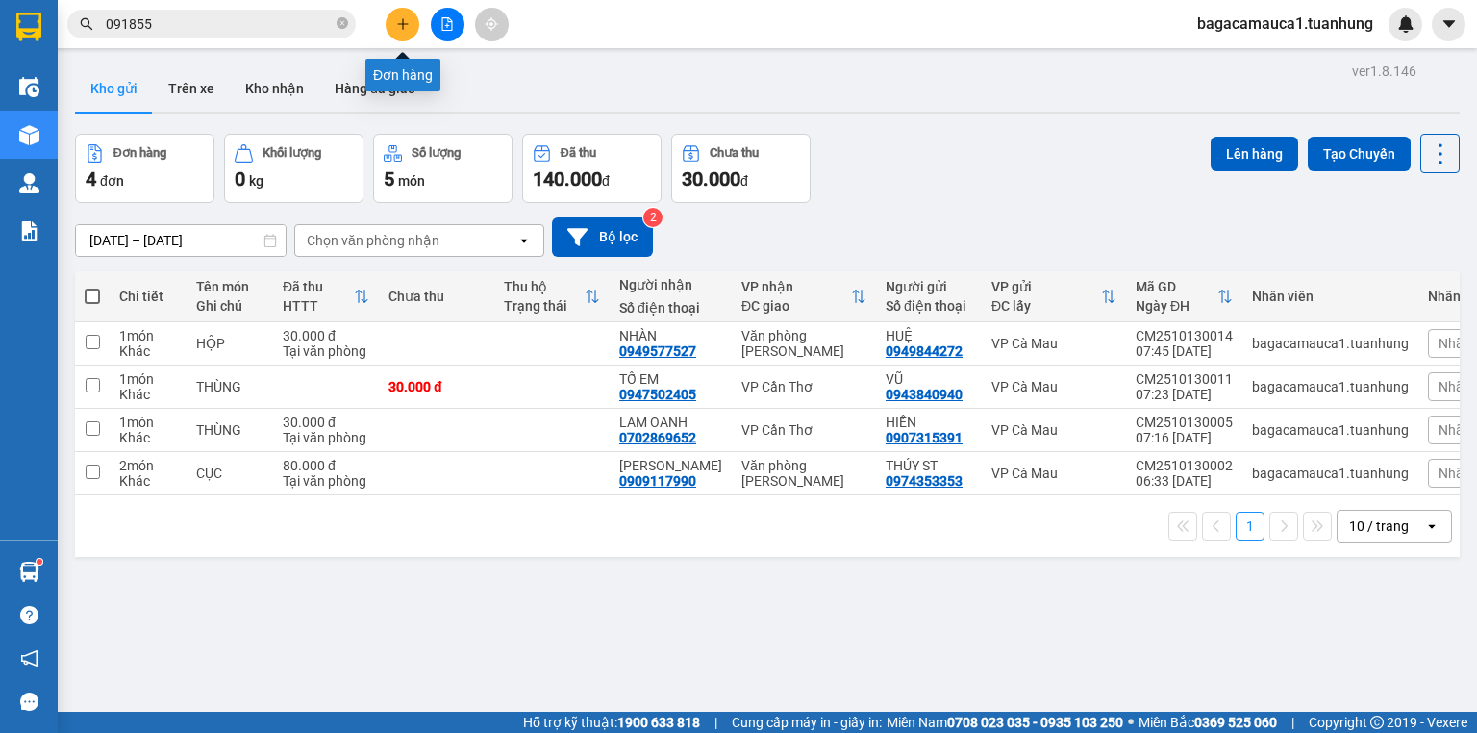
click at [416, 31] on button at bounding box center [403, 25] width 34 height 34
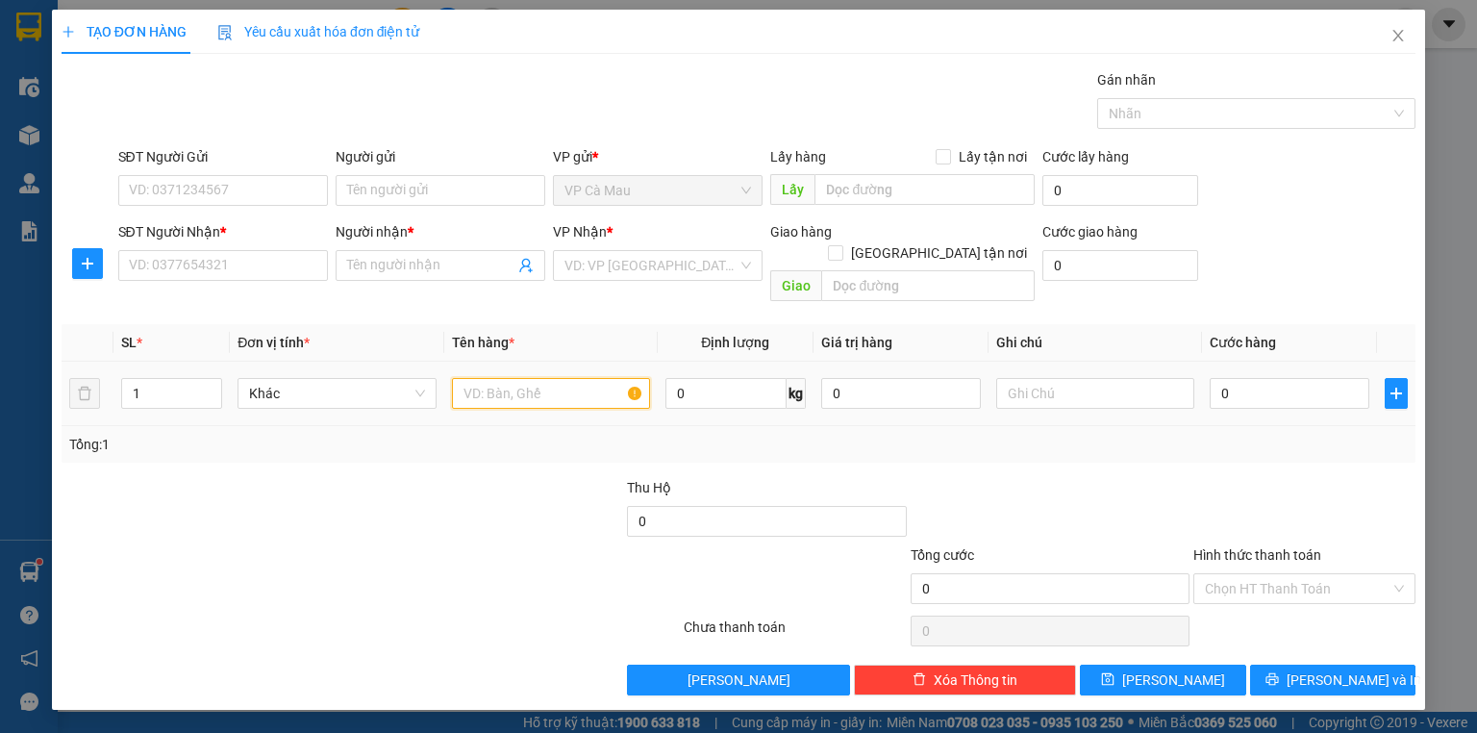
click at [531, 378] on input "text" at bounding box center [551, 393] width 198 height 31
type input "THÙNG"
click at [695, 265] on input "search" at bounding box center [651, 265] width 173 height 29
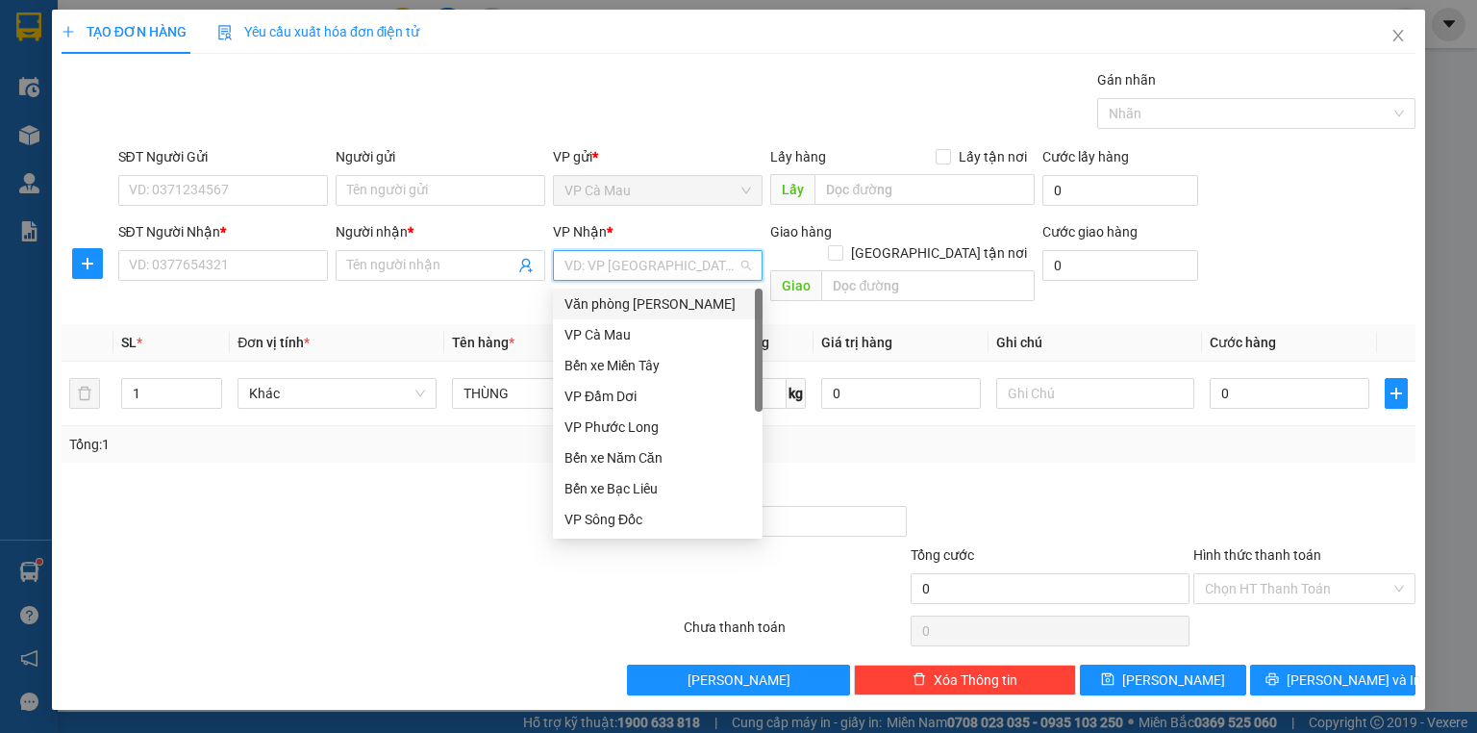
click at [666, 300] on div "Văn phòng [PERSON_NAME]" at bounding box center [658, 303] width 187 height 21
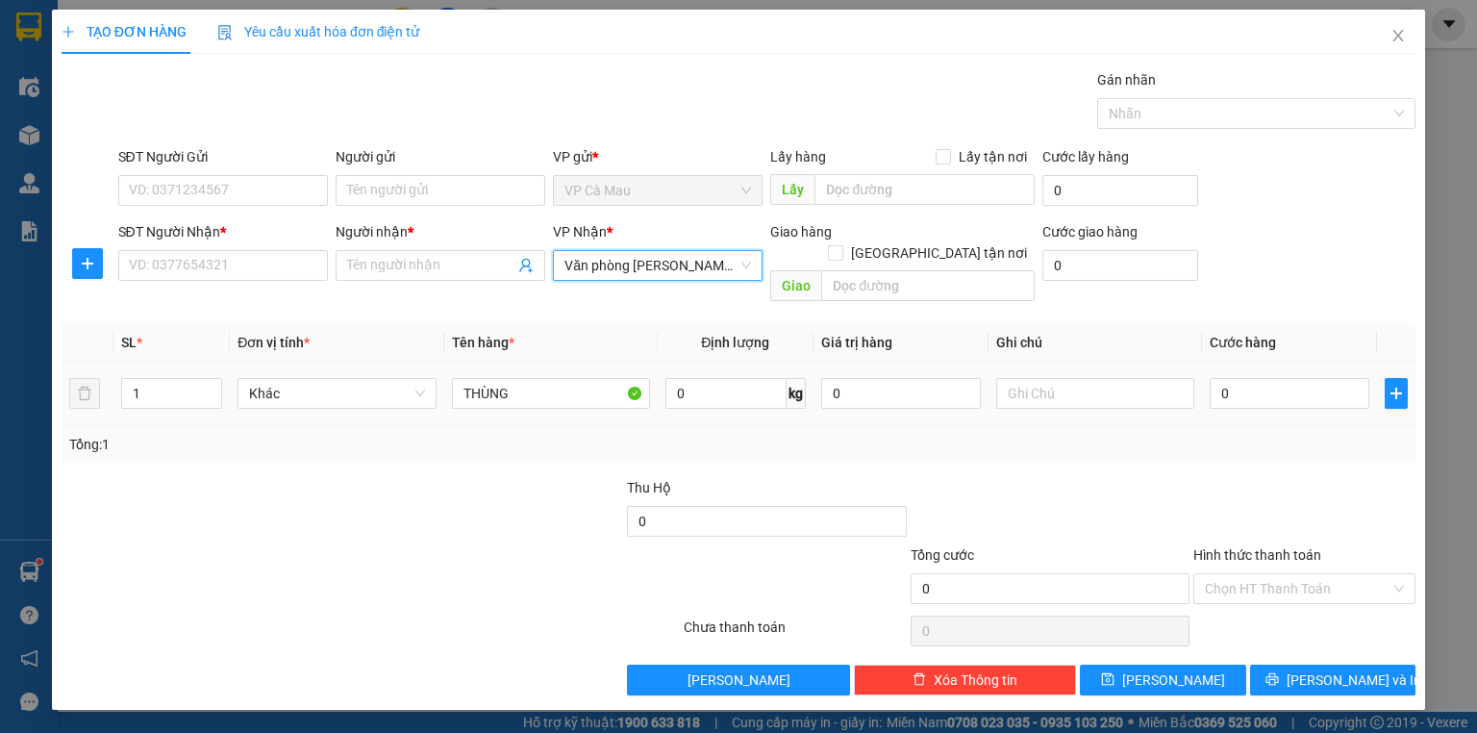
click at [1269, 362] on td "0" at bounding box center [1289, 394] width 175 height 64
click at [1274, 378] on input "0" at bounding box center [1290, 393] width 160 height 31
type input "4"
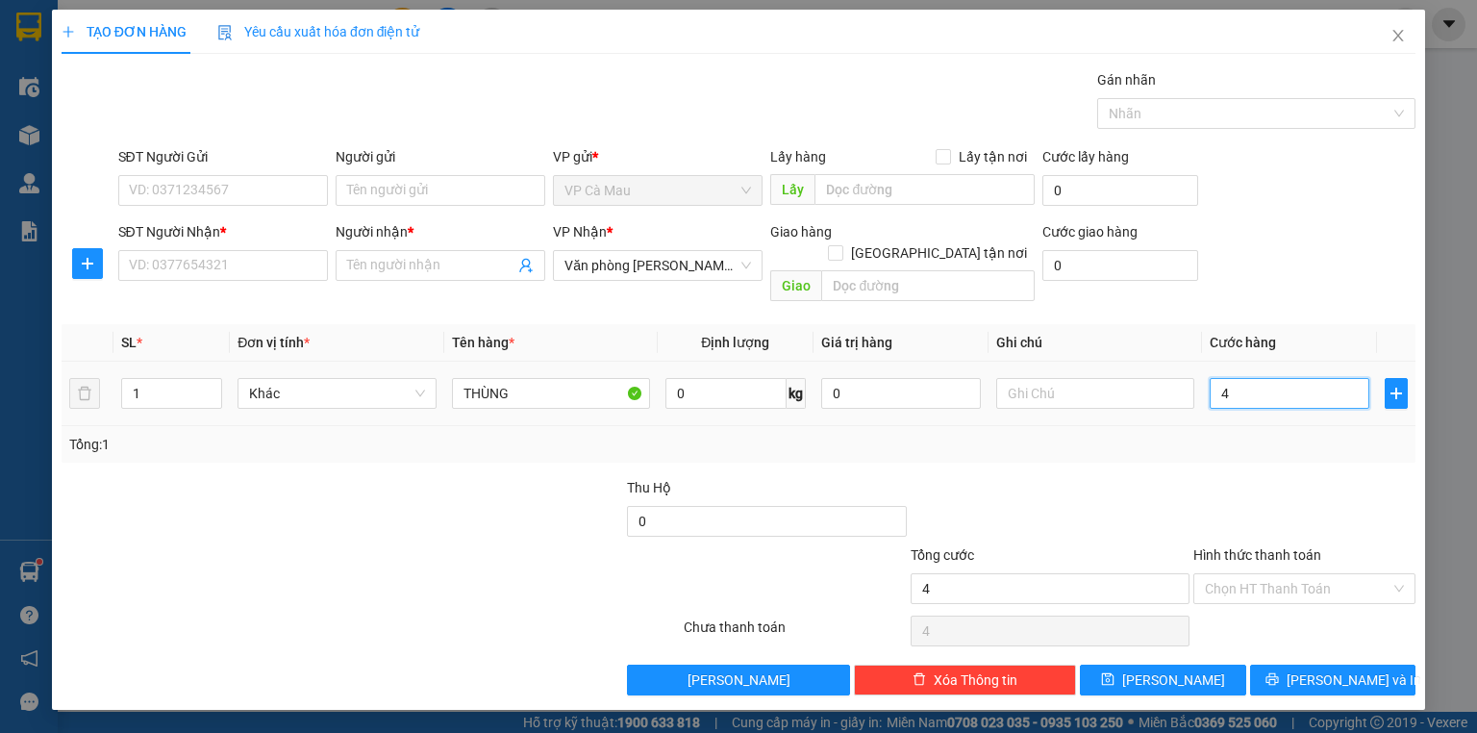
type input "40"
type input "40.000"
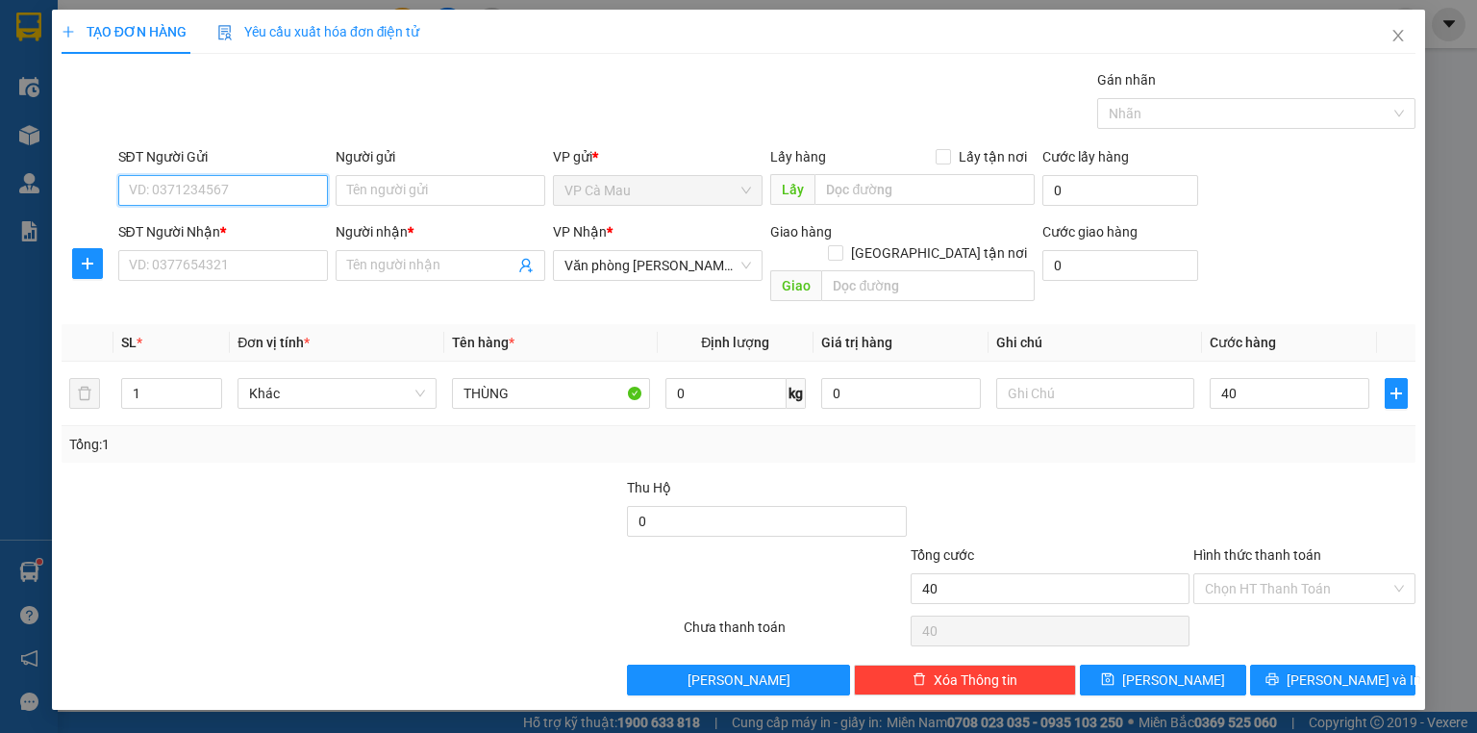
type input "40.000"
click at [243, 195] on input "SĐT Người Gửi" at bounding box center [223, 190] width 210 height 31
type input "0918920534"
click at [236, 228] on div "0918920534 - VĂN THIỂU" at bounding box center [223, 227] width 187 height 21
type input "VĂN THIỂU"
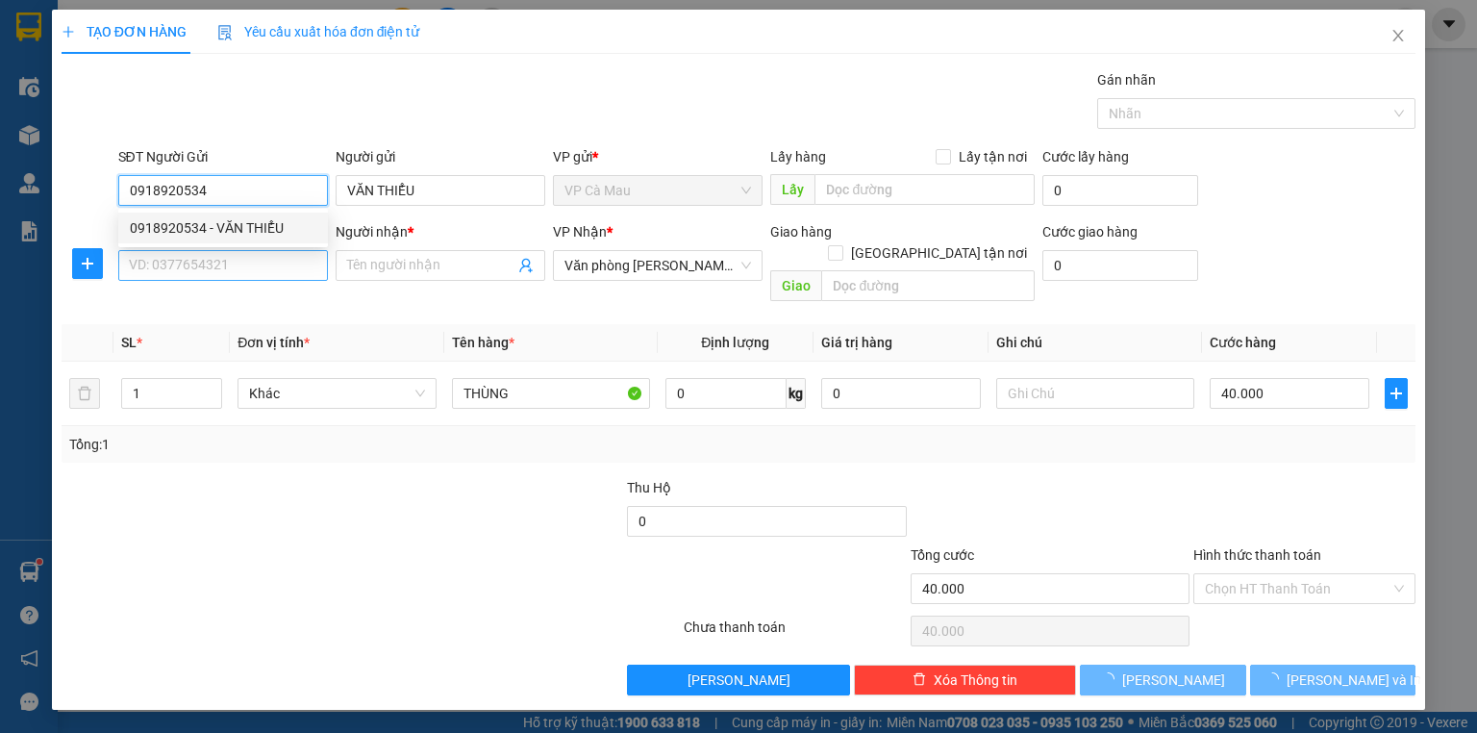
type input "0918920534"
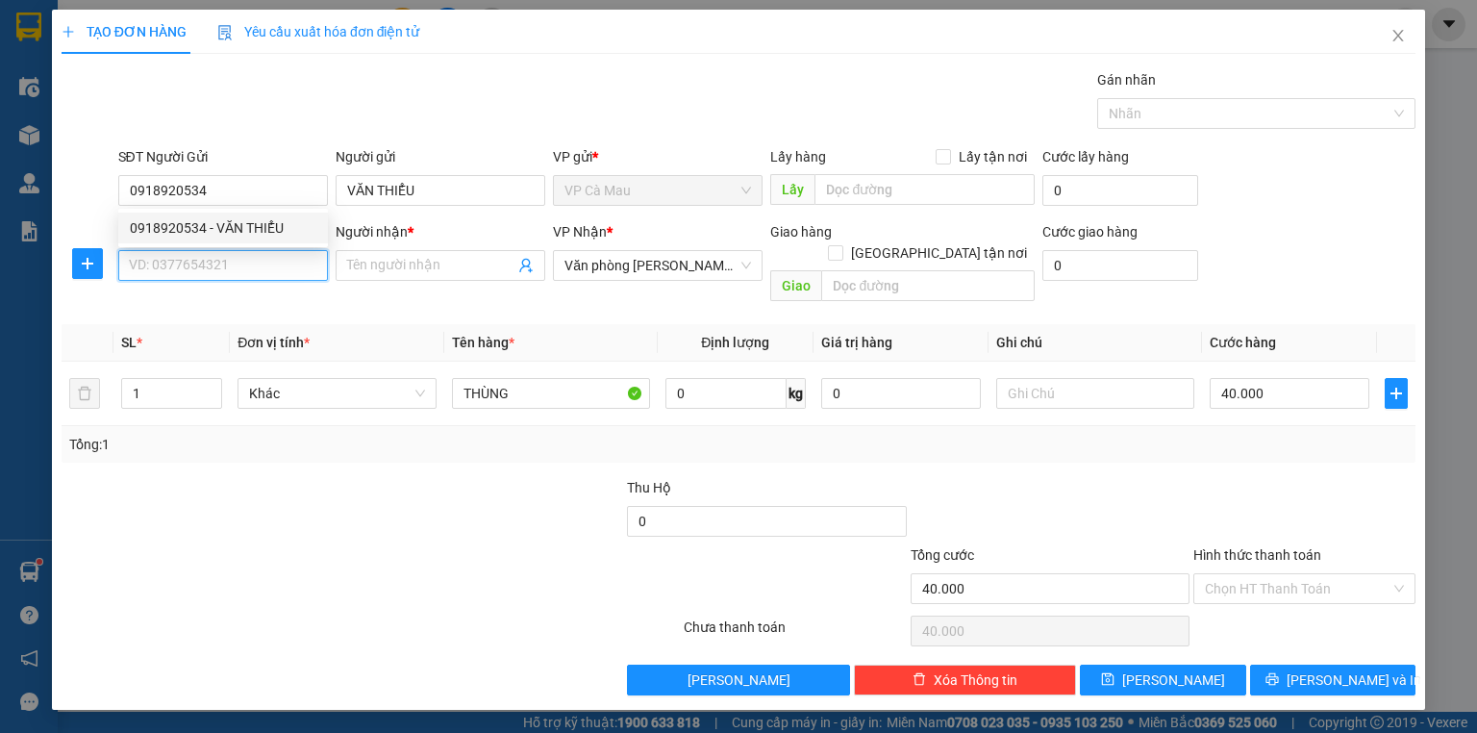
drag, startPoint x: 231, startPoint y: 250, endPoint x: 227, endPoint y: 260, distance: 10.4
click at [230, 252] on input "SĐT Người Nhận *" at bounding box center [223, 265] width 210 height 31
type input "0947592572"
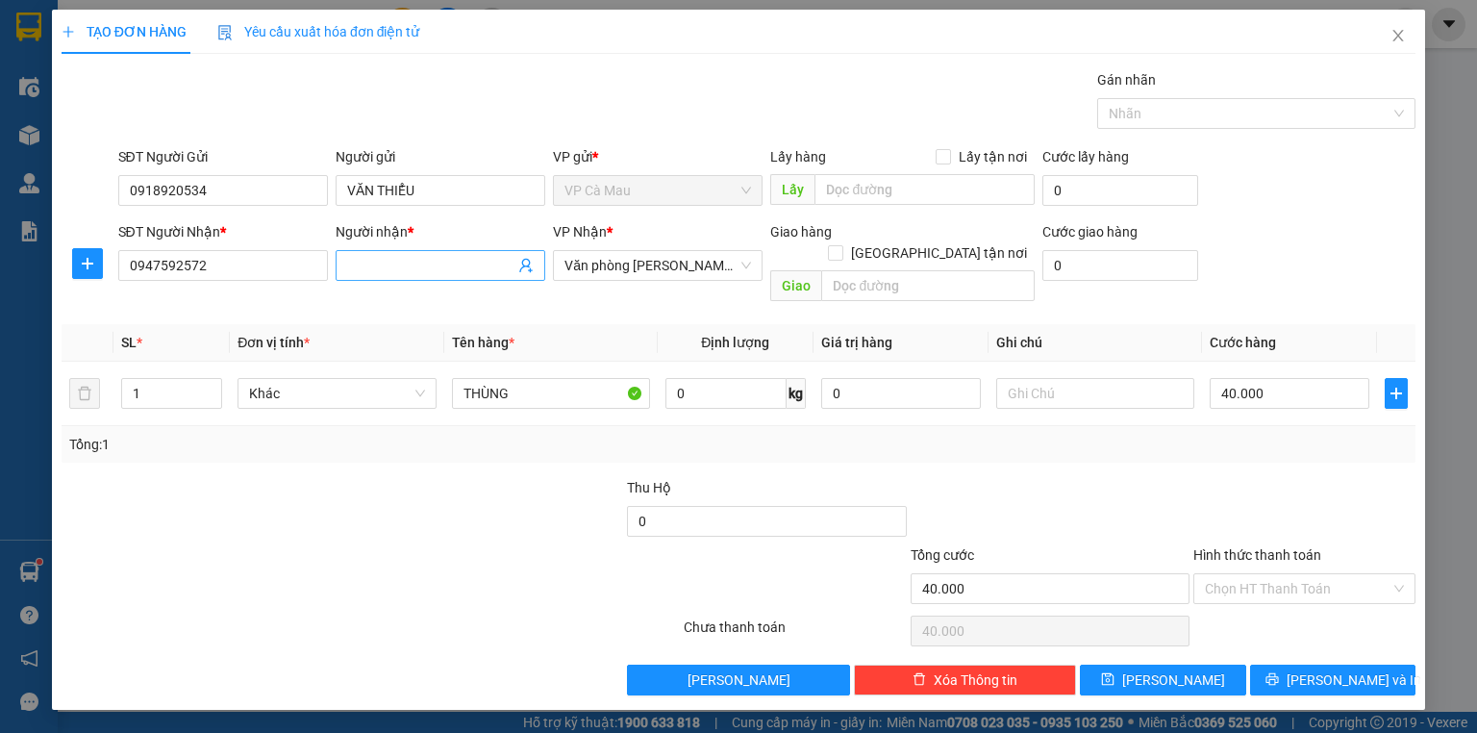
click at [383, 267] on input "Người nhận *" at bounding box center [430, 265] width 167 height 21
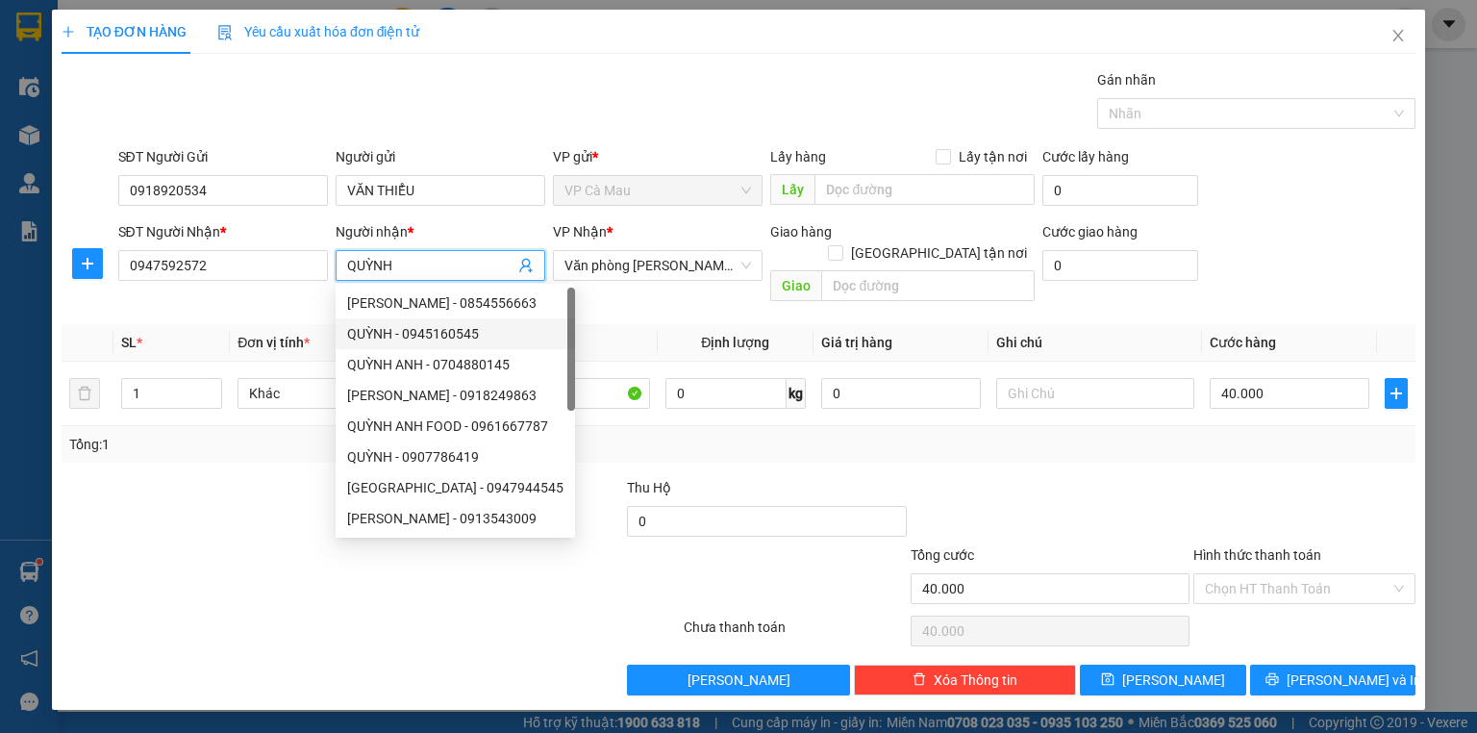
type input "QUỲNH"
click at [927, 426] on div "Tổng: 1" at bounding box center [739, 444] width 1354 height 37
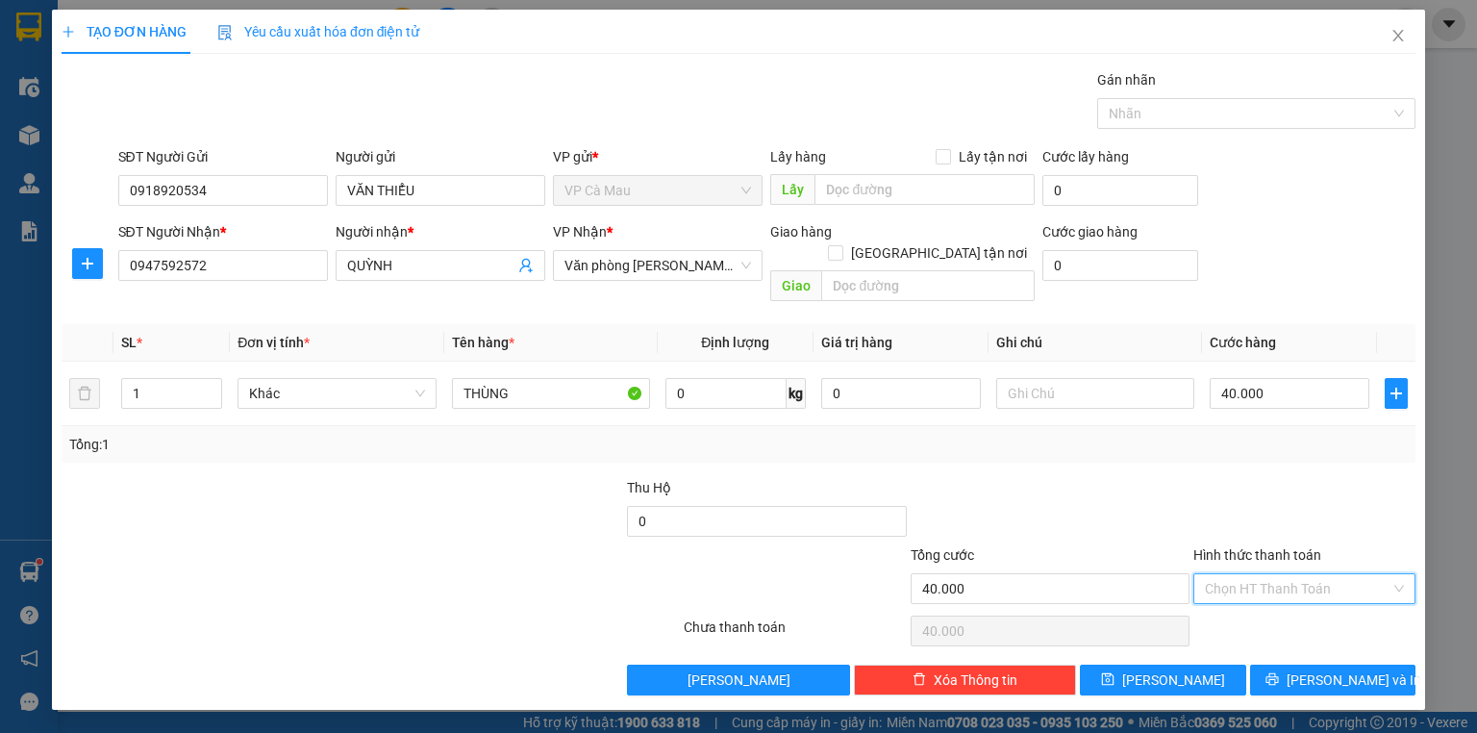
click at [1323, 574] on input "Hình thức thanh toán" at bounding box center [1298, 588] width 186 height 29
click at [1278, 592] on div "Tại văn phòng" at bounding box center [1305, 604] width 222 height 31
type input "0"
click at [1289, 666] on button "[PERSON_NAME] và In" at bounding box center [1333, 680] width 166 height 31
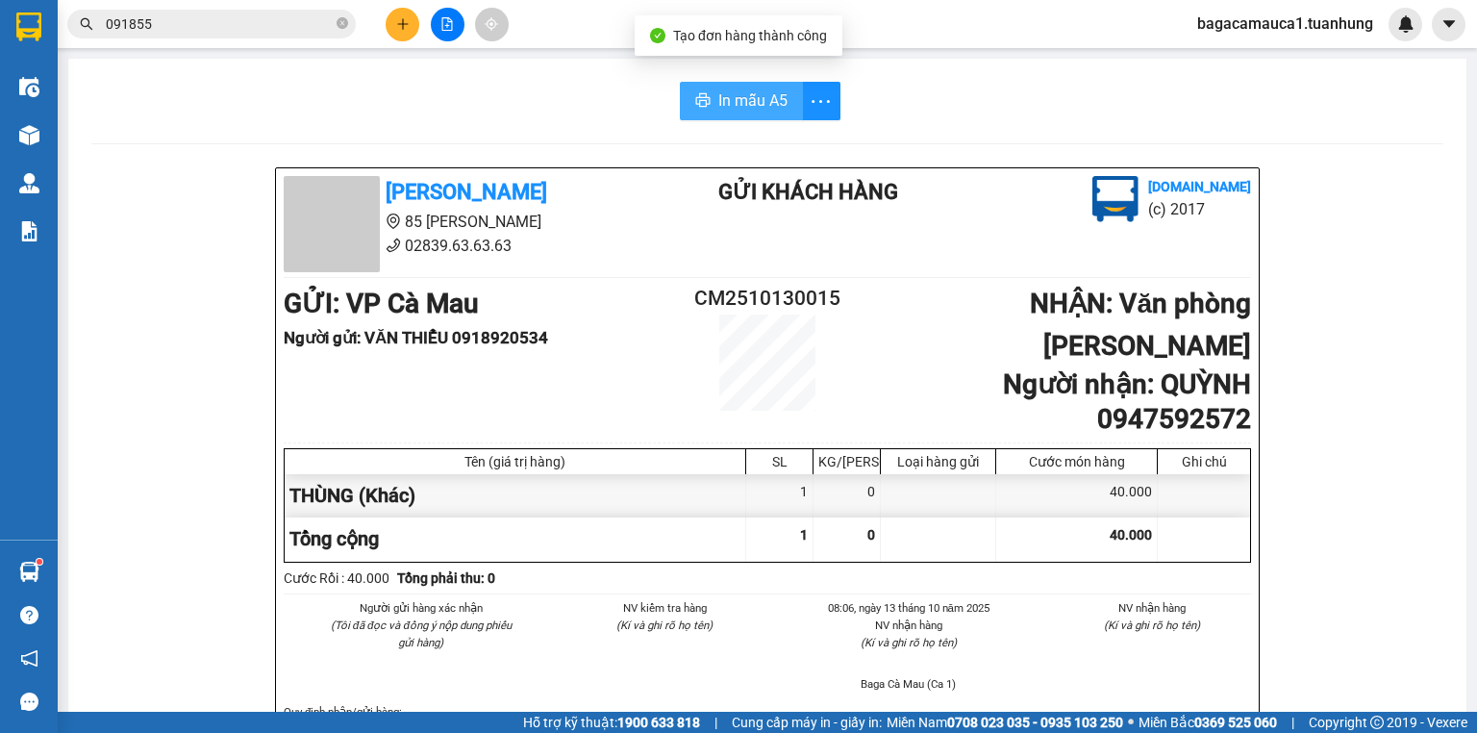
click at [739, 104] on span "In mẫu A5" at bounding box center [752, 100] width 69 height 24
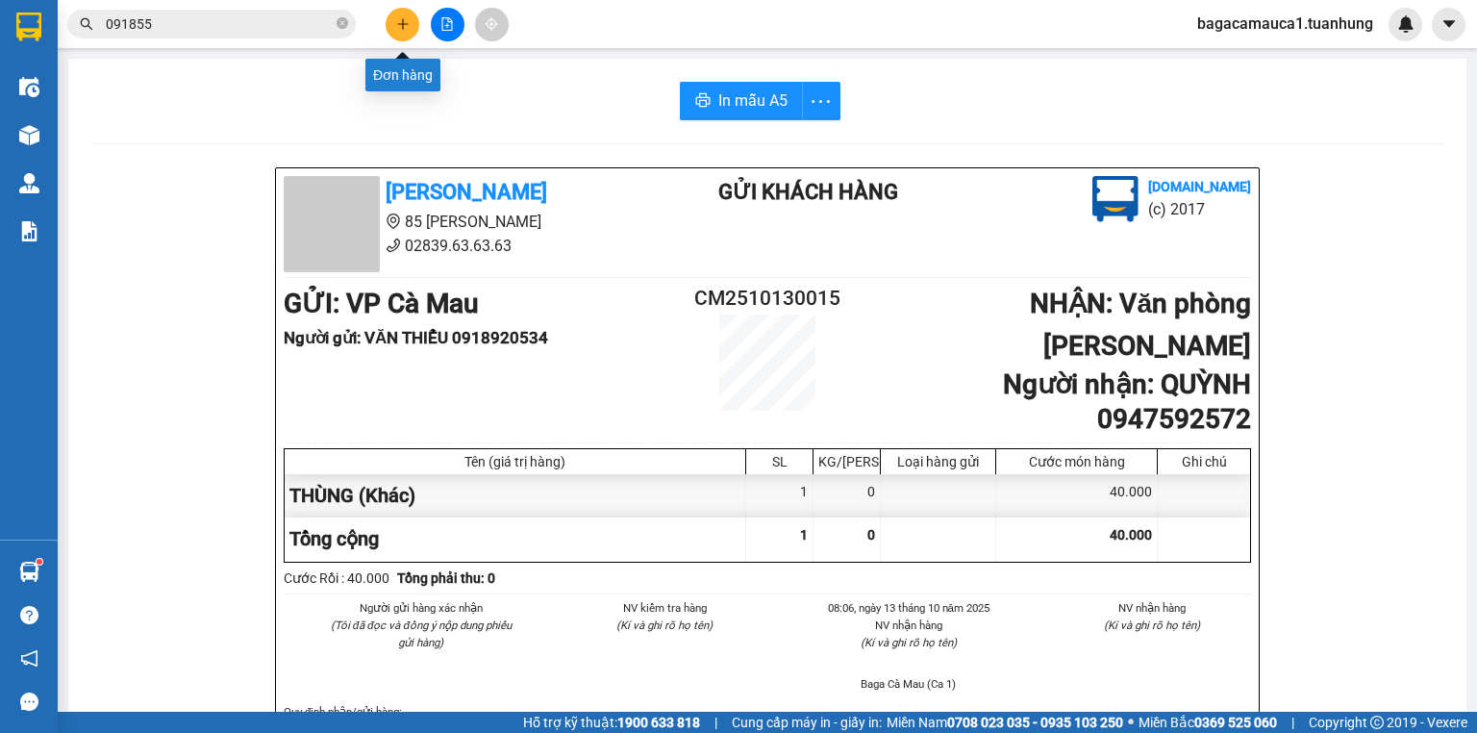
click at [399, 24] on icon "plus" at bounding box center [402, 23] width 13 height 13
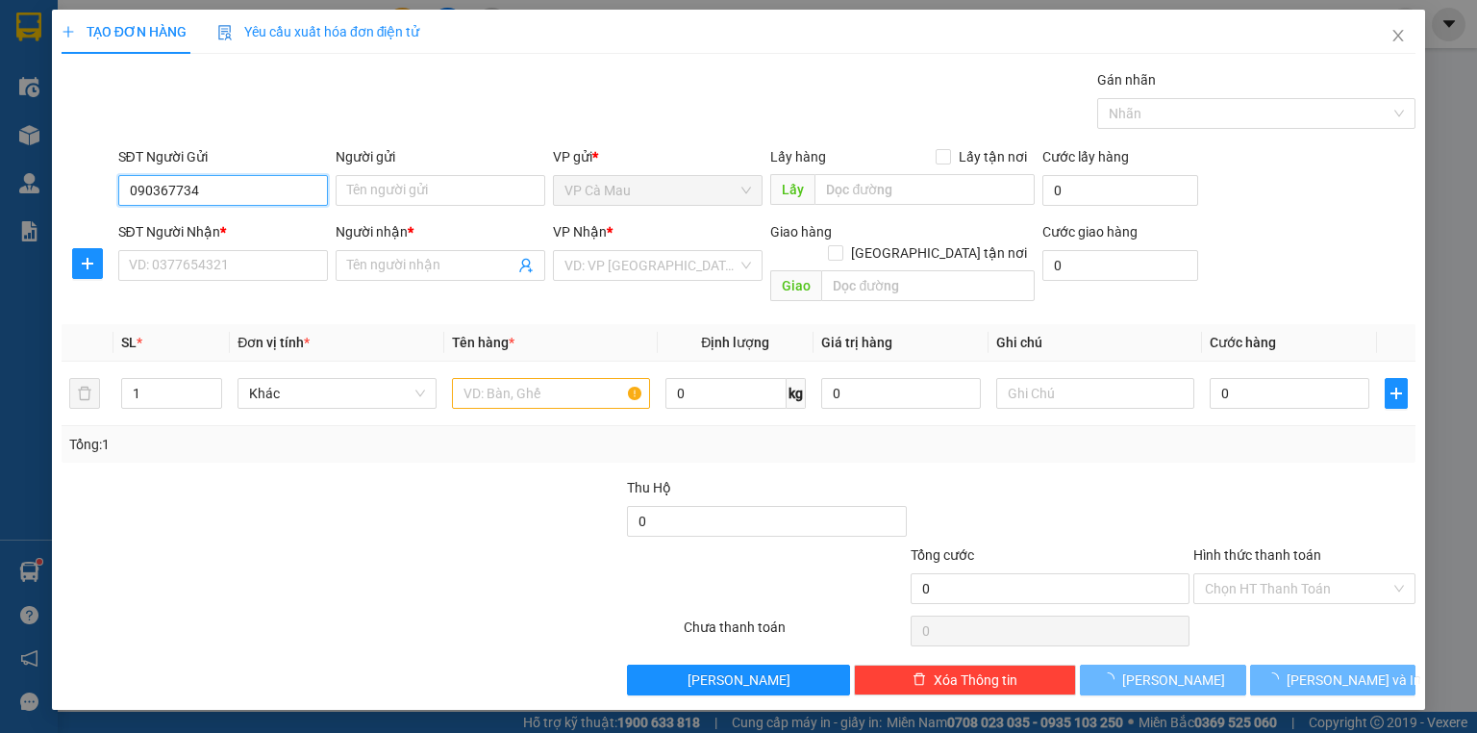
type input "0903677345"
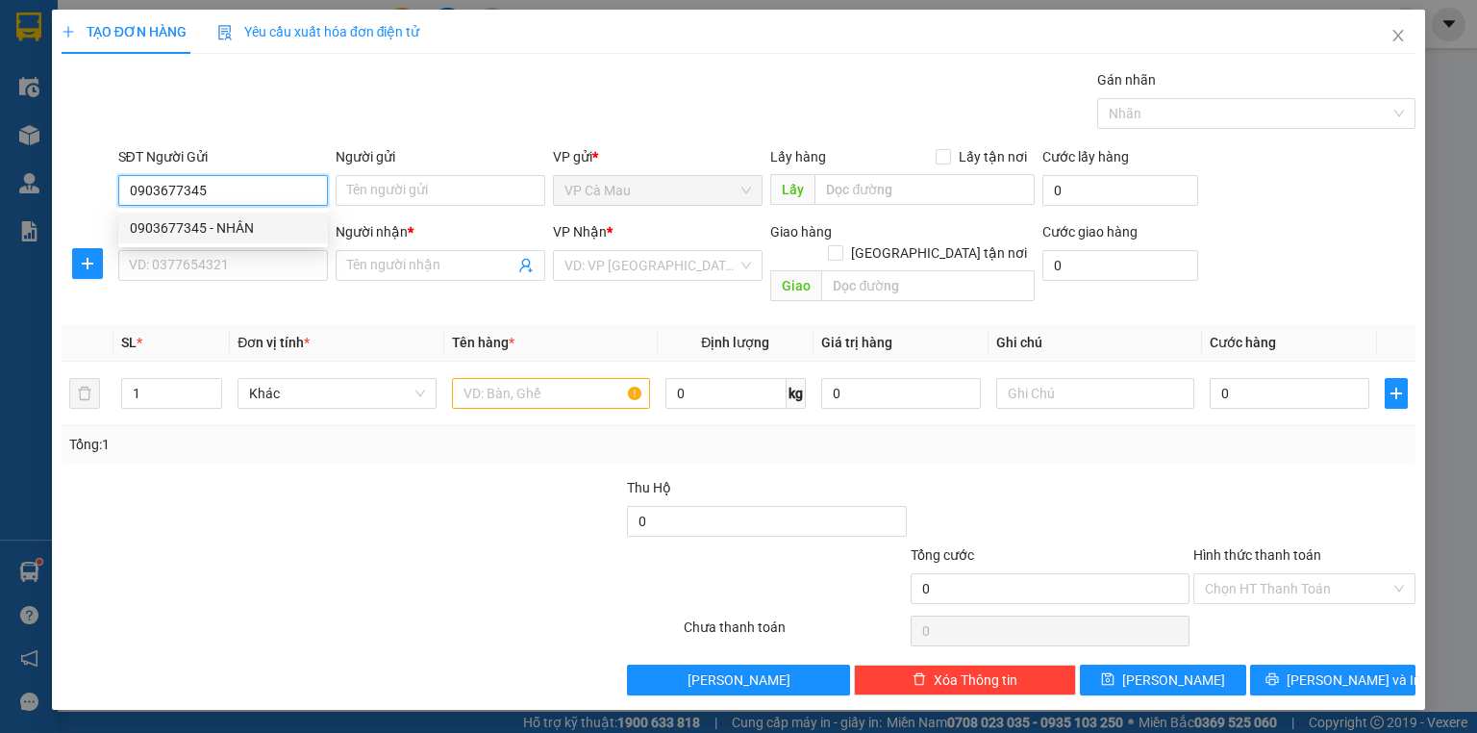
click at [207, 231] on div "0903677345 - NHÂN" at bounding box center [223, 227] width 187 height 21
type input "NHÂN"
type input "0903677345"
click at [199, 252] on input "SĐT Người Nhận *" at bounding box center [223, 265] width 210 height 31
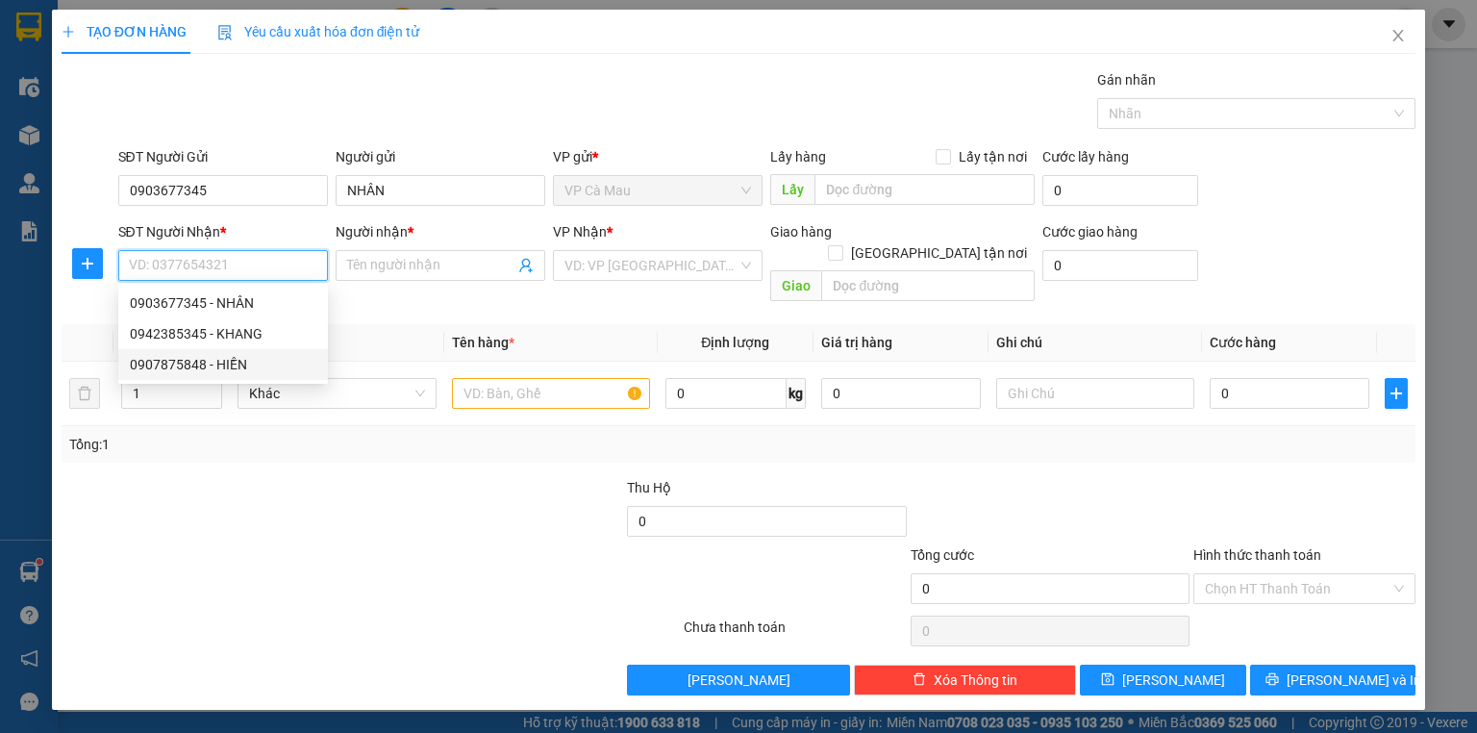
click at [214, 355] on div "0907875848 - HIỀN" at bounding box center [223, 364] width 187 height 21
type input "0907875848"
type input "HIỀN"
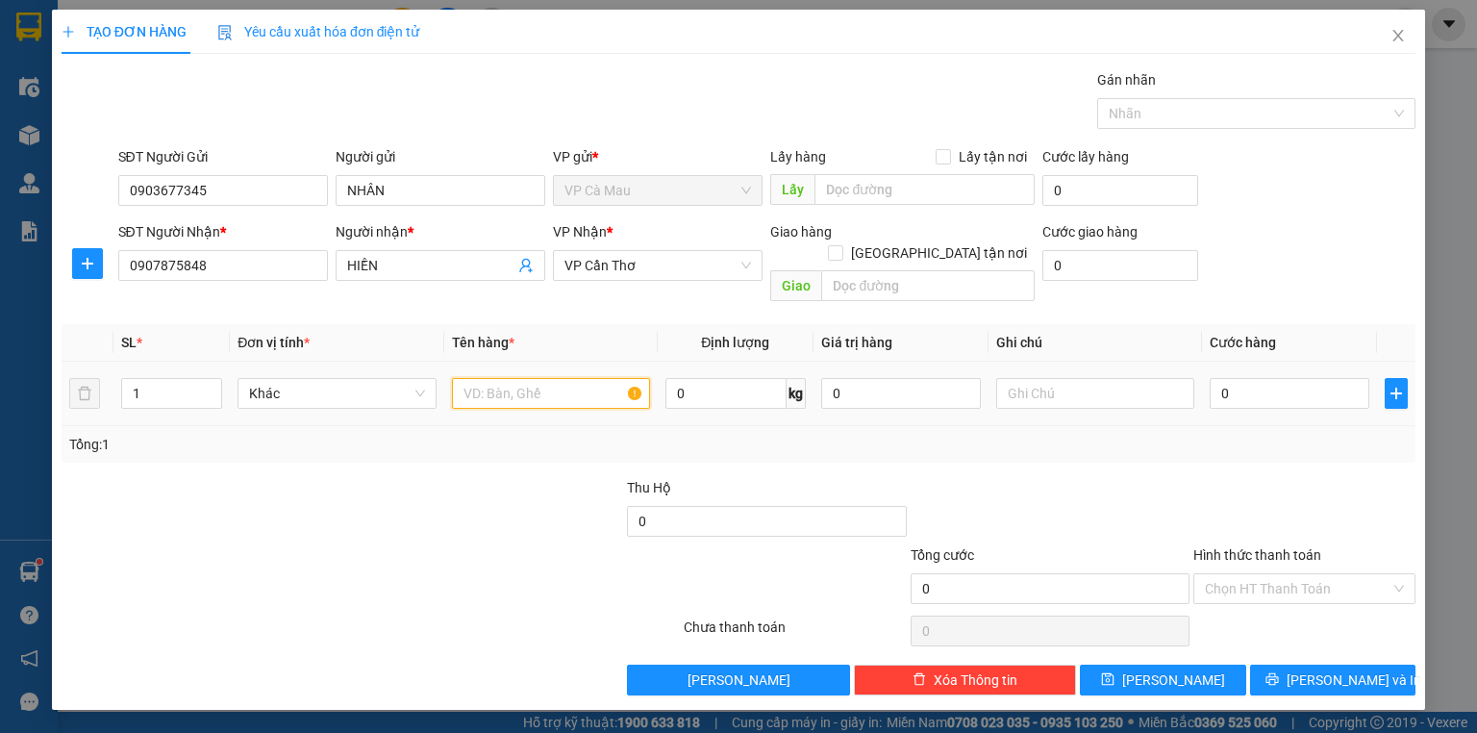
click at [527, 378] on input "text" at bounding box center [551, 393] width 198 height 31
type input "THÙNG NHỎ"
click at [1330, 378] on input "0" at bounding box center [1290, 393] width 160 height 31
type input "3"
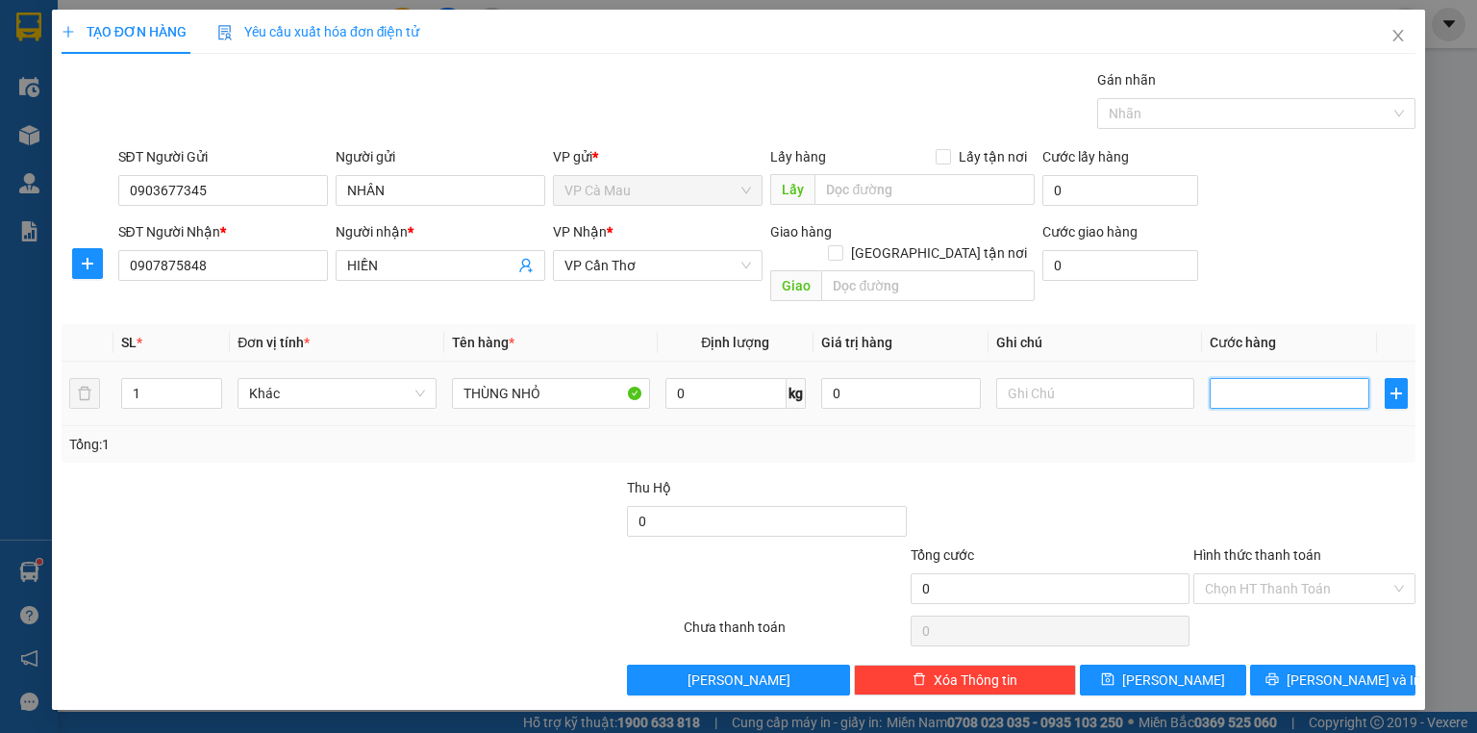
type input "3"
type input "30"
type input "30.000"
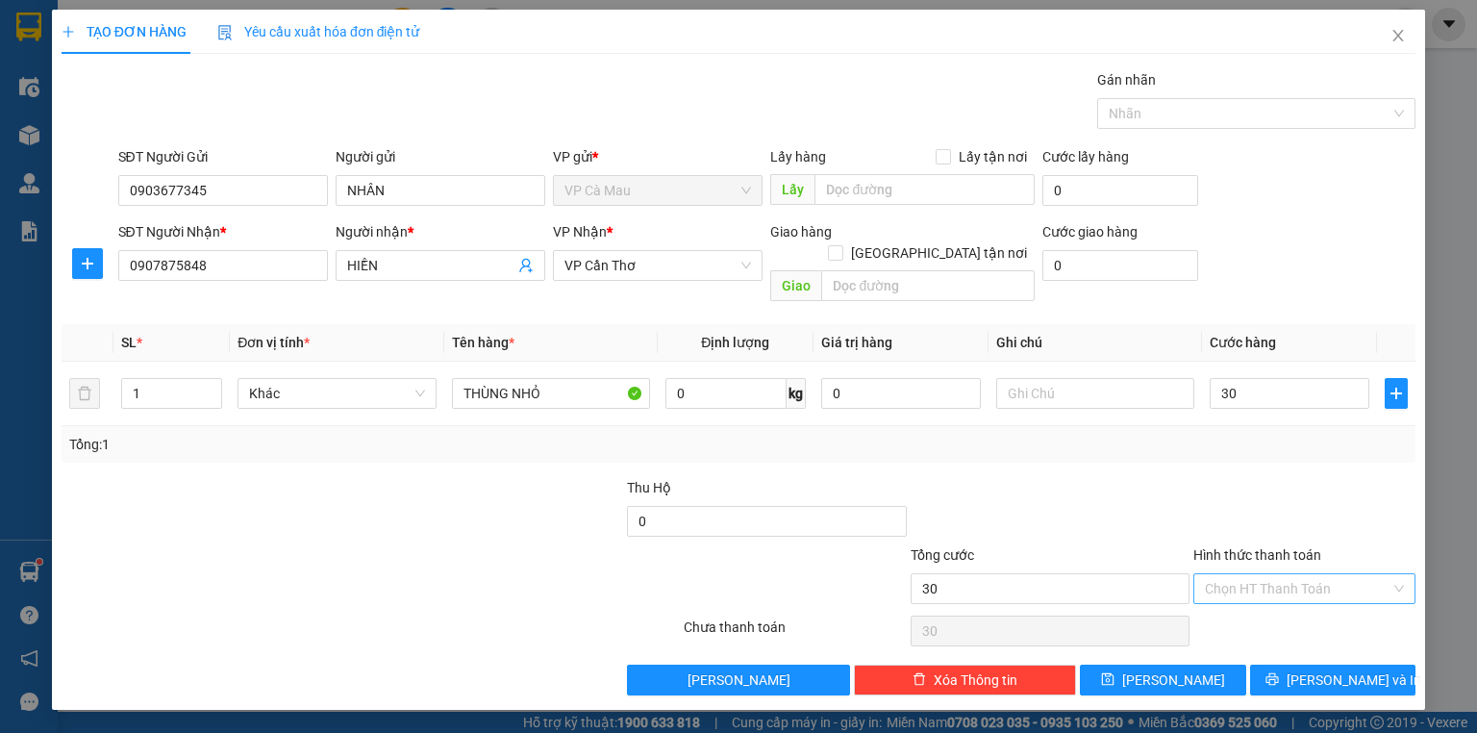
type input "30.000"
click at [1295, 574] on input "Hình thức thanh toán" at bounding box center [1298, 588] width 186 height 29
click at [1289, 606] on div "Tại văn phòng" at bounding box center [1304, 603] width 199 height 21
type input "0"
click at [1299, 665] on button "[PERSON_NAME] và In" at bounding box center [1333, 680] width 166 height 31
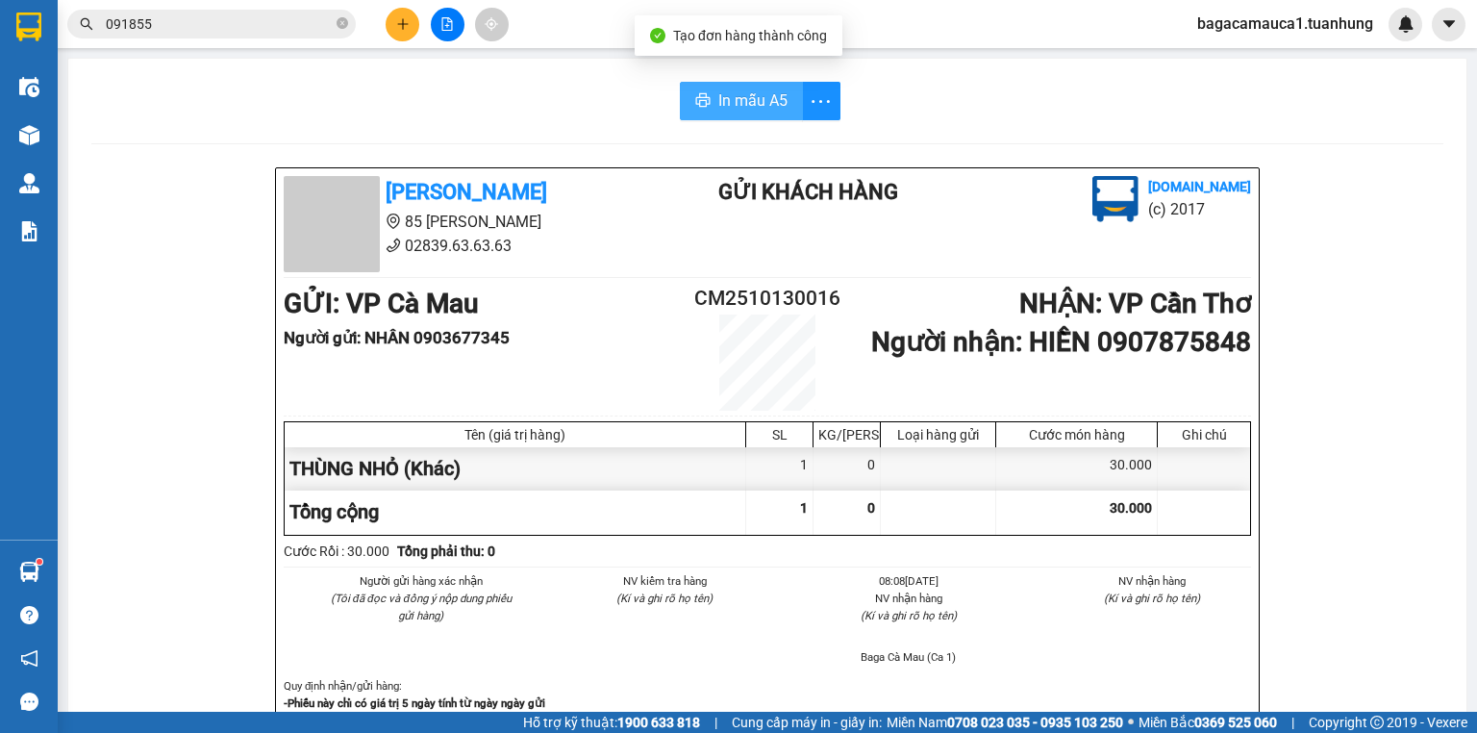
click at [740, 107] on span "In mẫu A5" at bounding box center [752, 100] width 69 height 24
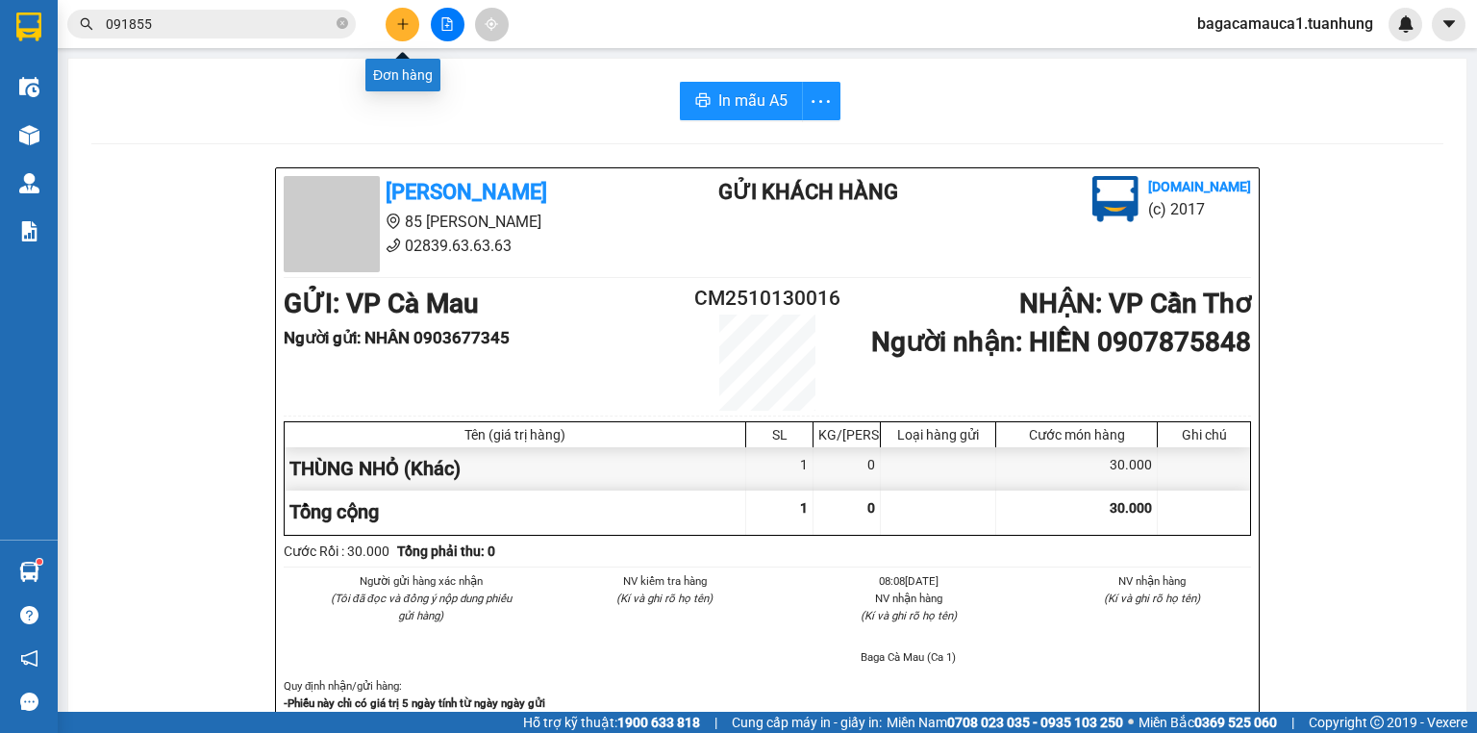
click at [396, 17] on icon "plus" at bounding box center [402, 23] width 13 height 13
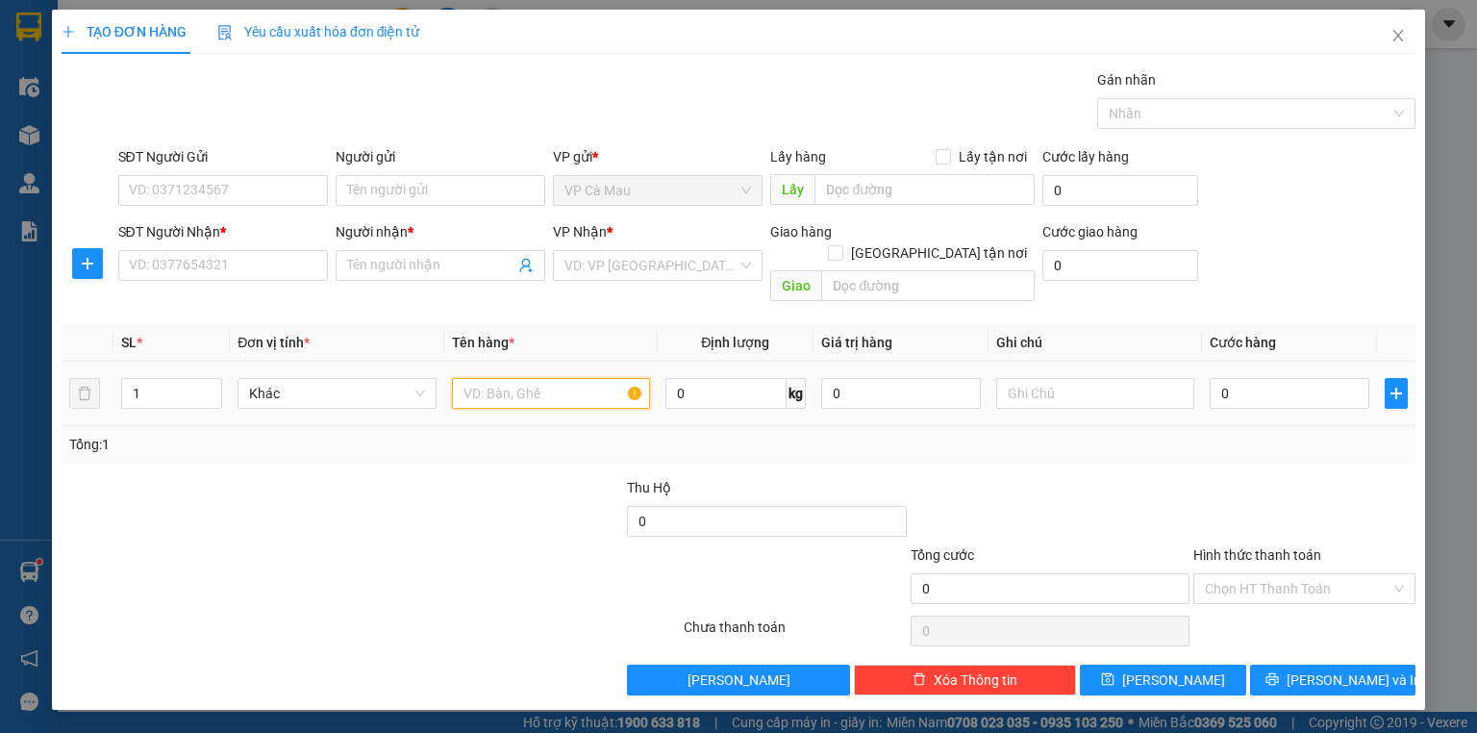
click at [489, 378] on input "text" at bounding box center [551, 393] width 198 height 31
type input "BAO"
drag, startPoint x: 654, startPoint y: 291, endPoint x: 680, endPoint y: 253, distance: 46.4
click at [669, 269] on div "Transit Pickup Surcharge Ids Transit Deliver Surcharge Ids Transit Deliver Surc…" at bounding box center [739, 382] width 1354 height 626
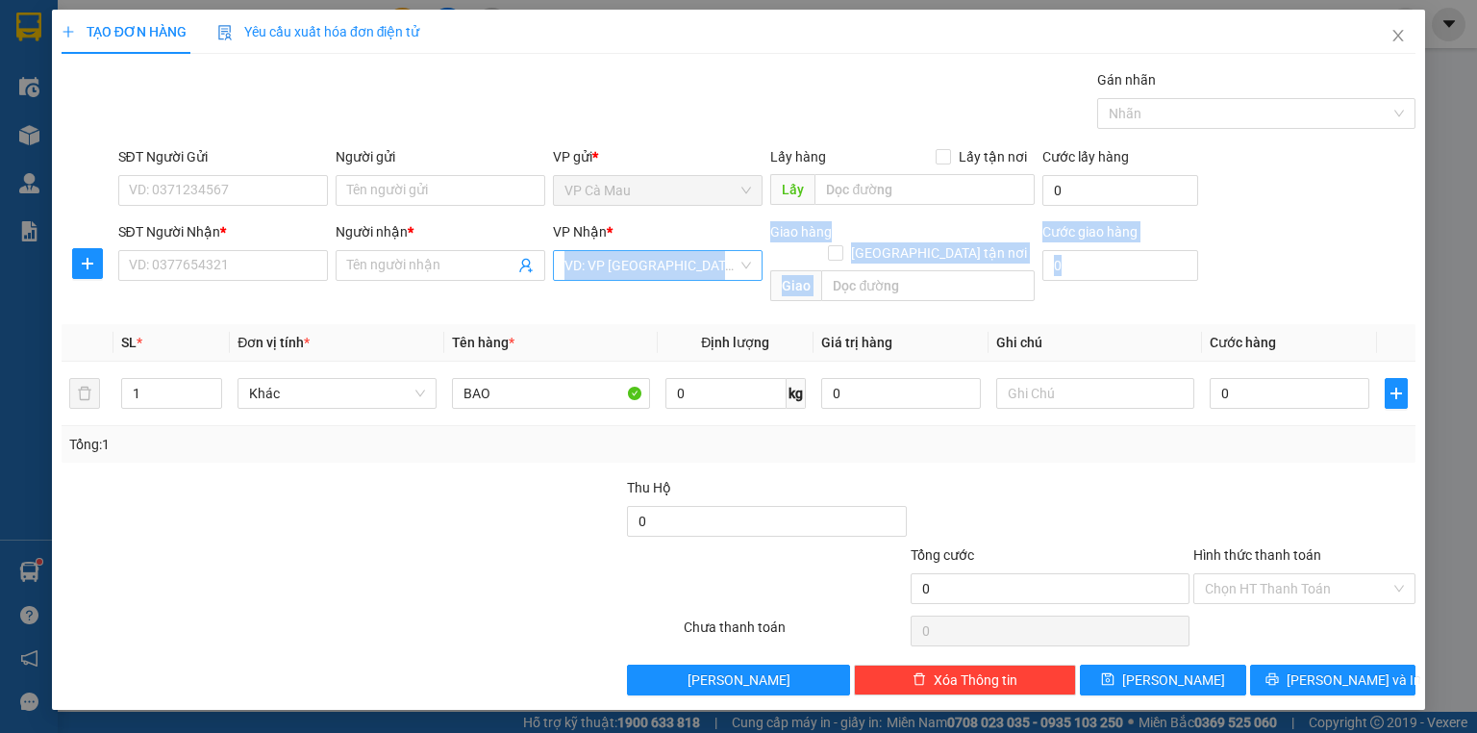
click at [680, 253] on input "search" at bounding box center [651, 265] width 173 height 29
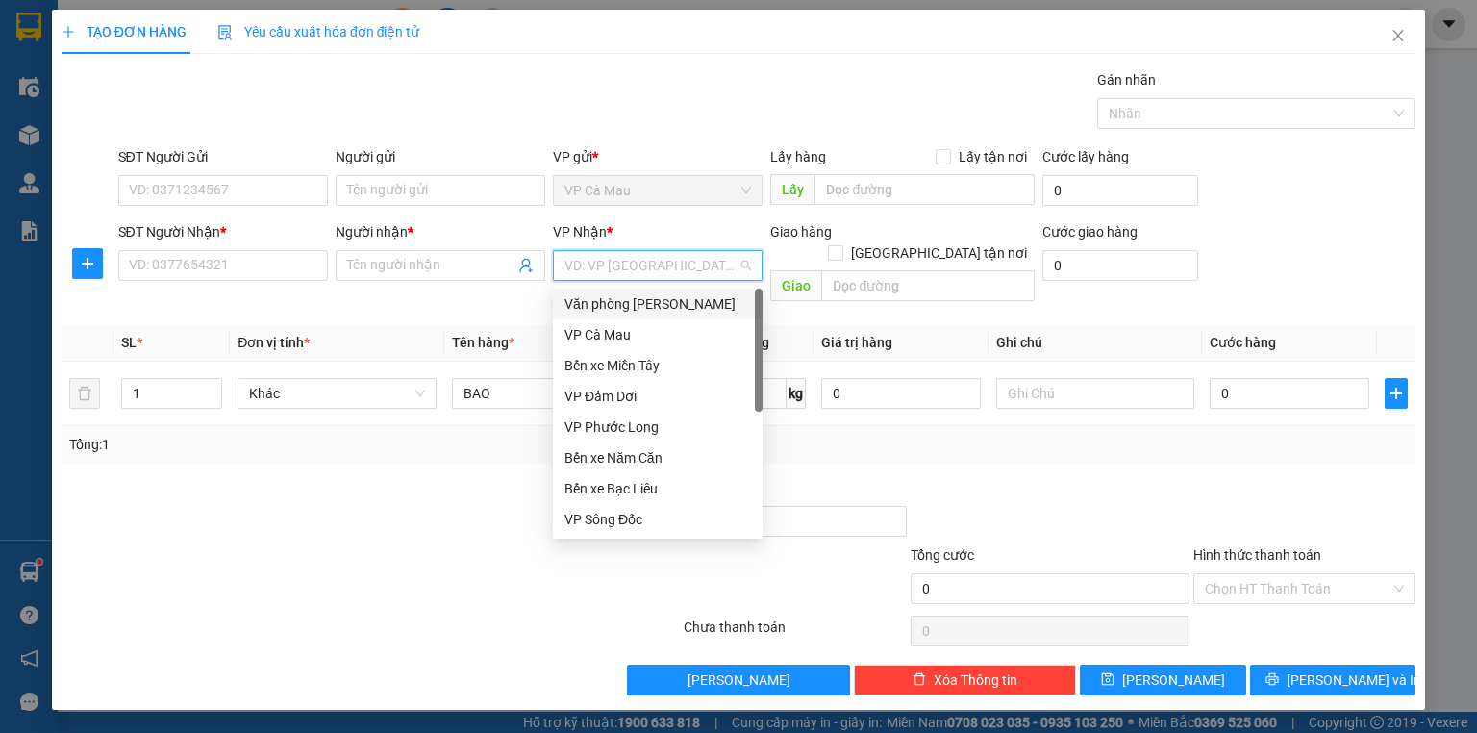
click at [681, 300] on div "Văn phòng [PERSON_NAME]" at bounding box center [658, 303] width 187 height 21
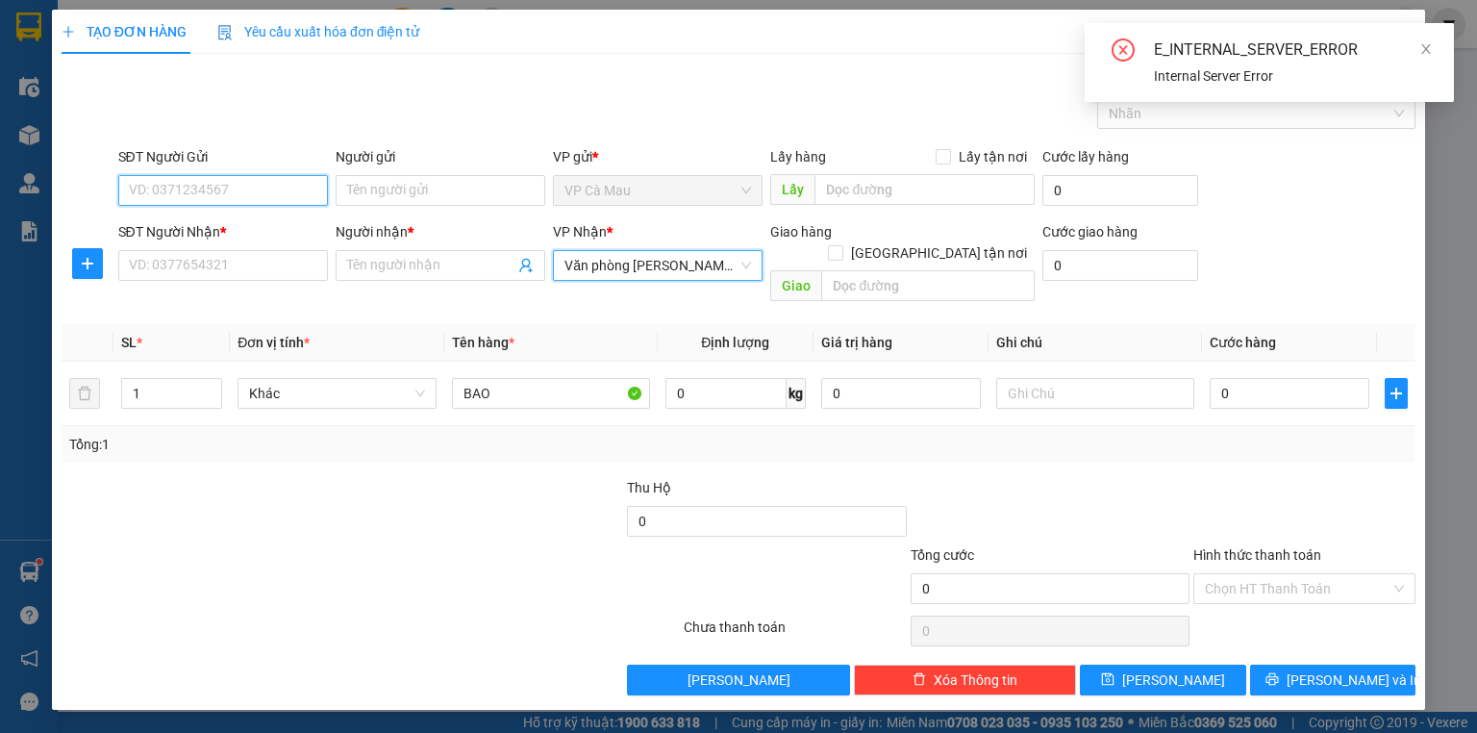
click at [230, 188] on input "SĐT Người Gửi" at bounding box center [223, 190] width 210 height 31
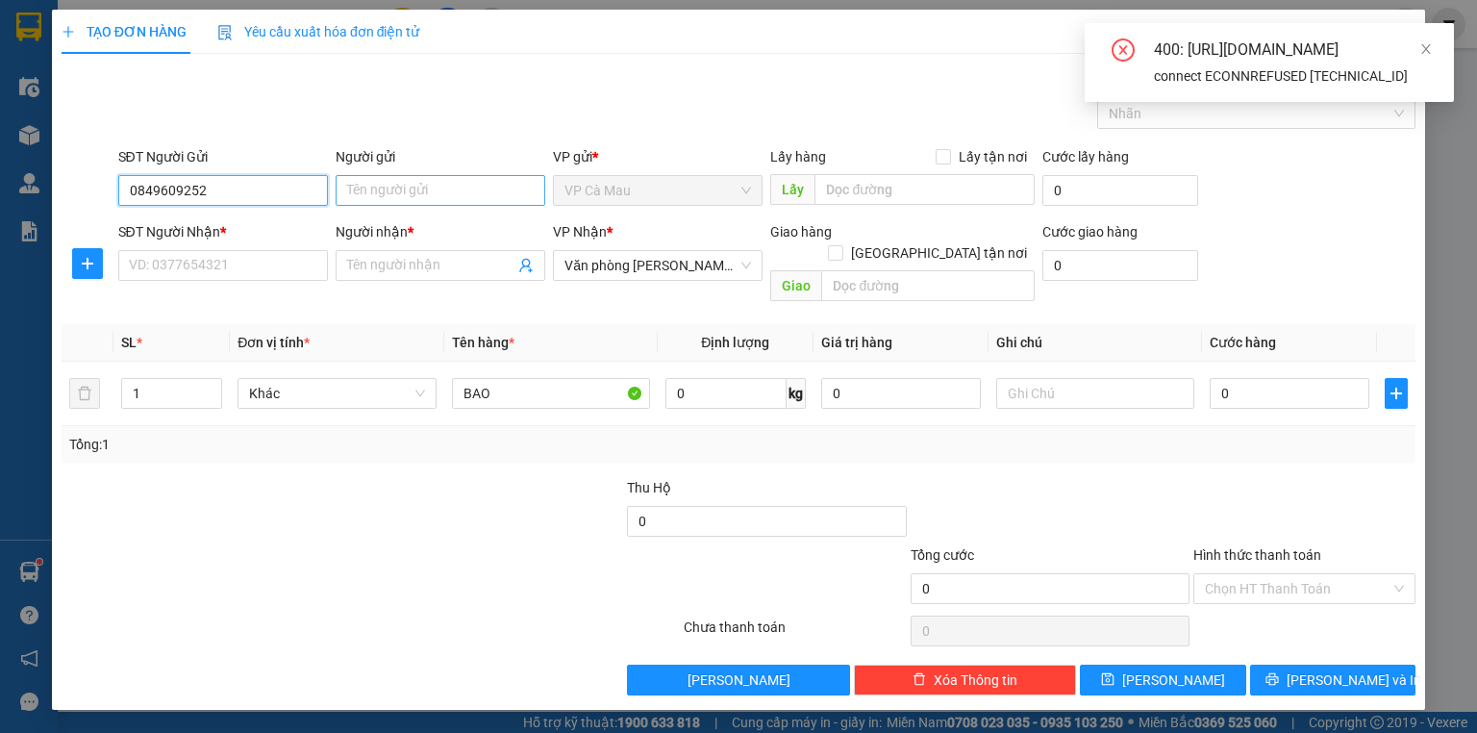
type input "0849609252"
click at [356, 176] on input "Người gửi" at bounding box center [441, 190] width 210 height 31
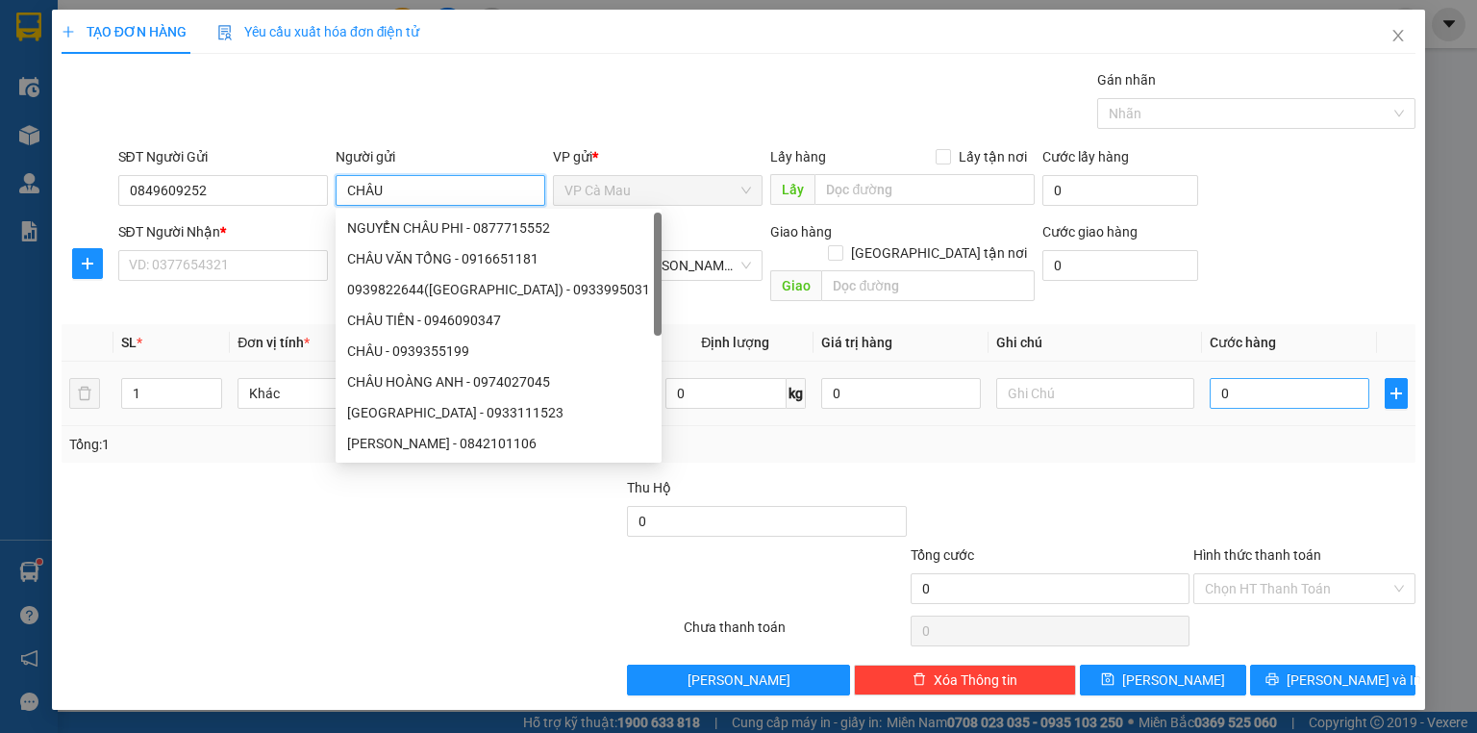
type input "CHÂU"
click at [1222, 378] on input "0" at bounding box center [1290, 393] width 160 height 31
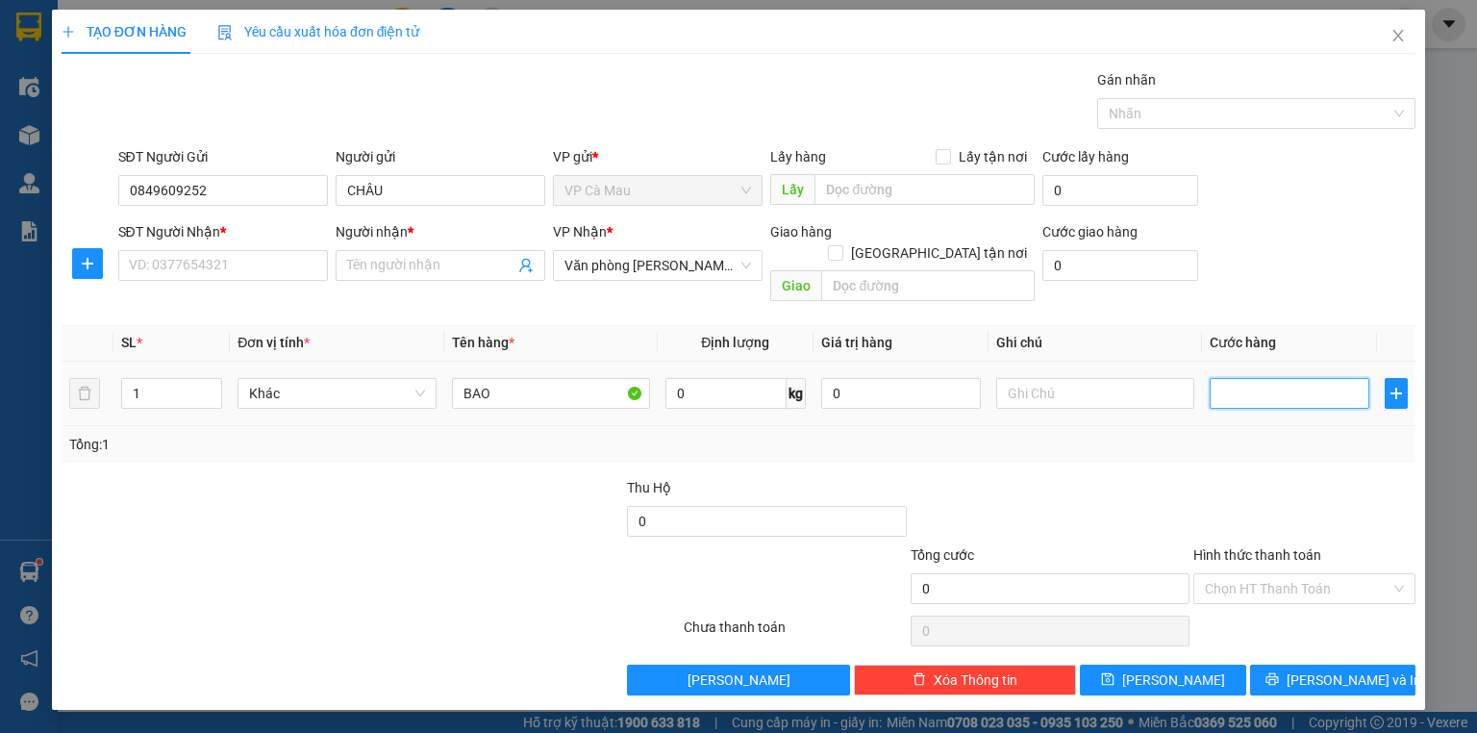
type input "3"
type input "30"
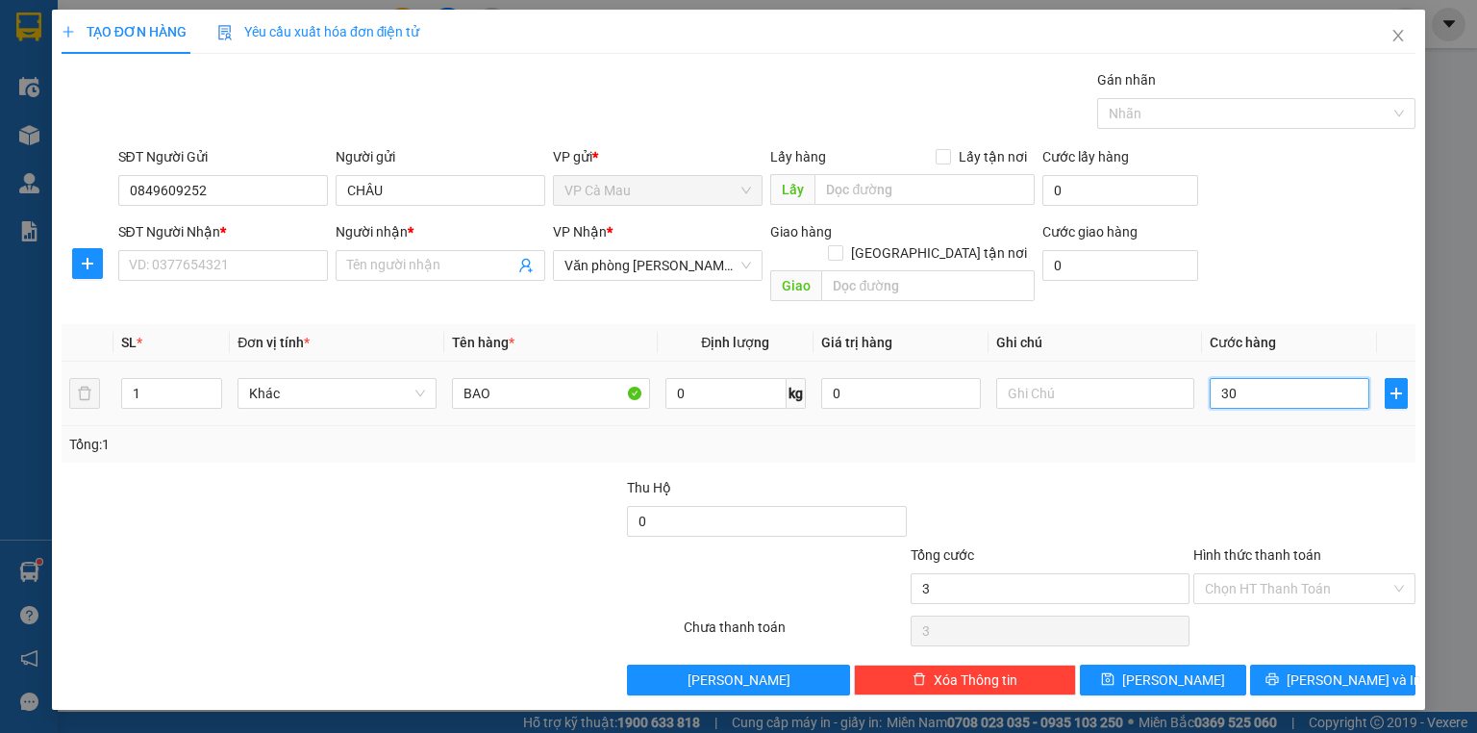
type input "30"
type input "30.000"
click at [242, 262] on input "SĐT Người Nhận *" at bounding box center [223, 265] width 210 height 31
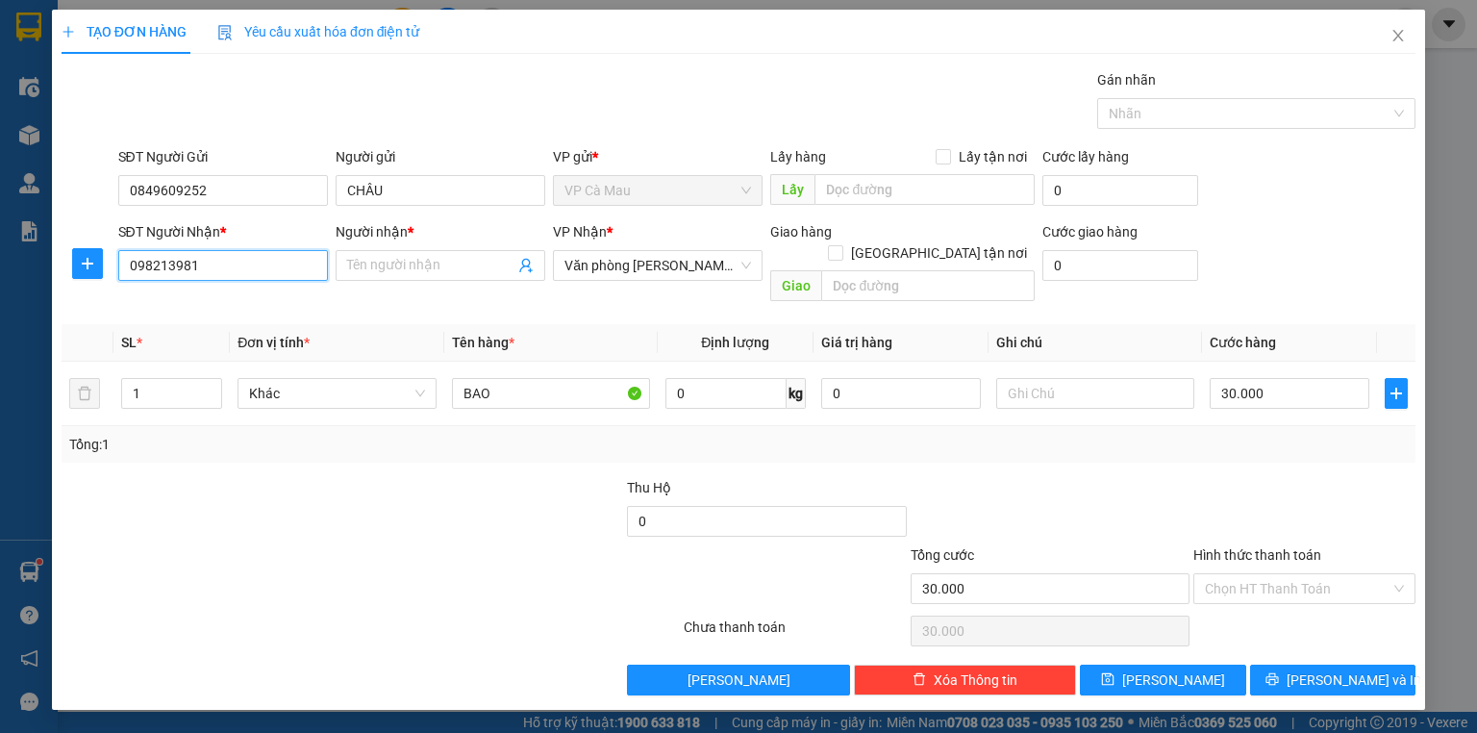
type input "0982139815"
click at [231, 292] on div "0982139815 - LÝ" at bounding box center [223, 302] width 187 height 21
type input "LÝ"
type input "0982139815"
click at [1347, 579] on input "Hình thức thanh toán" at bounding box center [1298, 588] width 186 height 29
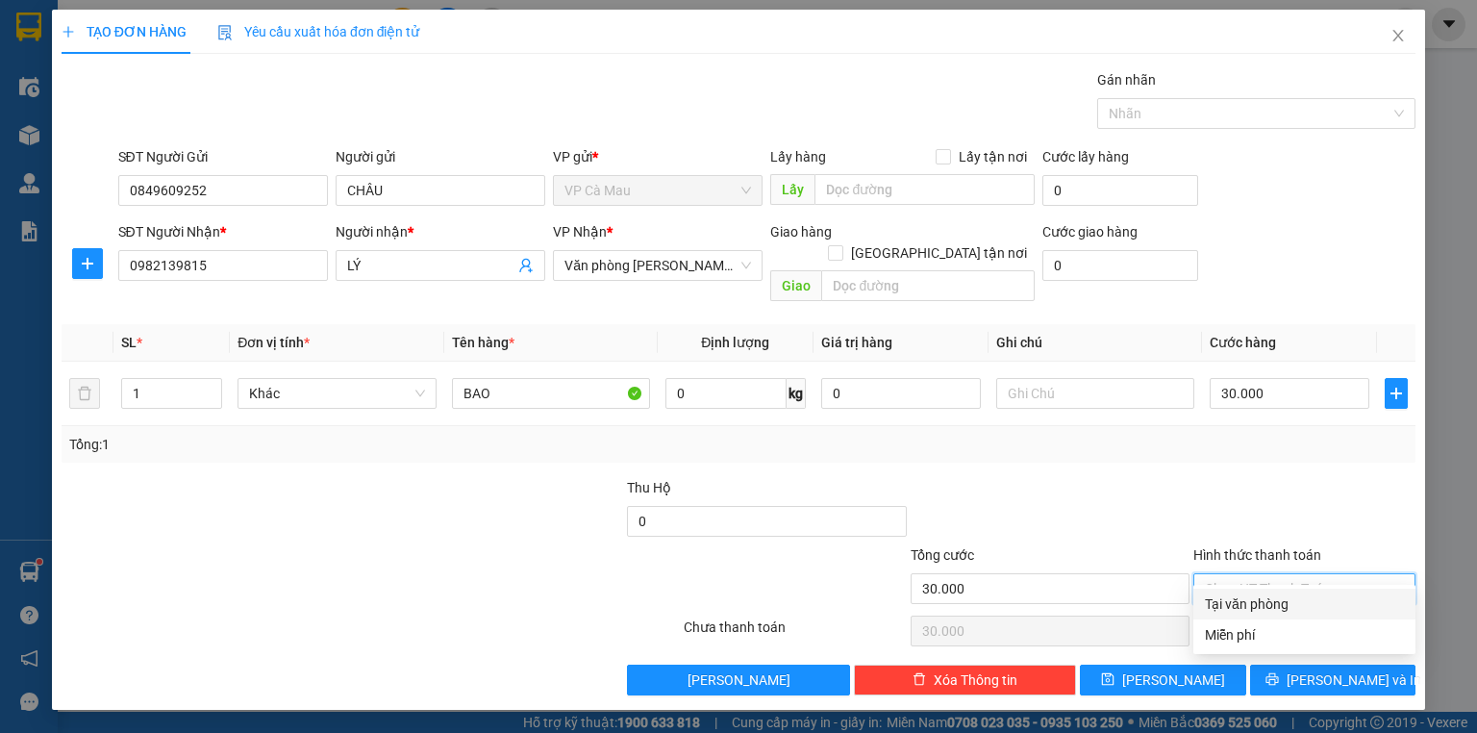
click at [1312, 610] on div "Tại văn phòng" at bounding box center [1304, 603] width 199 height 21
type input "30.000"
click at [1361, 669] on span "[PERSON_NAME] và In" at bounding box center [1354, 679] width 135 height 21
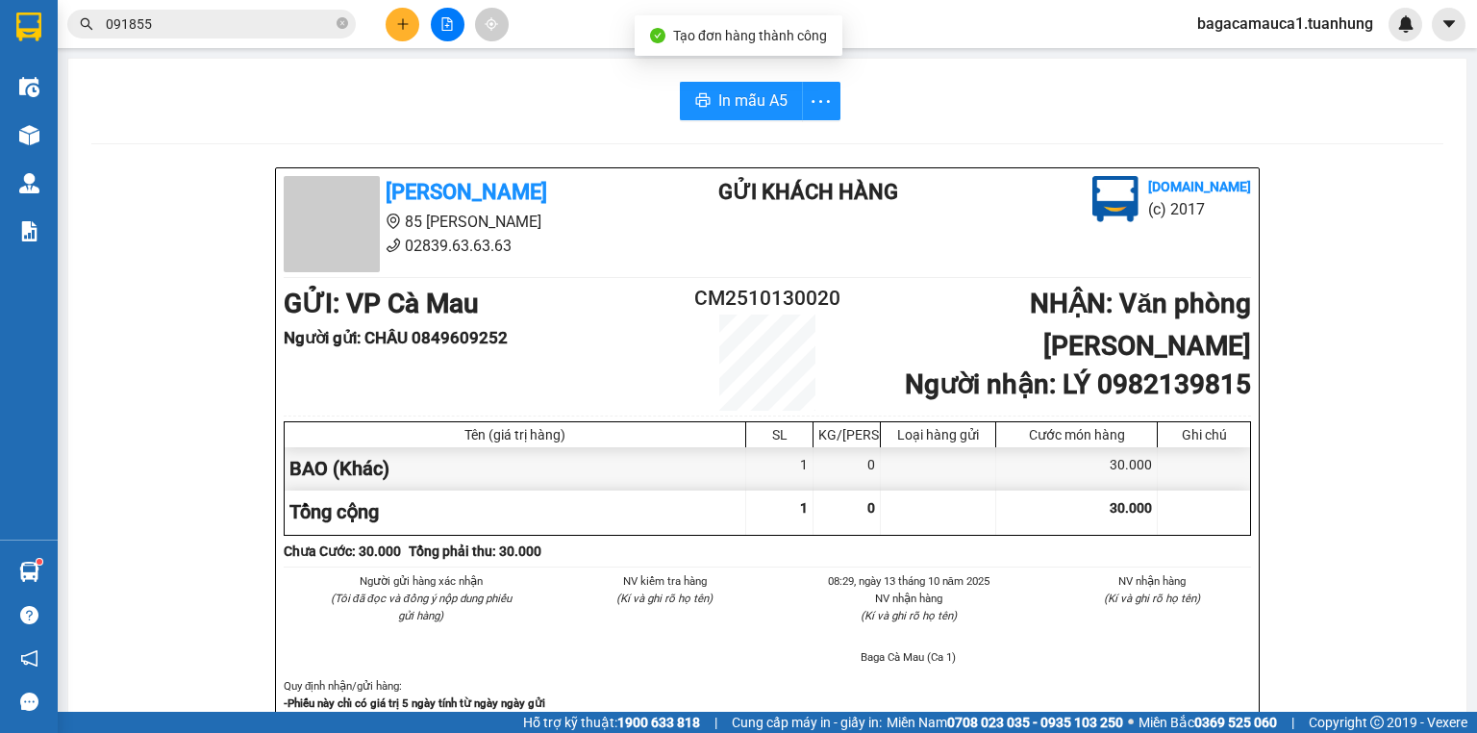
click at [743, 112] on span "In mẫu A5" at bounding box center [752, 100] width 69 height 24
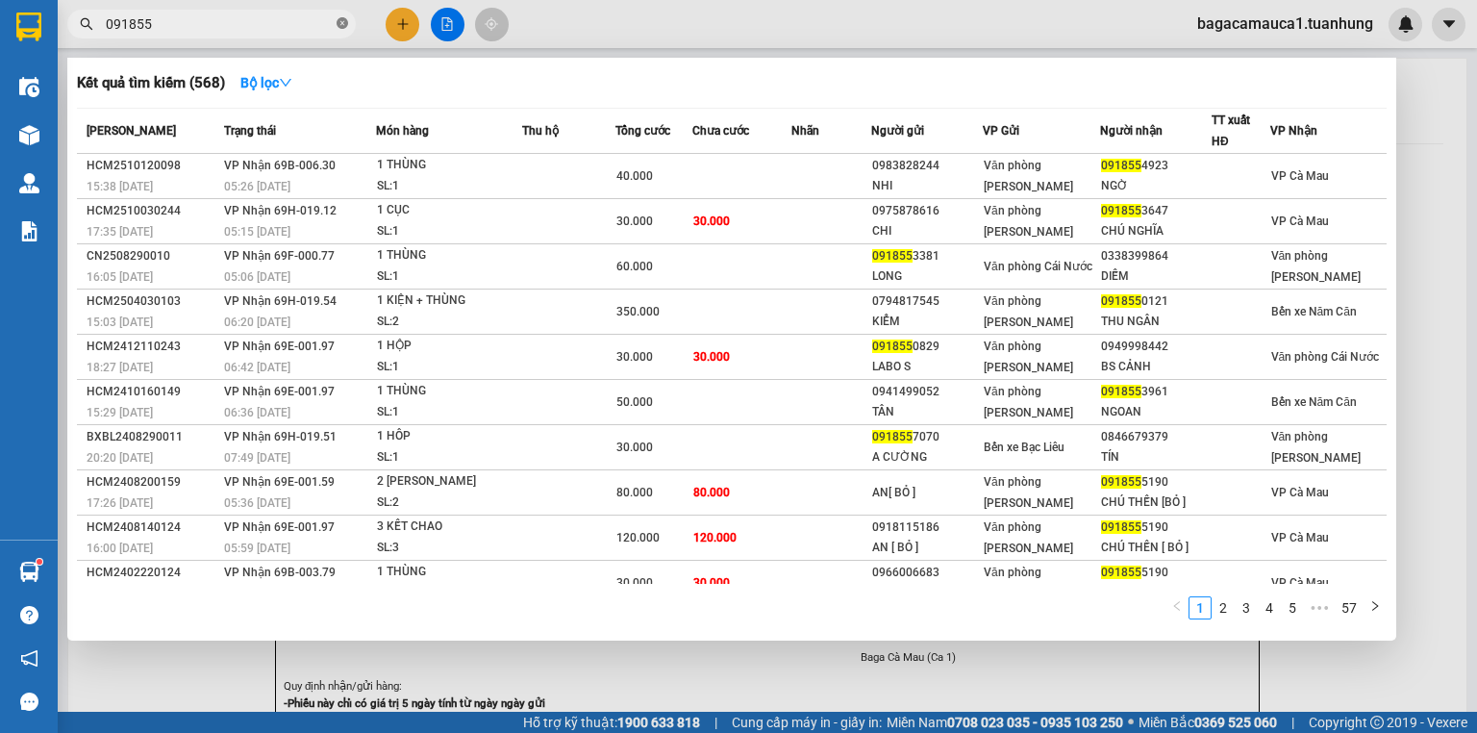
click at [342, 17] on icon "close-circle" at bounding box center [343, 23] width 12 height 12
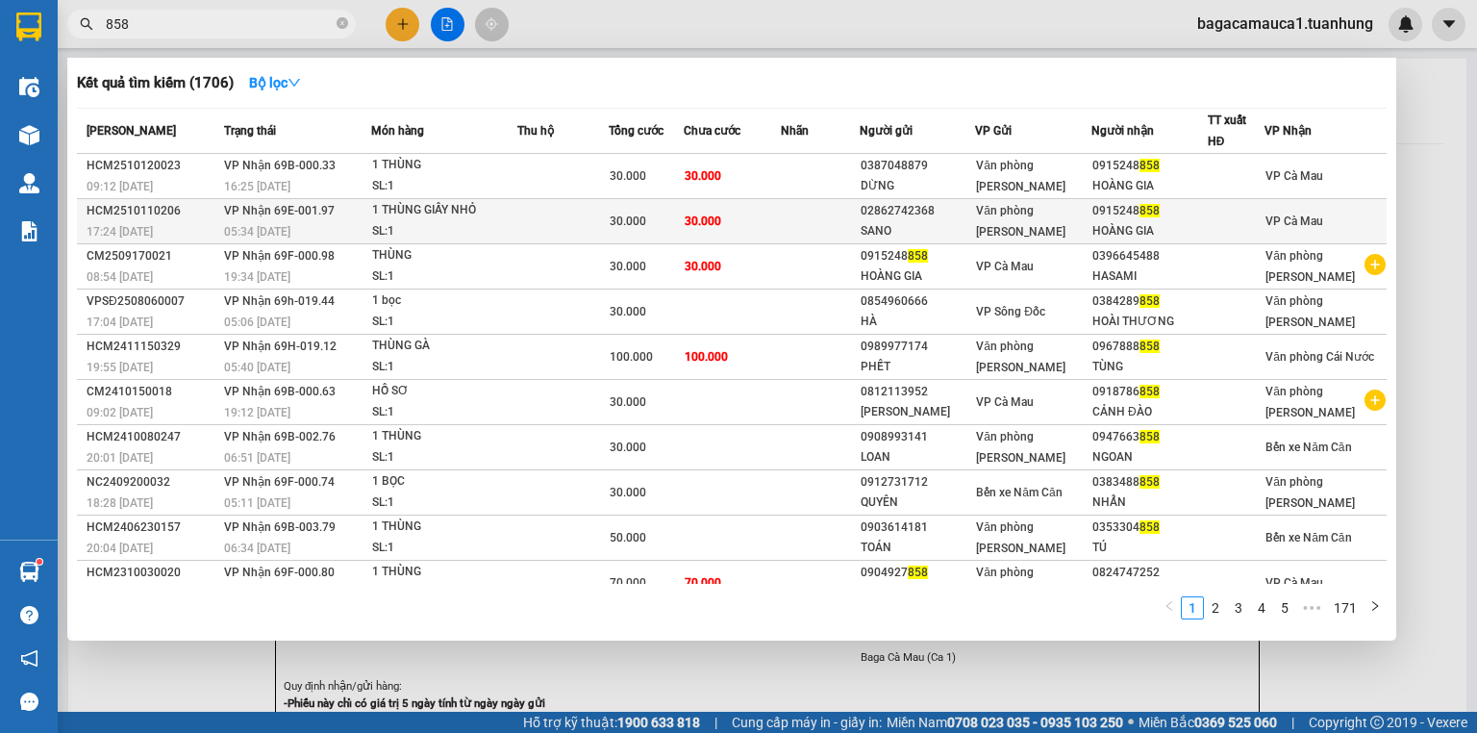
type input "858"
click at [974, 216] on div "02862742368" at bounding box center [918, 211] width 114 height 20
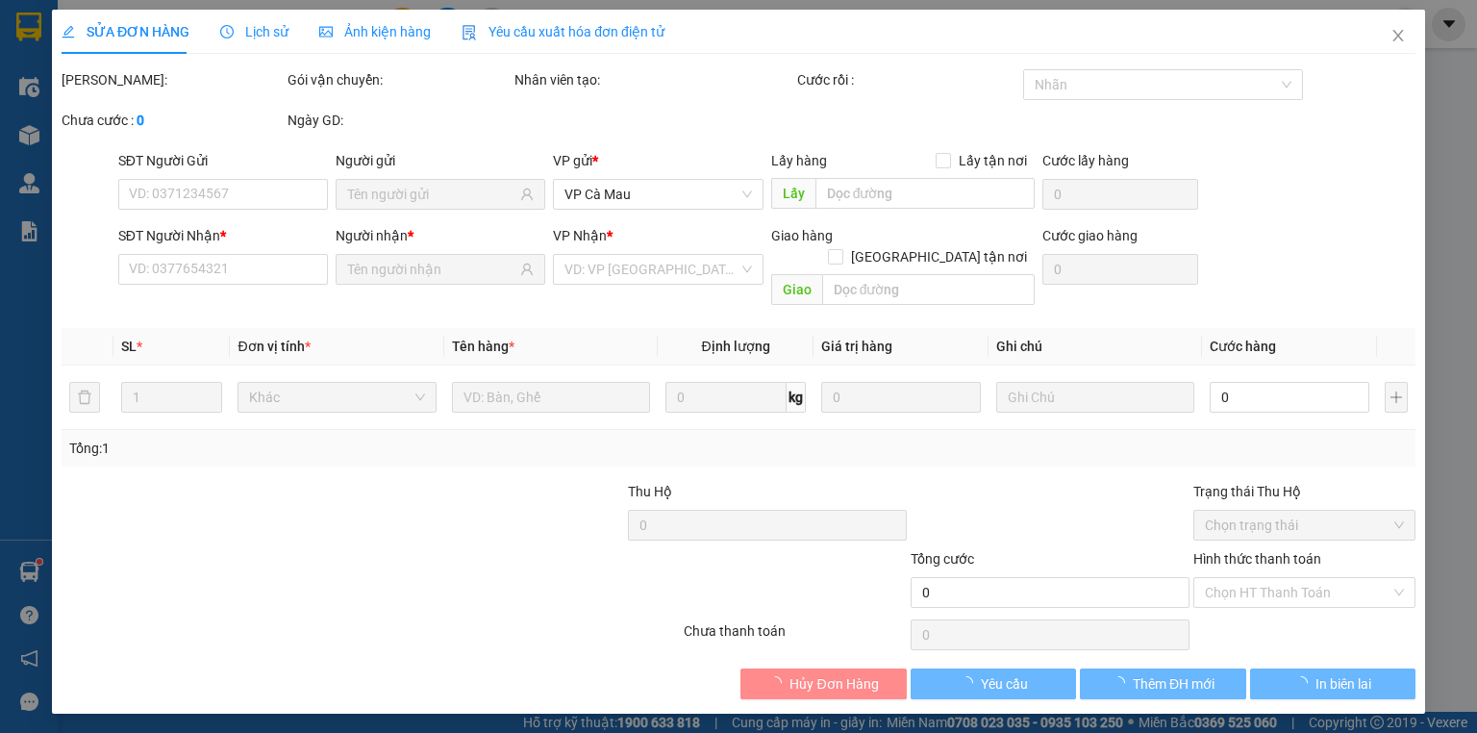
type input "02862742368"
type input "SANO"
type input "0915248858"
type input "HOÀNG GIA"
type input "30.000"
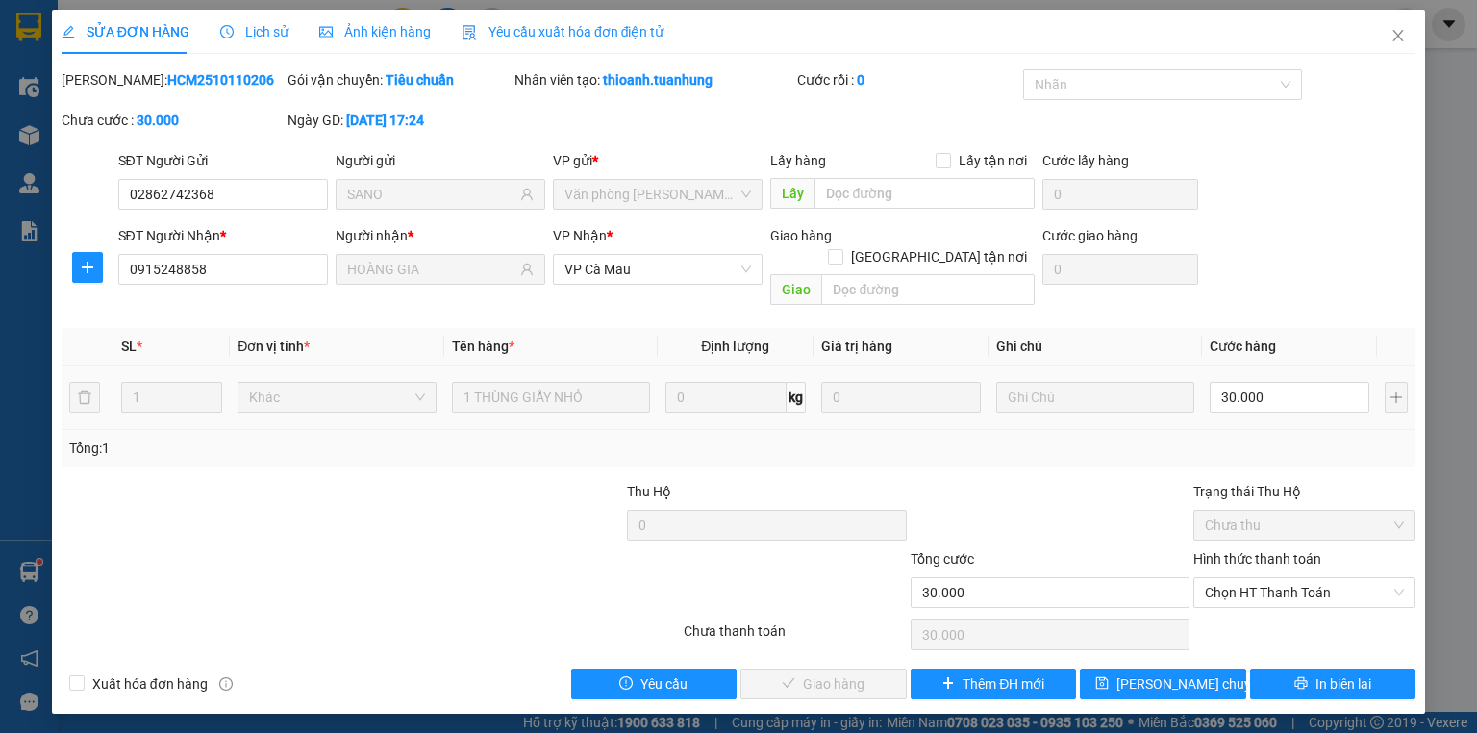
click at [1303, 551] on label "Hình thức thanh toán" at bounding box center [1258, 558] width 128 height 15
click at [1303, 578] on input "Hình thức thanh toán" at bounding box center [1298, 592] width 186 height 29
click at [1290, 578] on span "Chọn HT Thanh Toán" at bounding box center [1304, 592] width 199 height 29
click at [1274, 641] on div "Total Paid Fee 0 Total UnPaid Fee 30.000 Cash Collection Total Fee Mã ĐH: HCM25…" at bounding box center [739, 384] width 1354 height 630
click at [1285, 616] on div "Chọn HT Thanh Toán" at bounding box center [1305, 635] width 226 height 38
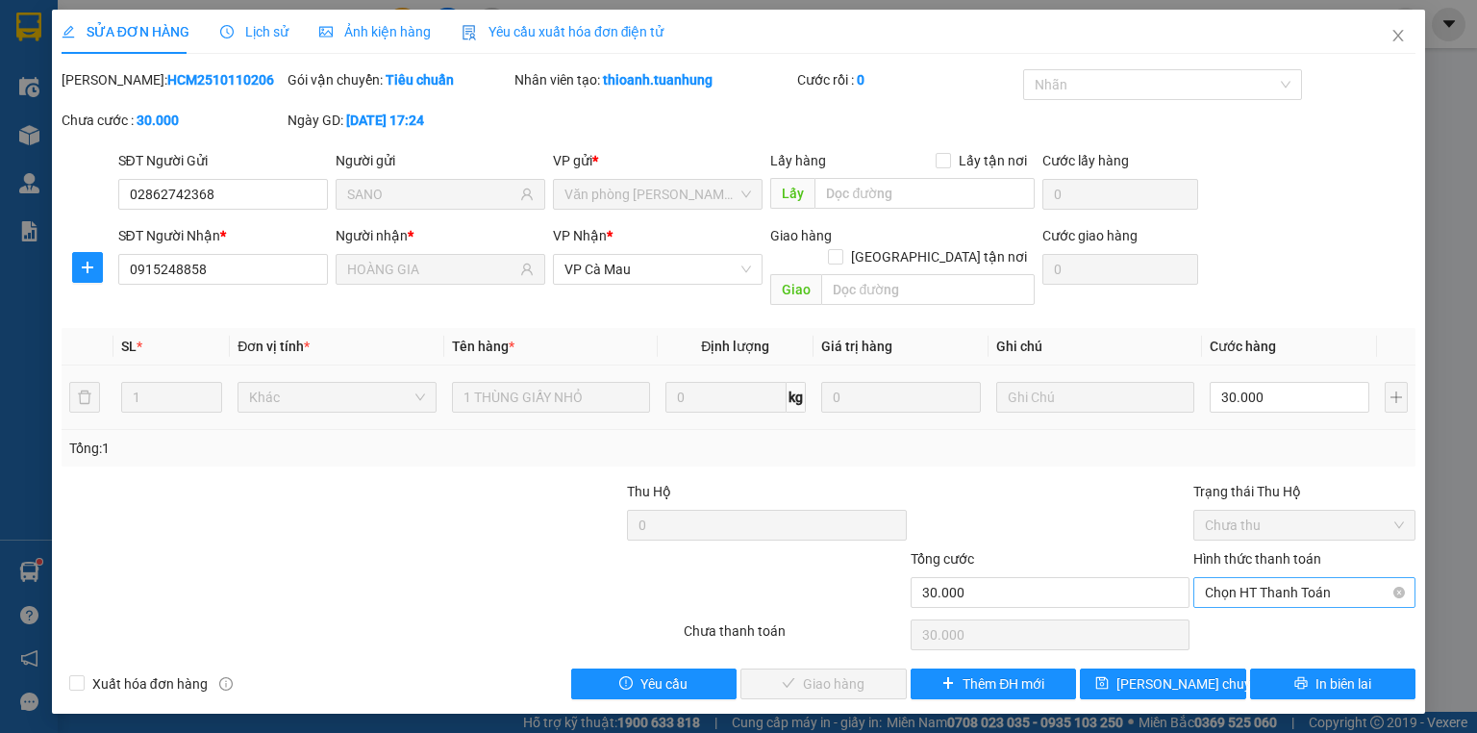
click at [1298, 578] on span "Chọn HT Thanh Toán" at bounding box center [1304, 592] width 199 height 29
click at [1284, 596] on div "Tại văn phòng" at bounding box center [1305, 608] width 222 height 31
type input "0"
click at [832, 673] on span "Giao hàng" at bounding box center [834, 683] width 62 height 21
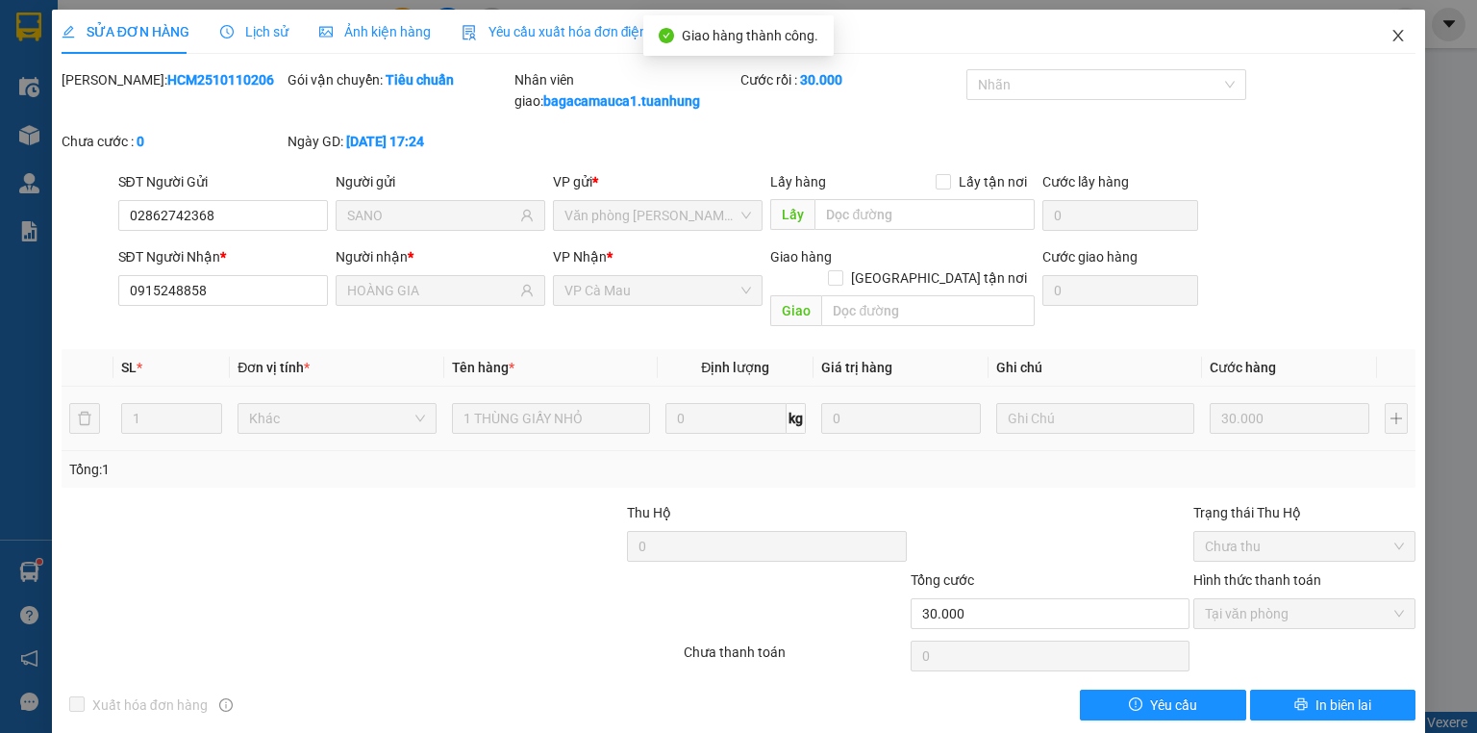
click at [1405, 51] on span "Close" at bounding box center [1399, 37] width 54 height 54
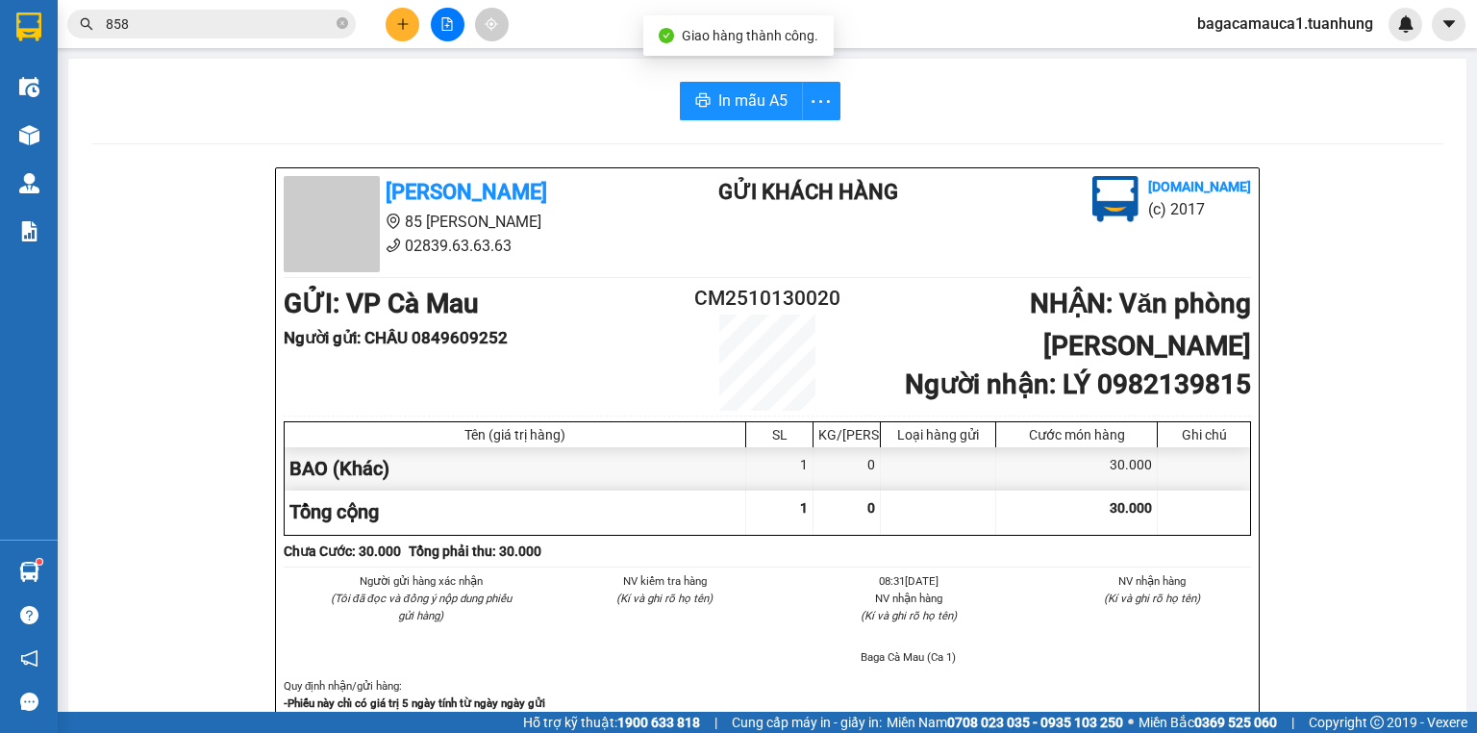
click at [228, 26] on input "858" at bounding box center [219, 23] width 227 height 21
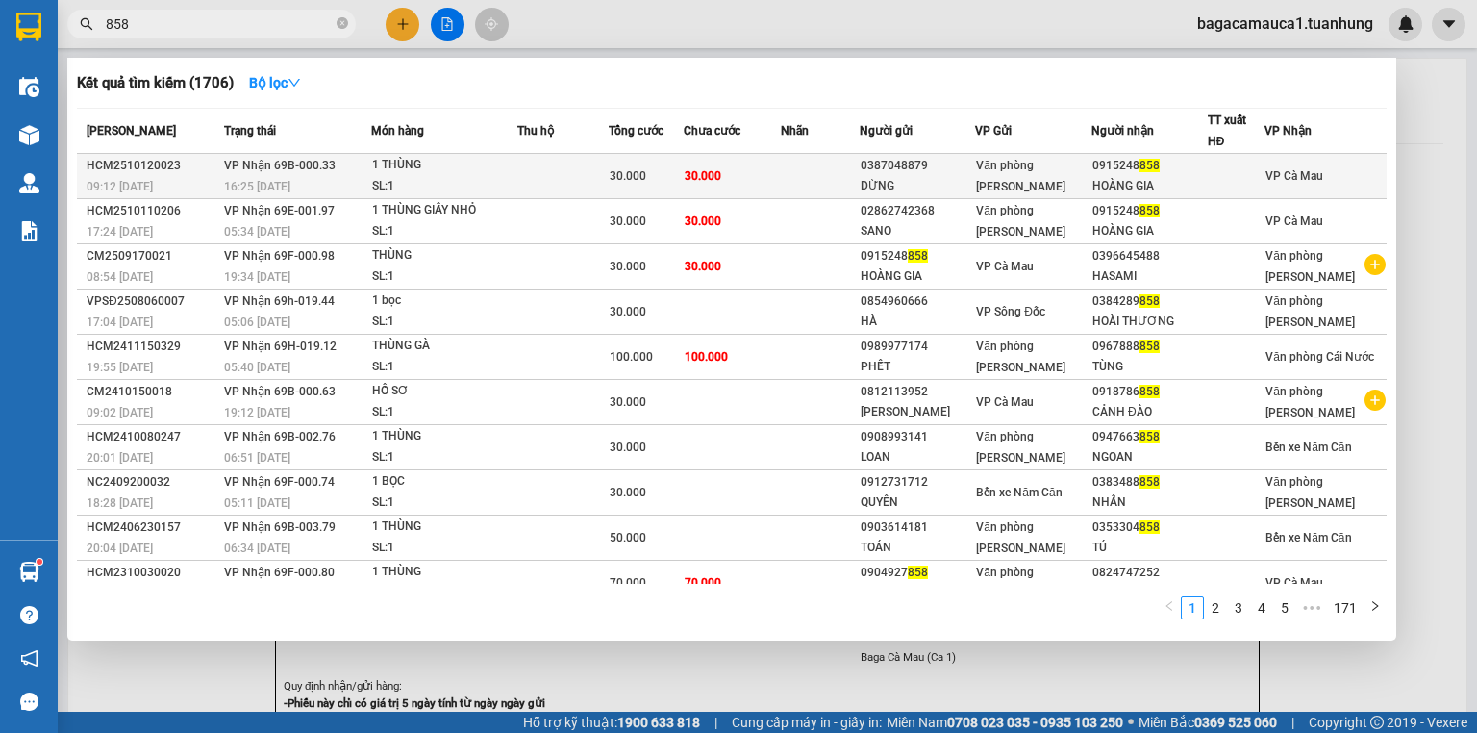
click at [1108, 165] on div "0915248 858" at bounding box center [1150, 166] width 114 height 20
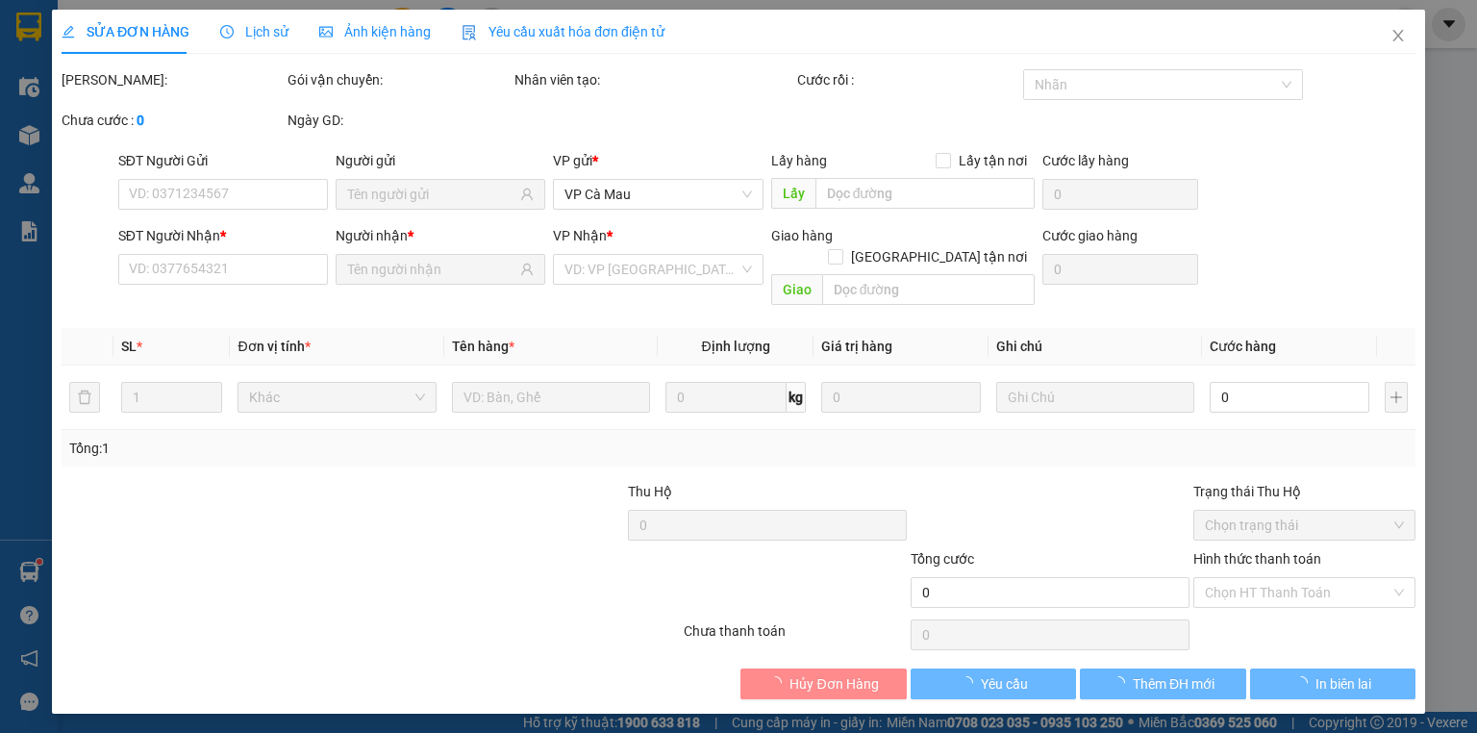
type input "0387048879"
type input "DỪNG"
type input "0915248858"
type input "HOÀNG GIA"
type input "30.000"
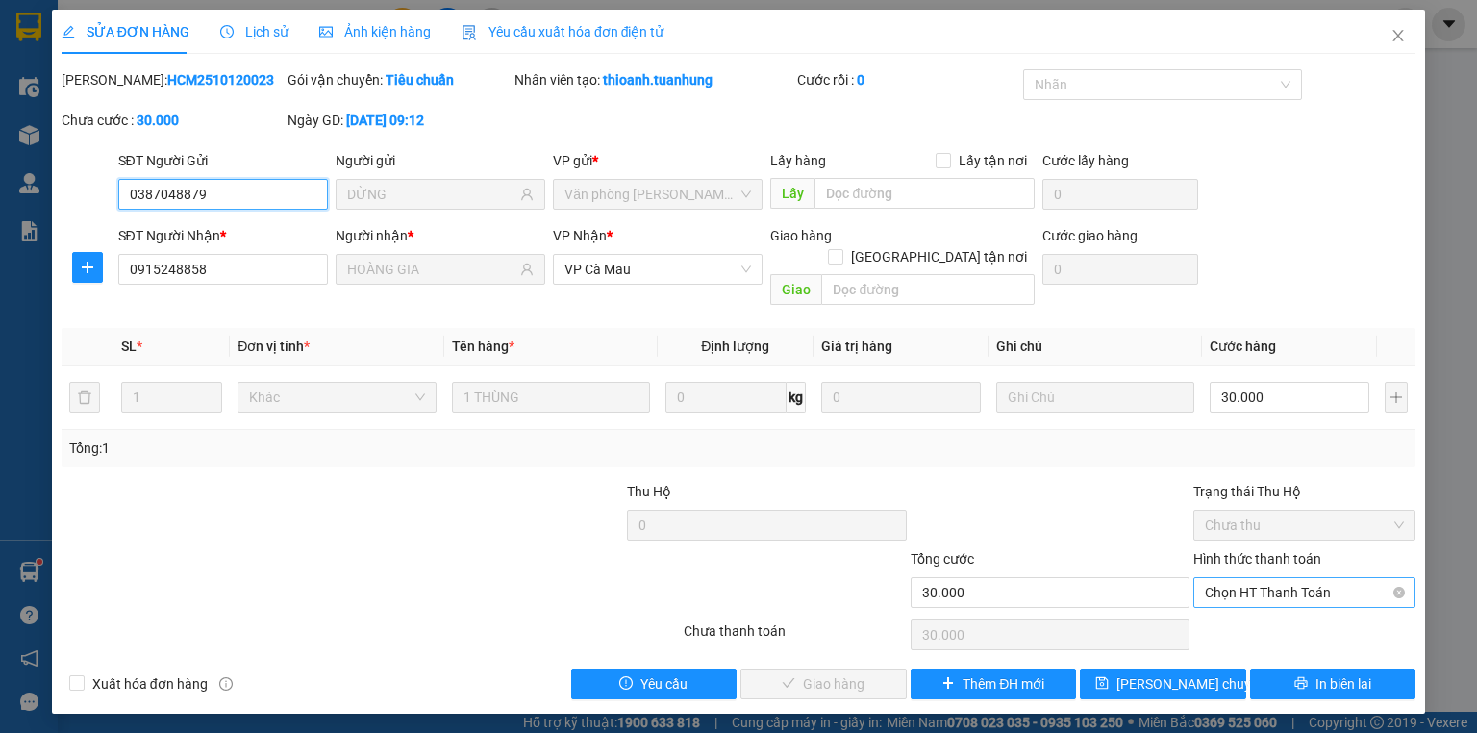
click at [1281, 578] on span "Chọn HT Thanh Toán" at bounding box center [1304, 592] width 199 height 29
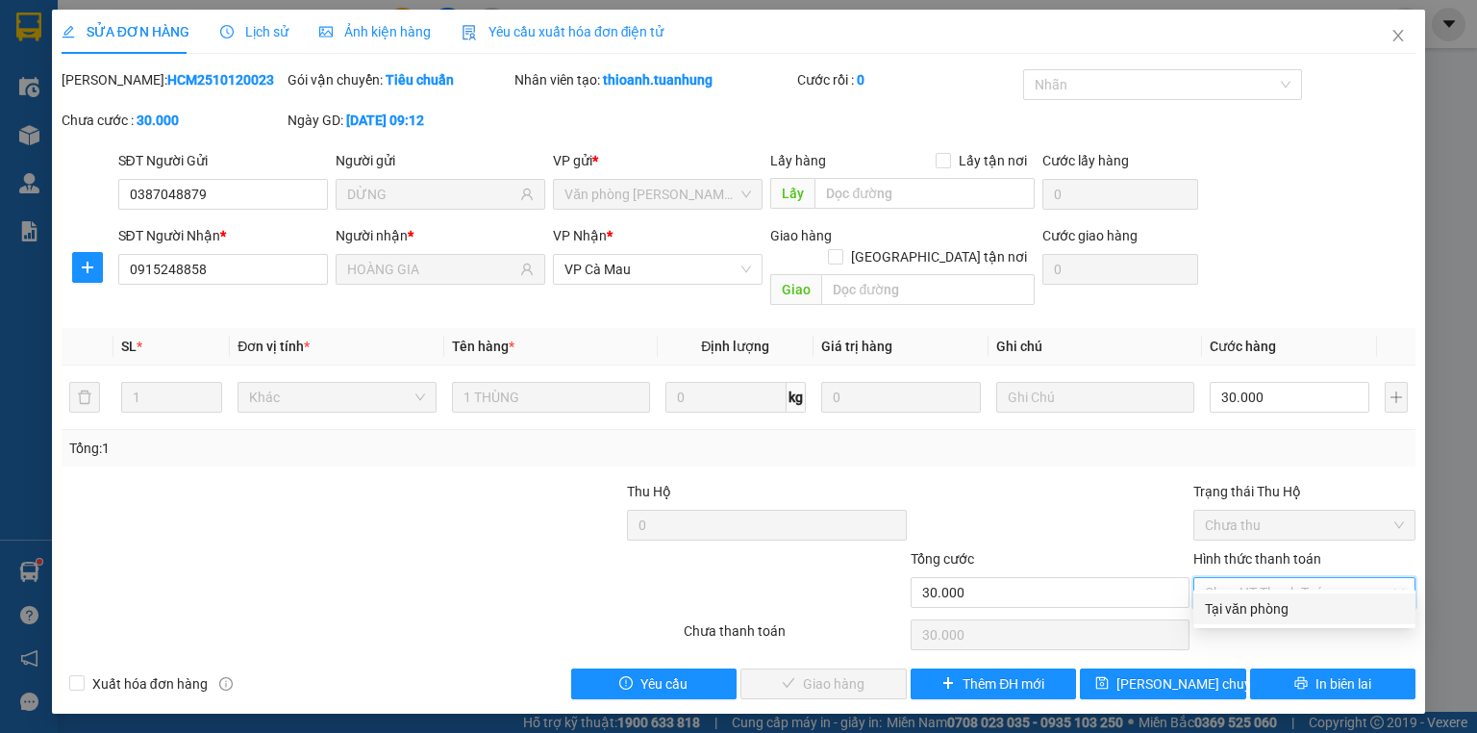
click at [1286, 608] on div "Tại văn phòng" at bounding box center [1304, 608] width 199 height 21
type input "0"
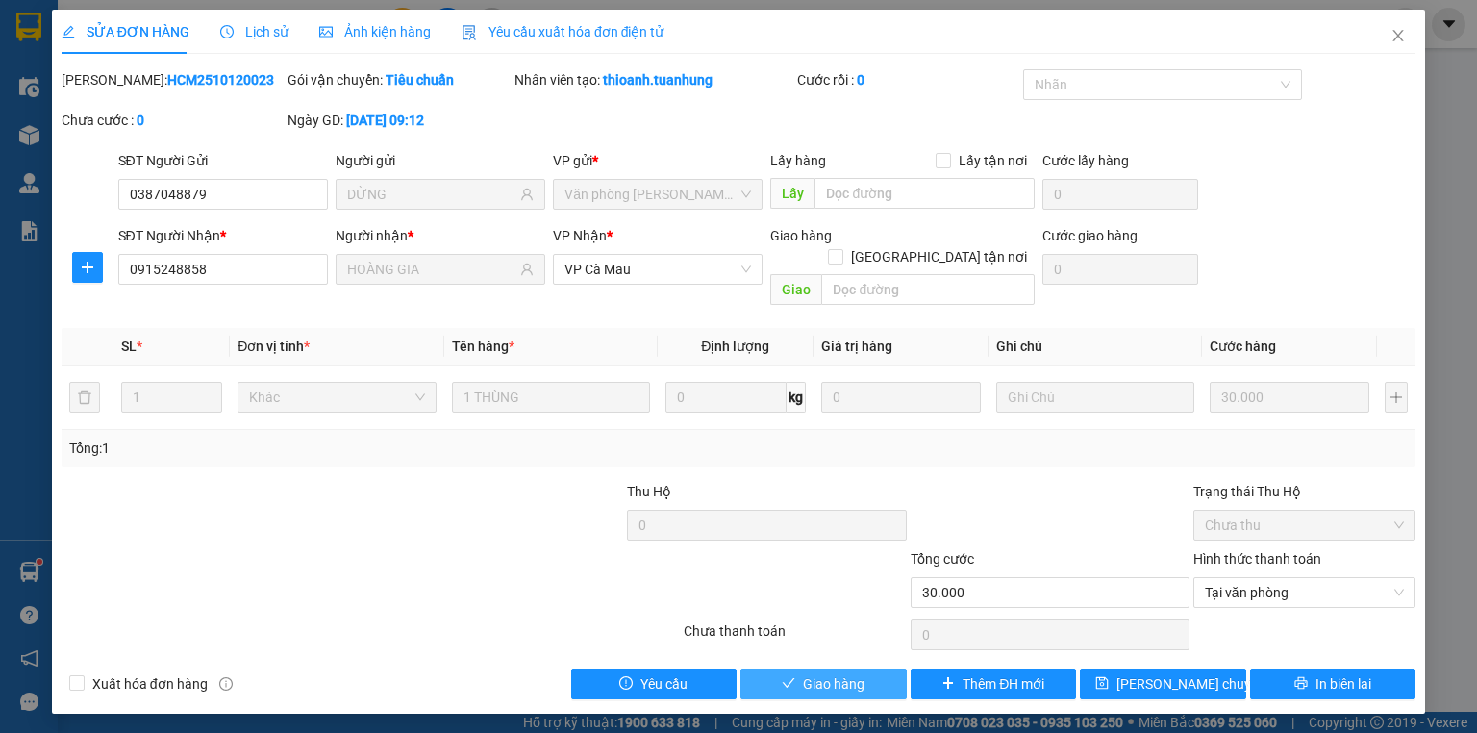
click at [889, 668] on button "Giao hàng" at bounding box center [824, 683] width 166 height 31
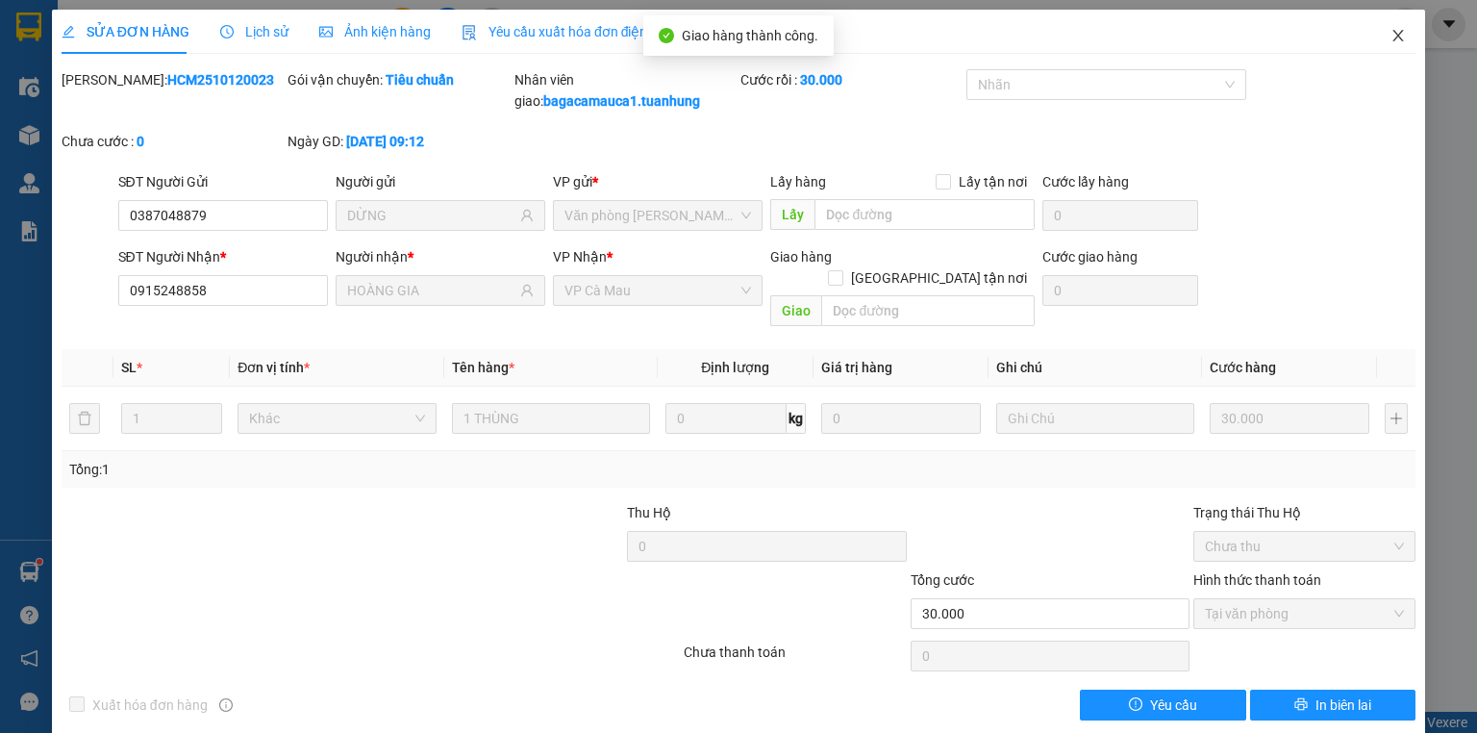
click at [1391, 29] on icon "close" at bounding box center [1398, 35] width 15 height 15
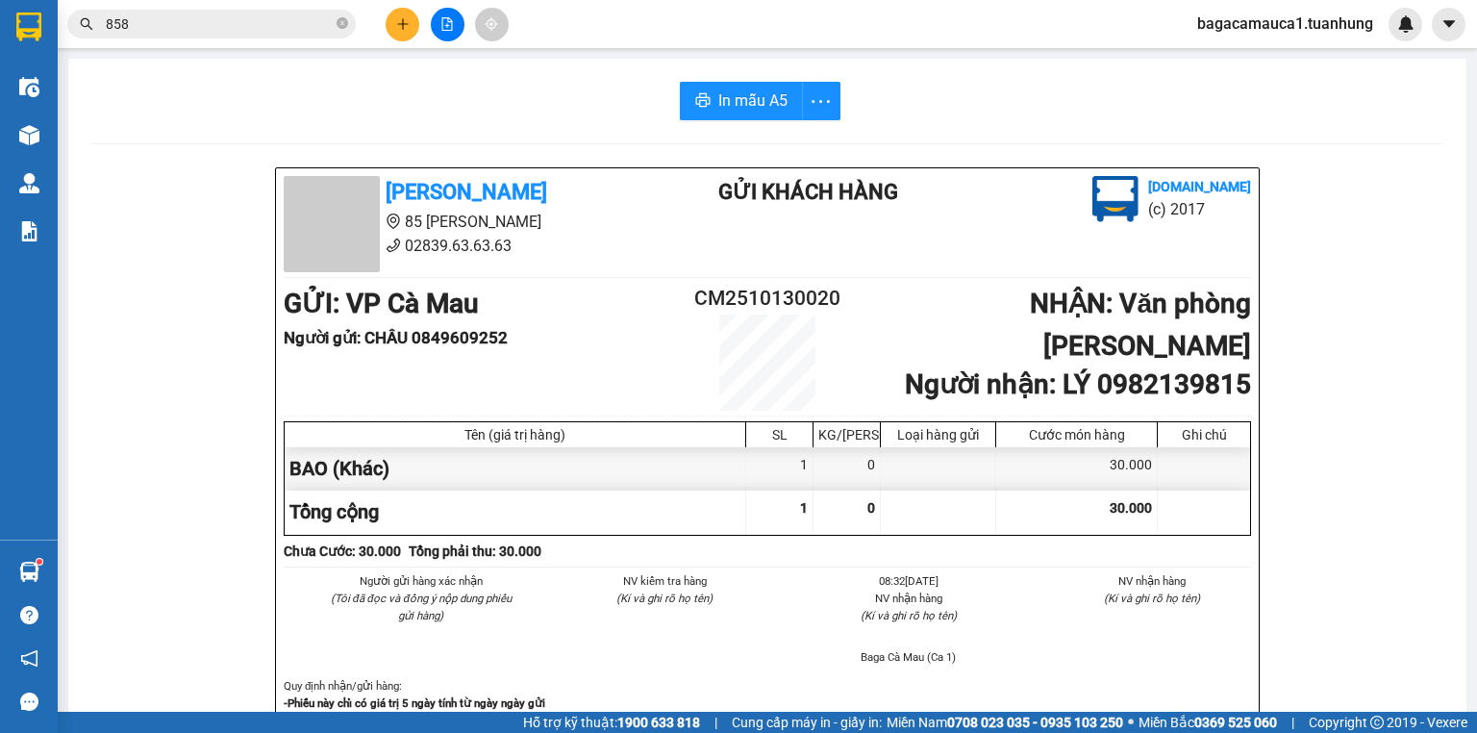
click at [292, 2] on div "Kết quả tìm kiếm ( 1706 ) Bộ lọc Mã ĐH Trạng thái Món hàng Thu hộ Tổng cước Chư…" at bounding box center [738, 24] width 1477 height 48
click at [267, 23] on input "858" at bounding box center [219, 23] width 227 height 21
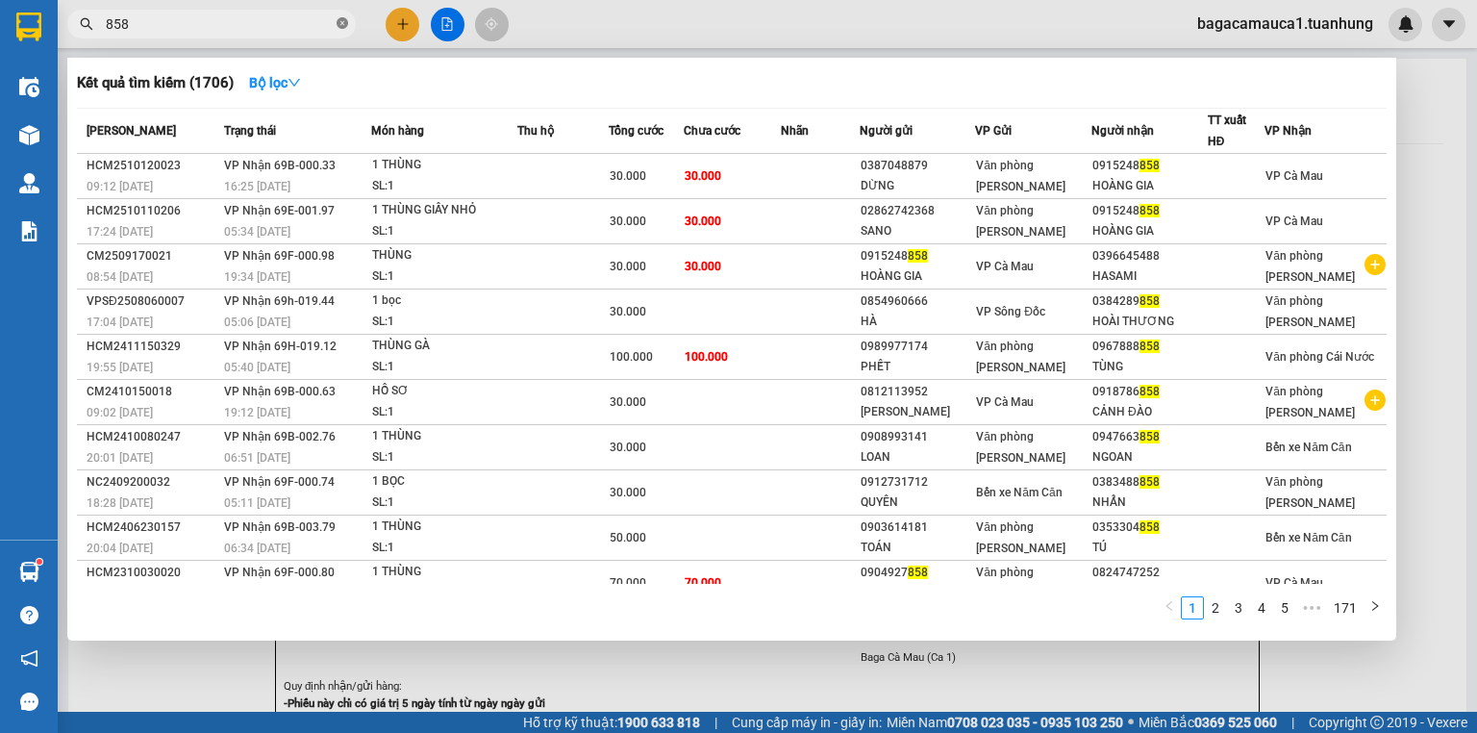
click at [342, 20] on icon "close-circle" at bounding box center [343, 23] width 12 height 12
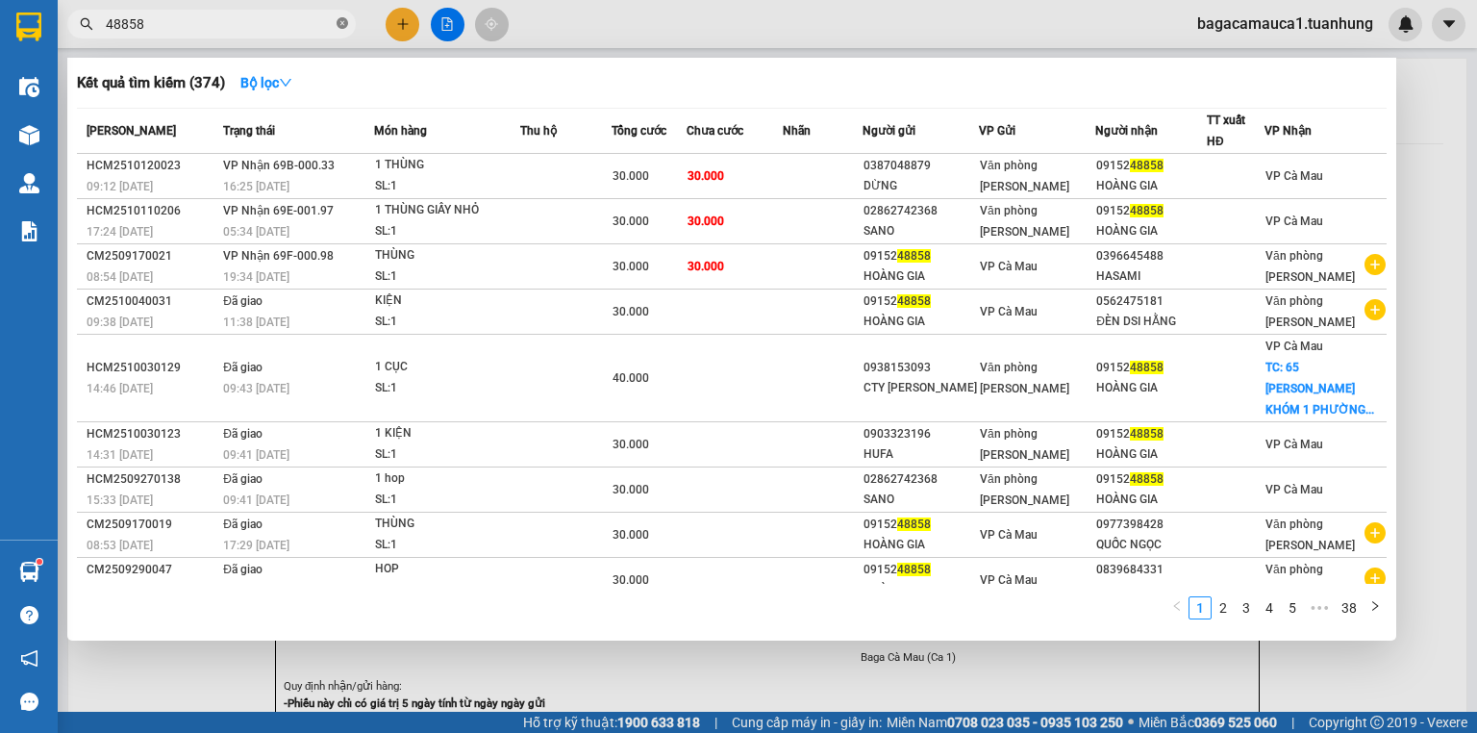
type input "48858"
click at [346, 30] on span at bounding box center [343, 24] width 12 height 18
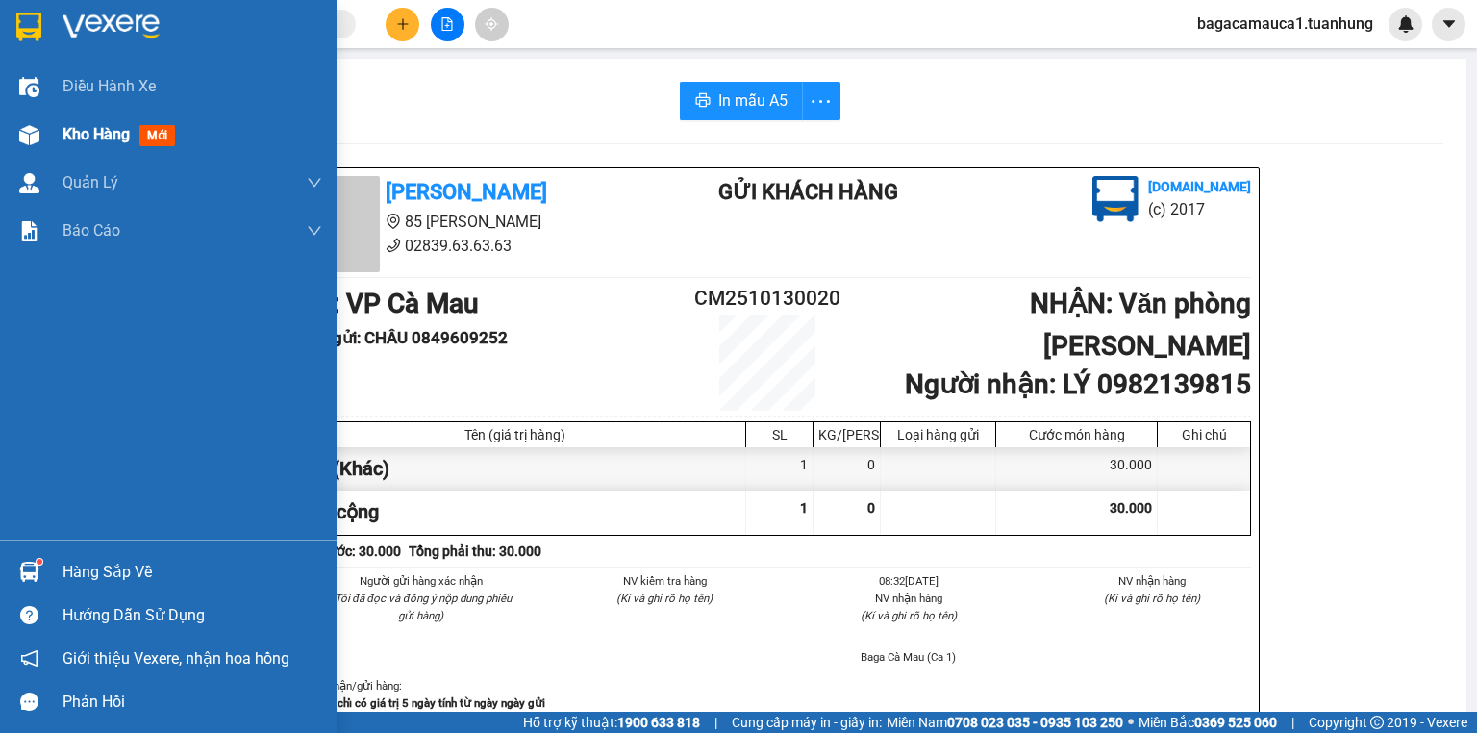
click at [31, 146] on div at bounding box center [30, 135] width 34 height 34
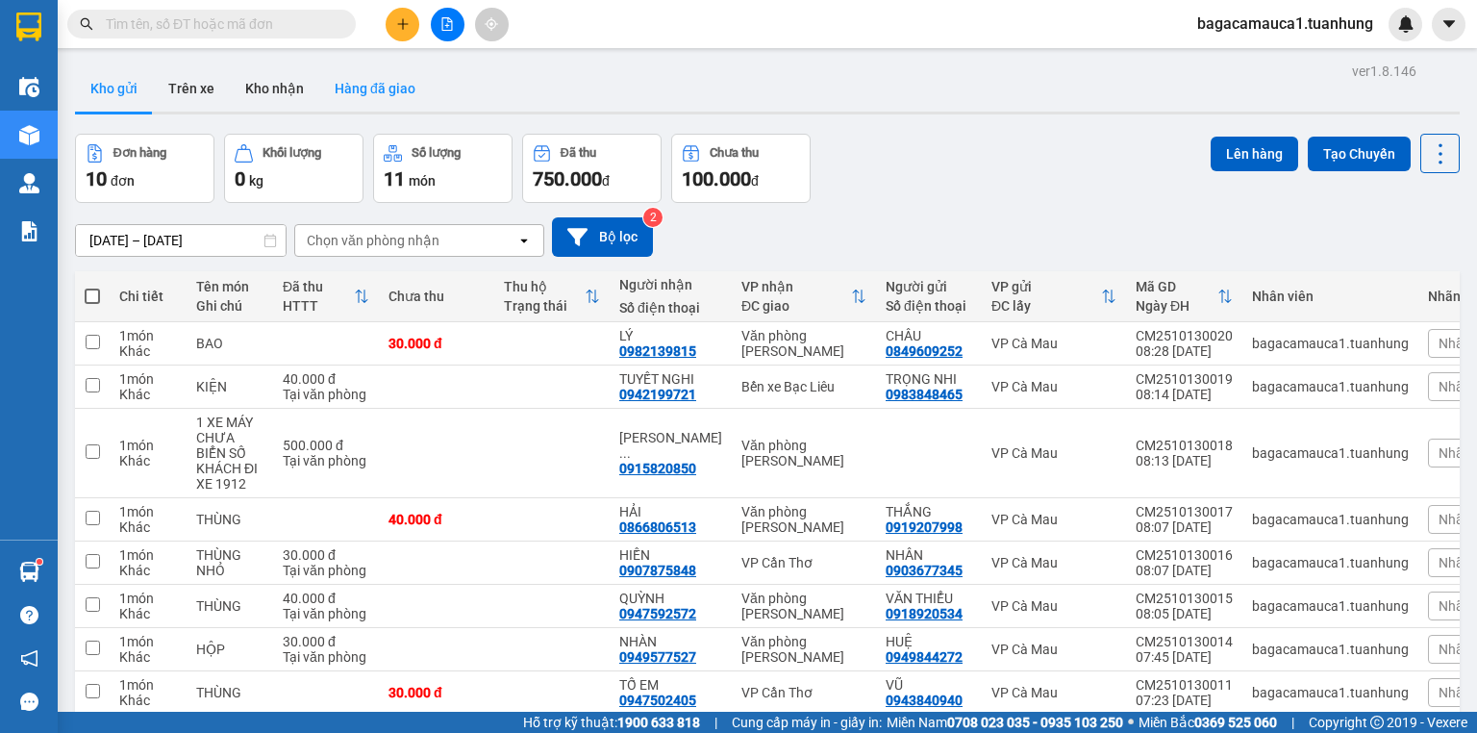
click at [377, 88] on button "Hàng đã giao" at bounding box center [375, 88] width 112 height 46
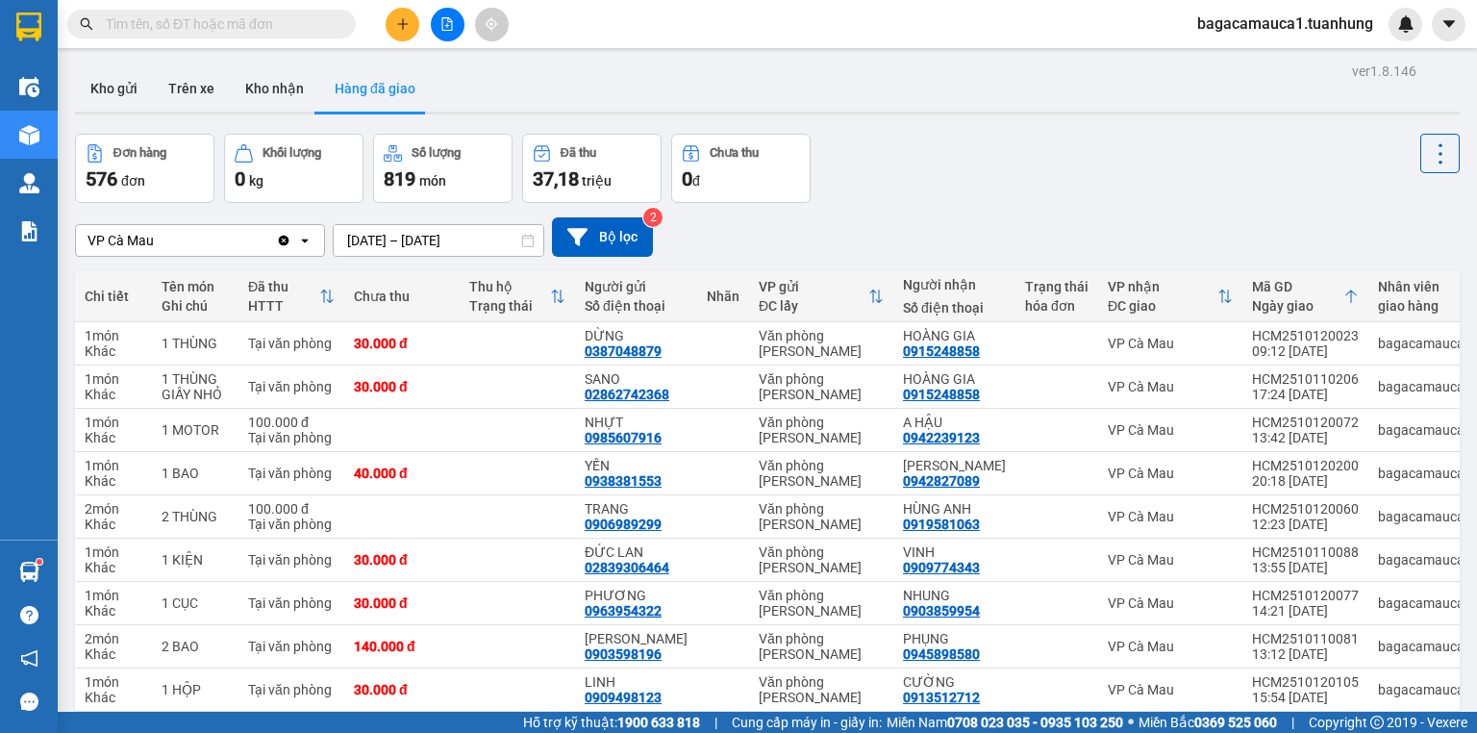
click at [294, 15] on input "text" at bounding box center [219, 23] width 227 height 21
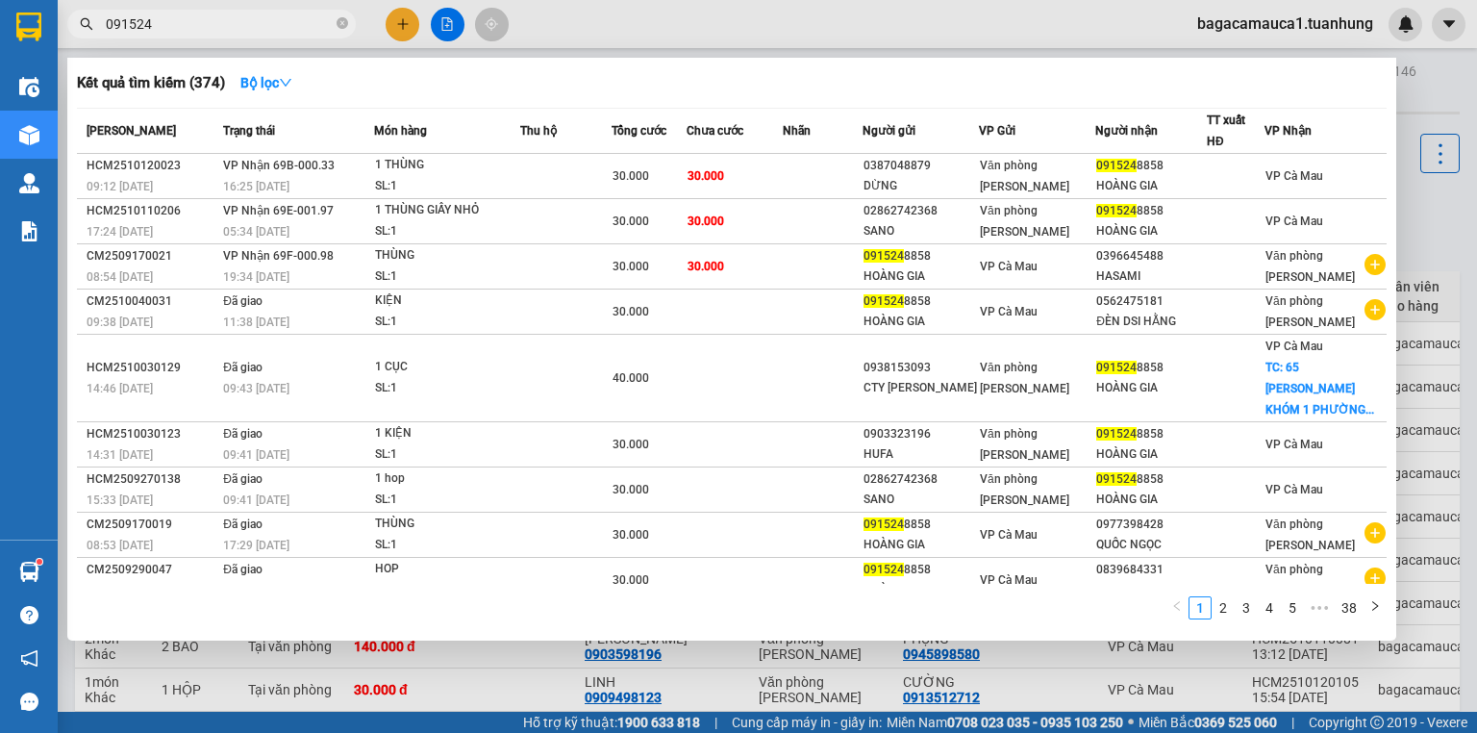
type input "0915248"
